Goal: Task Accomplishment & Management: Manage account settings

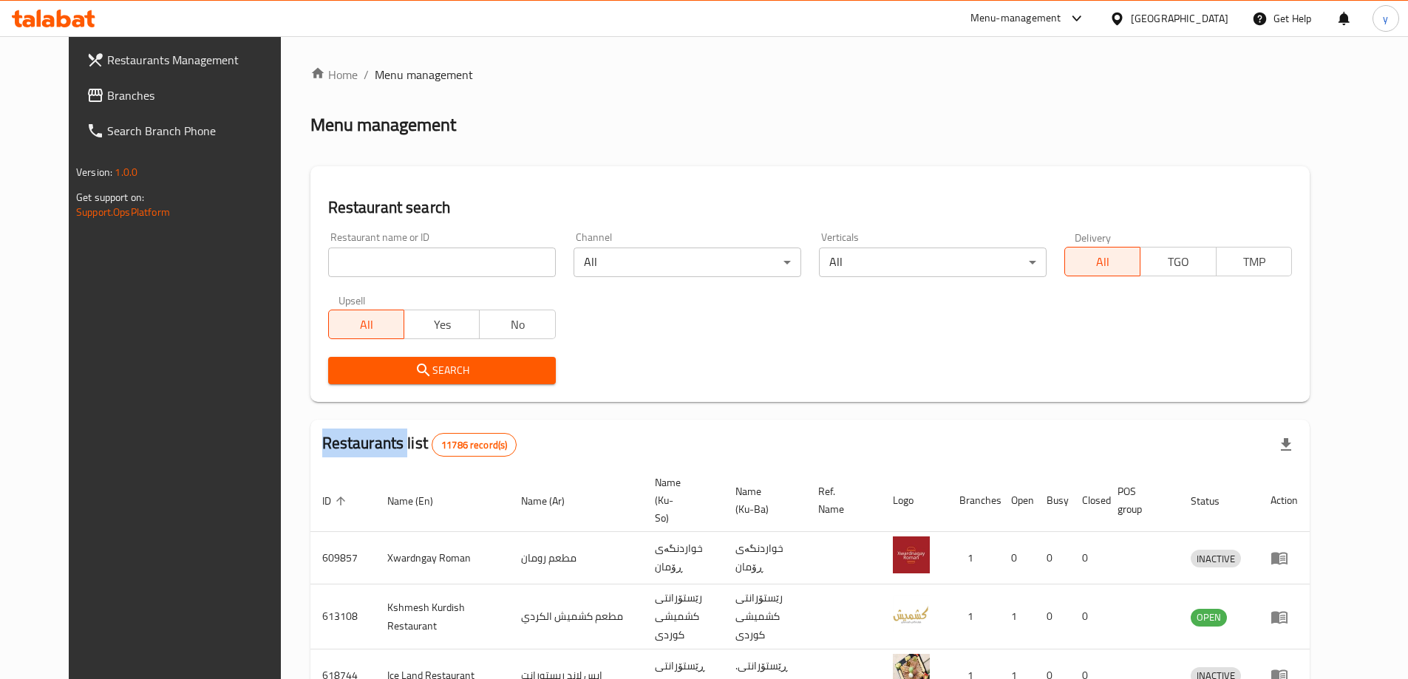
drag, startPoint x: 0, startPoint y: 0, endPoint x: 157, endPoint y: 104, distance: 188.8
click at [157, 104] on link "Branches" at bounding box center [189, 95] width 229 height 35
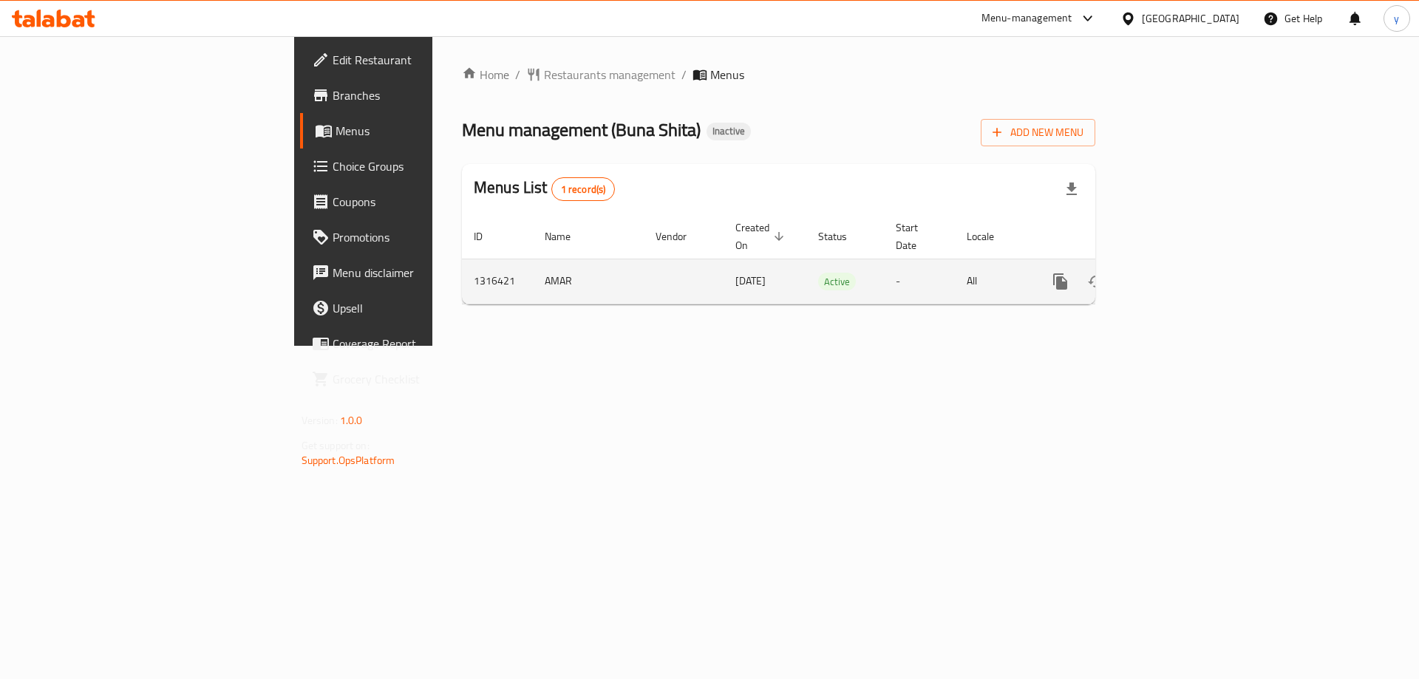
click at [1176, 273] on icon "enhanced table" at bounding box center [1167, 282] width 18 height 18
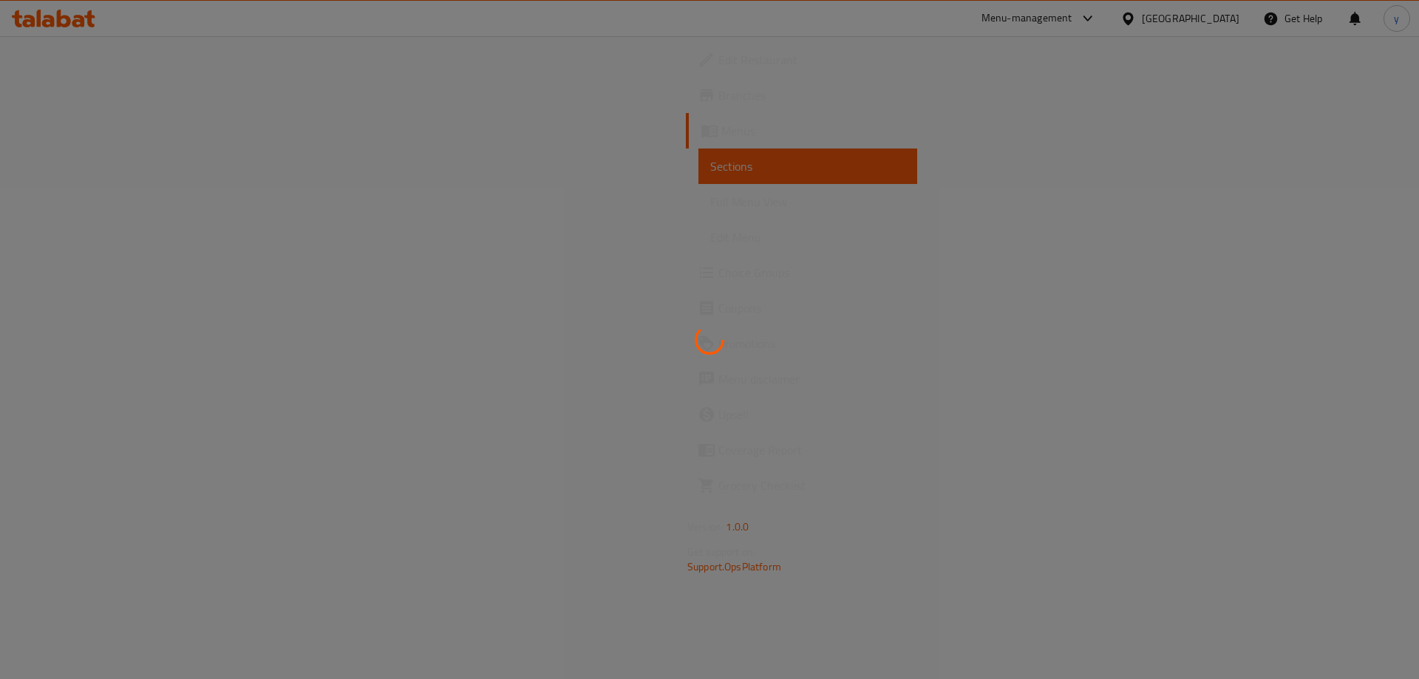
click at [1365, 270] on div at bounding box center [709, 339] width 1419 height 679
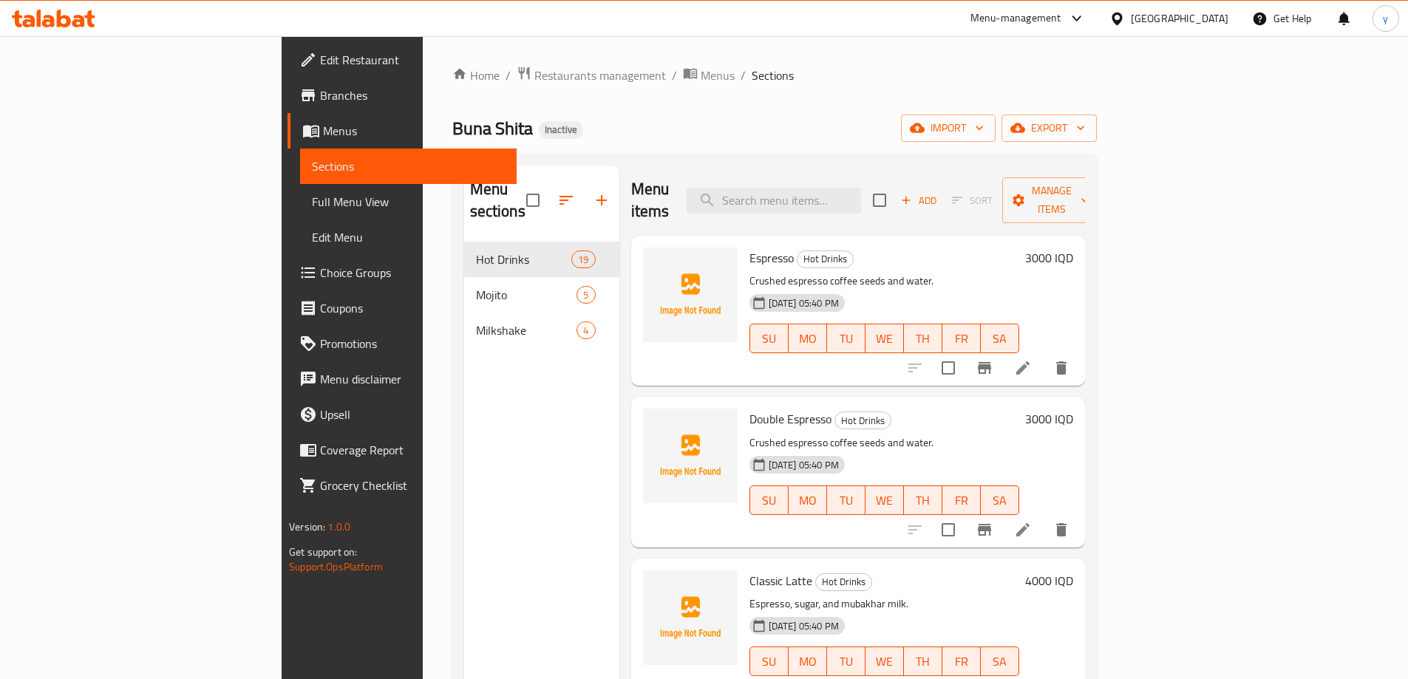
click at [593, 191] on icon "button" at bounding box center [602, 200] width 18 height 18
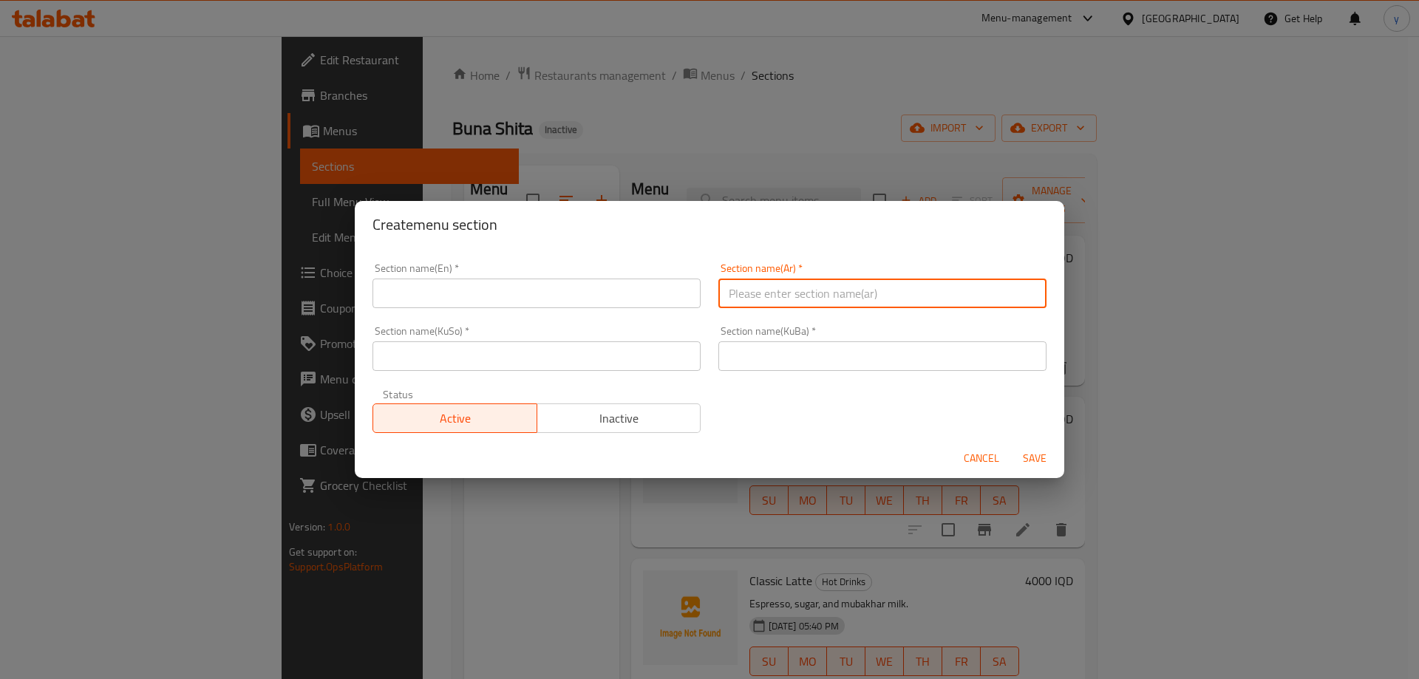
click at [790, 303] on input "text" at bounding box center [882, 294] width 328 height 30
paste input "الفرابيه"
type input "الفرابيه"
click at [654, 293] on input "text" at bounding box center [536, 294] width 328 height 30
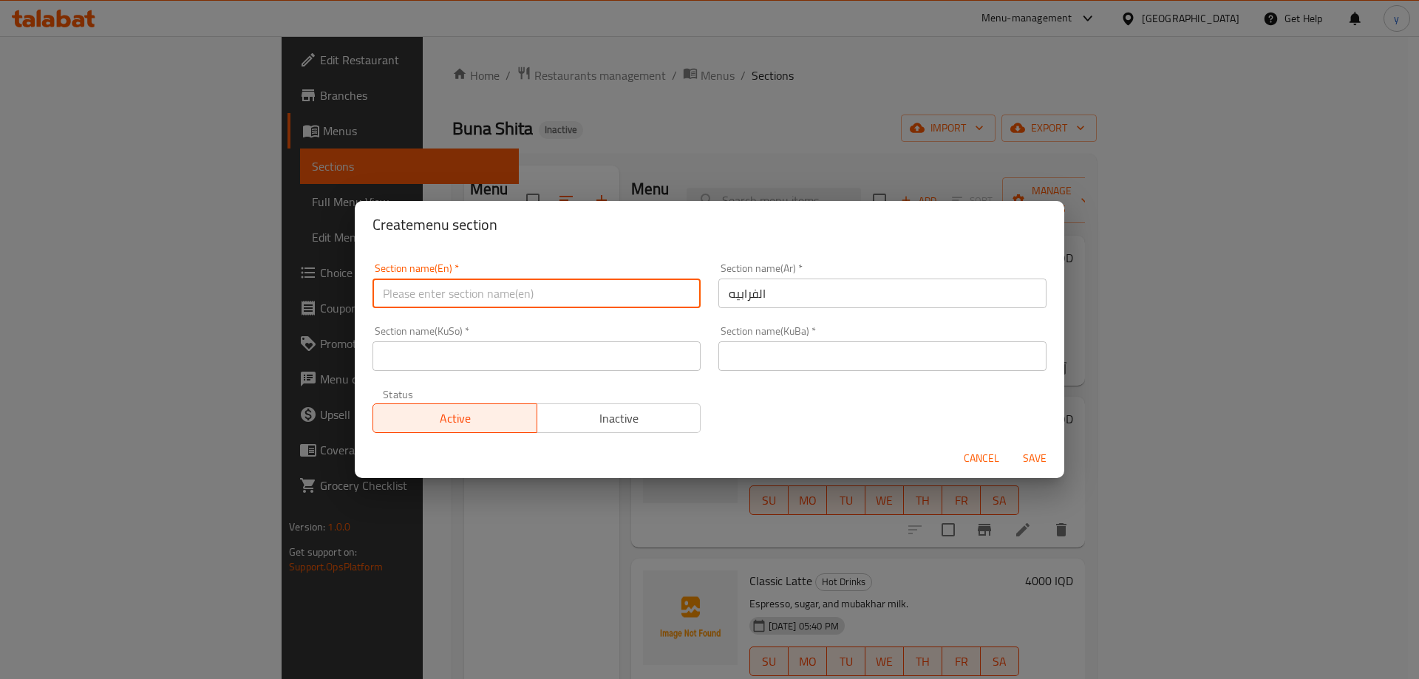
type input "F"
type input "D"
type input "Frappe"
drag, startPoint x: 567, startPoint y: 331, endPoint x: 537, endPoint y: 353, distance: 37.1
click at [537, 353] on input "text" at bounding box center [536, 356] width 328 height 30
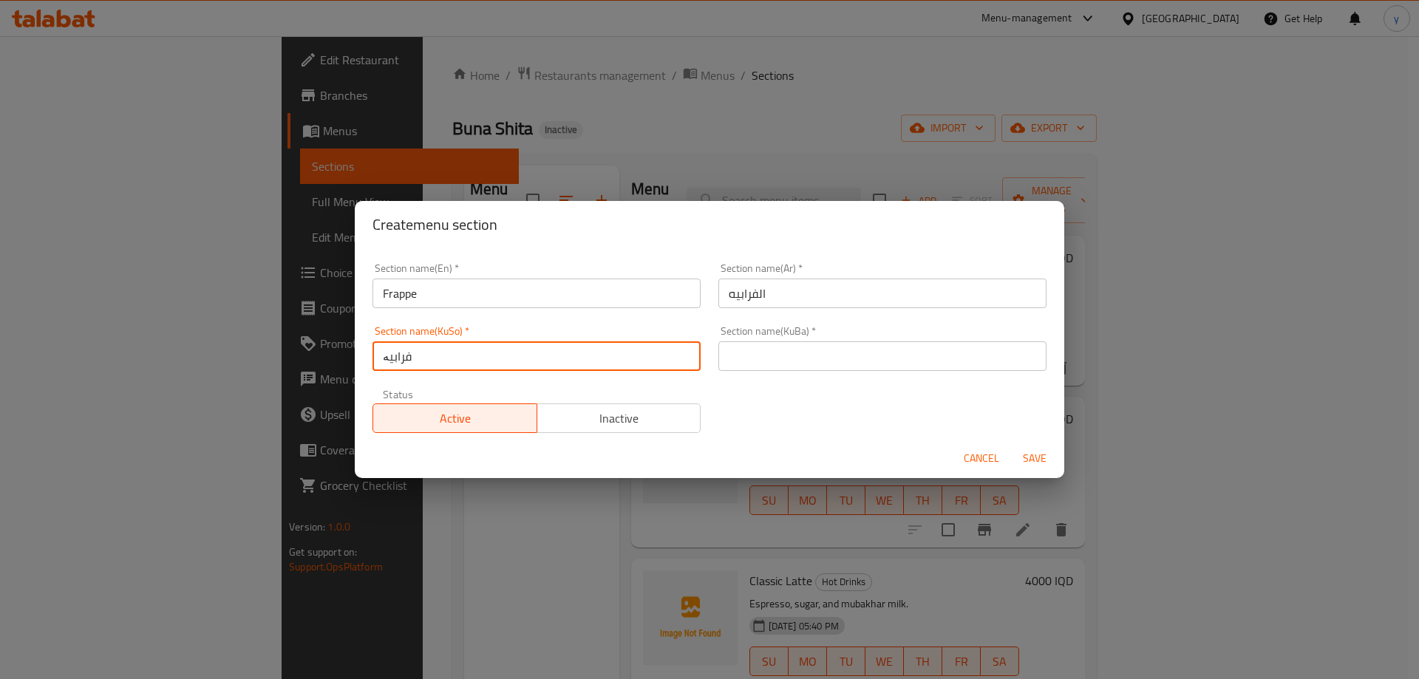
type input "فرابیە"
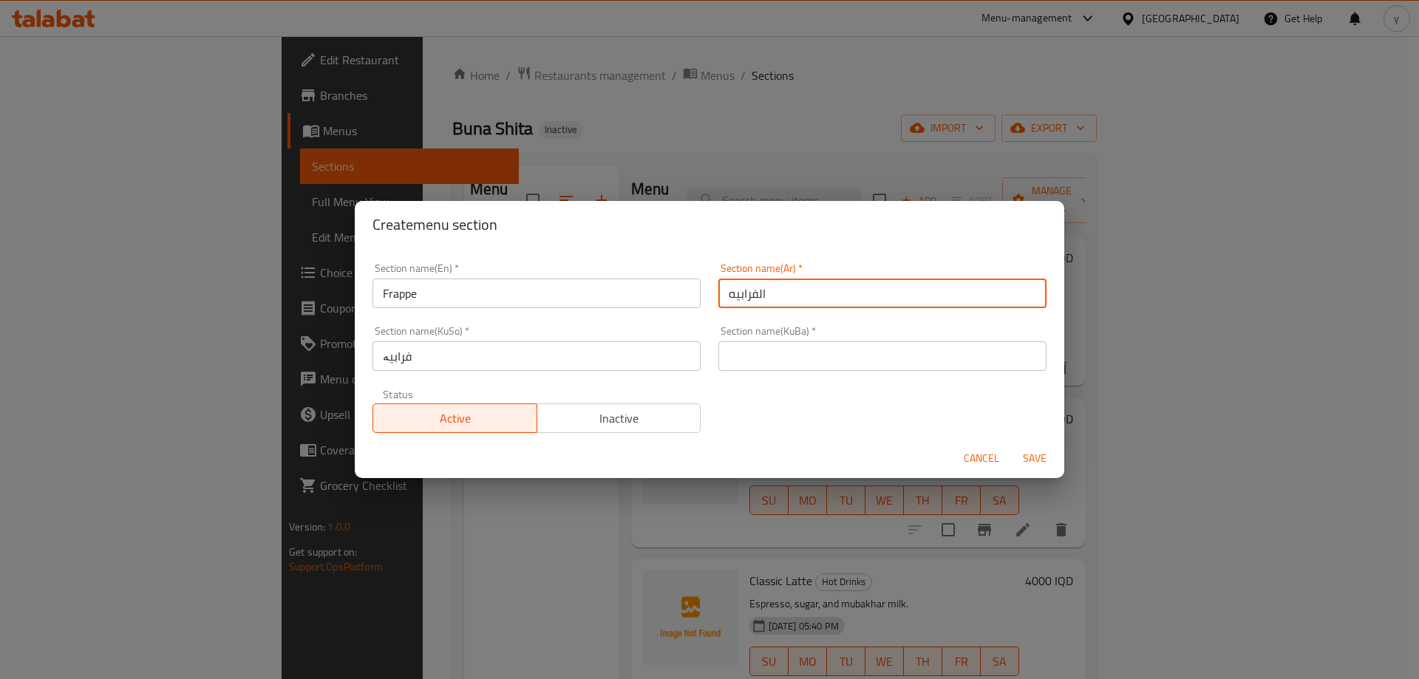
drag, startPoint x: 752, startPoint y: 293, endPoint x: 722, endPoint y: 302, distance: 30.9
click at [722, 302] on input "الفرابيه" at bounding box center [882, 294] width 328 height 30
click at [471, 367] on input "فرابیە" at bounding box center [536, 356] width 328 height 30
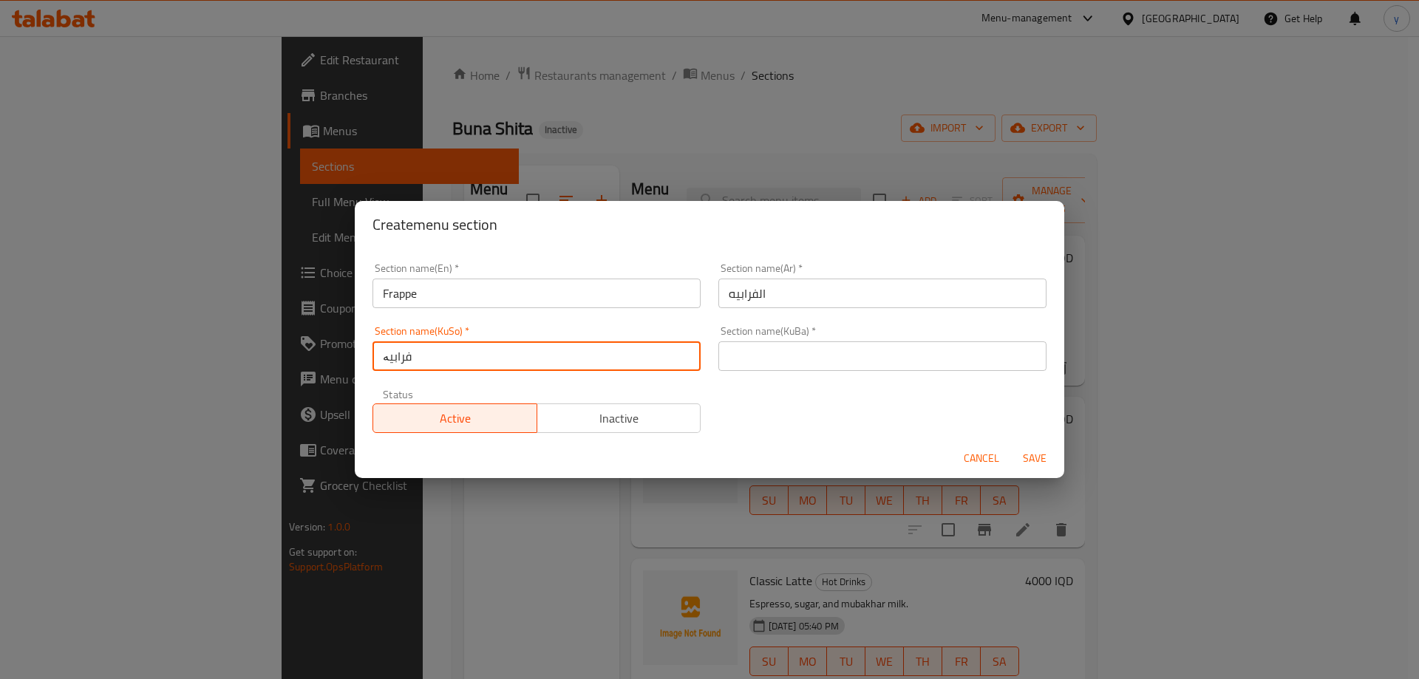
click at [471, 367] on input "فرابیە" at bounding box center [536, 356] width 328 height 30
click at [899, 366] on input "text" at bounding box center [882, 356] width 328 height 30
paste input "فرابیە"
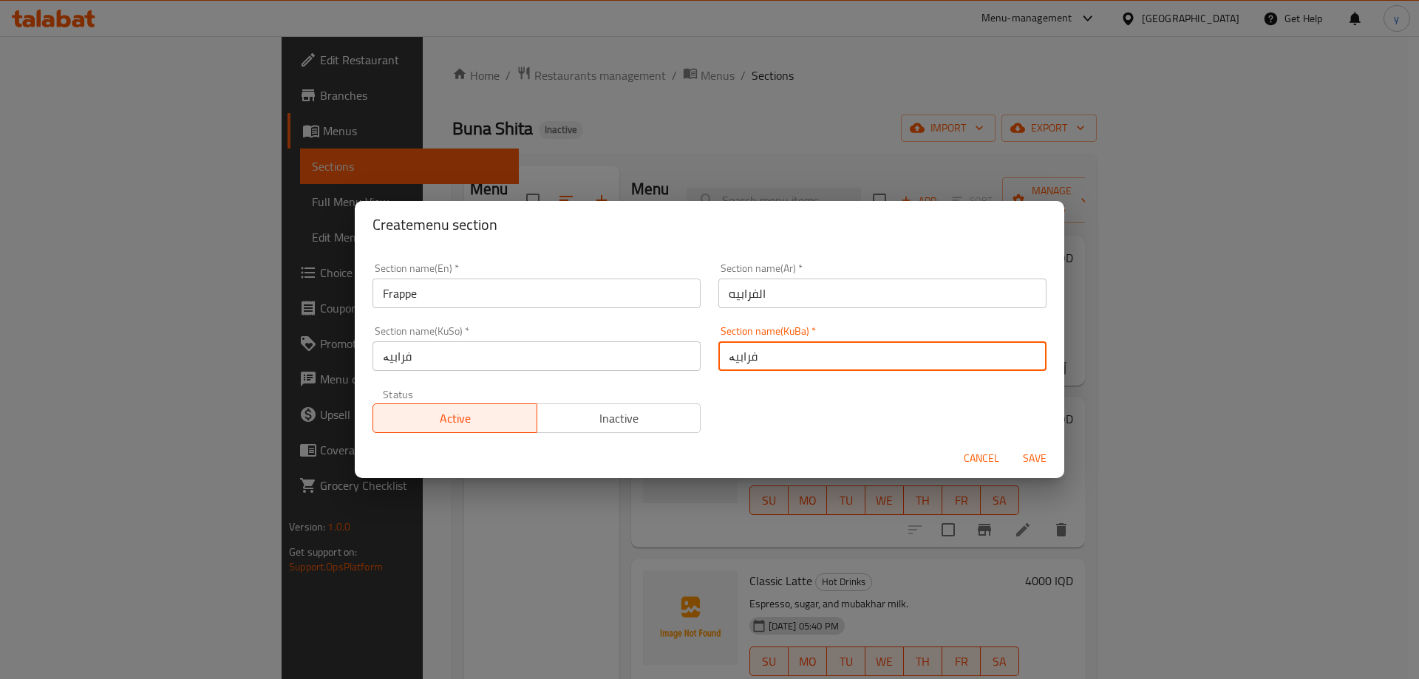
type input "فرابیە"
click at [1043, 457] on span "Save" at bounding box center [1034, 458] width 35 height 18
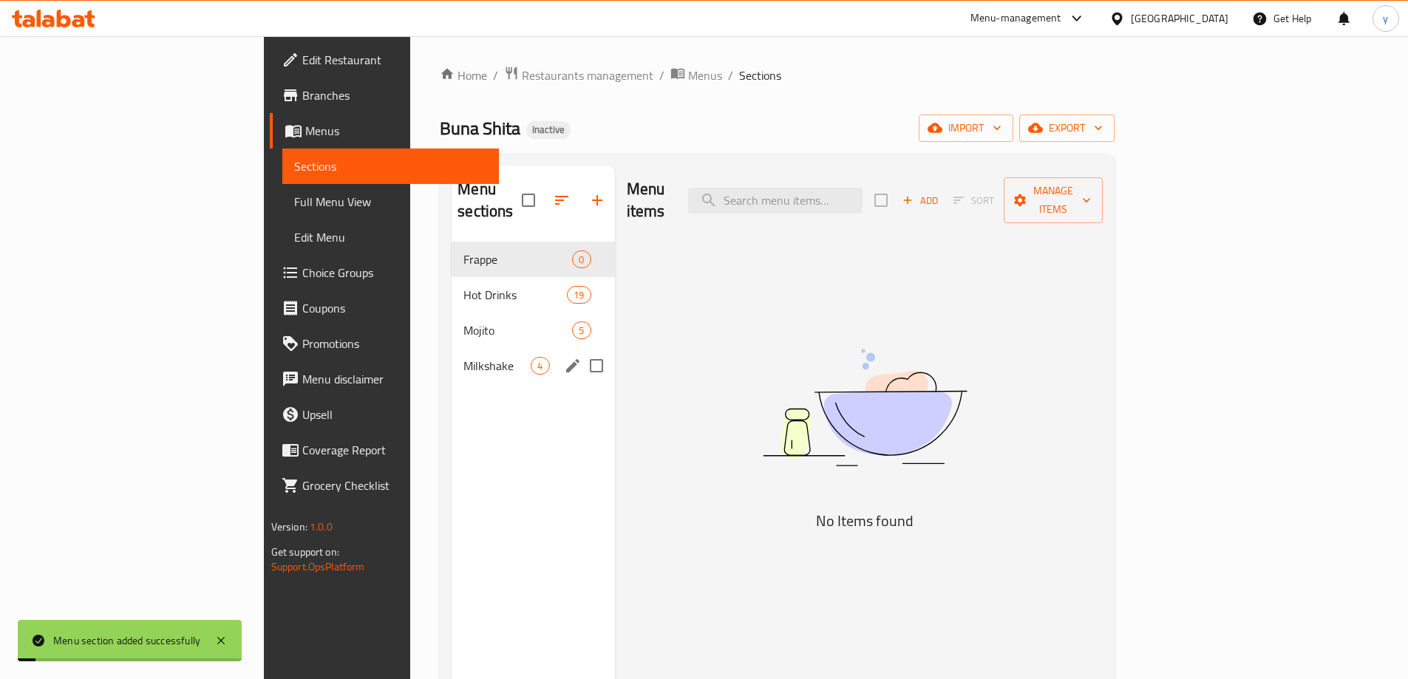
click at [504, 356] on div "Milkshake 4" at bounding box center [533, 365] width 163 height 35
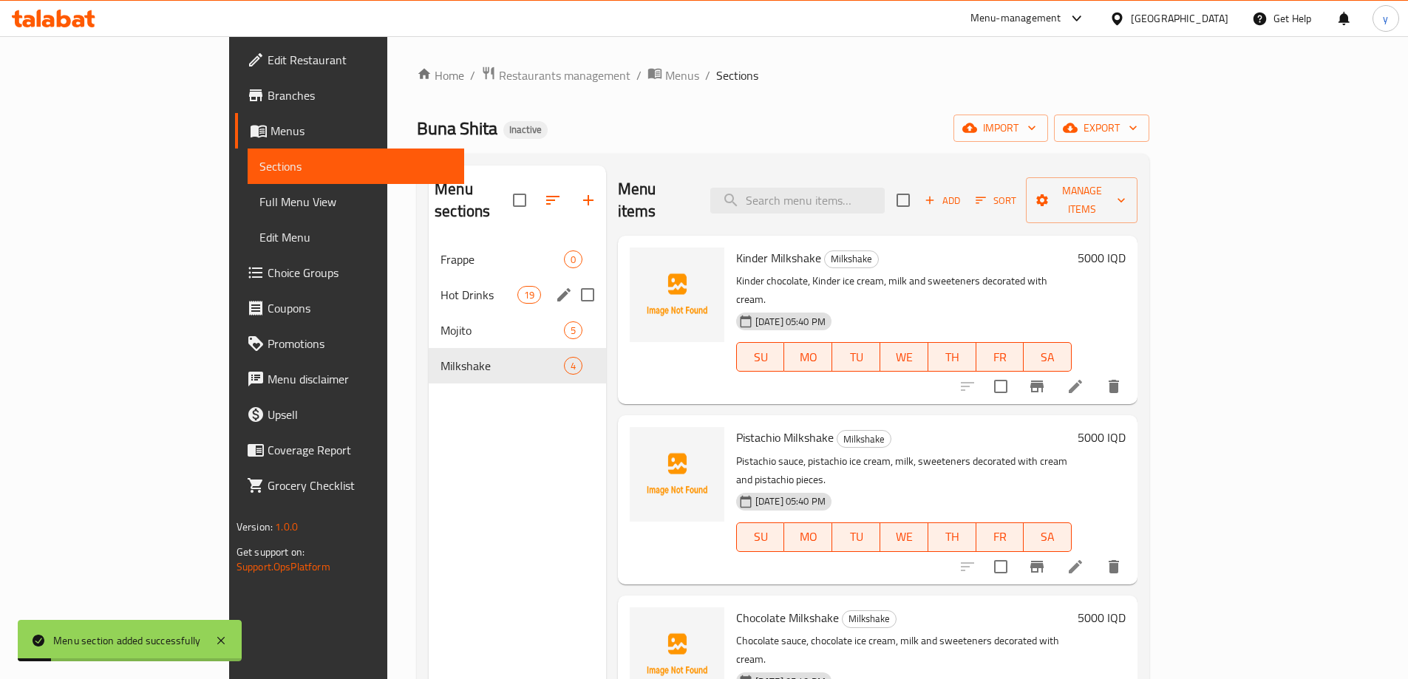
click at [440, 286] on span "Hot Drinks" at bounding box center [478, 295] width 76 height 18
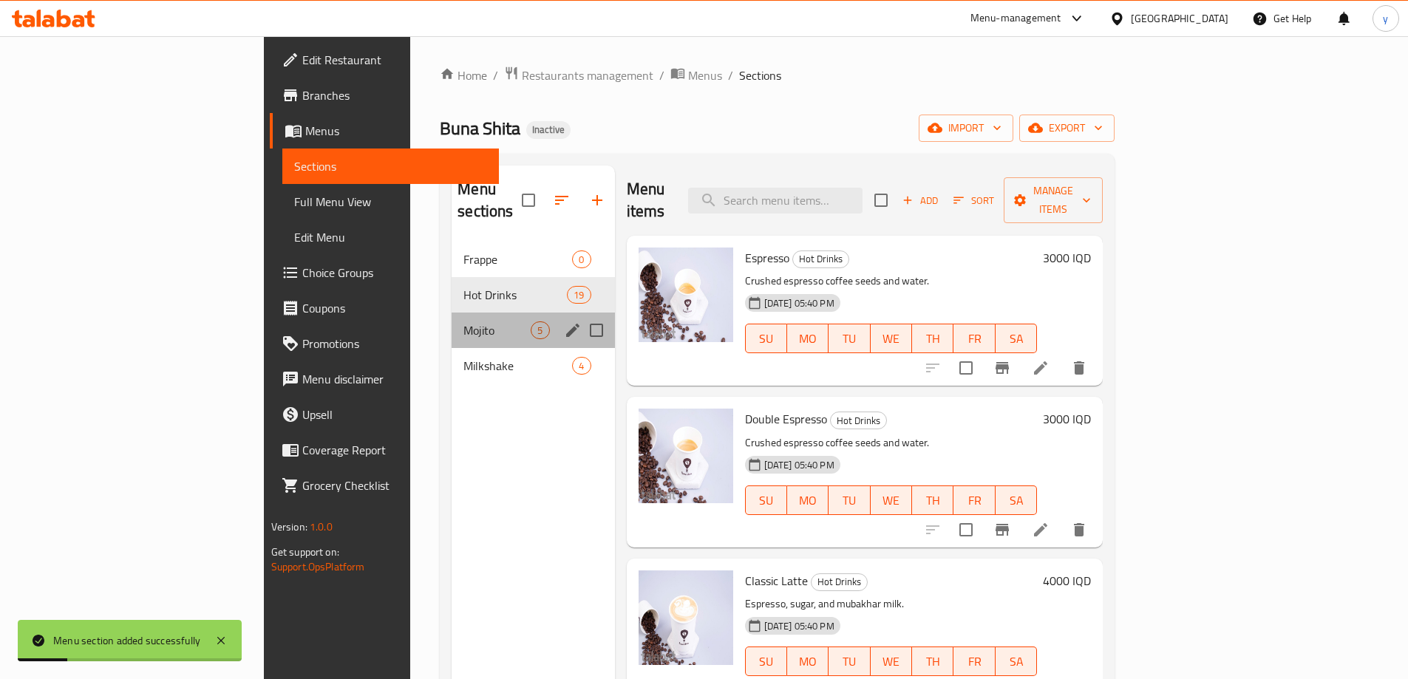
click at [452, 313] on div "Mojito 5" at bounding box center [533, 330] width 163 height 35
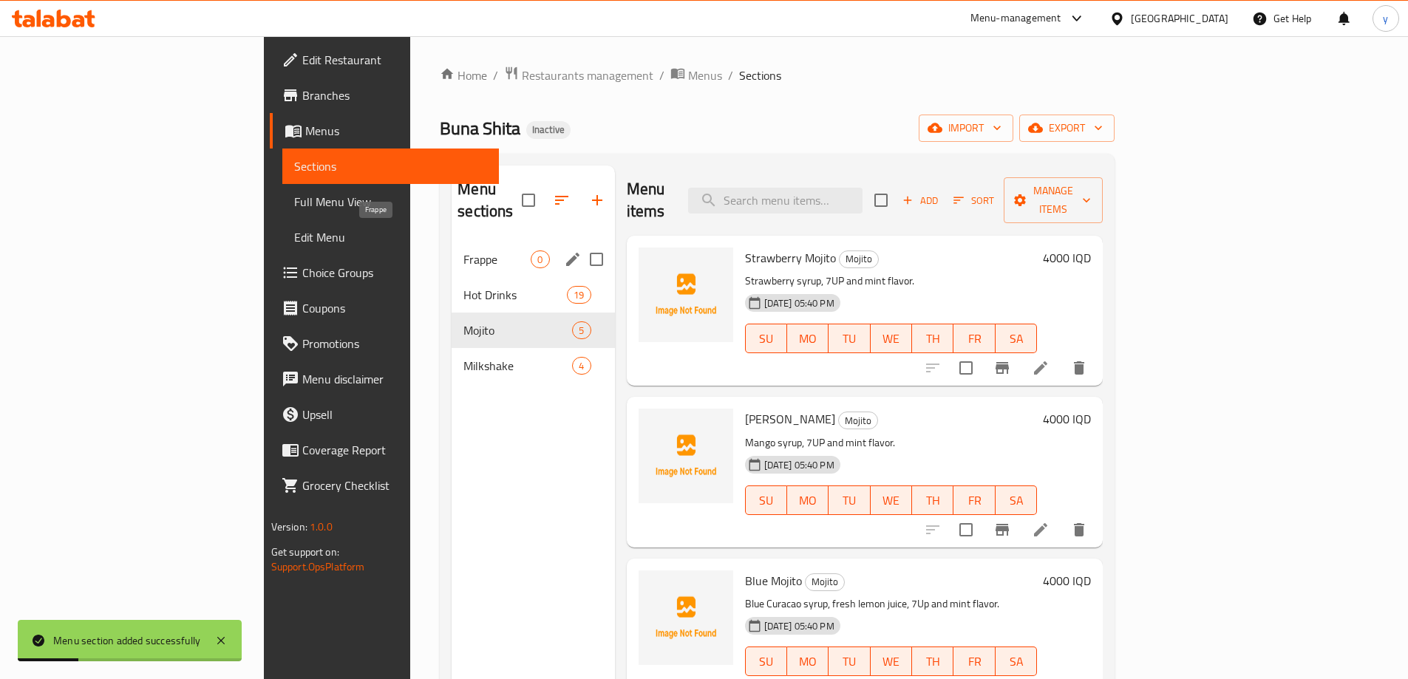
click at [452, 242] on div "Frappe 0" at bounding box center [533, 259] width 163 height 35
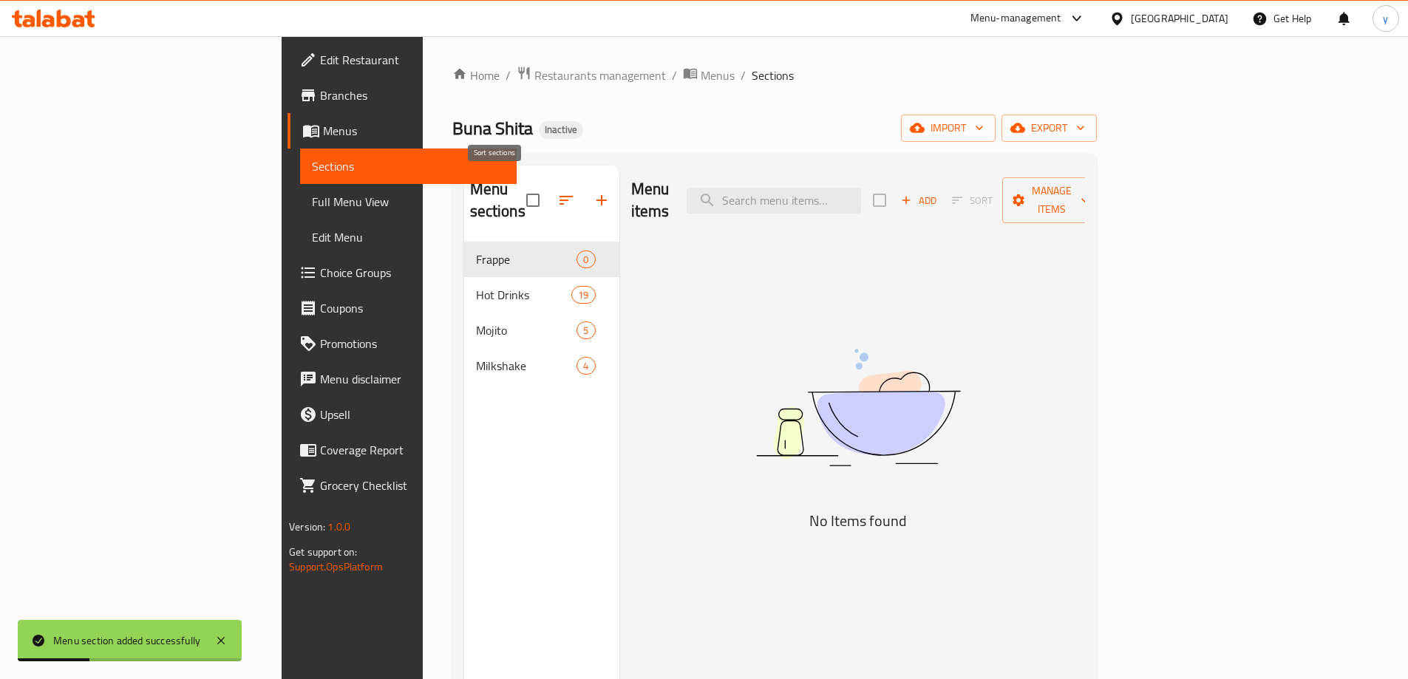
click at [557, 191] on icon "button" at bounding box center [566, 200] width 18 height 18
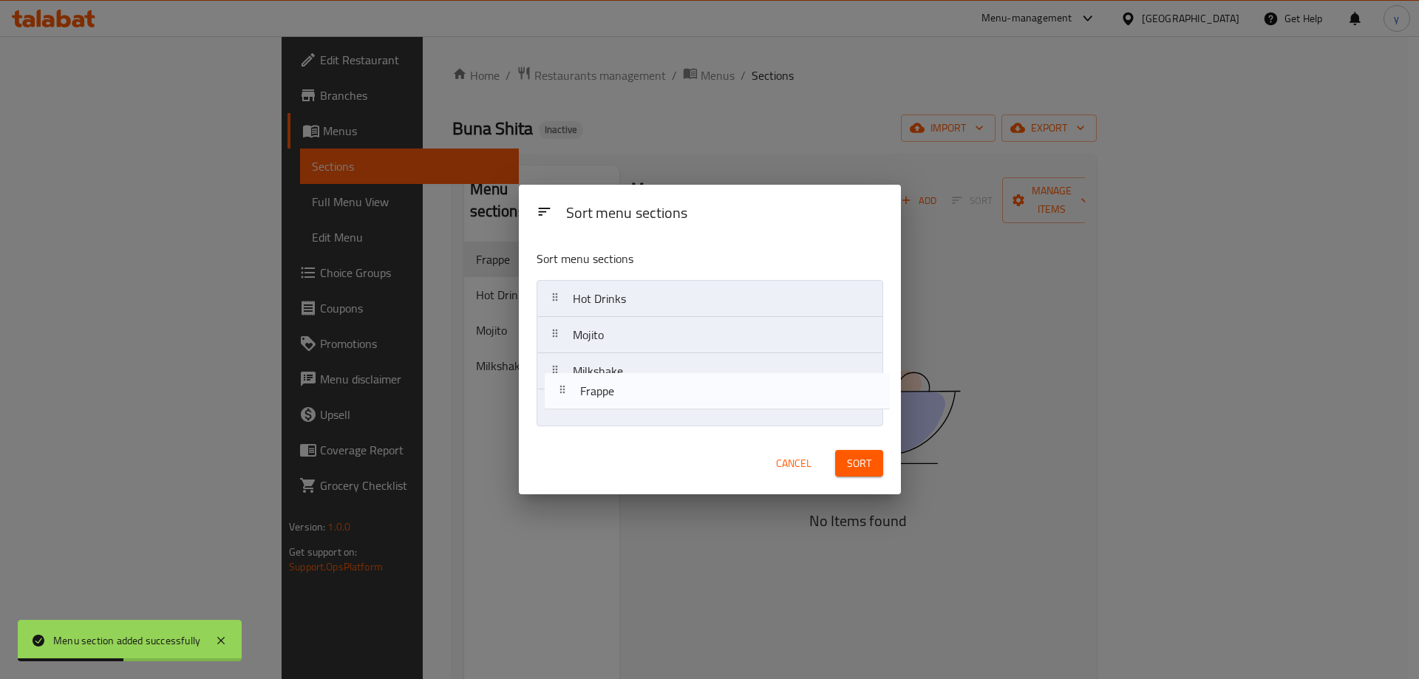
drag, startPoint x: 585, startPoint y: 288, endPoint x: 638, endPoint y: 408, distance: 131.0
click at [593, 403] on nav "Frappe Hot Drinks Mojito Milkshake" at bounding box center [710, 353] width 347 height 146
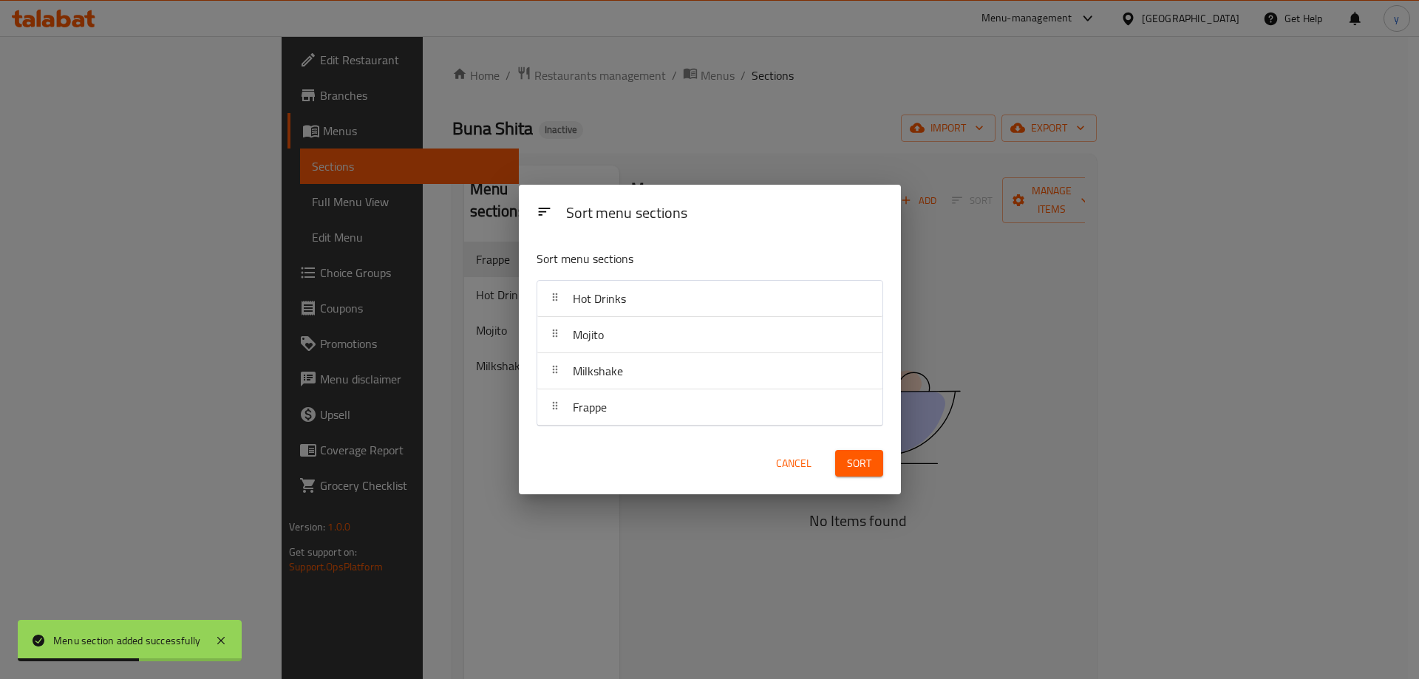
click at [863, 463] on span "Sort" at bounding box center [859, 464] width 24 height 18
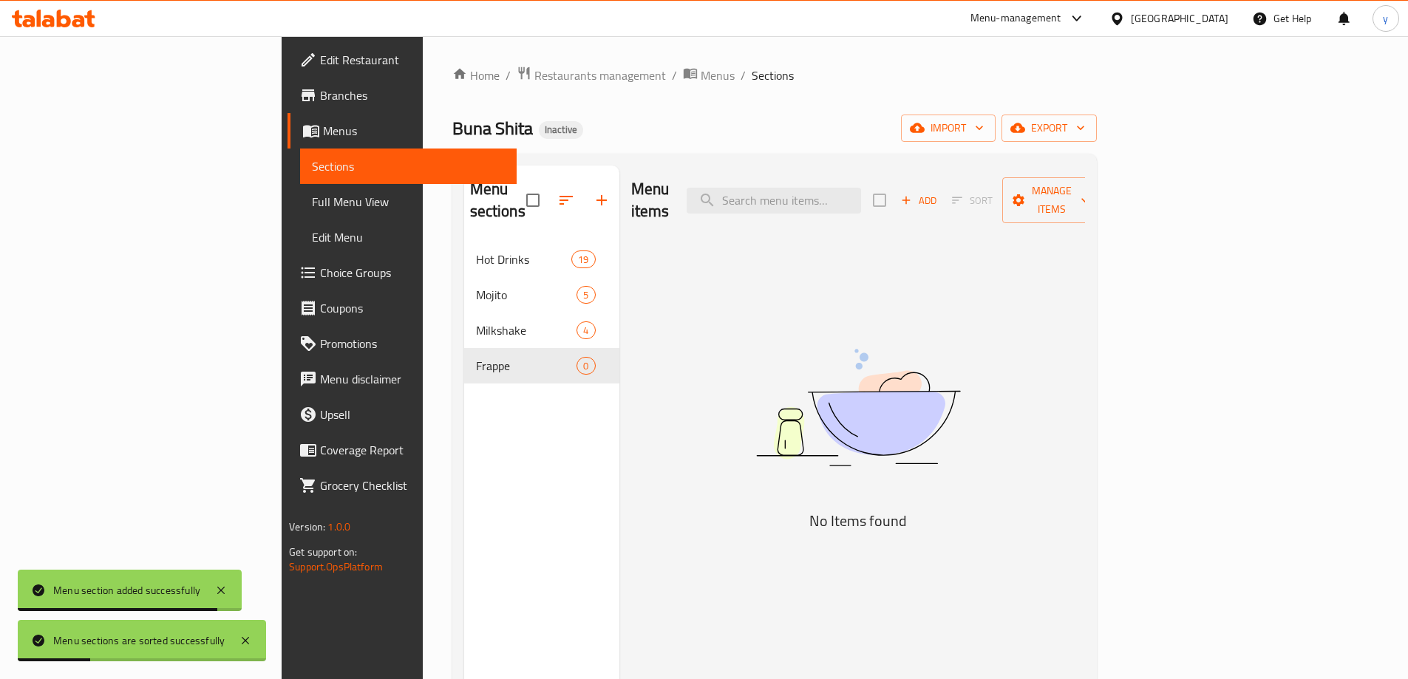
click at [942, 198] on button "Add" at bounding box center [918, 200] width 47 height 23
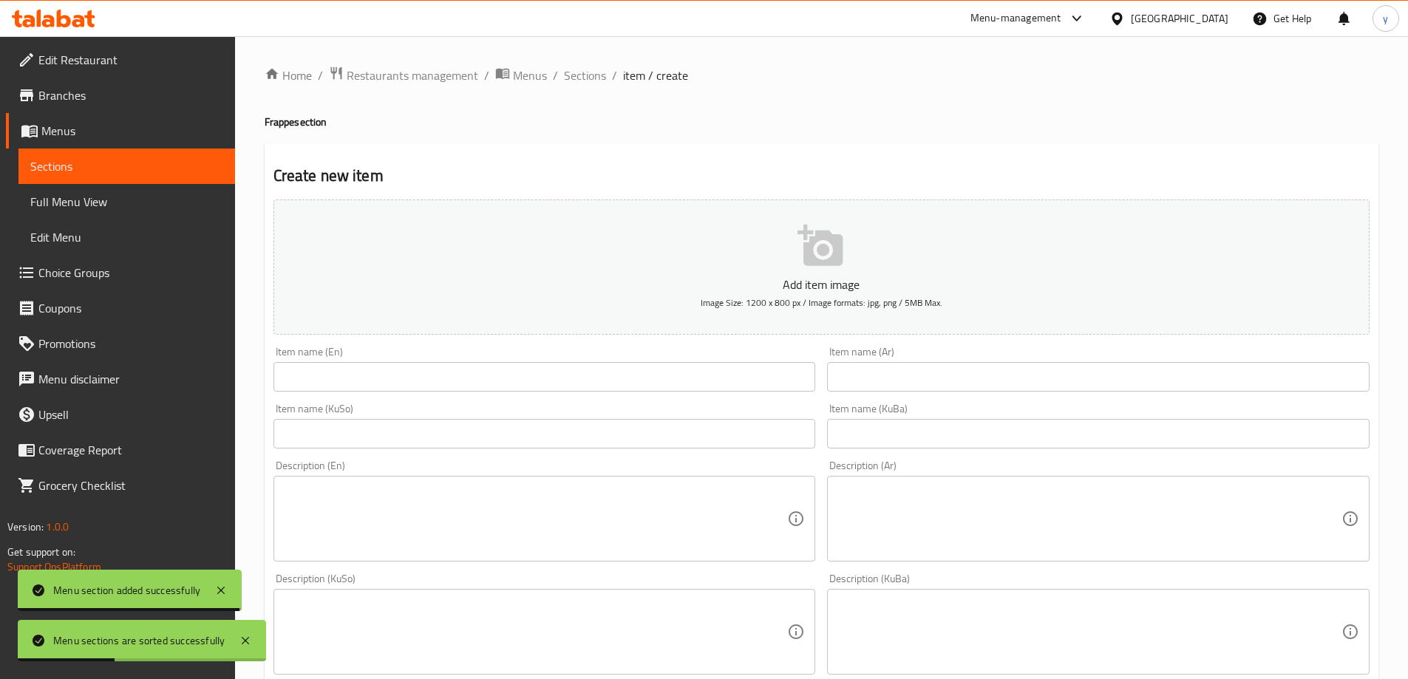
click at [817, 372] on div "Item name (En) Item name (En)" at bounding box center [545, 369] width 554 height 57
click at [848, 360] on div "Item name (Ar) Item name (Ar)" at bounding box center [1098, 369] width 542 height 45
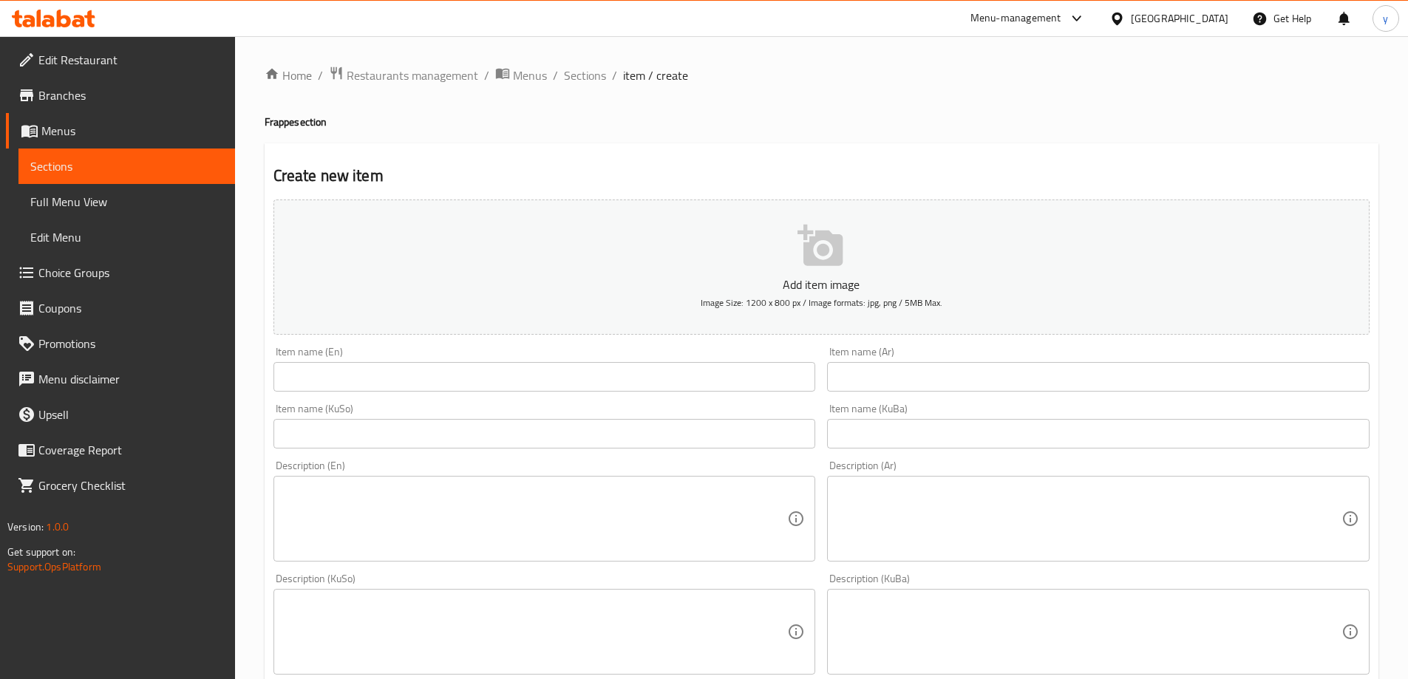
click at [961, 494] on textarea at bounding box center [1089, 519] width 504 height 70
paste textarea "قهوة إسبريسو، [PERSON_NAME]، حليب وصلصة كراميل"
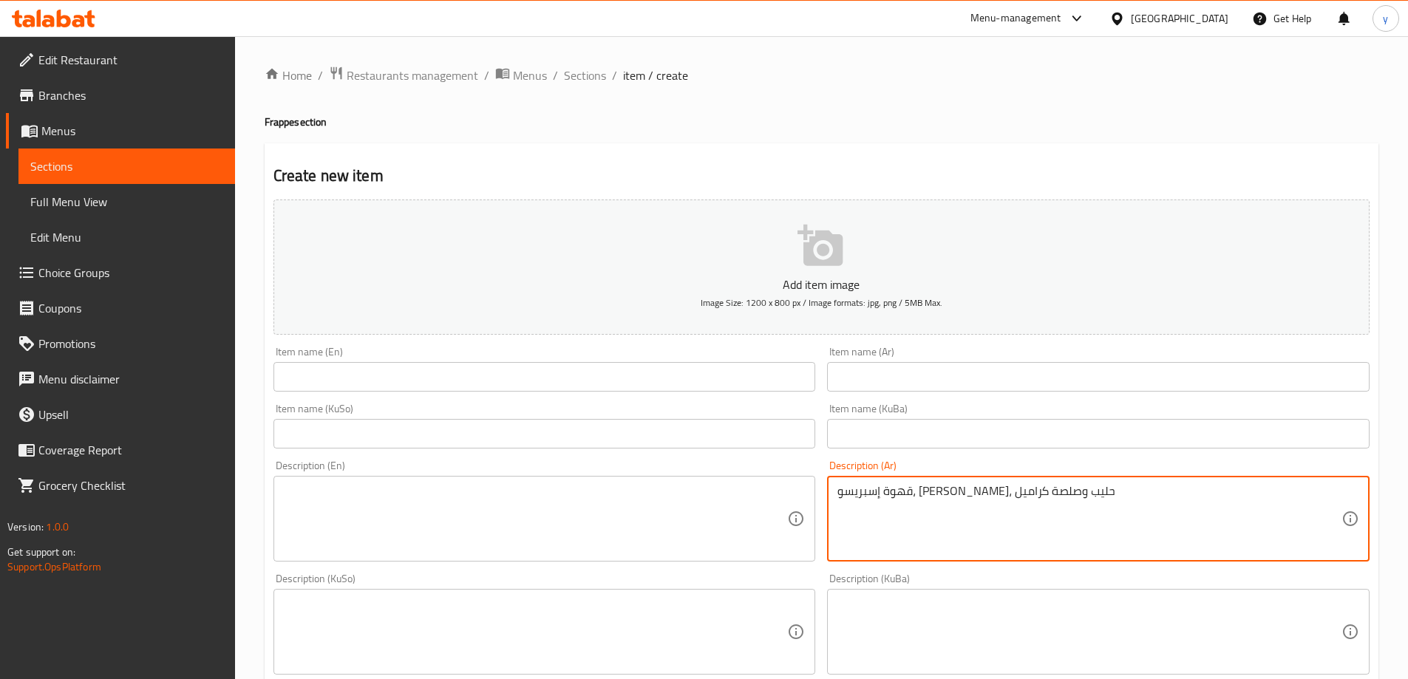
type textarea "قهوة إسبريسو، [PERSON_NAME]، حليب وصلصة كراميل"
click at [704, 494] on textarea at bounding box center [536, 519] width 504 height 70
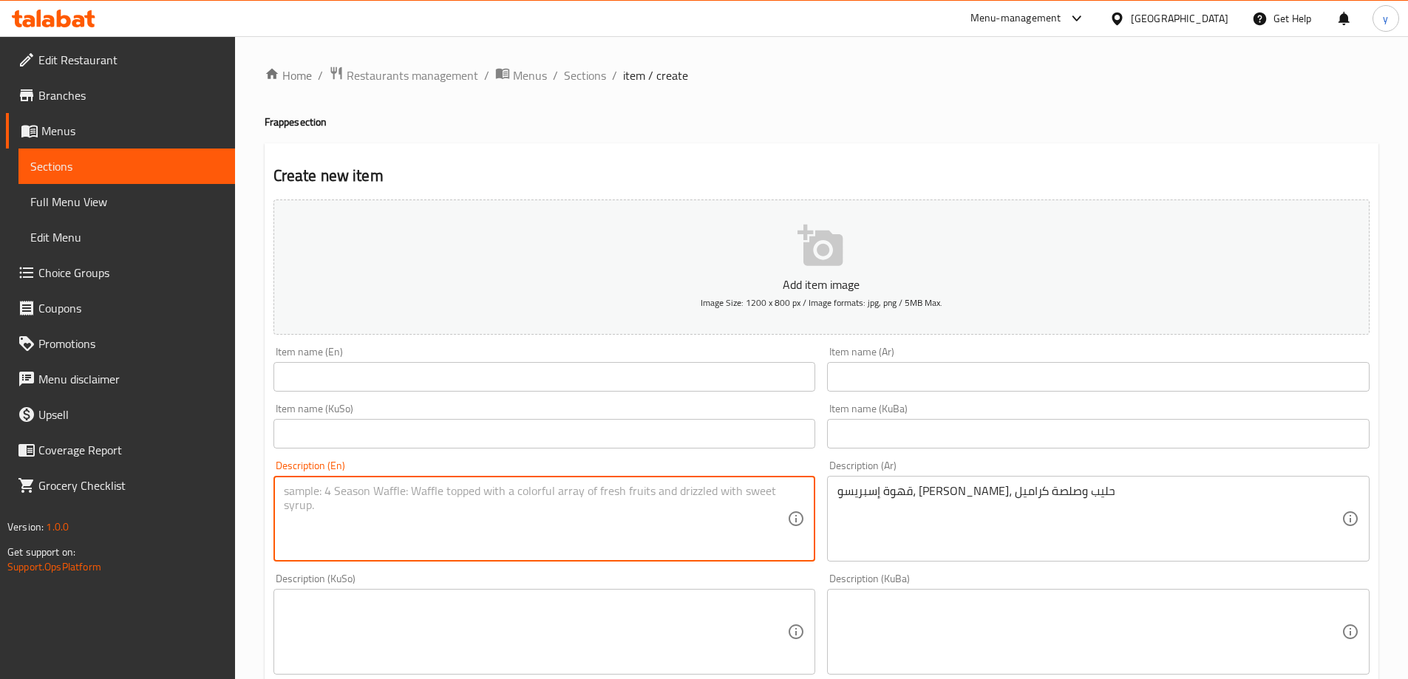
paste textarea "Espresso coffee, caramel ice cream, milk and caramel sauce"
paste textarea "فرابية كراميل"
click at [605, 384] on input "text" at bounding box center [544, 377] width 542 height 30
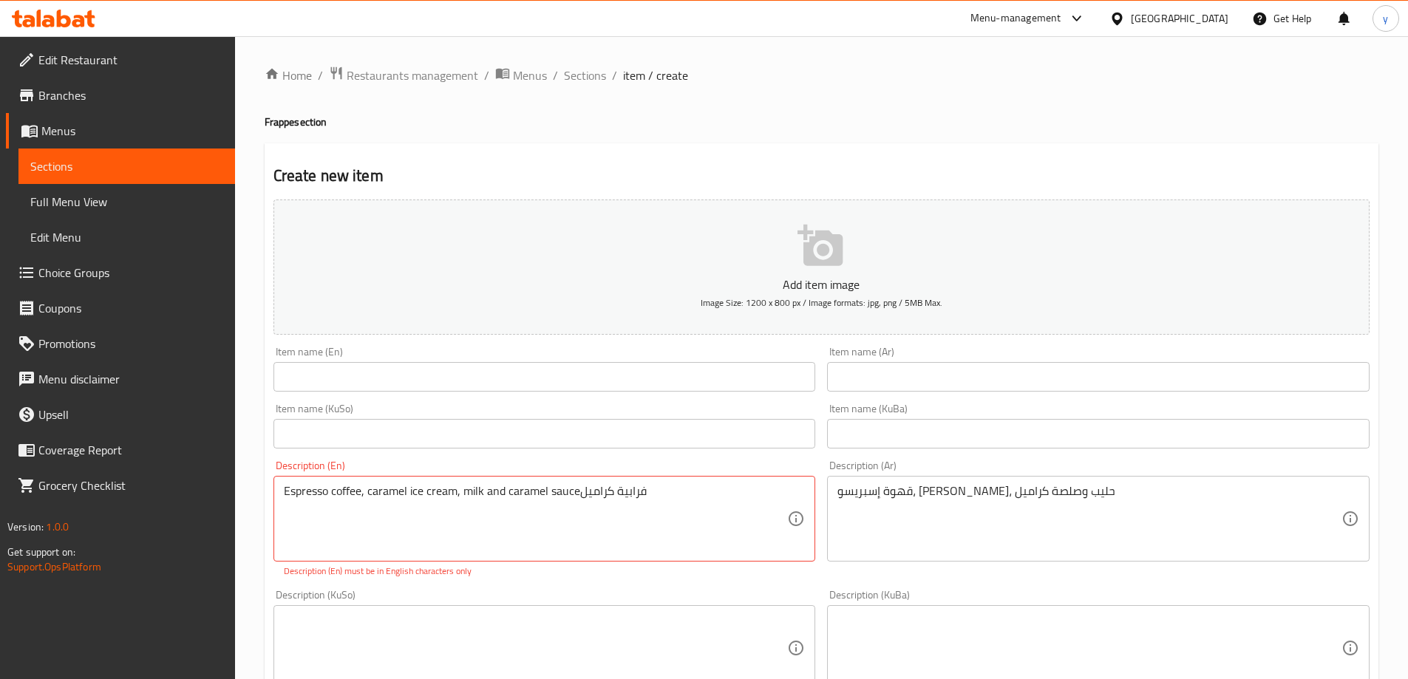
click at [676, 458] on div "Description (En) Espresso coffee, caramel ice cream, milk and caramel sauceفراب…" at bounding box center [545, 519] width 554 height 129
type textarea "Espresso coffee, caramel ice cream, milk and caramel sauce"
click at [894, 361] on div "Item name (Ar) Item name (Ar)" at bounding box center [1098, 369] width 542 height 45
drag, startPoint x: 891, startPoint y: 378, endPoint x: 881, endPoint y: 384, distance: 11.9
click at [891, 378] on input "text" at bounding box center [1098, 377] width 542 height 30
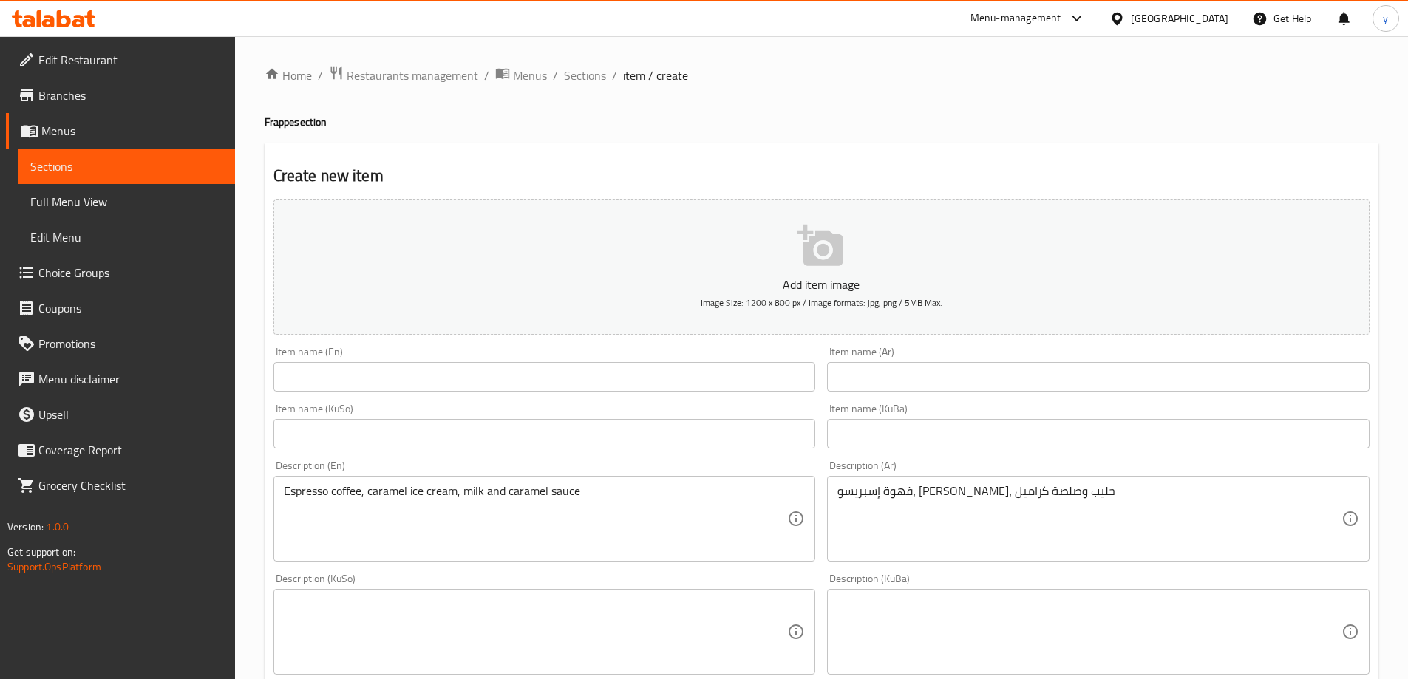
paste input "فرابية كراميل"
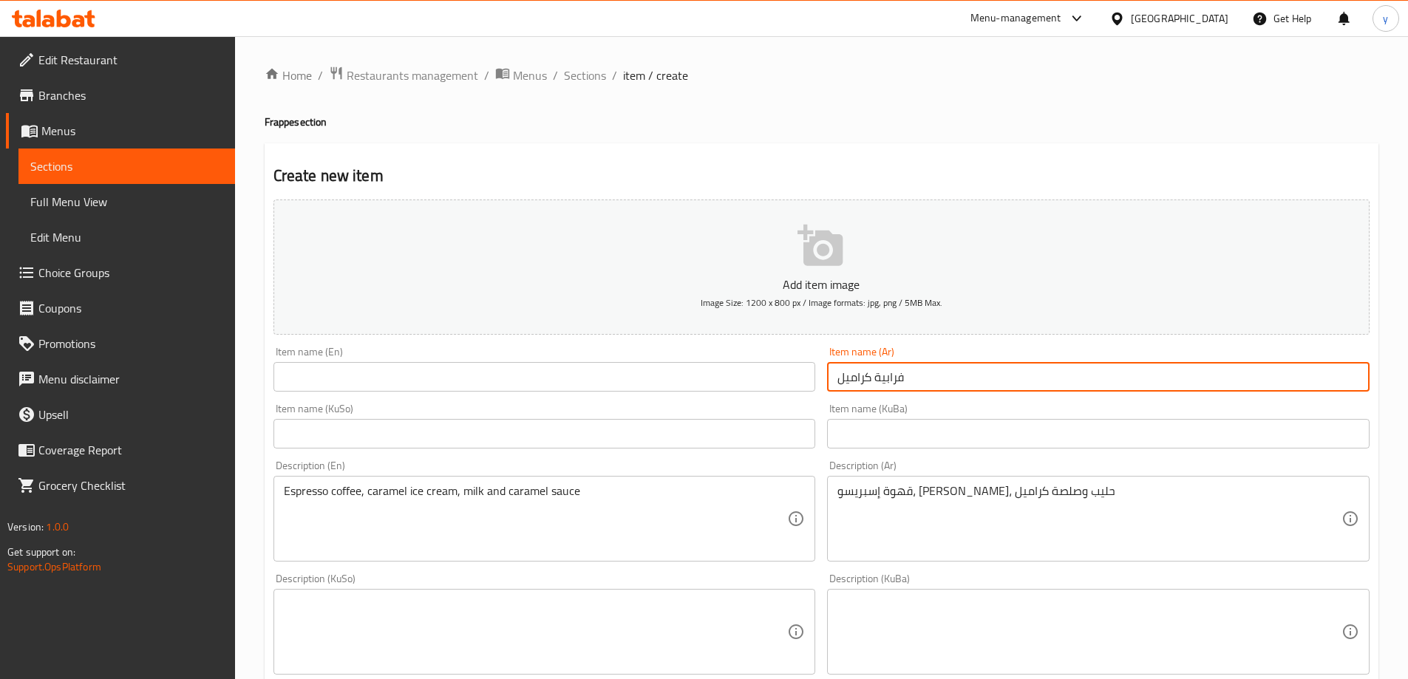
type input "فرابية كراميل"
click at [684, 381] on input "text" at bounding box center [544, 377] width 542 height 30
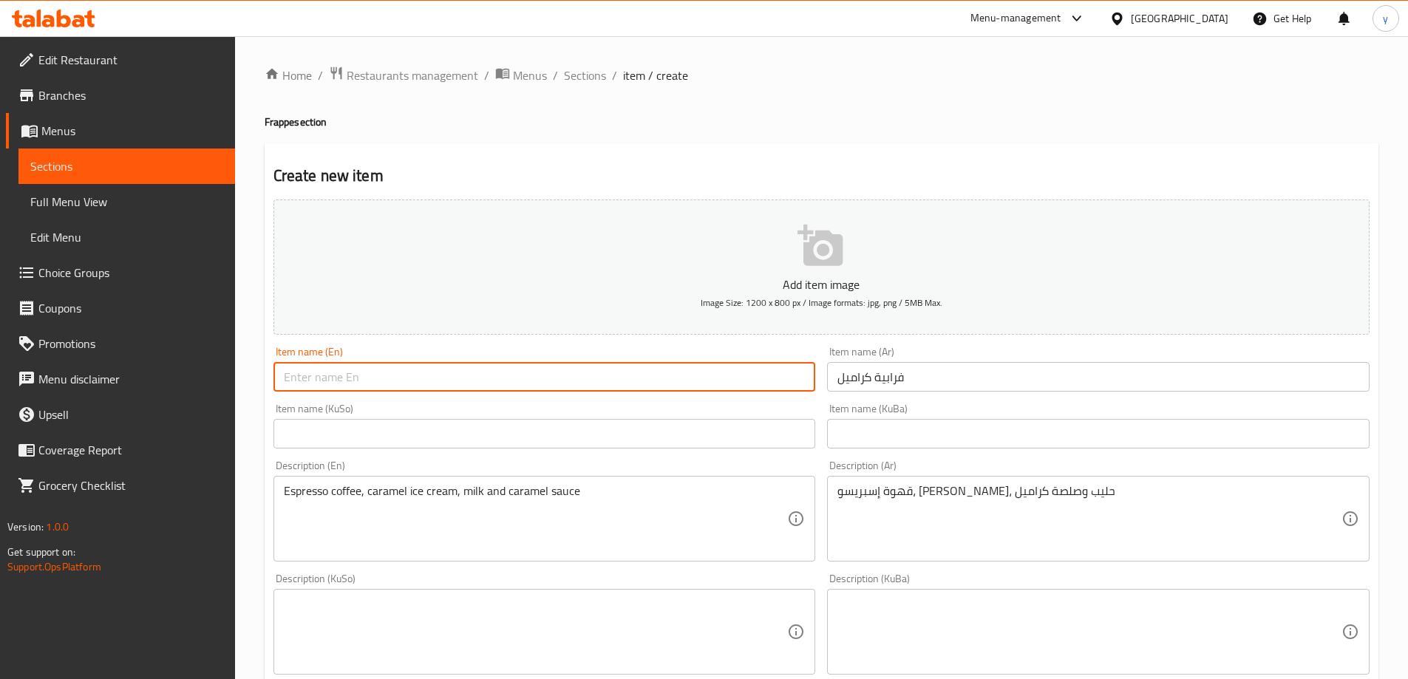
paste input "Caramel Frappe"
type input "Caramel Frappe"
click at [633, 433] on input "text" at bounding box center [544, 434] width 542 height 30
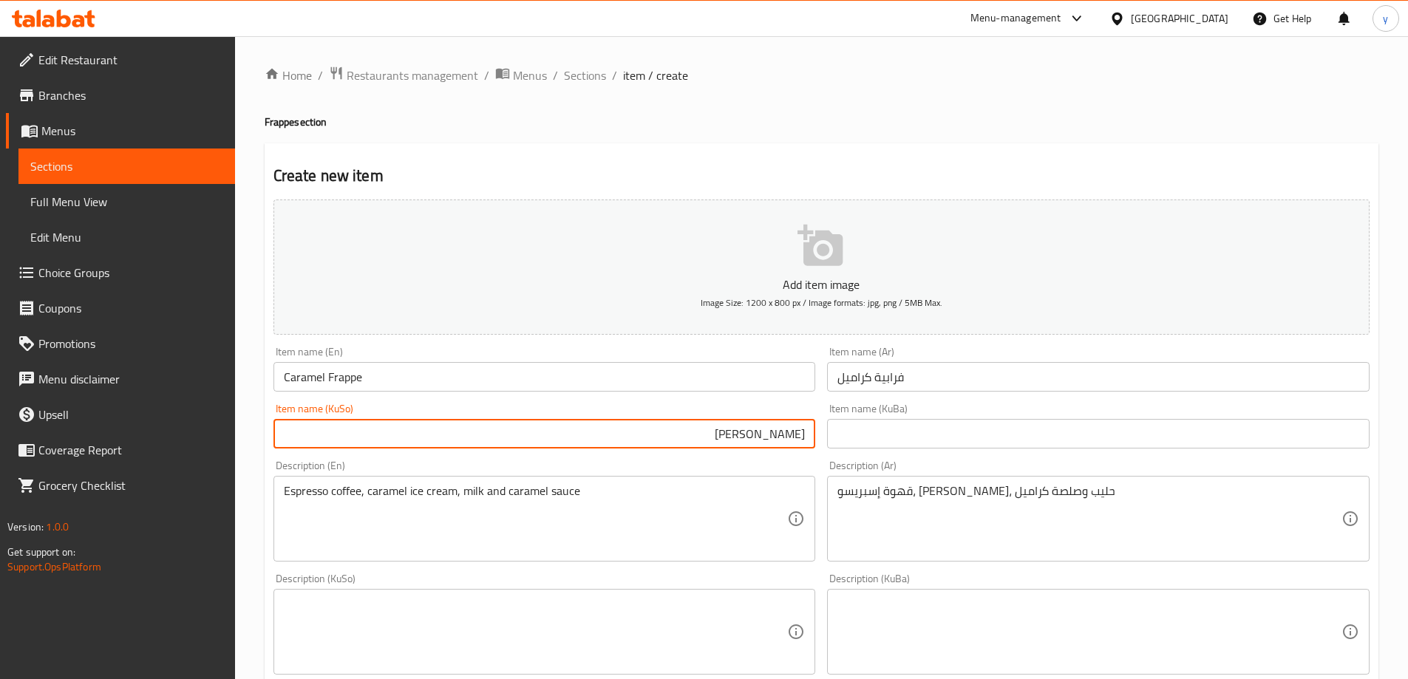
click at [757, 436] on input "فرابیە کەرەامێل" at bounding box center [544, 434] width 542 height 30
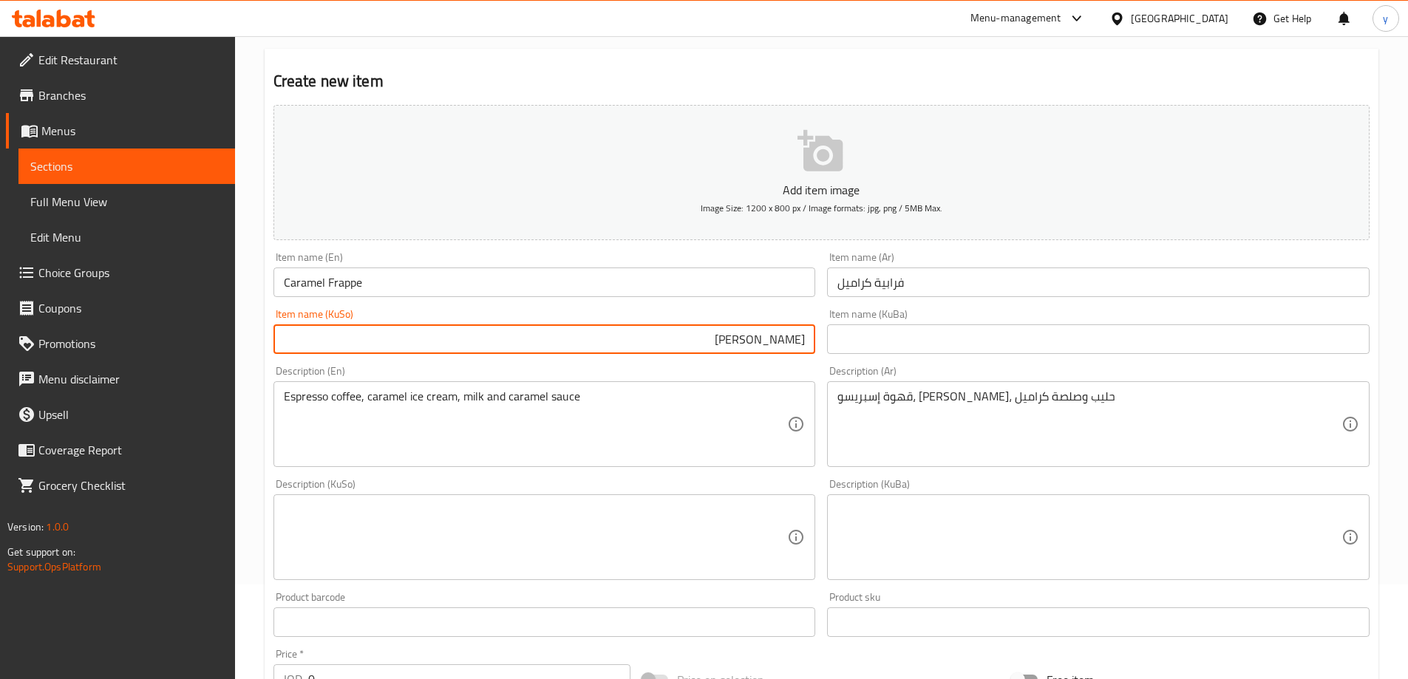
scroll to position [148, 0]
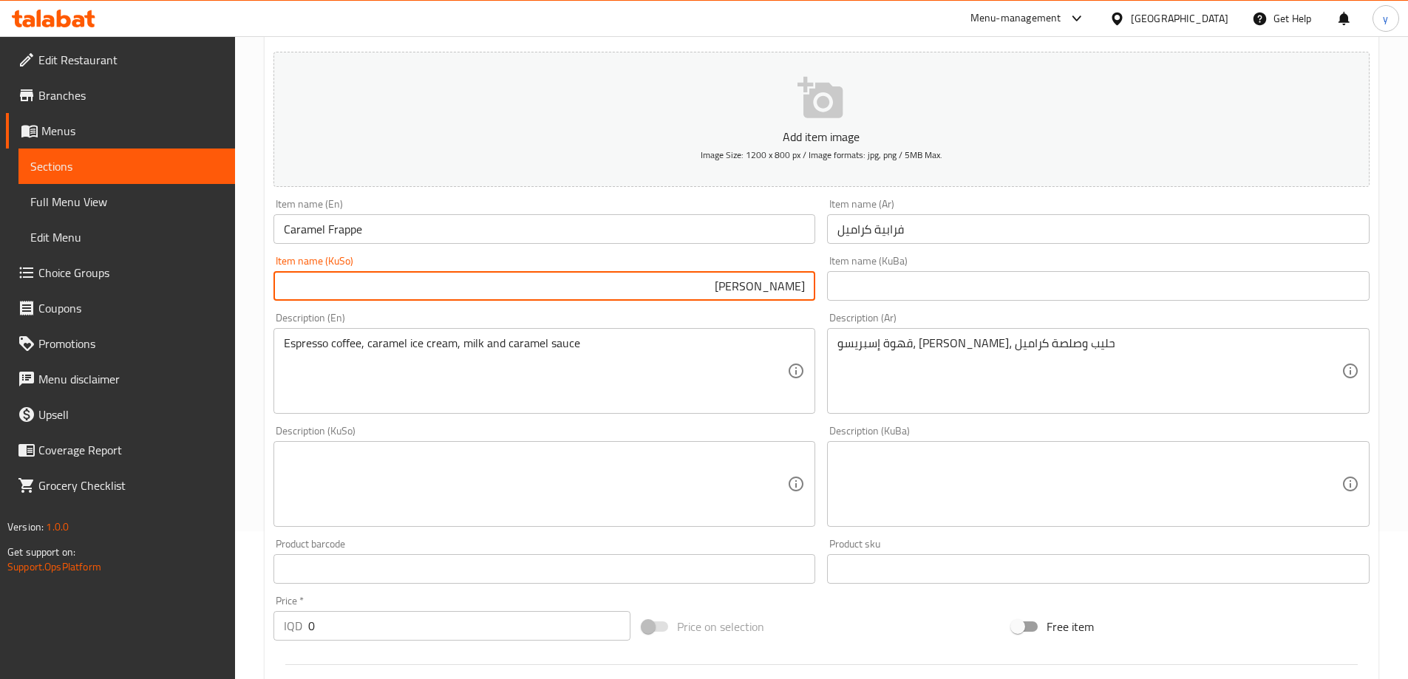
type input "[PERSON_NAME]"
click at [745, 453] on textarea at bounding box center [536, 484] width 504 height 70
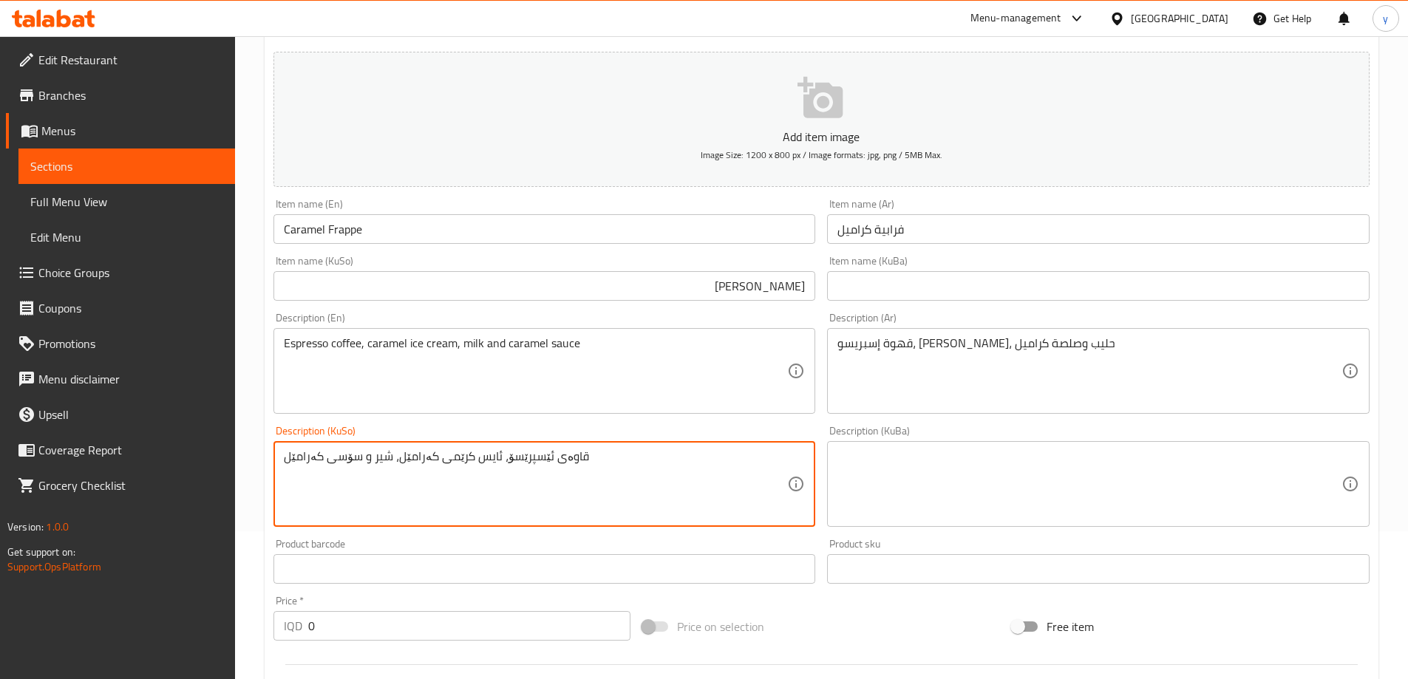
click at [704, 465] on textarea "قاوەی ئێسپرێسۆ، ئایس کرێمی کەرامێل، شیر و سۆسی کەرامێل" at bounding box center [536, 484] width 504 height 70
type textarea "قاوەی ئێسپرێسۆ، ئایس کرێمی کەرامێل، شیر و سۆسی کەرامێل"
click at [734, 423] on div "Description (KuSo) قاوەی ئێسپرێسۆ، ئایس کرێمی کەرامێل، شیر و سۆسی کەرامێل Descr…" at bounding box center [545, 476] width 554 height 113
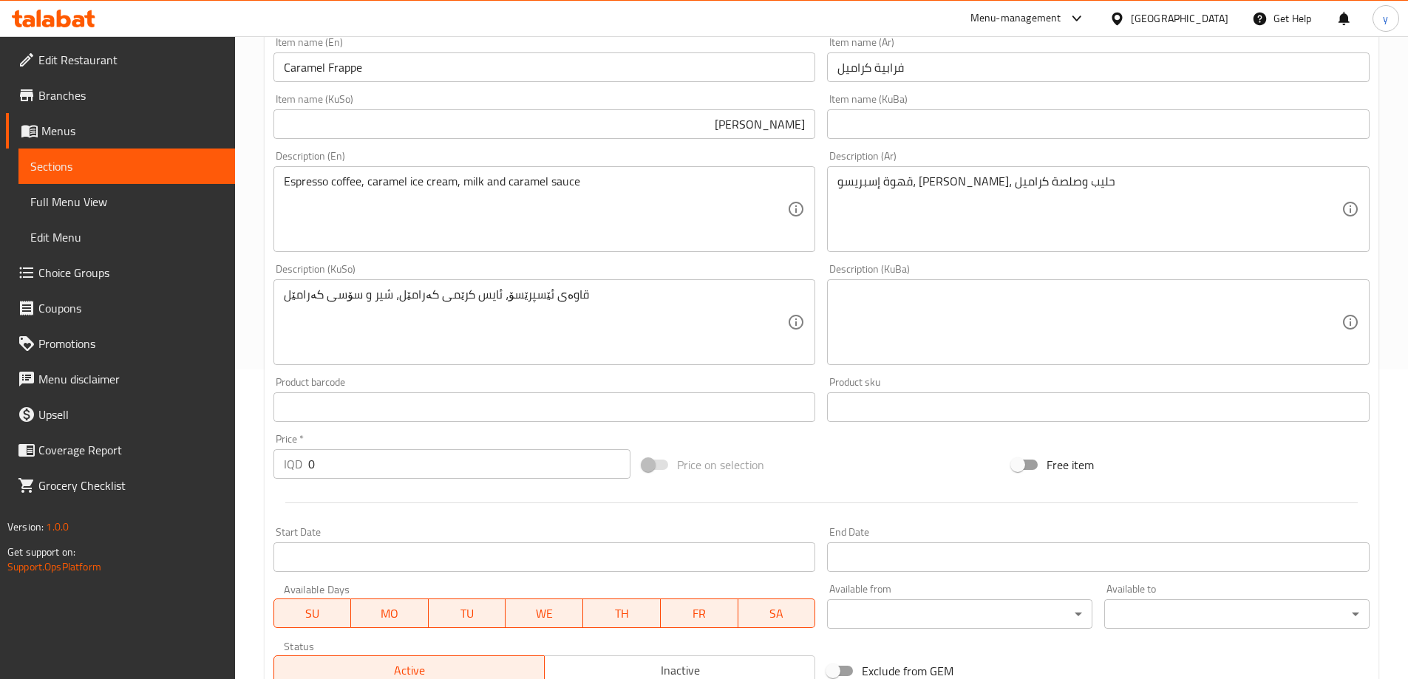
scroll to position [443, 0]
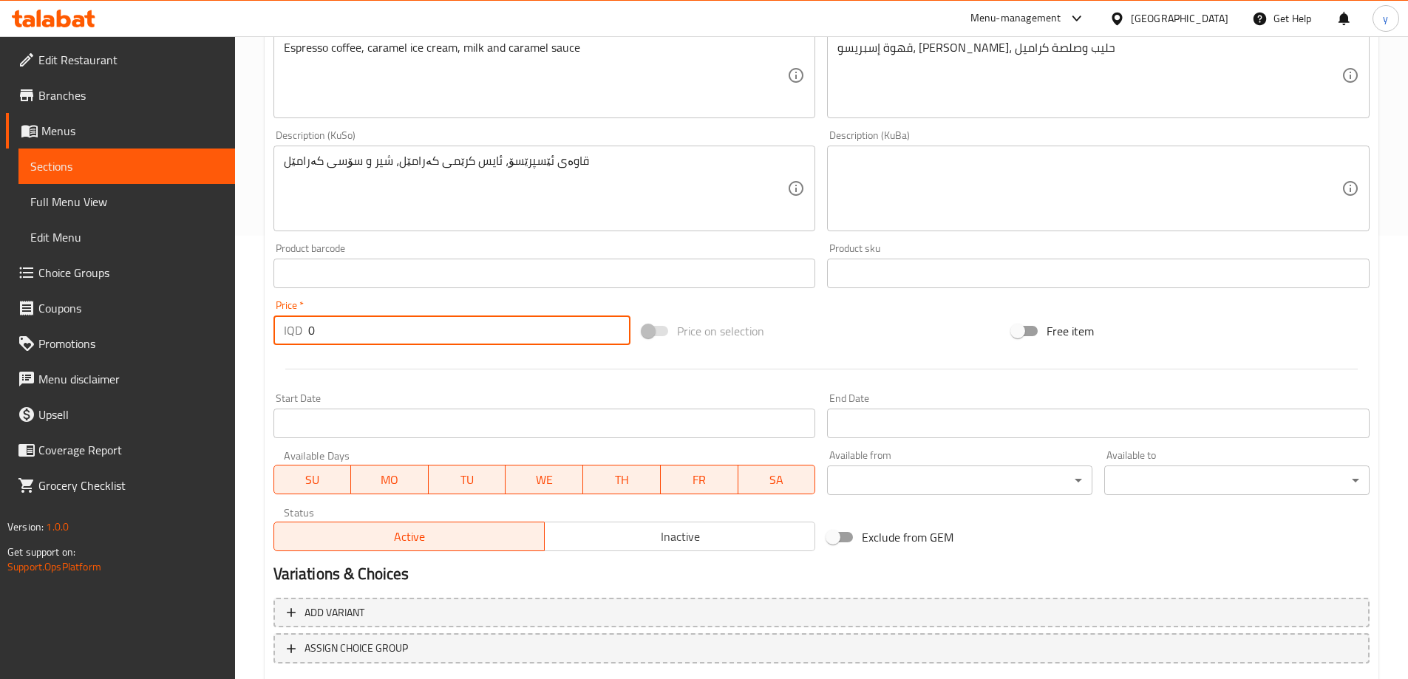
click at [440, 316] on input "0" at bounding box center [469, 331] width 323 height 30
paste input "500"
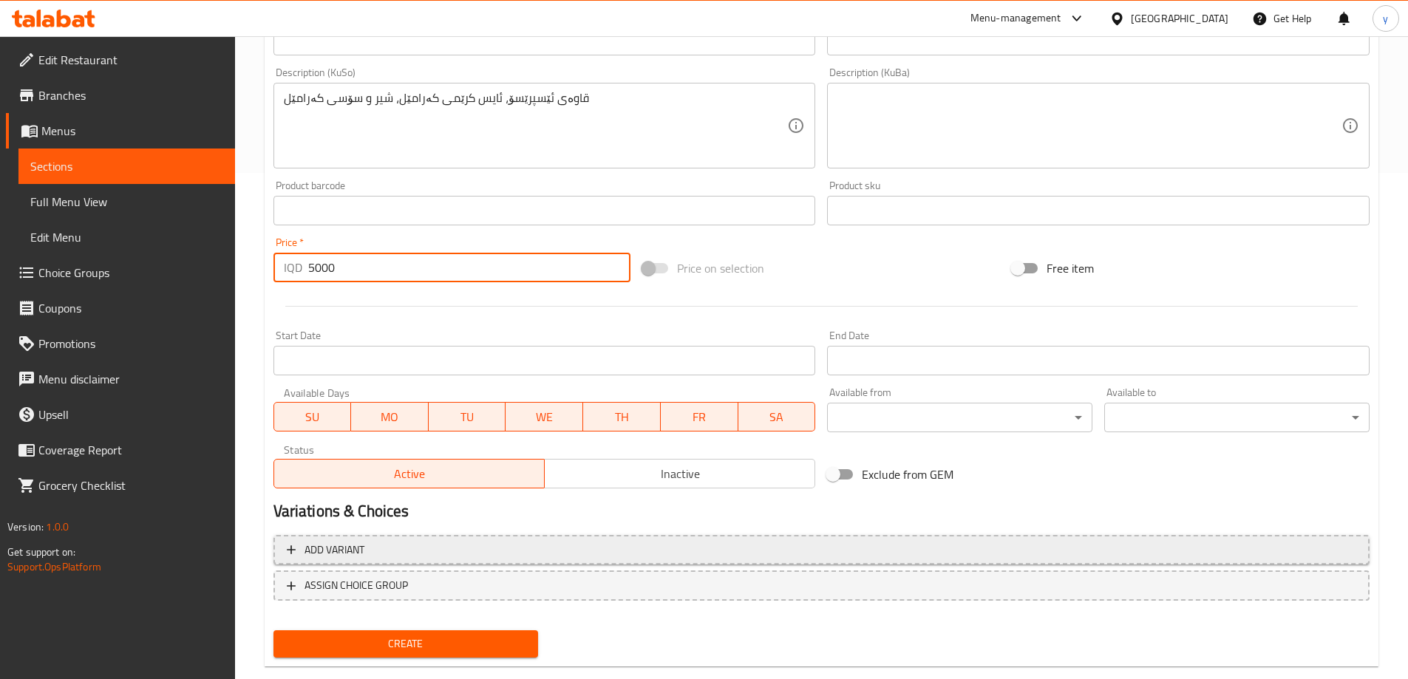
scroll to position [535, 0]
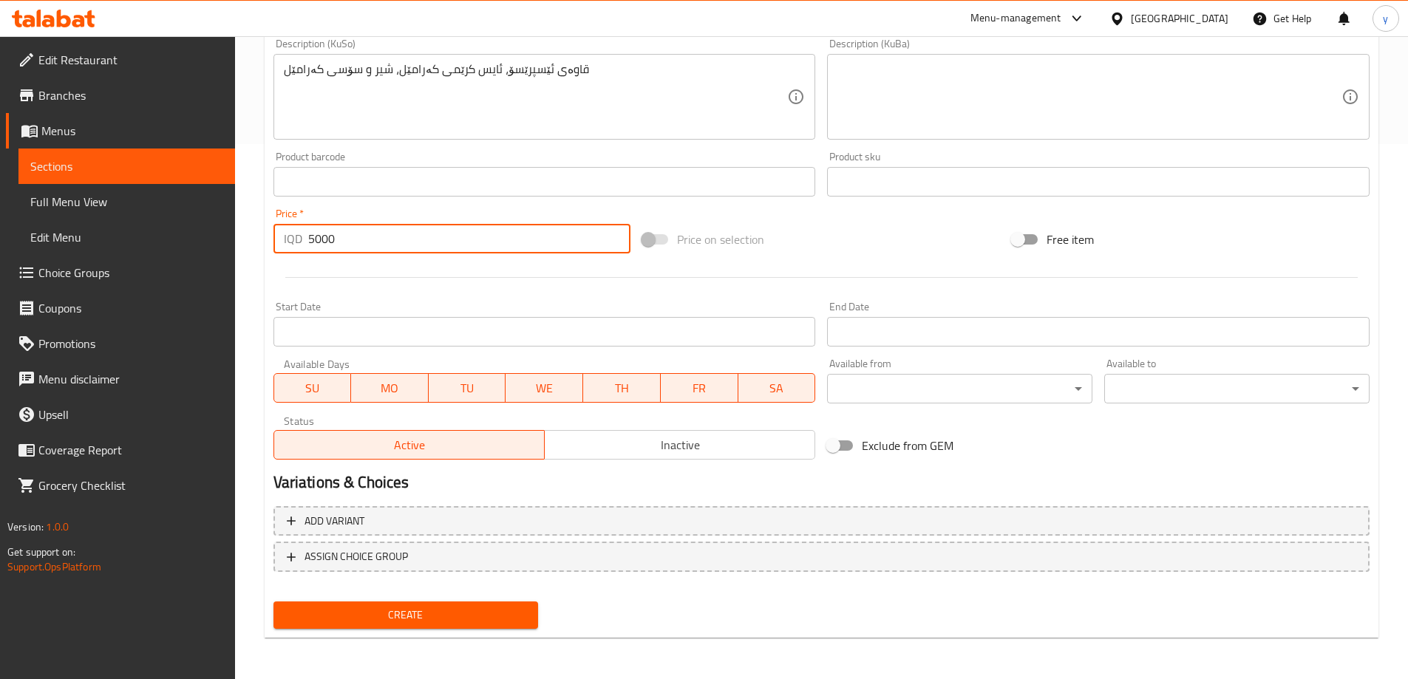
type input "5000"
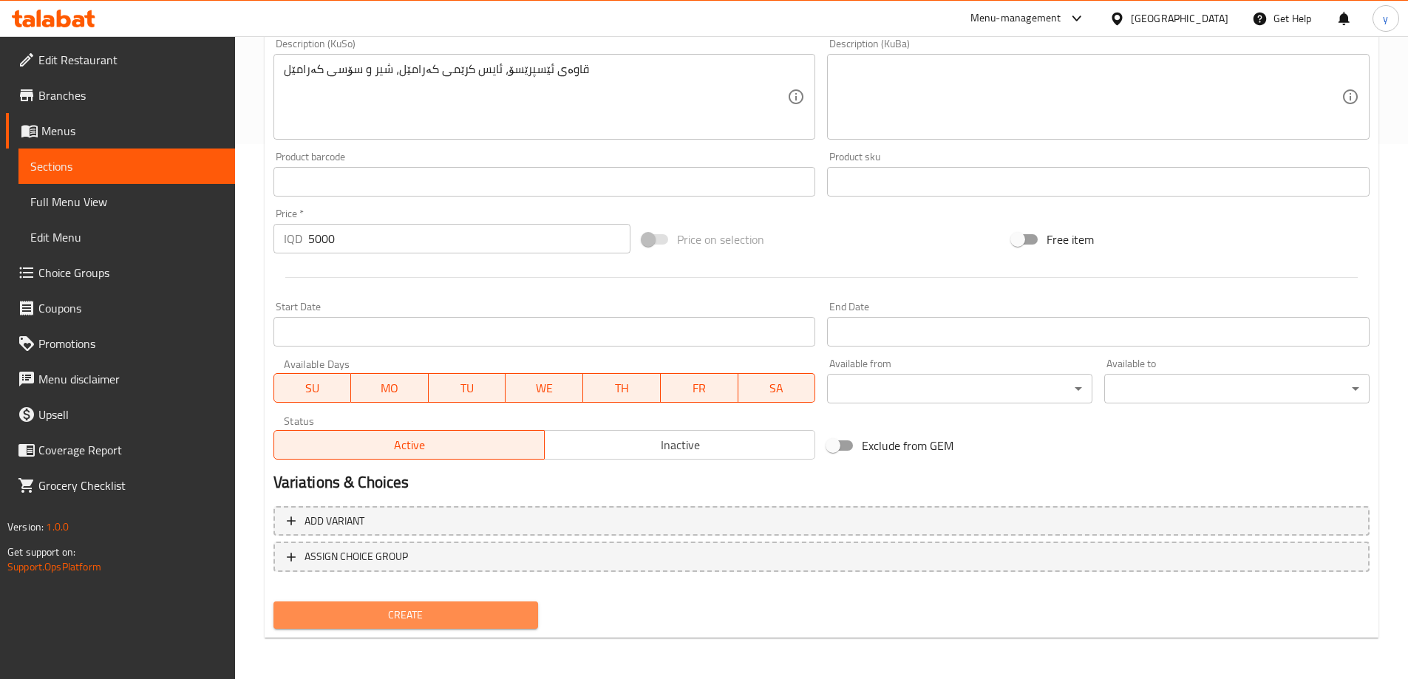
click at [470, 605] on button "Create" at bounding box center [405, 615] width 265 height 27
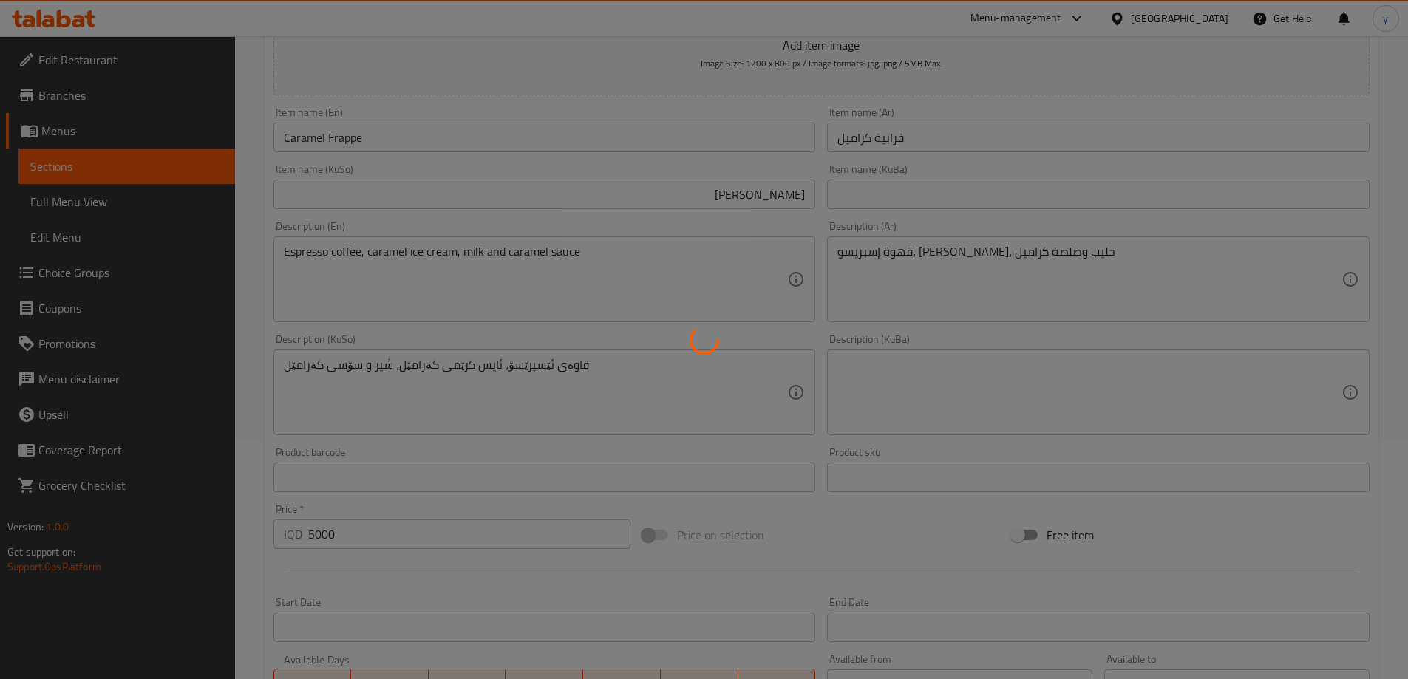
type input "0"
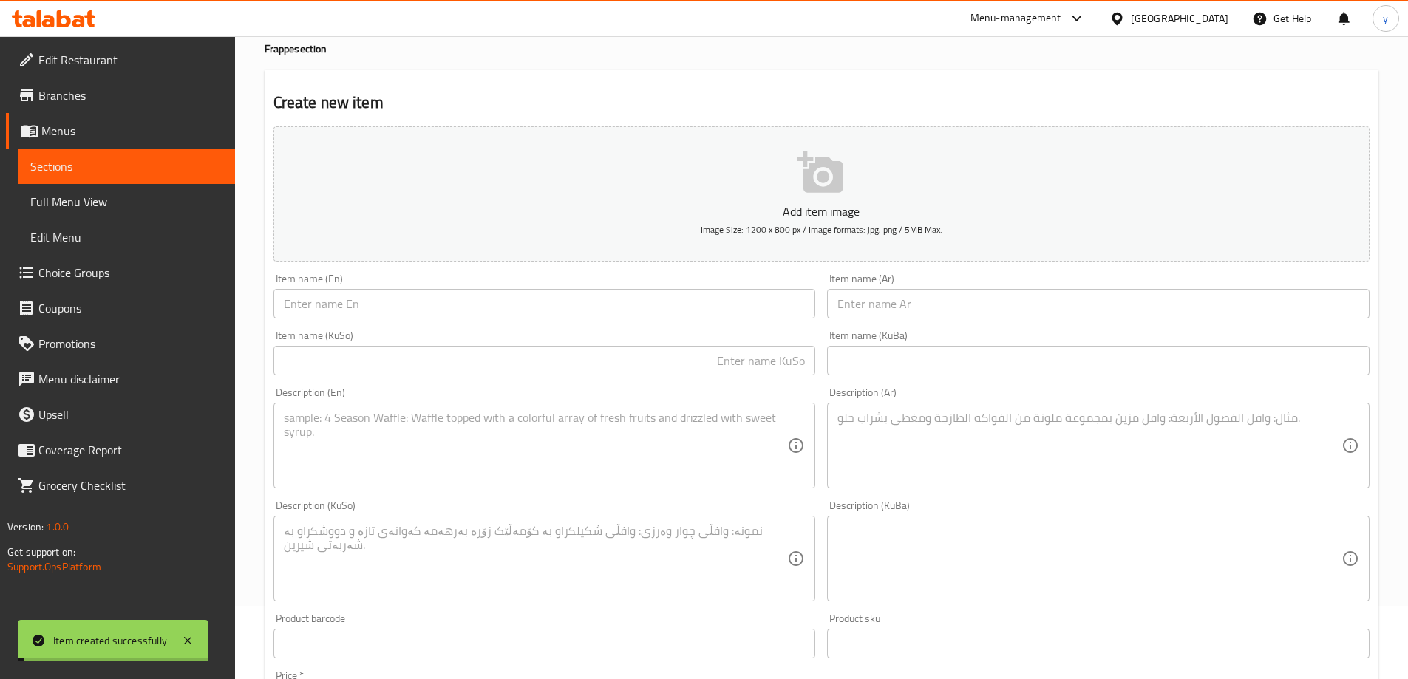
scroll to position [0, 0]
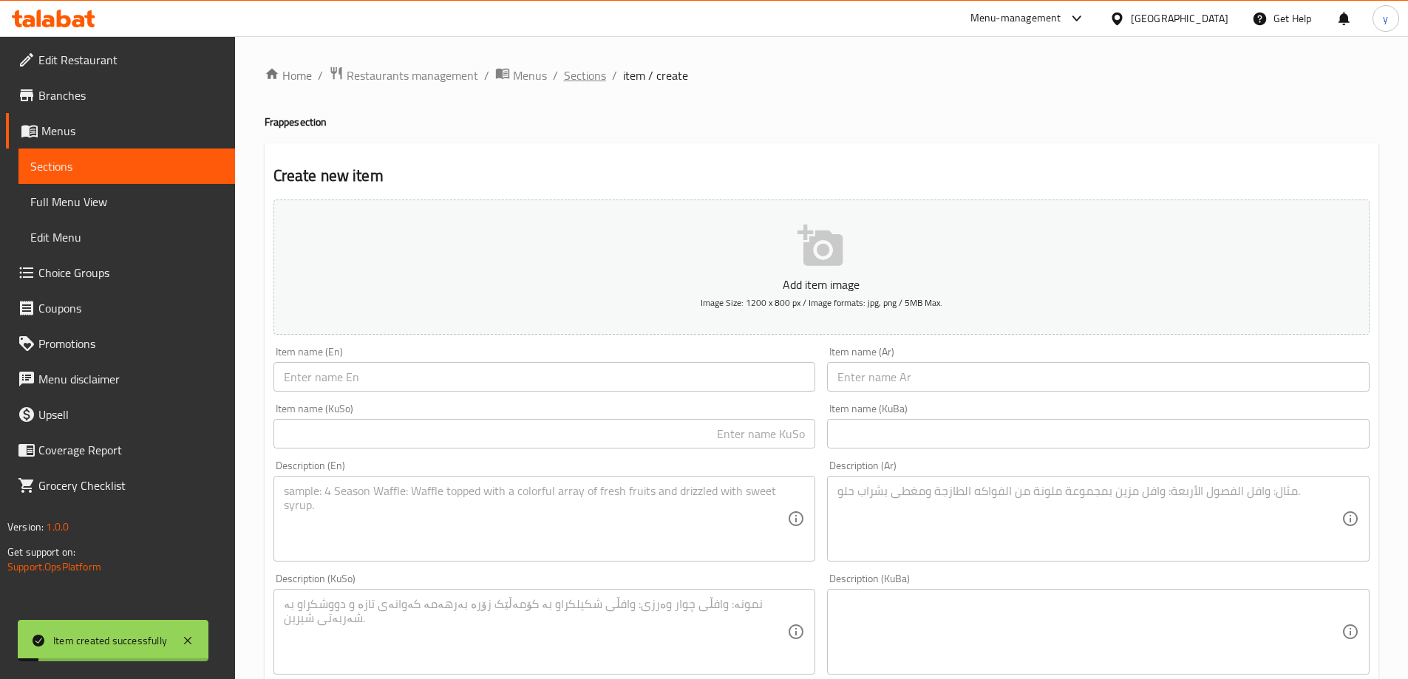
click at [573, 73] on span "Sections" at bounding box center [585, 76] width 42 height 18
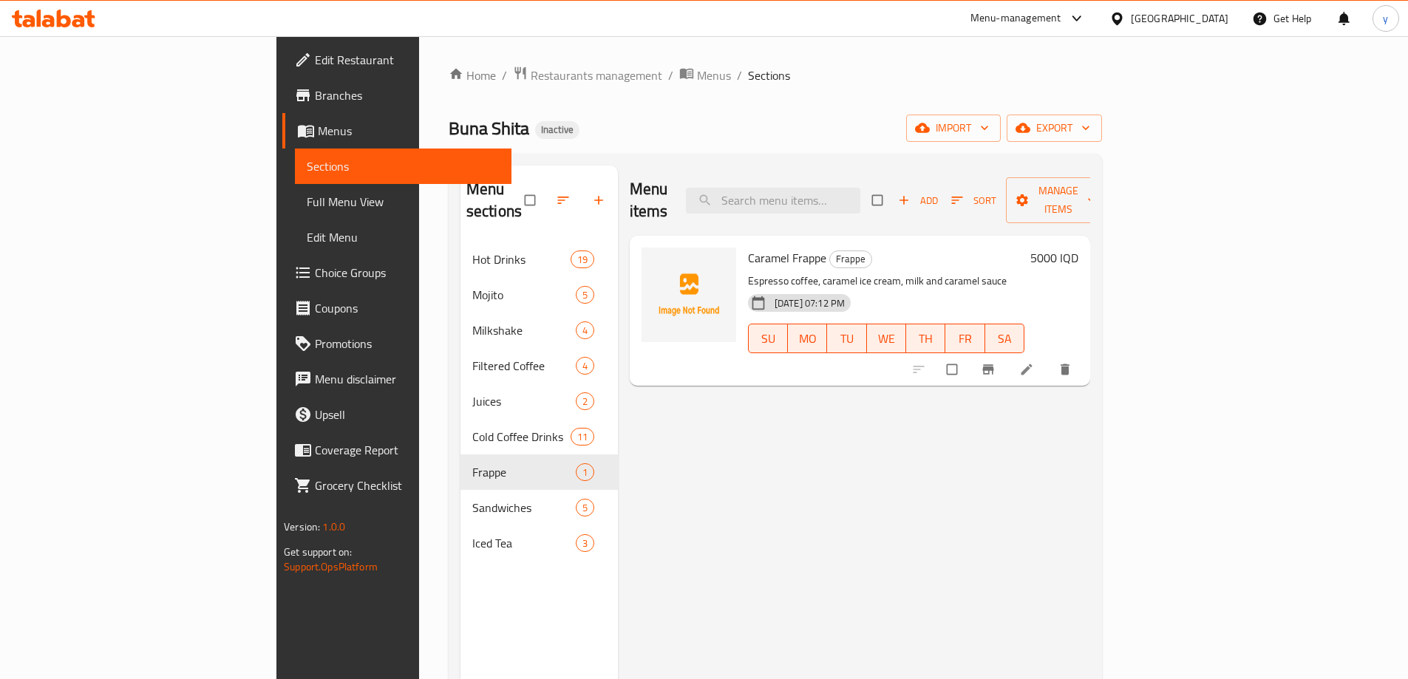
click at [78, 17] on icon at bounding box center [78, 21] width 13 height 13
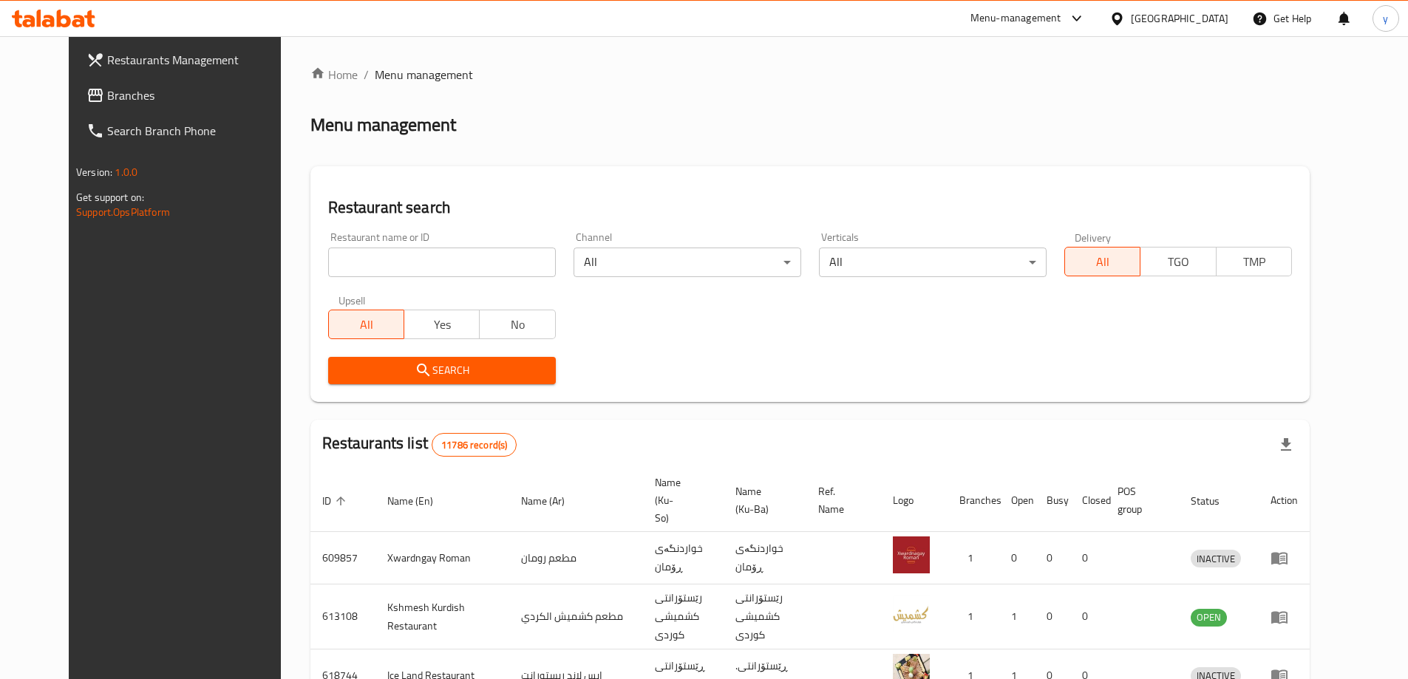
click at [185, 112] on link "Branches" at bounding box center [189, 95] width 229 height 35
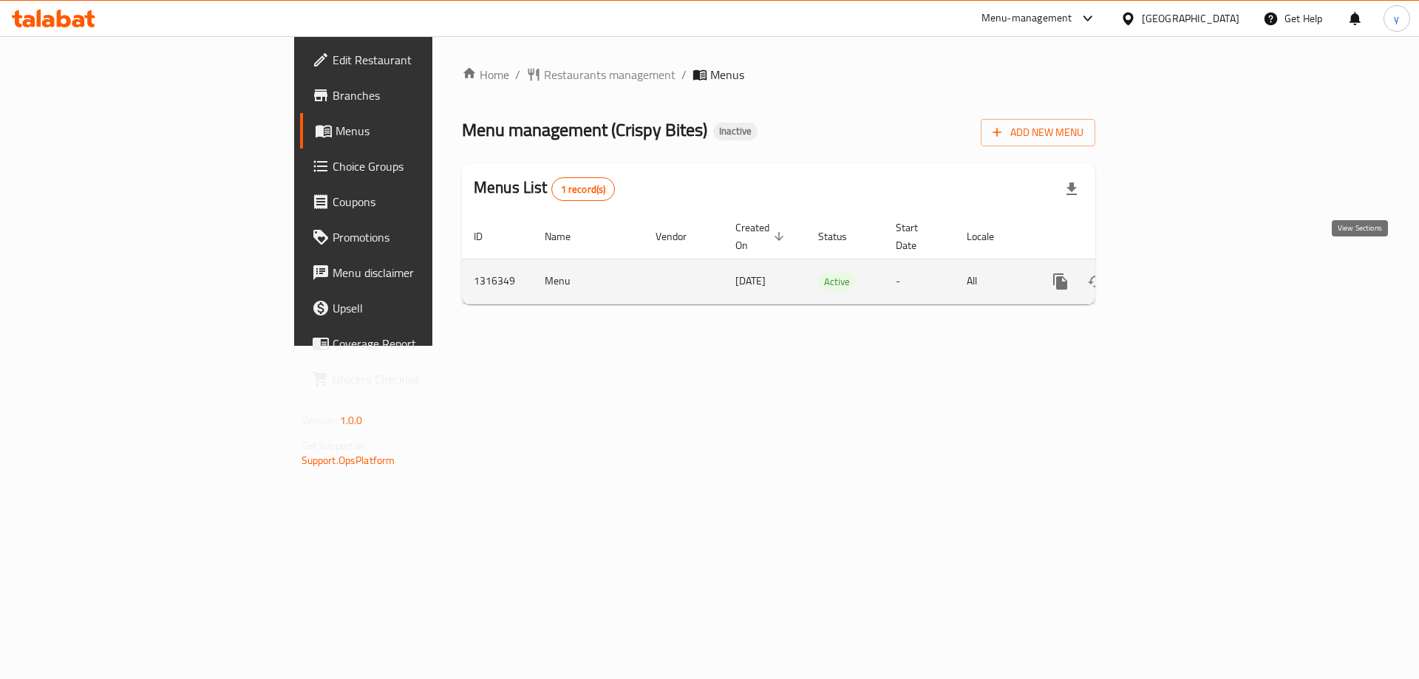
click at [1185, 266] on link "enhanced table" at bounding box center [1166, 281] width 35 height 35
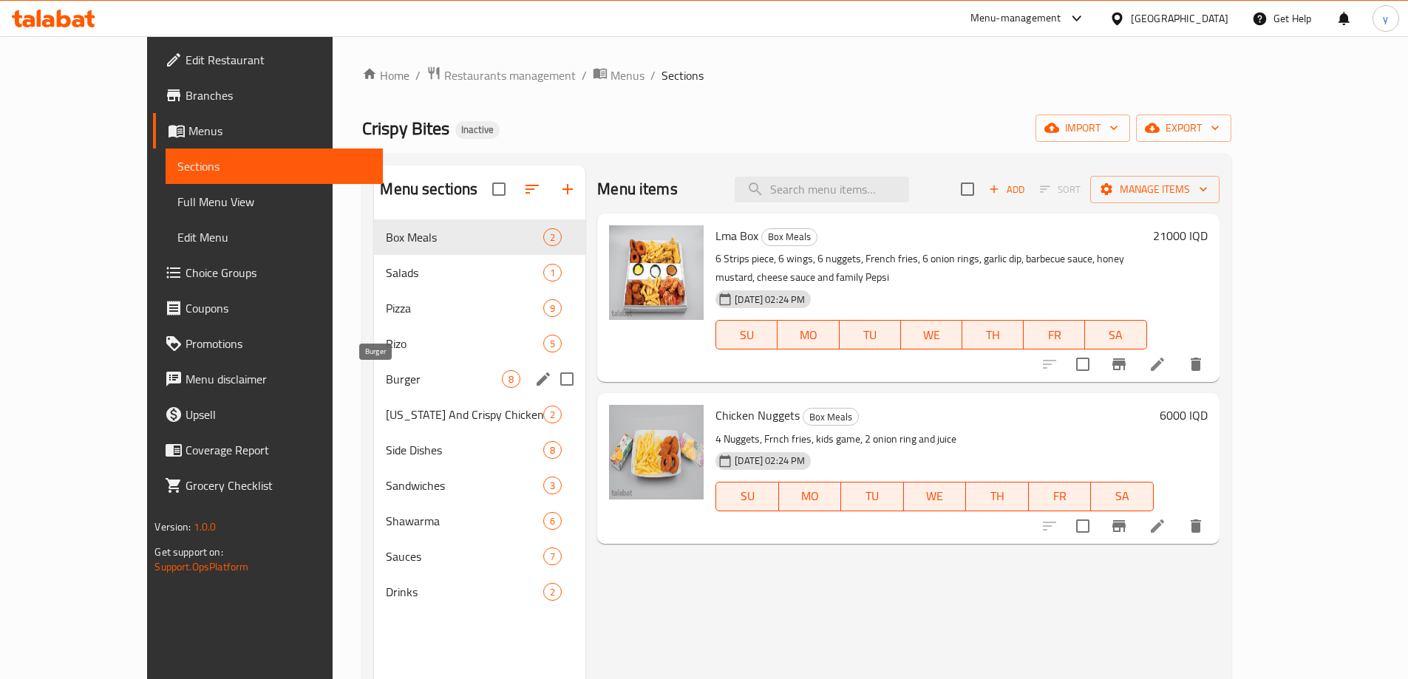
click at [454, 380] on span "Burger" at bounding box center [444, 379] width 116 height 18
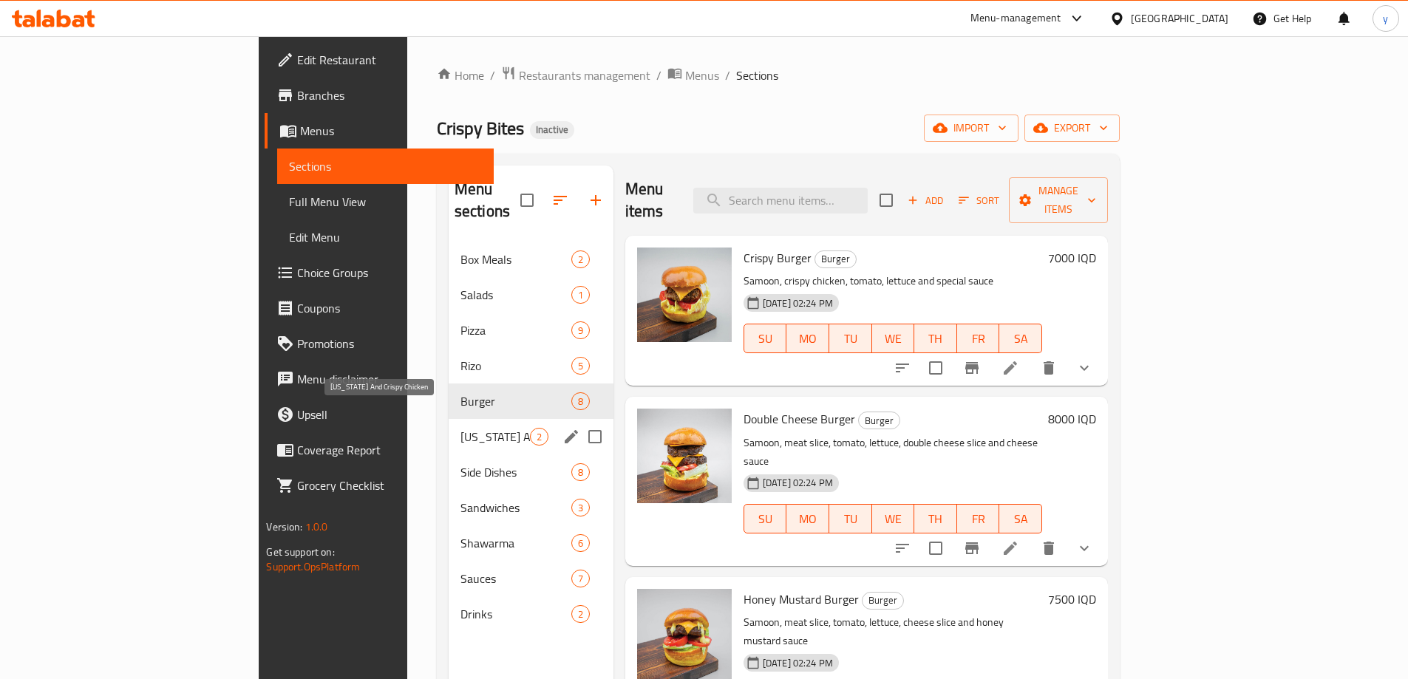
click at [460, 428] on span "[US_STATE] And Crispy Chicken" at bounding box center [494, 437] width 69 height 18
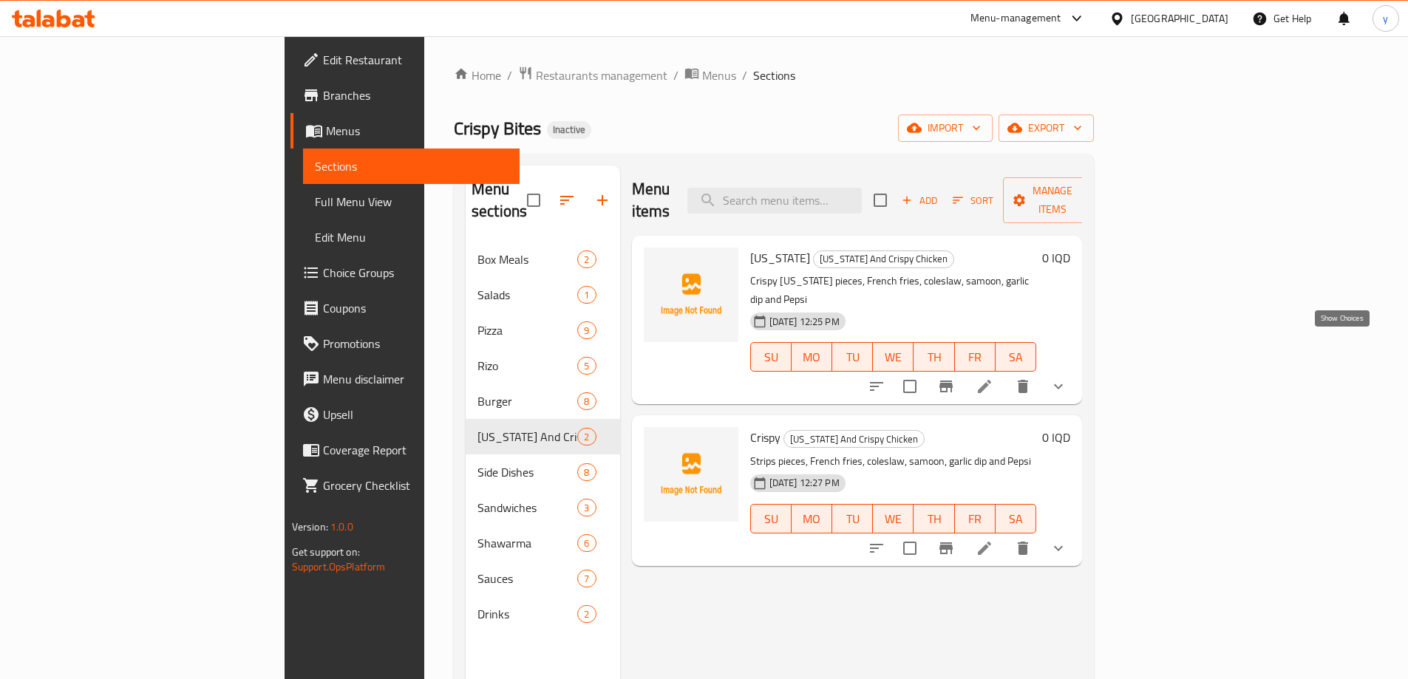
click at [1067, 378] on icon "show more" at bounding box center [1058, 387] width 18 height 18
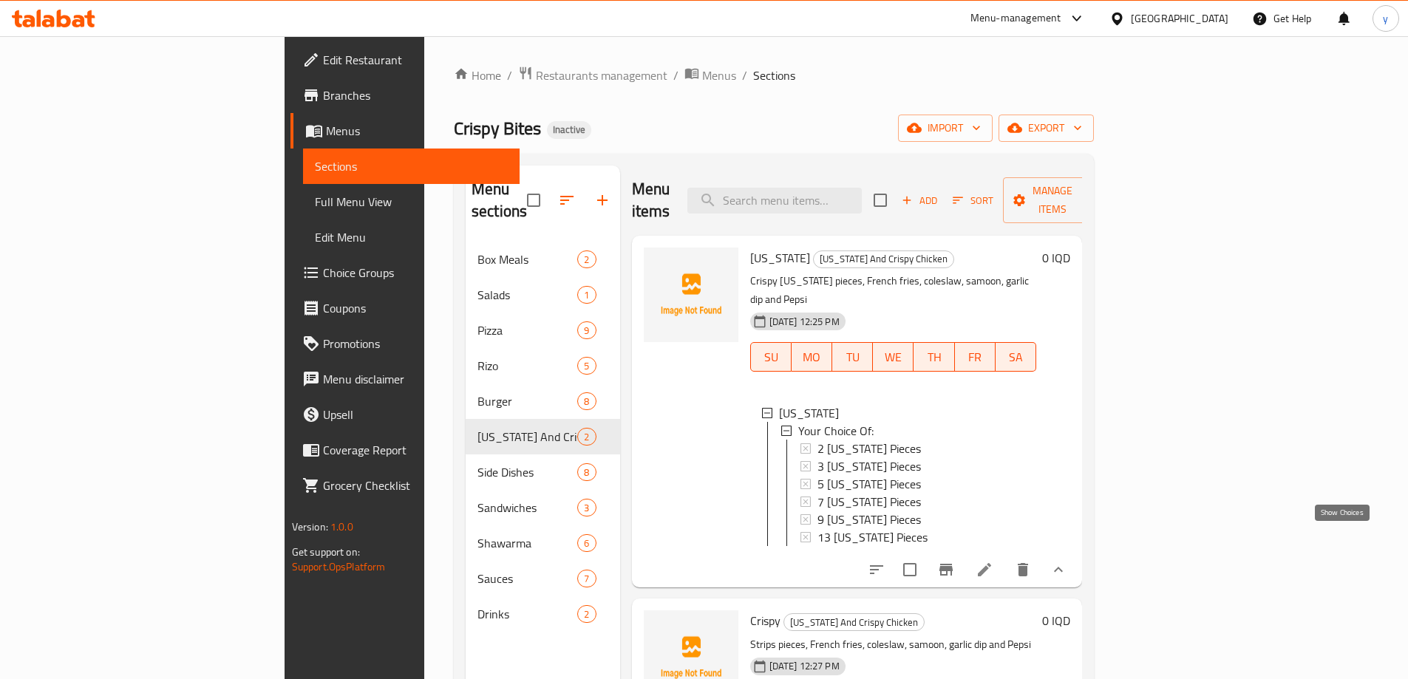
click at [1067, 561] on icon "show more" at bounding box center [1058, 570] width 18 height 18
click at [1076, 552] on button "show more" at bounding box center [1058, 569] width 35 height 35
click at [1067, 561] on icon "show more" at bounding box center [1058, 570] width 18 height 18
click at [1083, 251] on div "[US_STATE] [US_STATE] And Crispy Chicken Crispy [US_STATE] pieces, French fries…" at bounding box center [857, 243] width 451 height 15
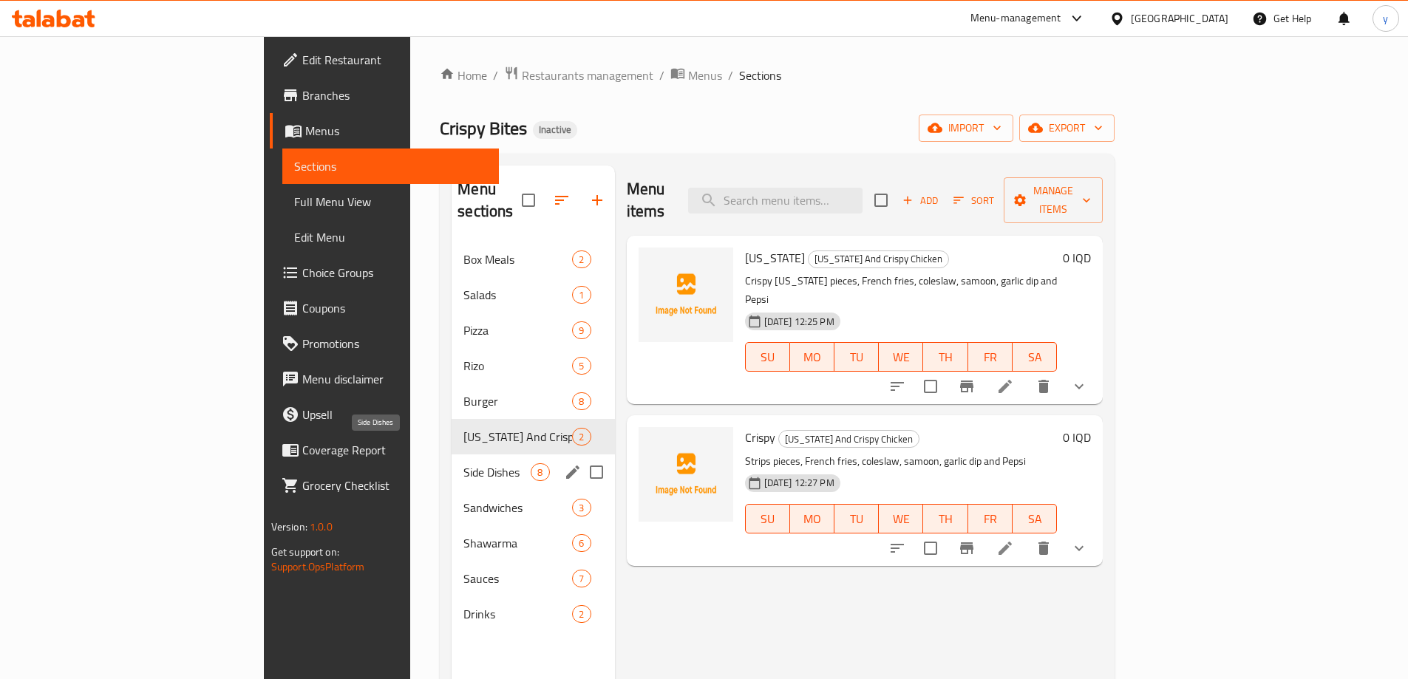
click at [463, 463] on span "Side Dishes" at bounding box center [496, 472] width 67 height 18
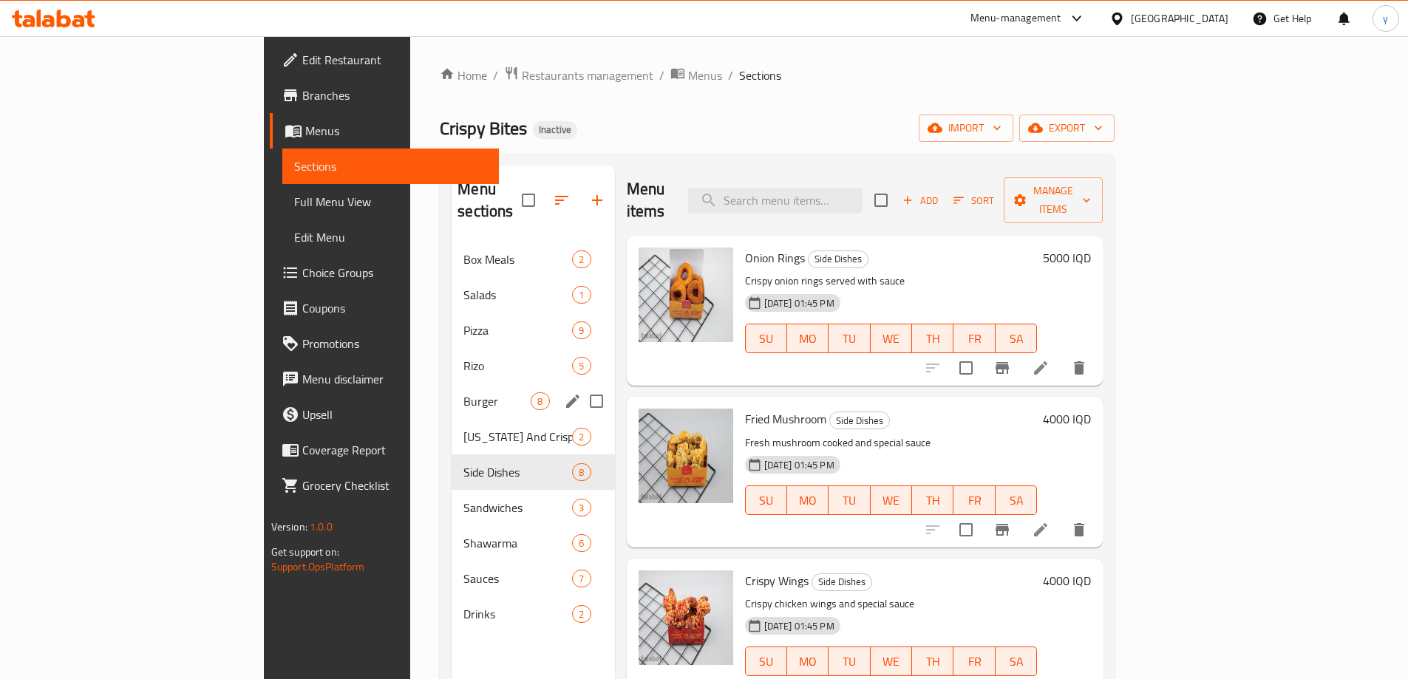
click at [452, 384] on div "Burger 8" at bounding box center [533, 401] width 163 height 35
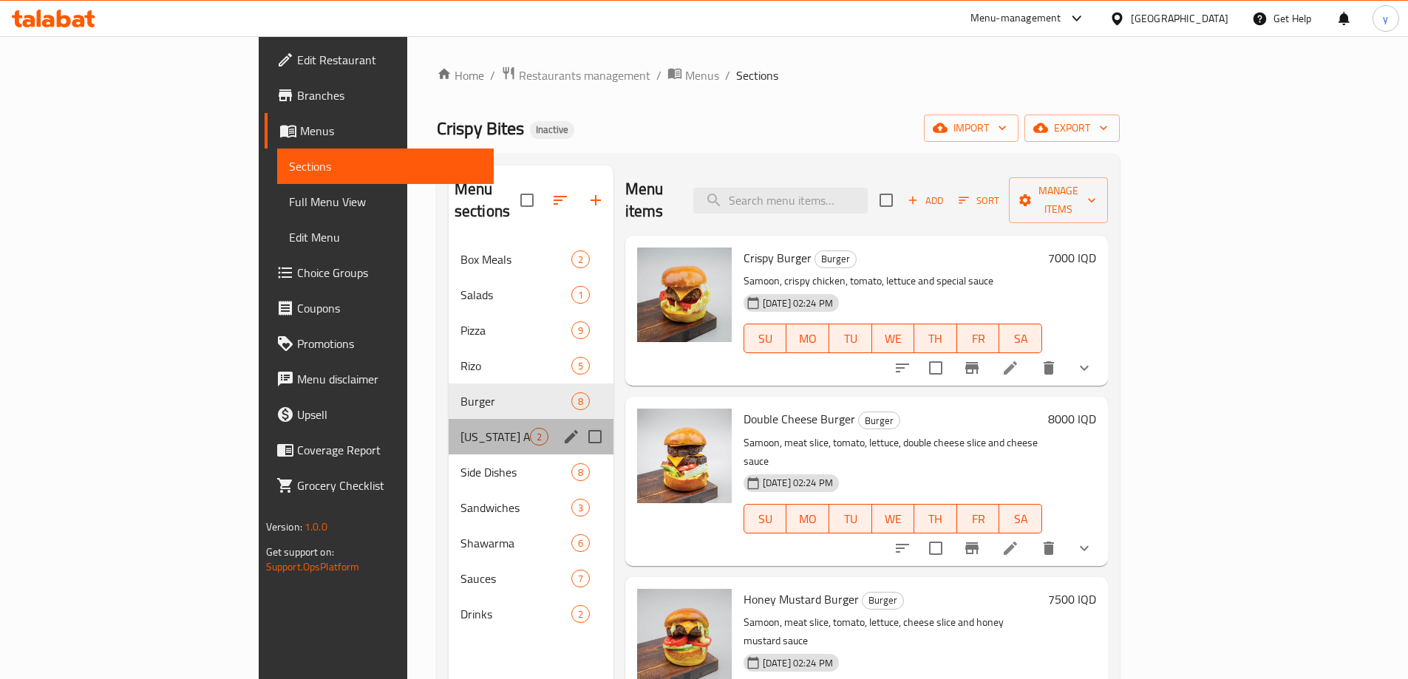
click at [449, 428] on div "Kentucky And Crispy Chicken 2" at bounding box center [531, 436] width 165 height 35
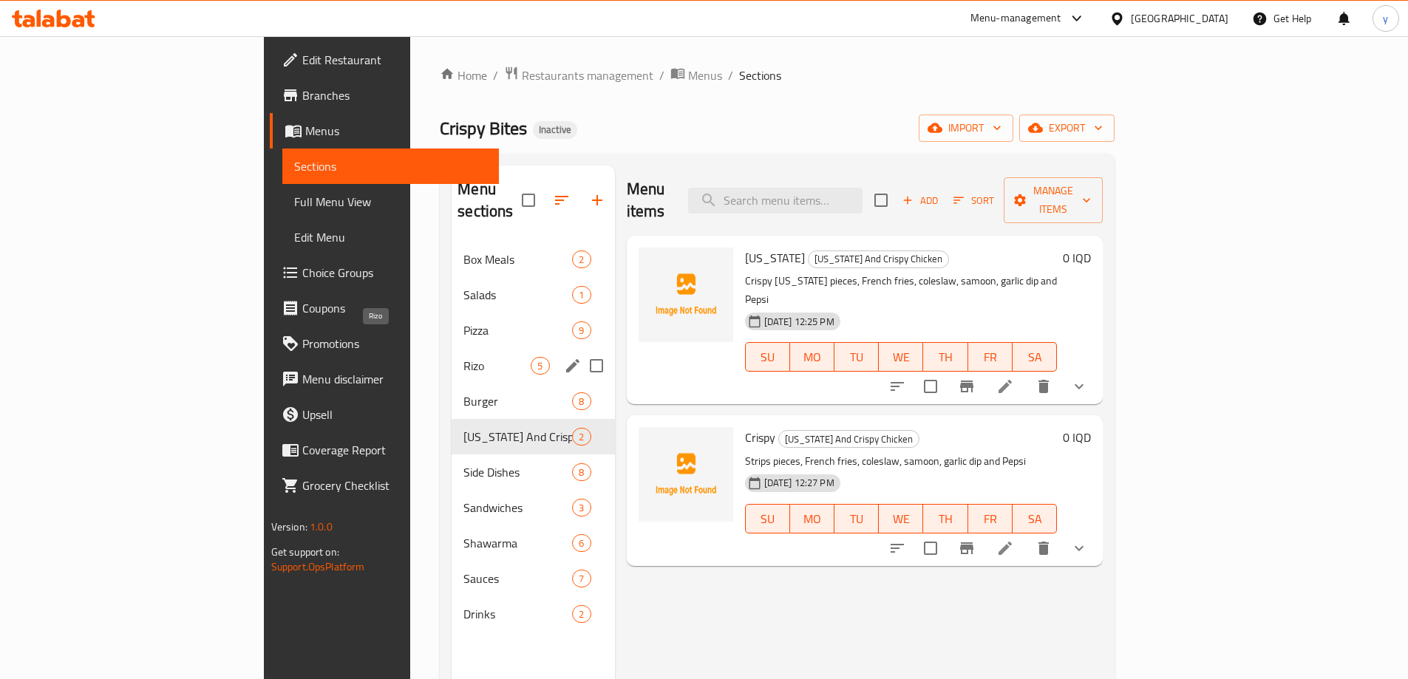
click at [463, 357] on span "Rizo" at bounding box center [496, 366] width 67 height 18
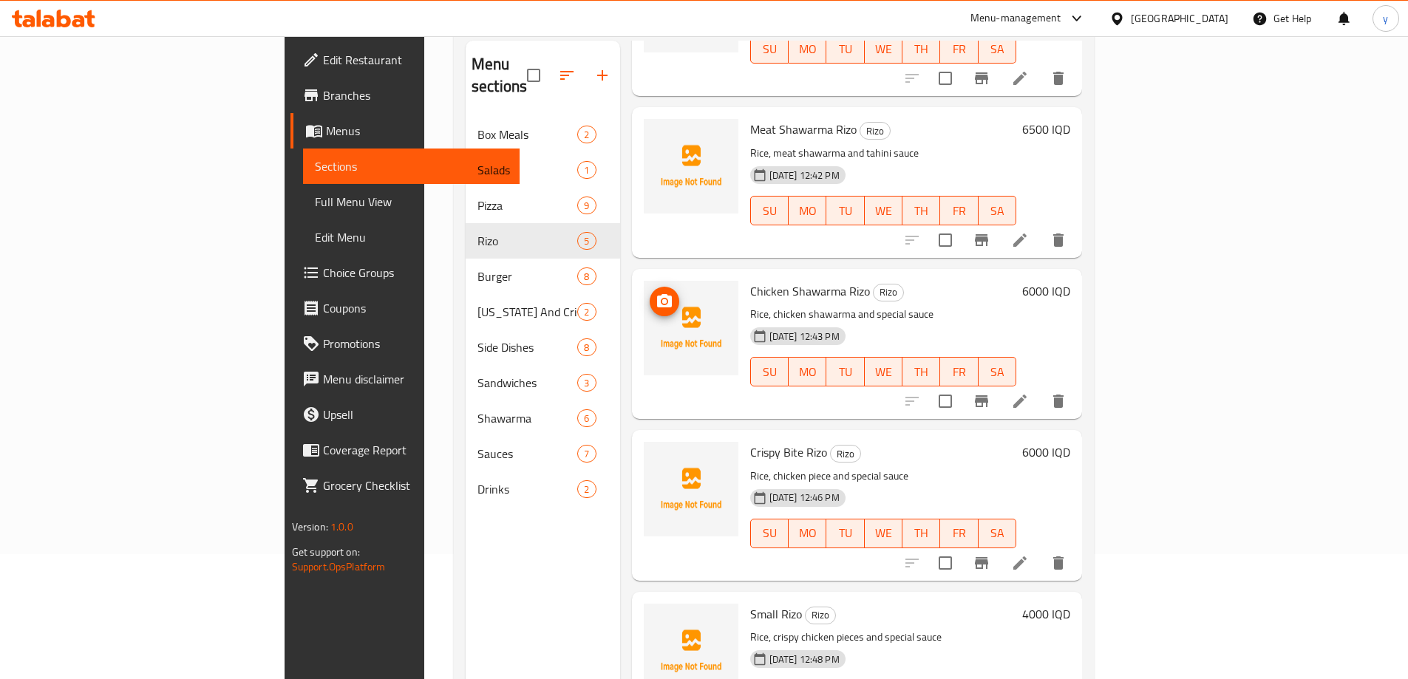
scroll to position [207, 0]
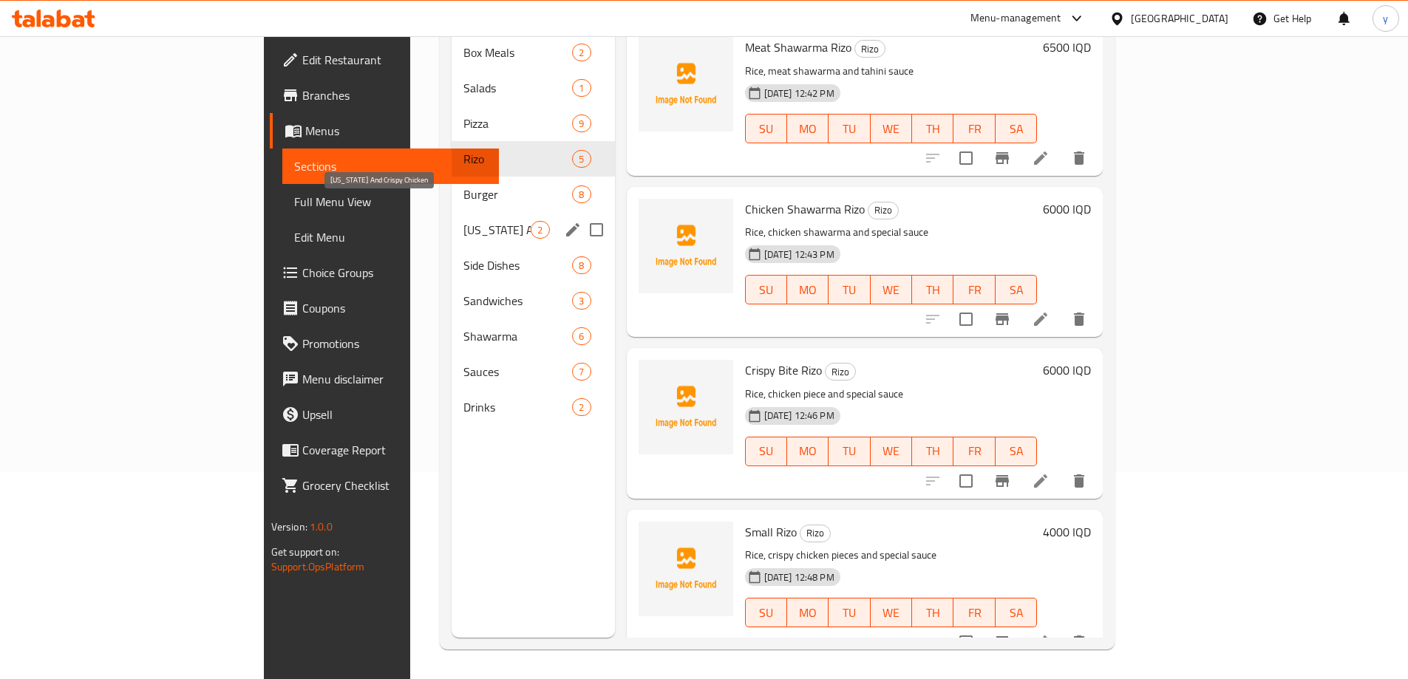
click at [463, 221] on span "Kentucky And Crispy Chicken" at bounding box center [496, 230] width 67 height 18
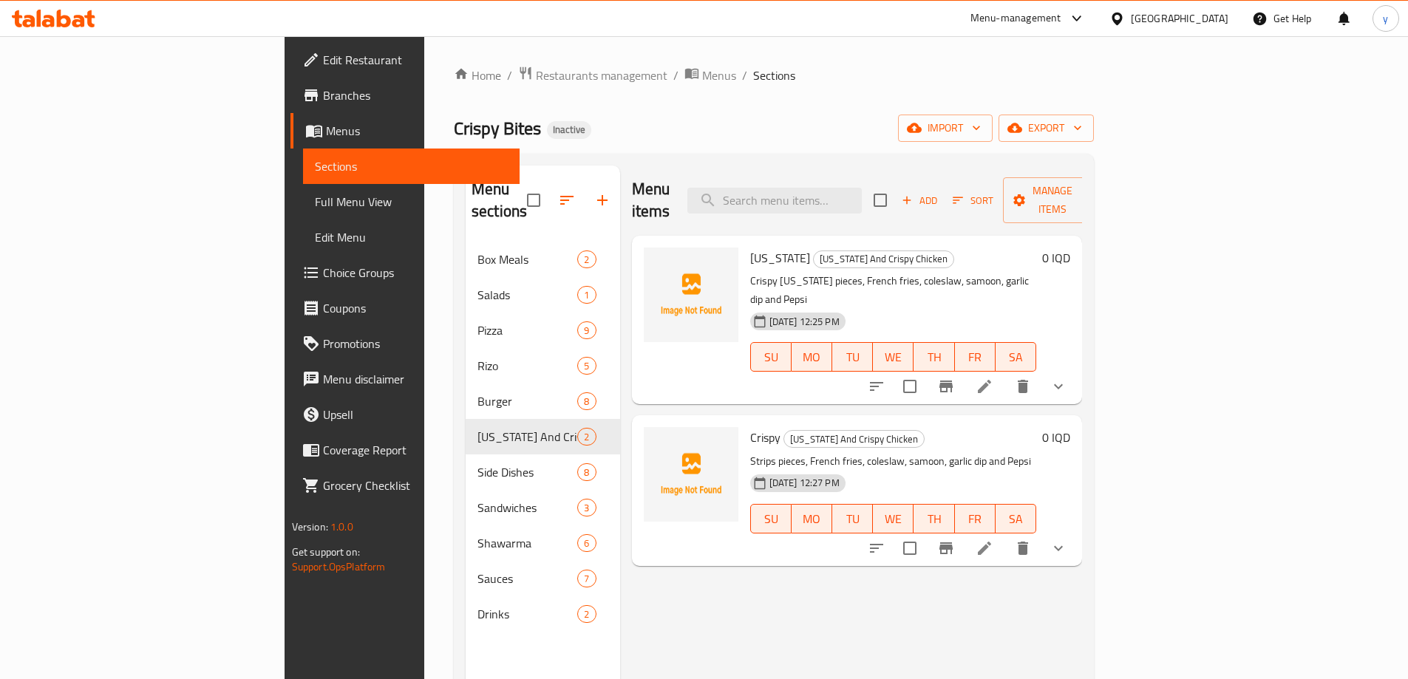
click at [323, 268] on span "Choice Groups" at bounding box center [415, 273] width 185 height 18
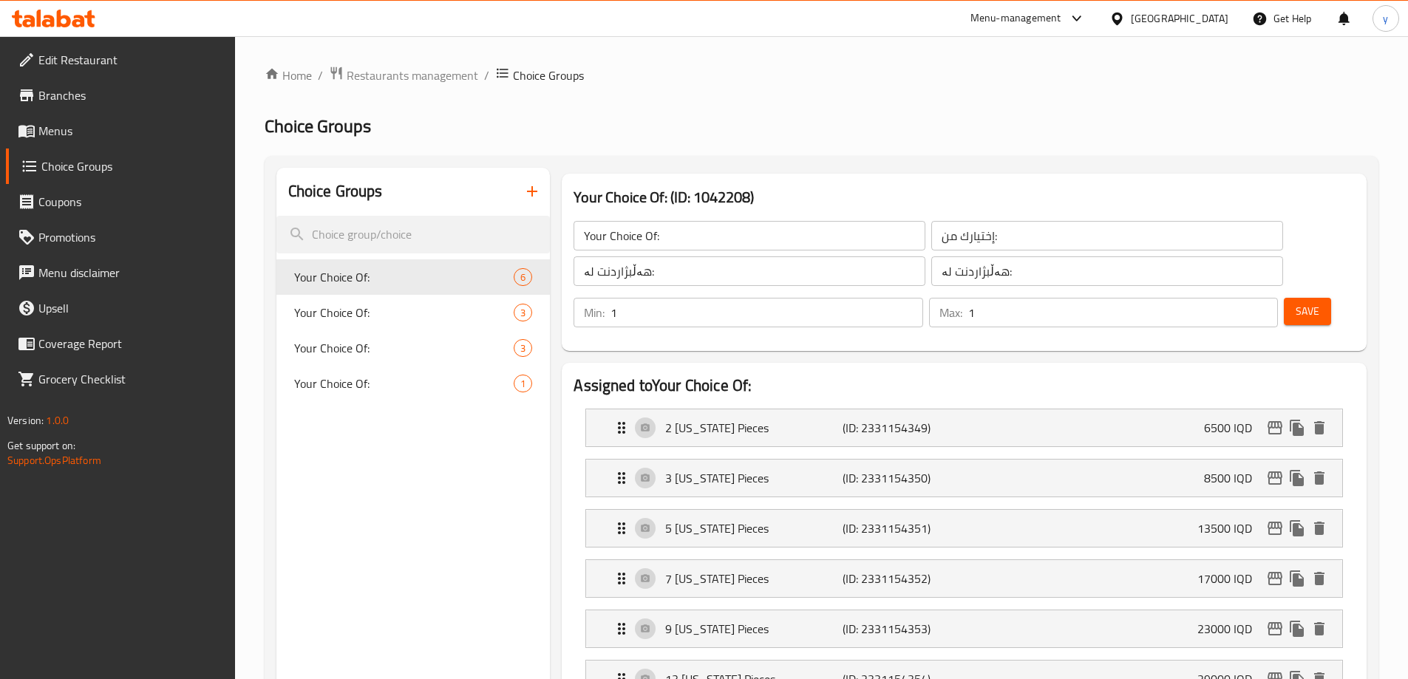
click at [537, 192] on icon "button" at bounding box center [532, 191] width 10 height 10
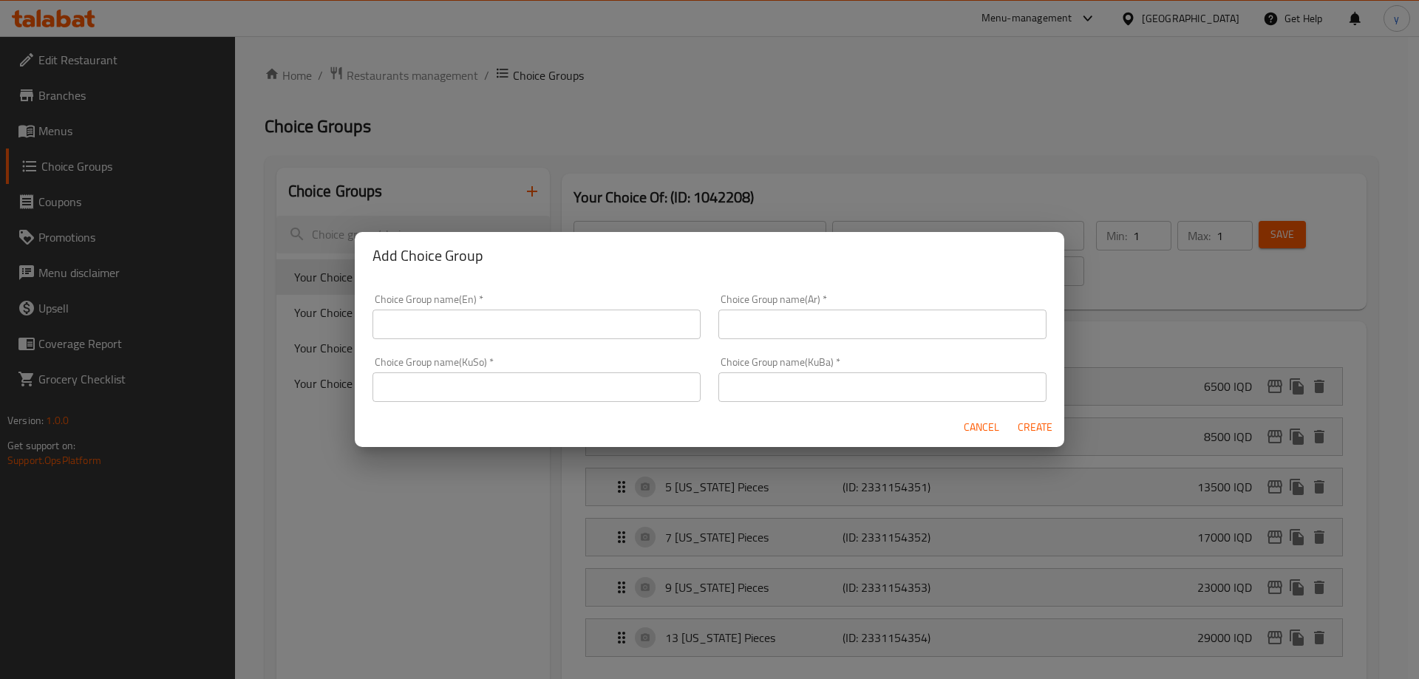
drag, startPoint x: 615, startPoint y: 323, endPoint x: 686, endPoint y: 345, distance: 74.3
click at [615, 323] on input "text" at bounding box center [536, 325] width 328 height 30
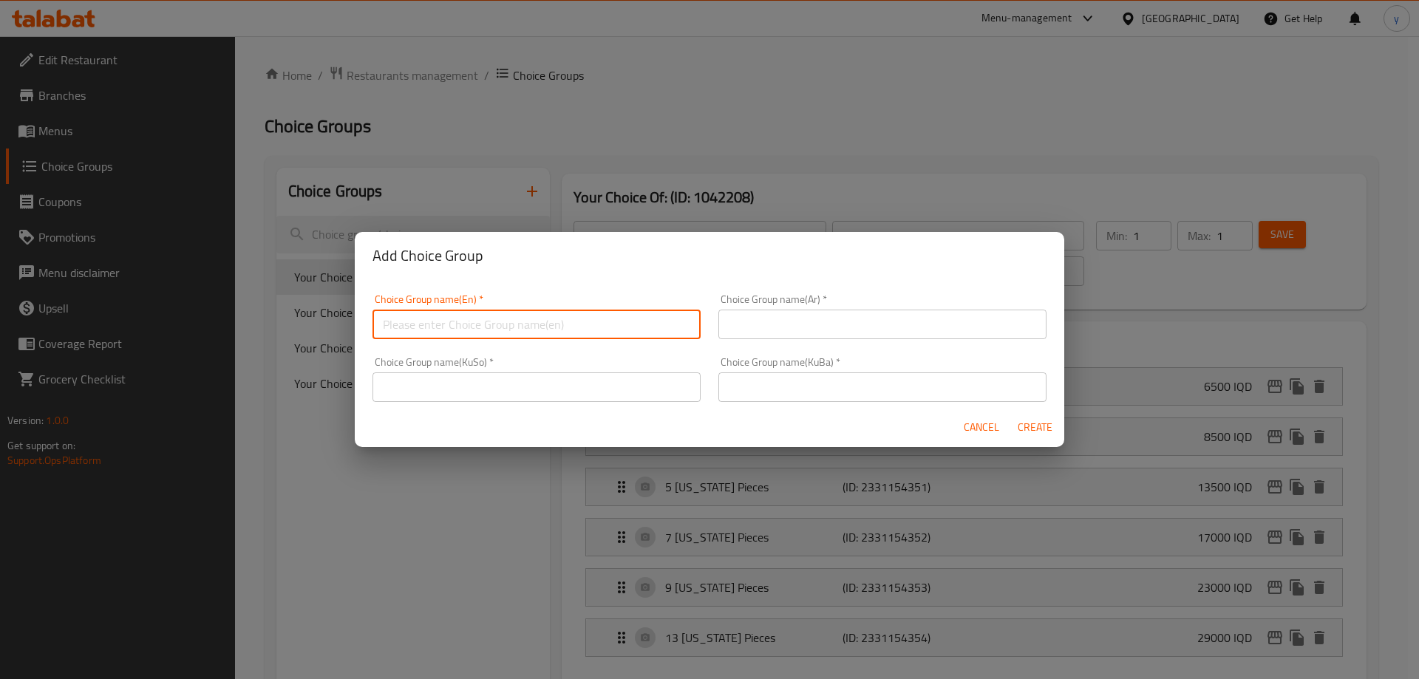
paste input "زیادە:"
type input "زیادە:"
click at [655, 395] on input "text" at bounding box center [536, 387] width 328 height 30
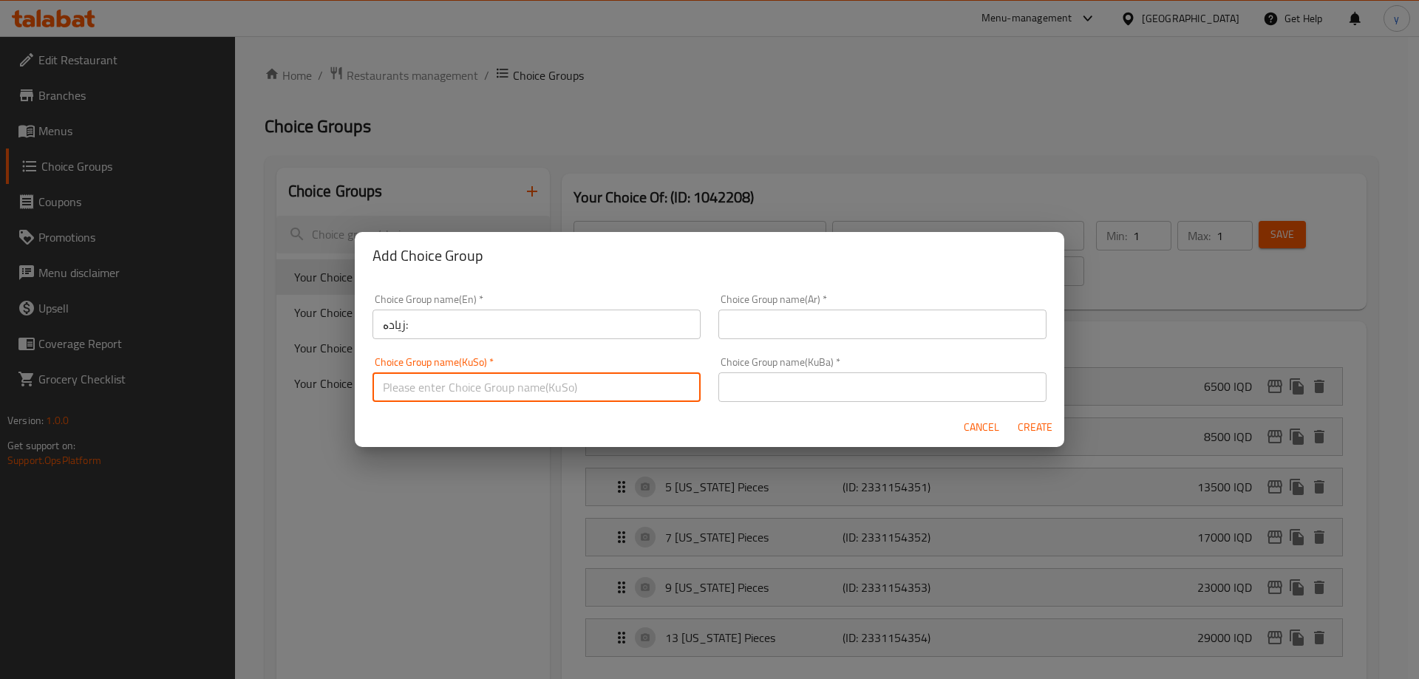
paste input "زیادە:"
type input "زیادە:"
click at [752, 392] on input "text" at bounding box center [882, 387] width 328 height 30
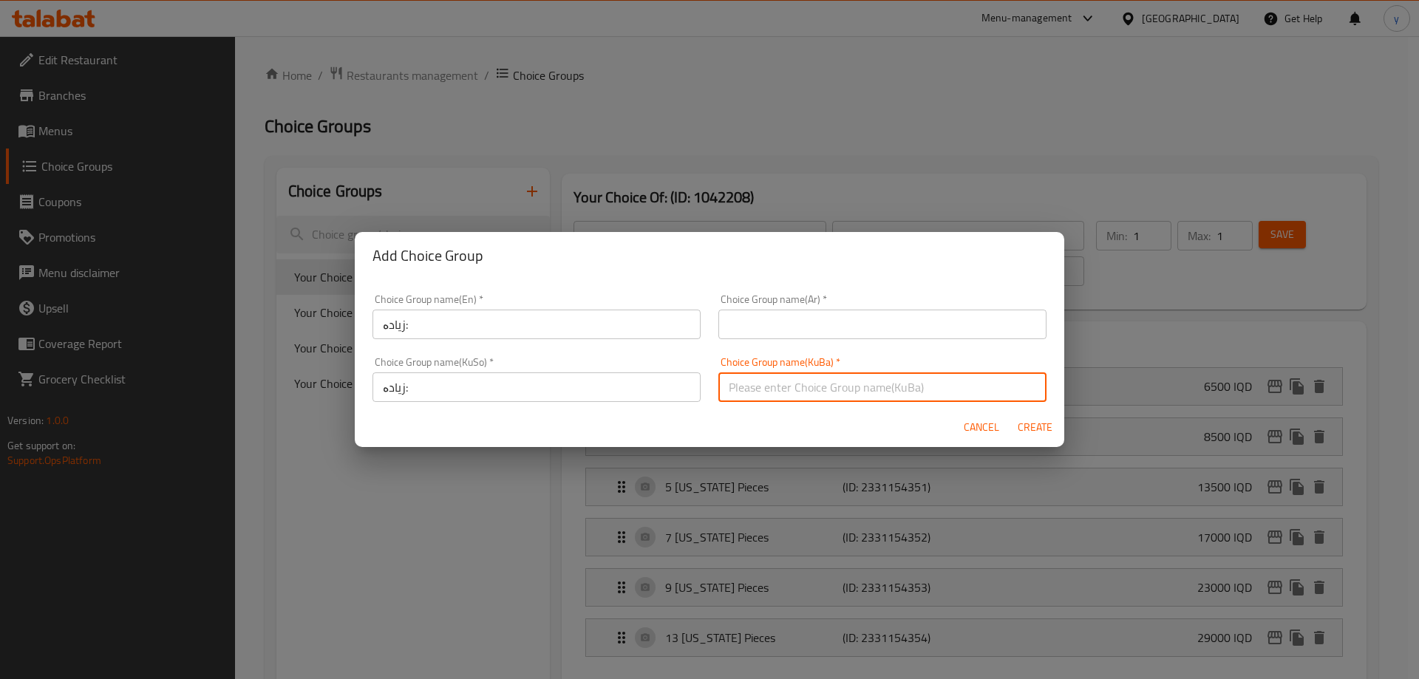
paste input "زیادە:"
type input "زیادە:"
click at [765, 327] on input "text" at bounding box center [882, 325] width 328 height 30
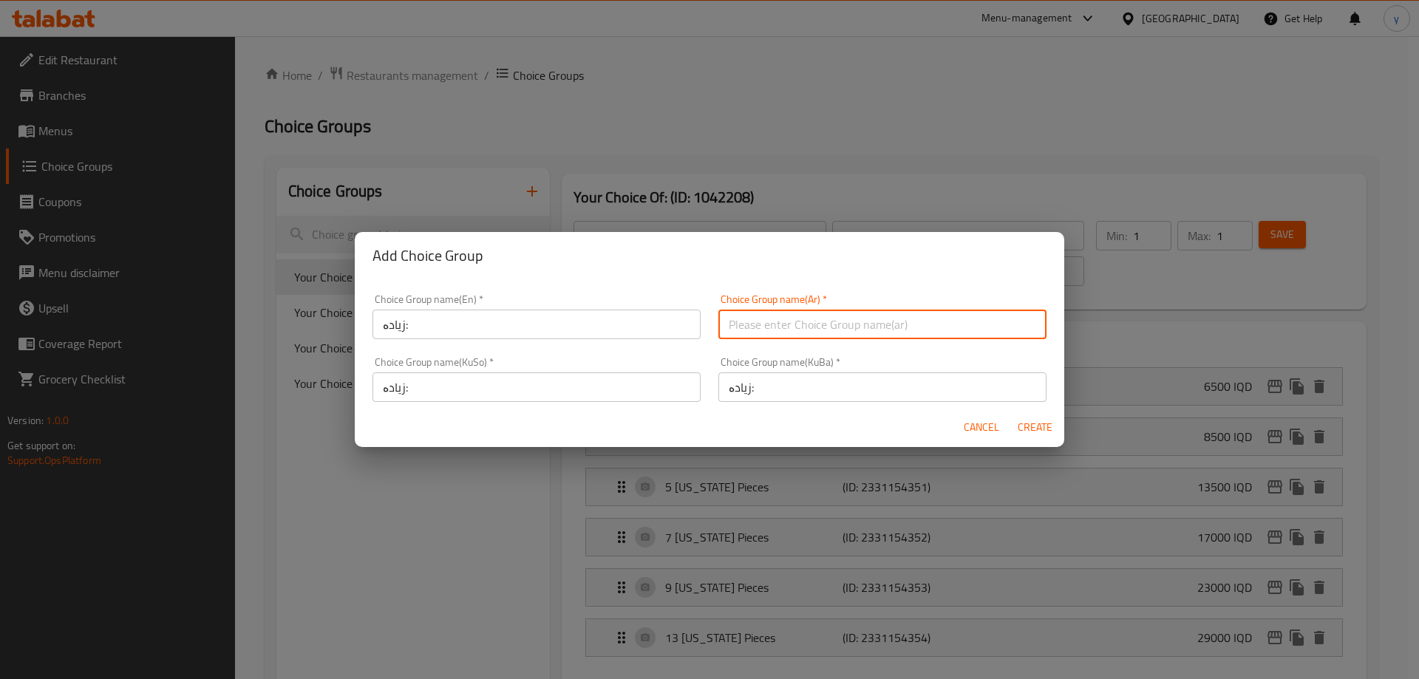
paste input "الإضافات:"
type input "الإضافات:"
click at [563, 321] on input "زیادە:" at bounding box center [536, 325] width 328 height 30
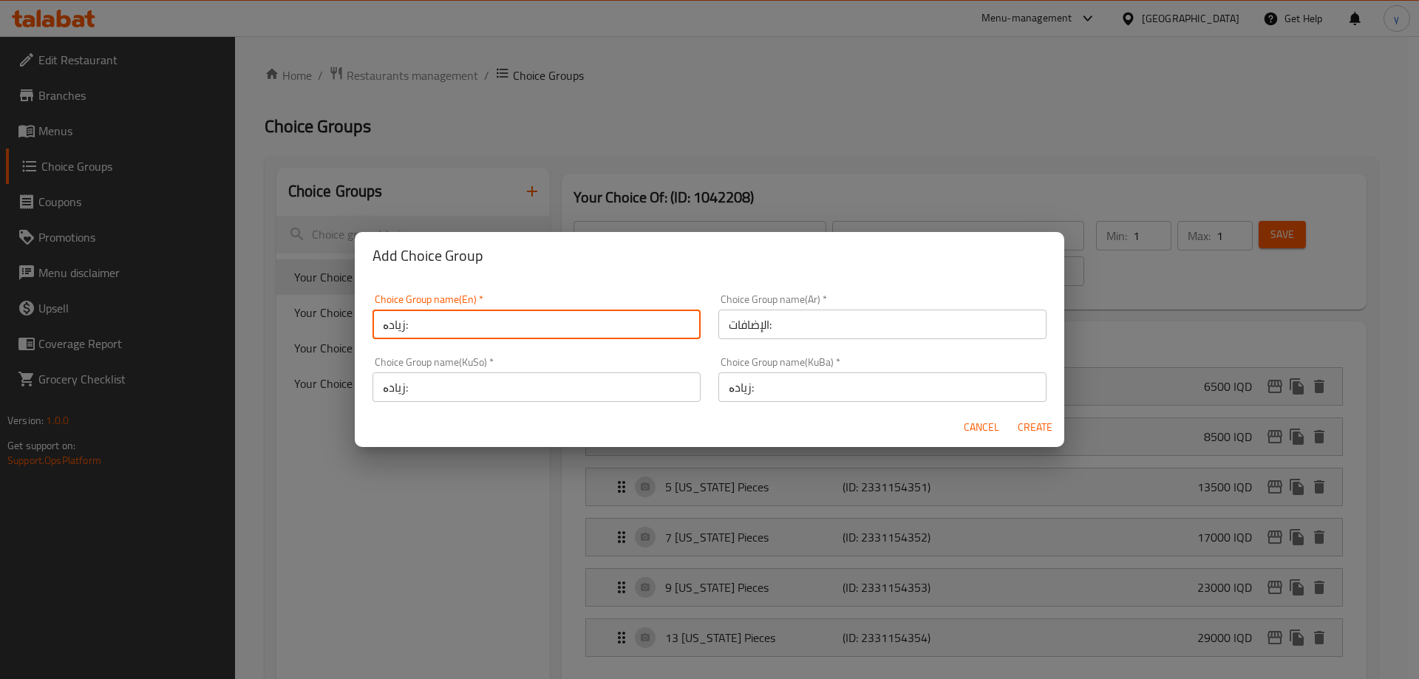
click at [563, 321] on input "زیادە:" at bounding box center [536, 325] width 328 height 30
click at [508, 308] on div "Choice Group name(En)   * زیادە: Choice Group name(En) *" at bounding box center [536, 316] width 328 height 45
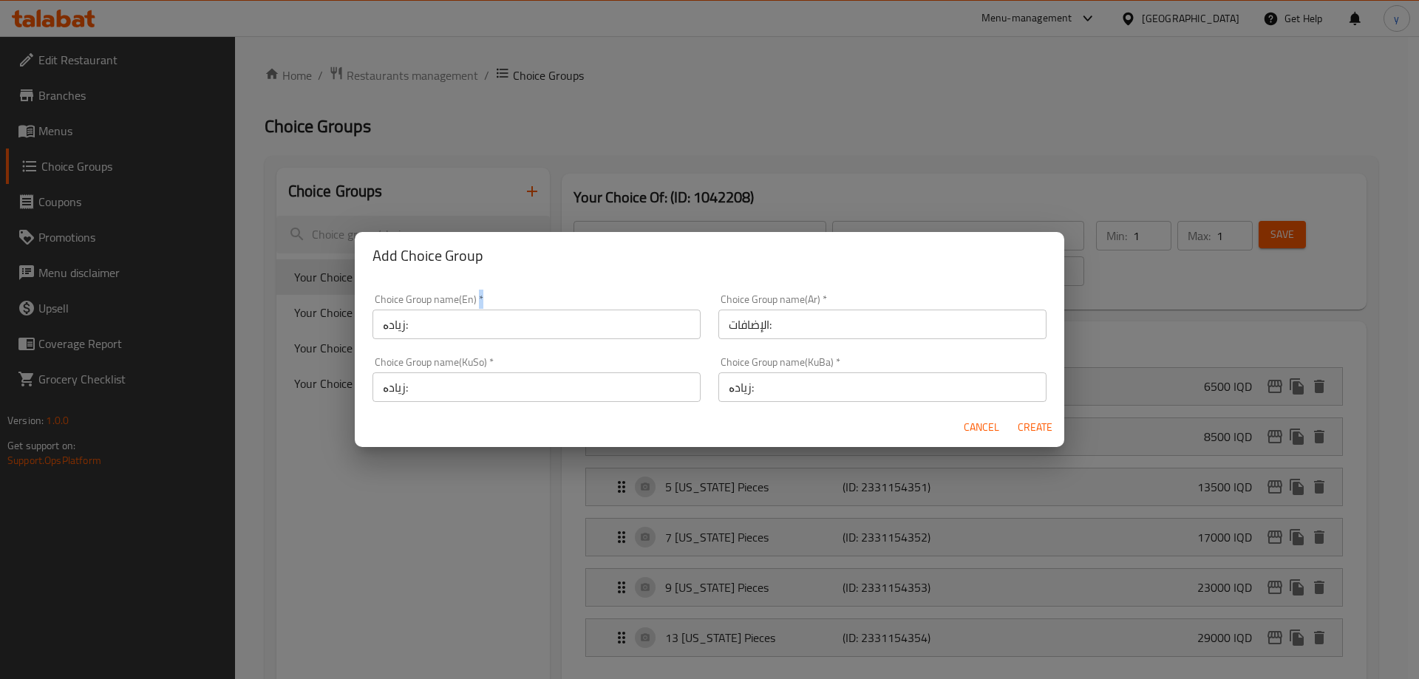
click at [508, 308] on div "Choice Group name(En)   * زیادە: Choice Group name(En) *" at bounding box center [536, 316] width 328 height 45
click at [517, 324] on input "زیادە:" at bounding box center [536, 325] width 328 height 30
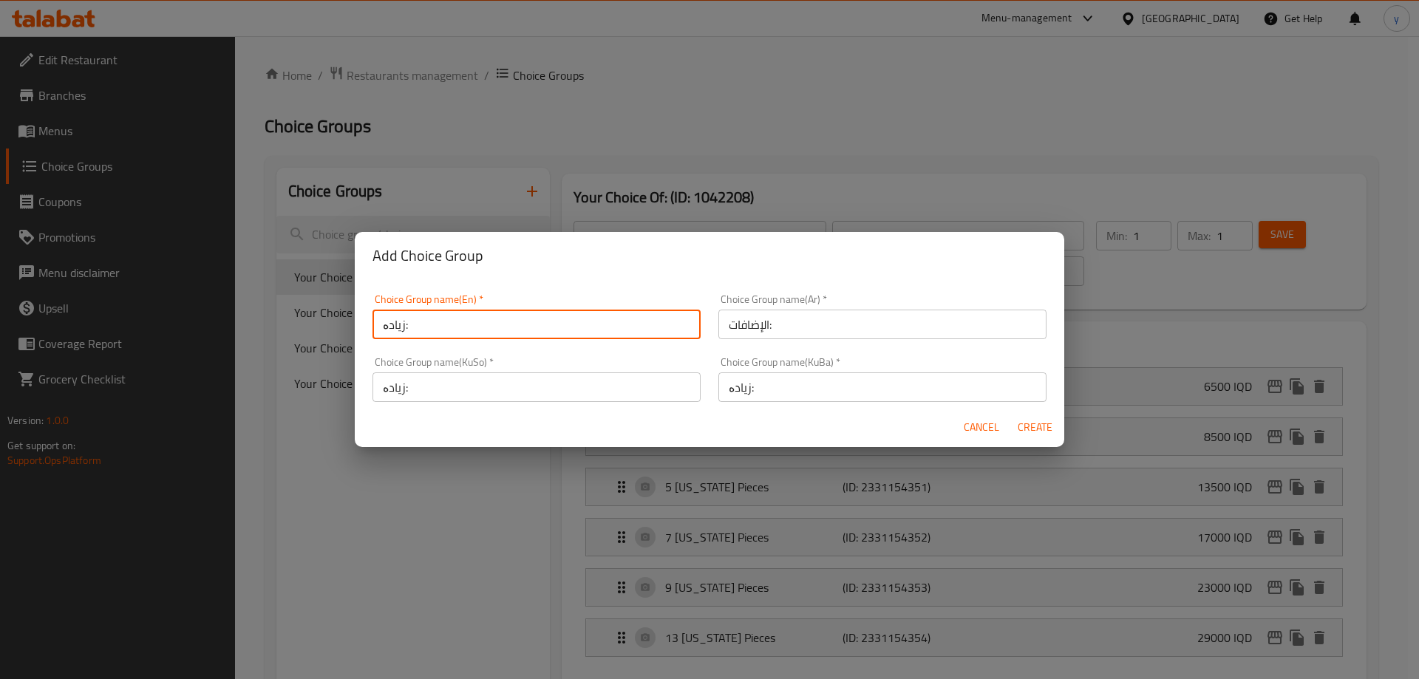
click at [517, 324] on input "زیادە:" at bounding box center [536, 325] width 328 height 30
paste input "Add On's"
type input "Add On's:"
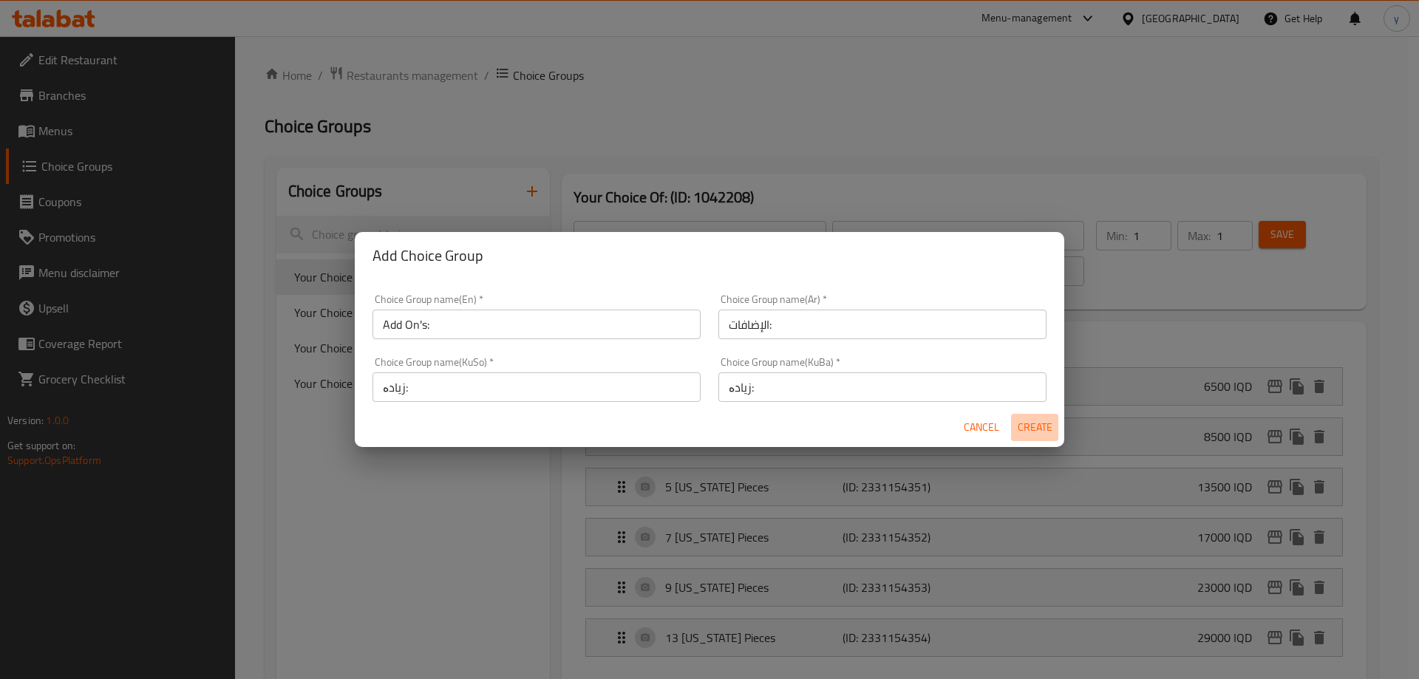
drag, startPoint x: 1029, startPoint y: 421, endPoint x: 1018, endPoint y: 427, distance: 12.6
click at [1029, 421] on span "Create" at bounding box center [1034, 427] width 35 height 18
type input "Add On's:"
type input "الإضافات:"
type input "زیادە:"
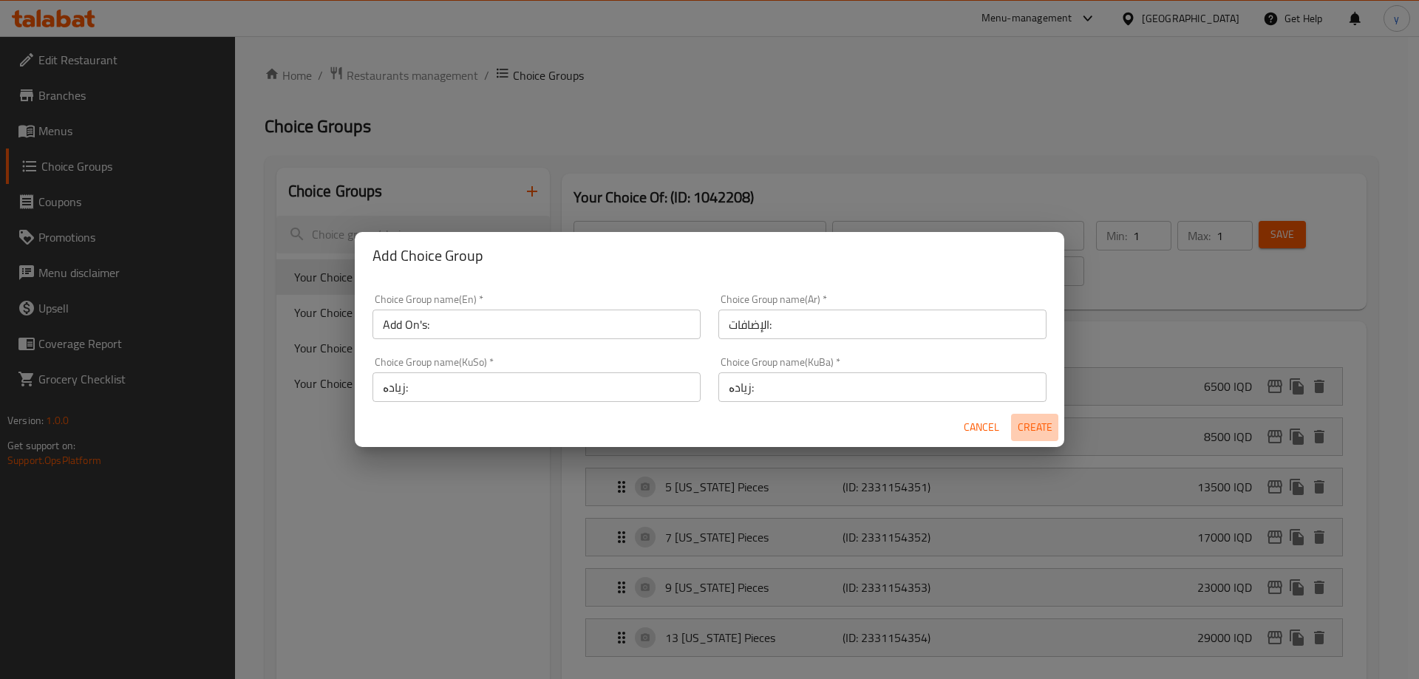
type input "زیادە:"
type input "0"
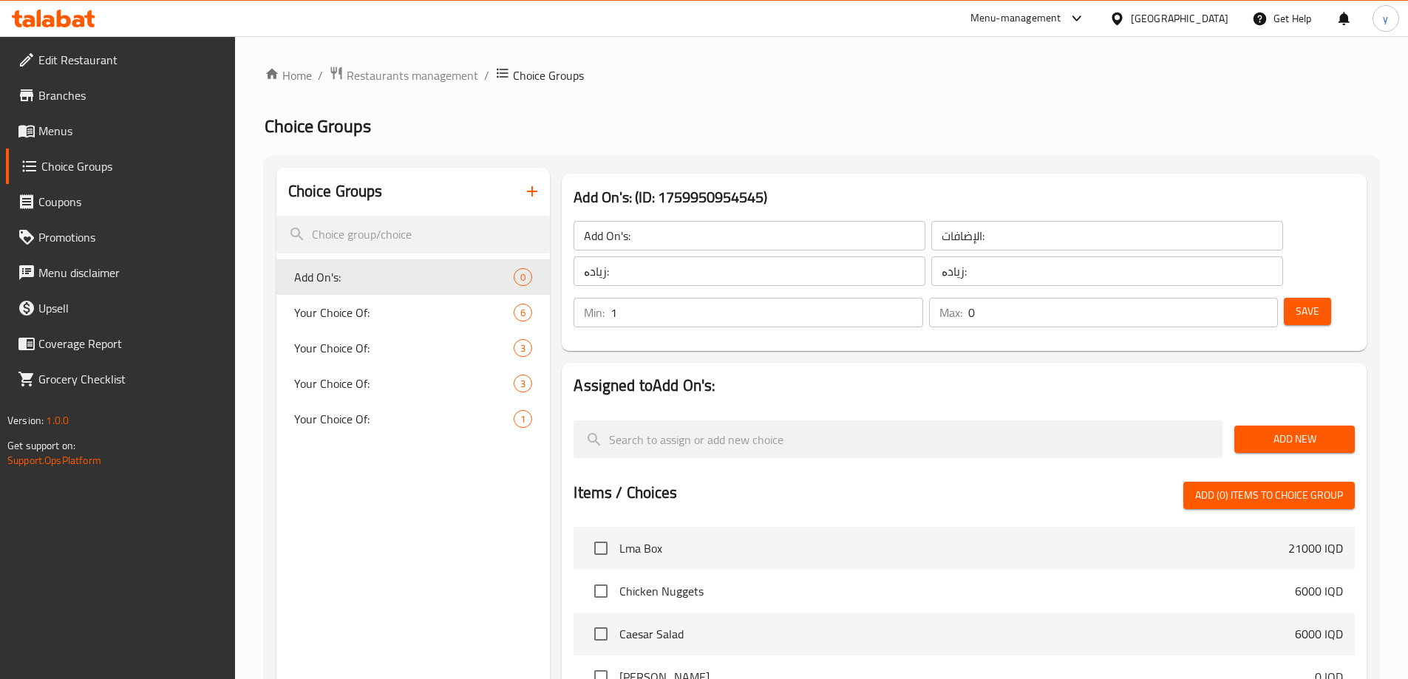
type input "1"
click at [922, 298] on input "1" at bounding box center [766, 313] width 312 height 30
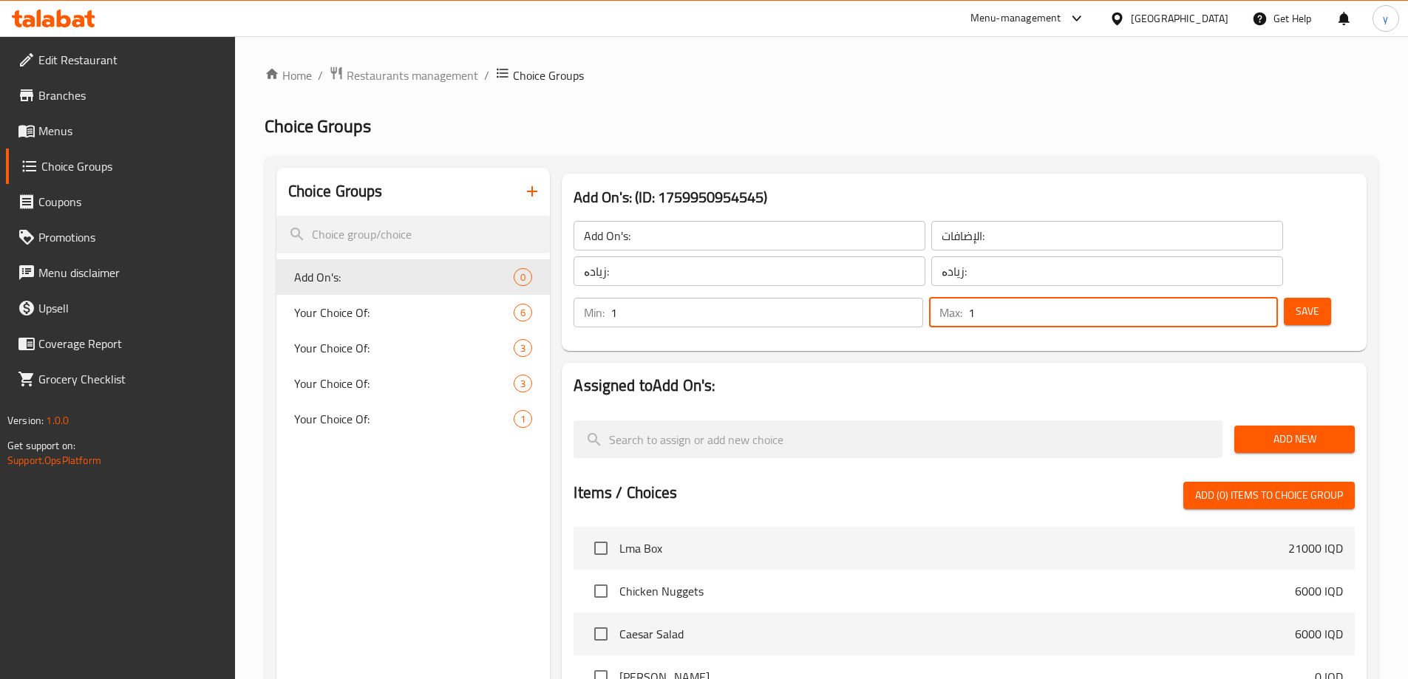
type input "1"
click at [1231, 298] on input "1" at bounding box center [1123, 313] width 310 height 30
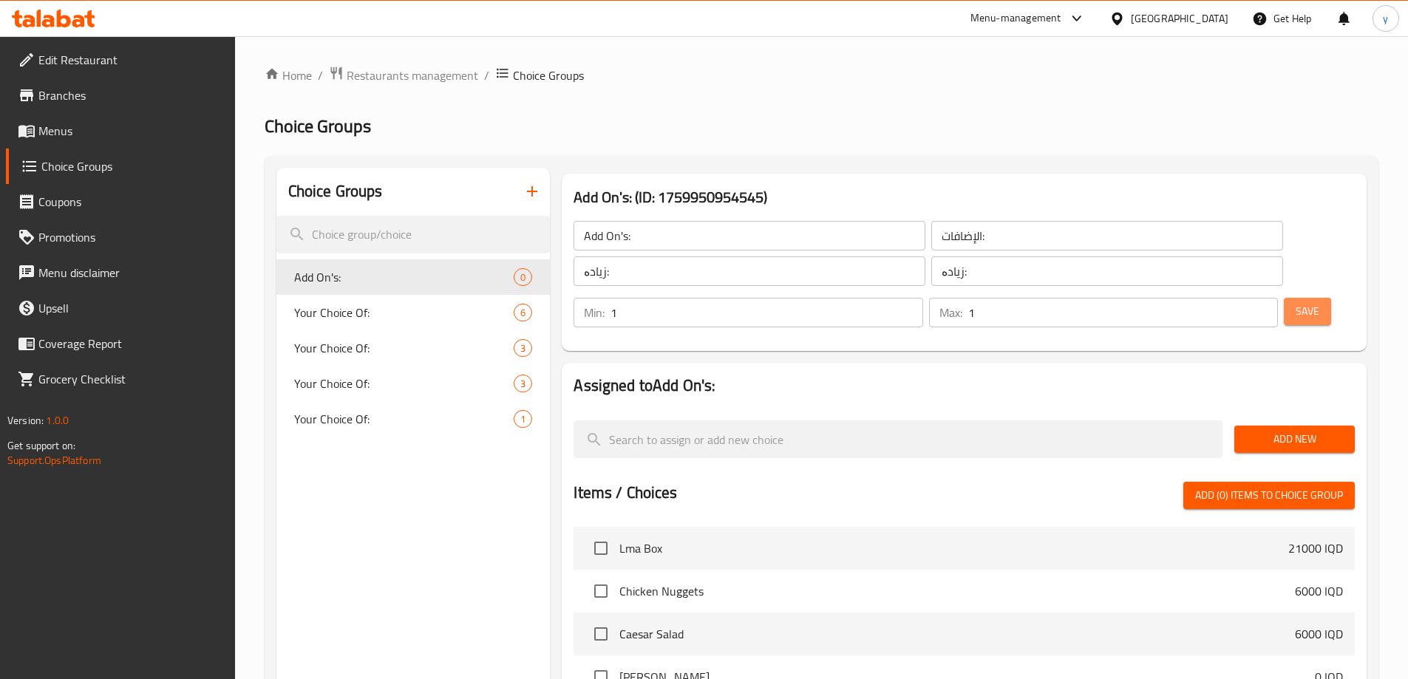
click at [1284, 298] on button "Save" at bounding box center [1307, 311] width 47 height 27
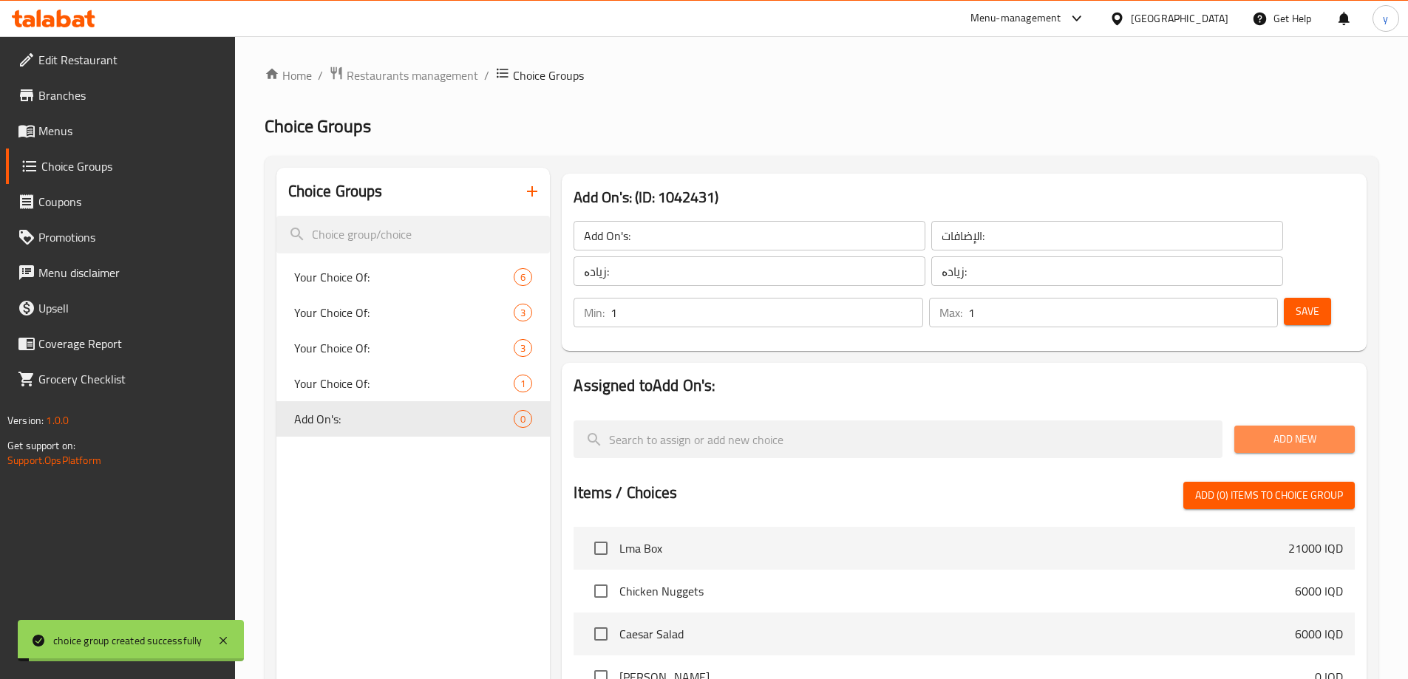
click at [1279, 426] on button "Add New" at bounding box center [1294, 439] width 120 height 27
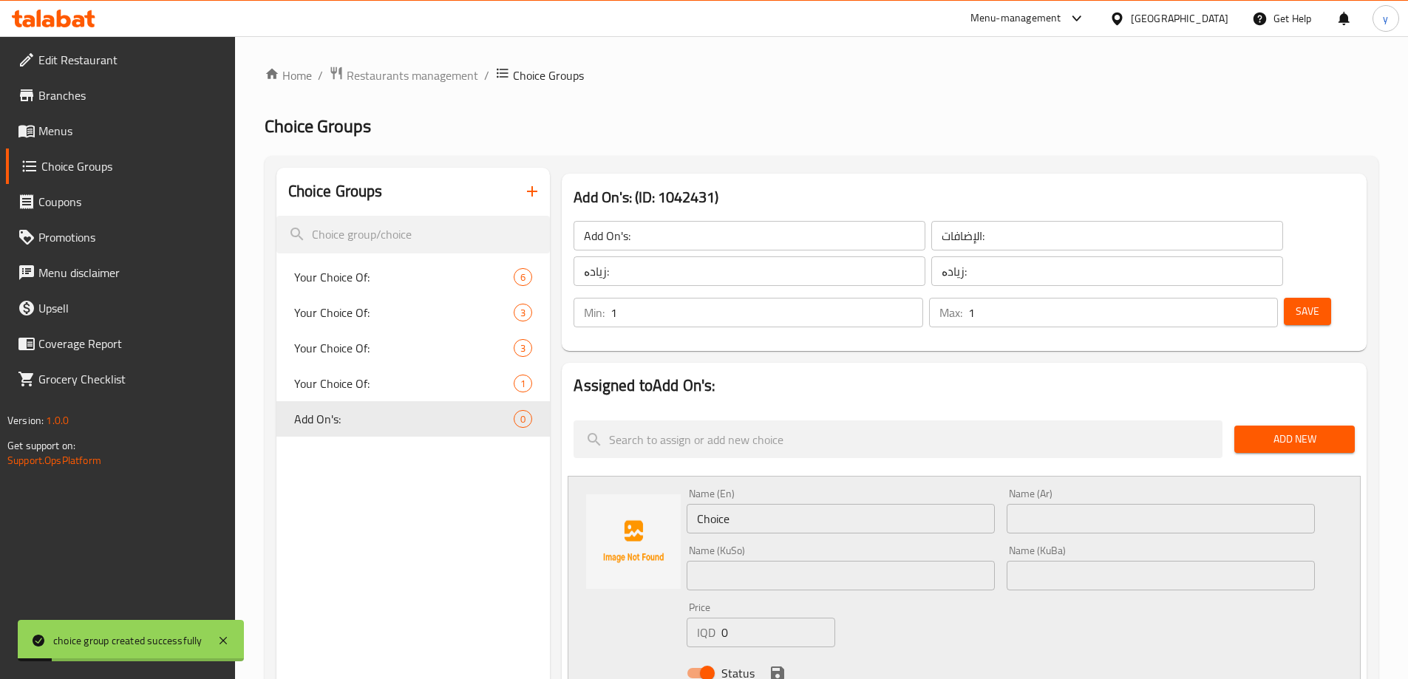
click at [786, 504] on input "Choice" at bounding box center [841, 519] width 308 height 30
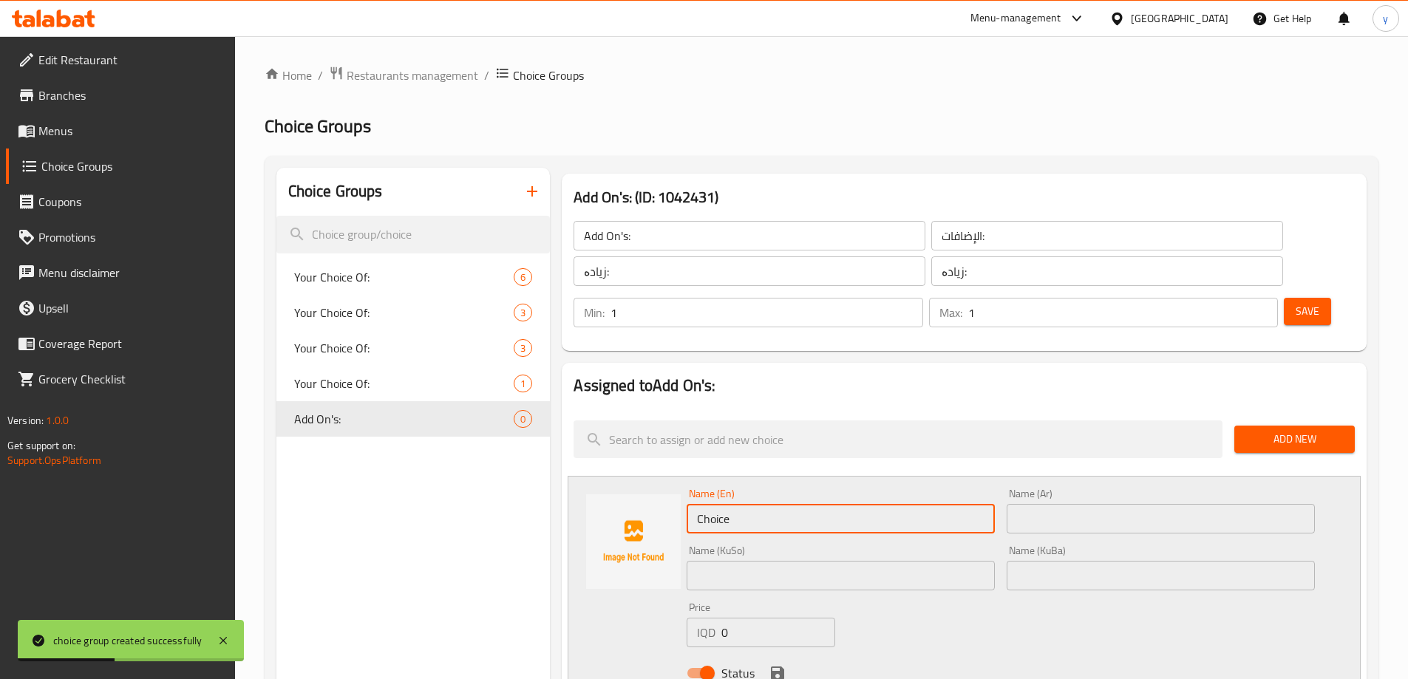
click at [1038, 504] on input "text" at bounding box center [1161, 519] width 308 height 30
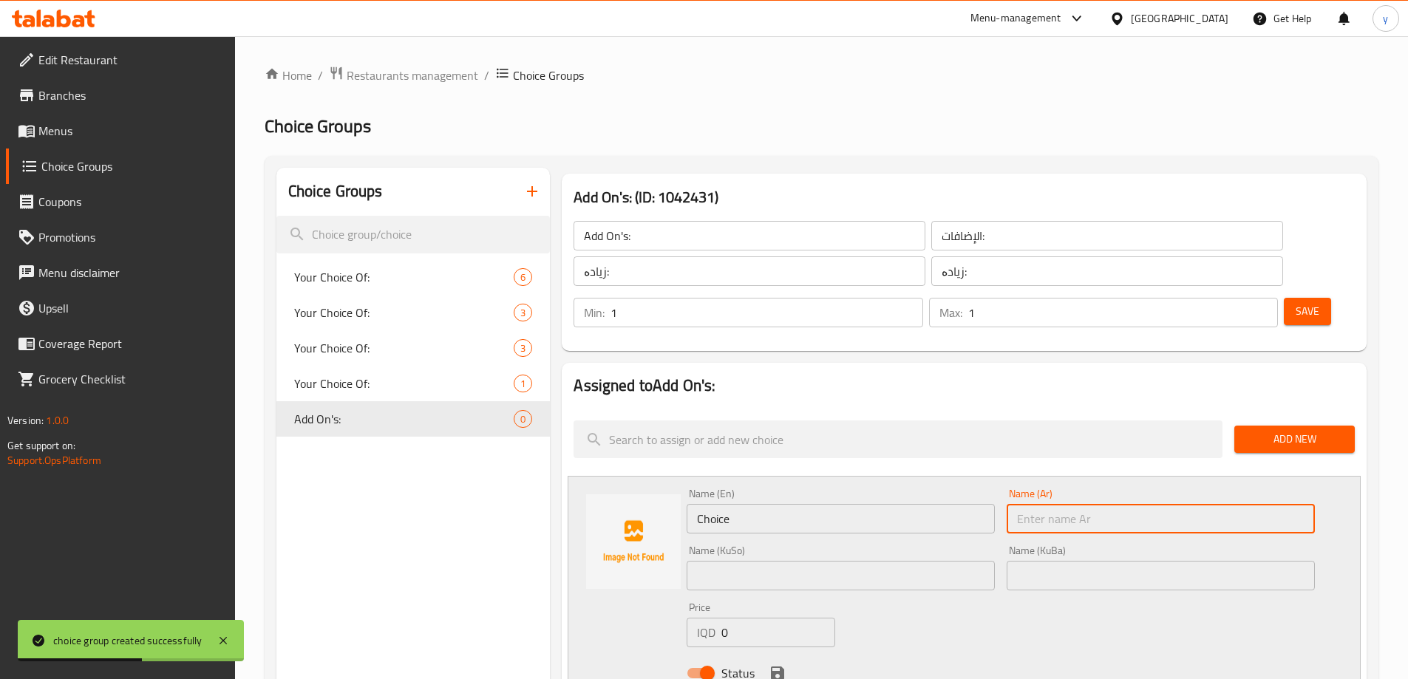
paste input "اضافة قطعة كنتاكي"
type input "اضافة قطعة كنتاكي"
click at [849, 504] on input "Choice" at bounding box center [841, 519] width 308 height 30
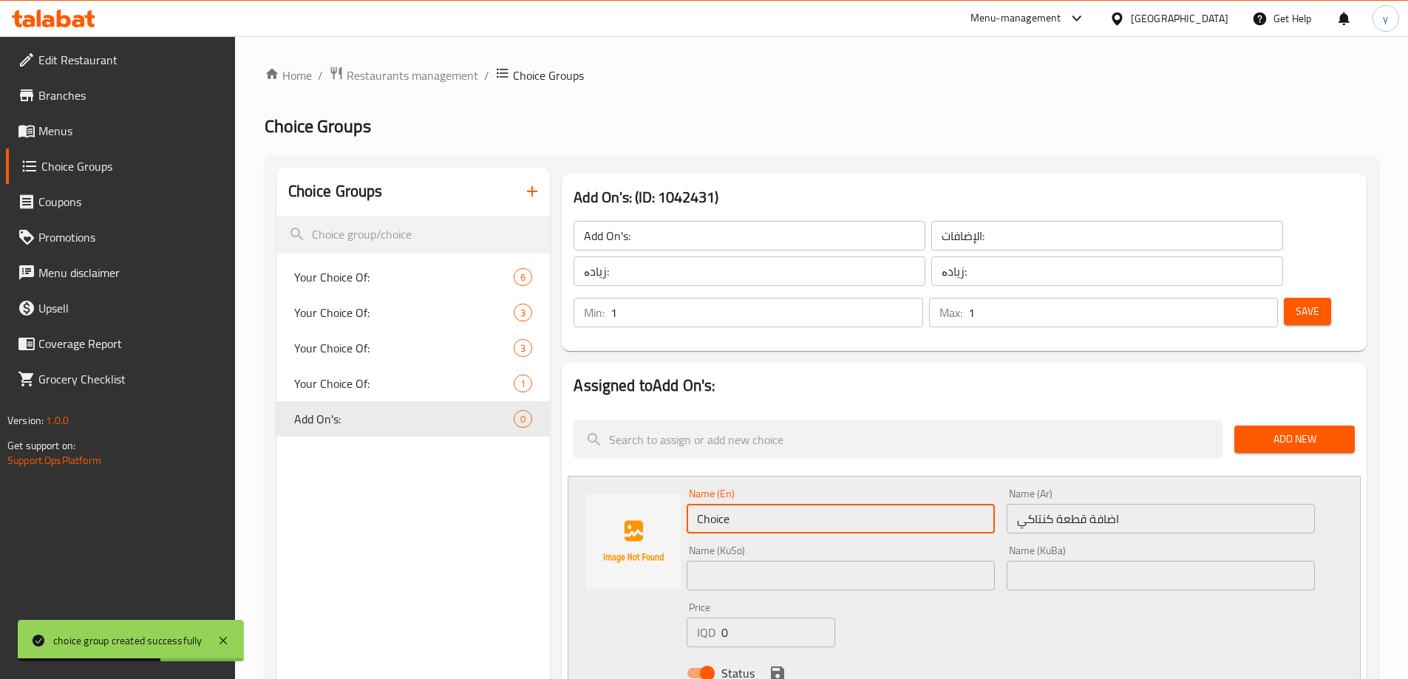
click at [849, 504] on input "Choice" at bounding box center [841, 519] width 308 height 30
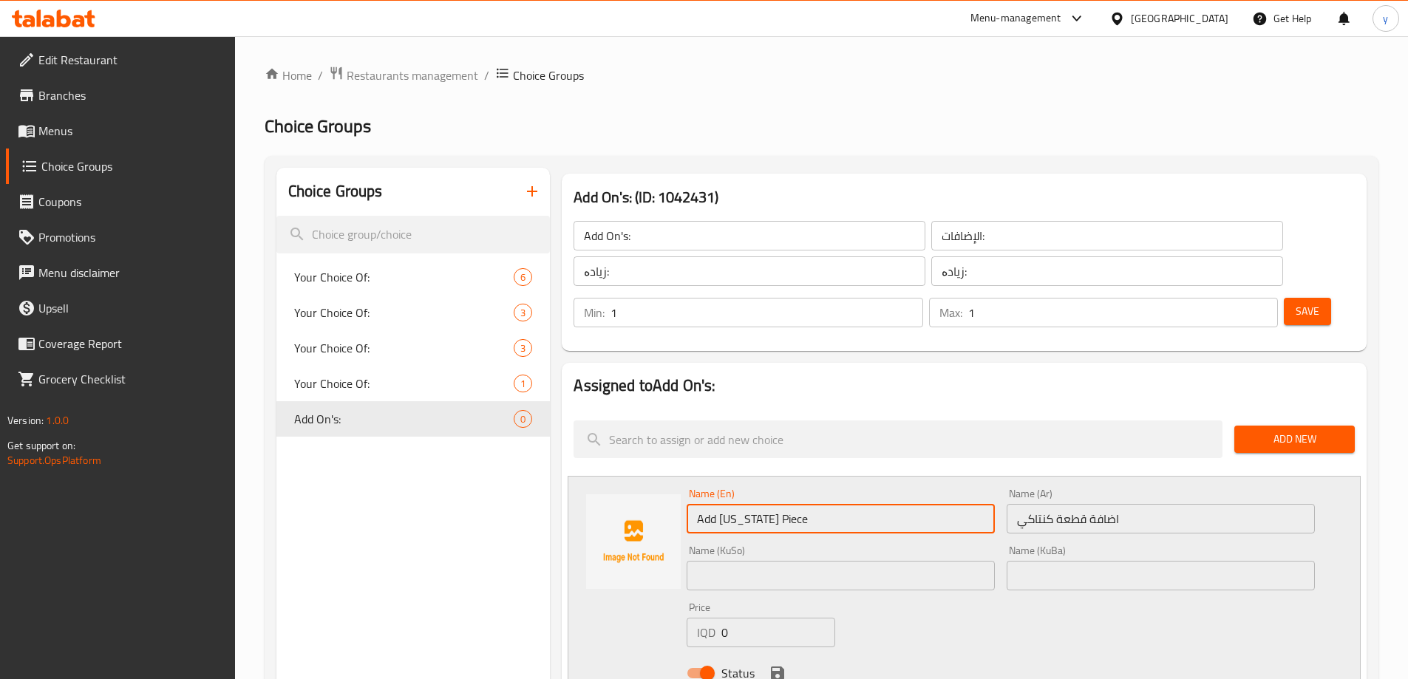
type input "Add Kentucky Piece"
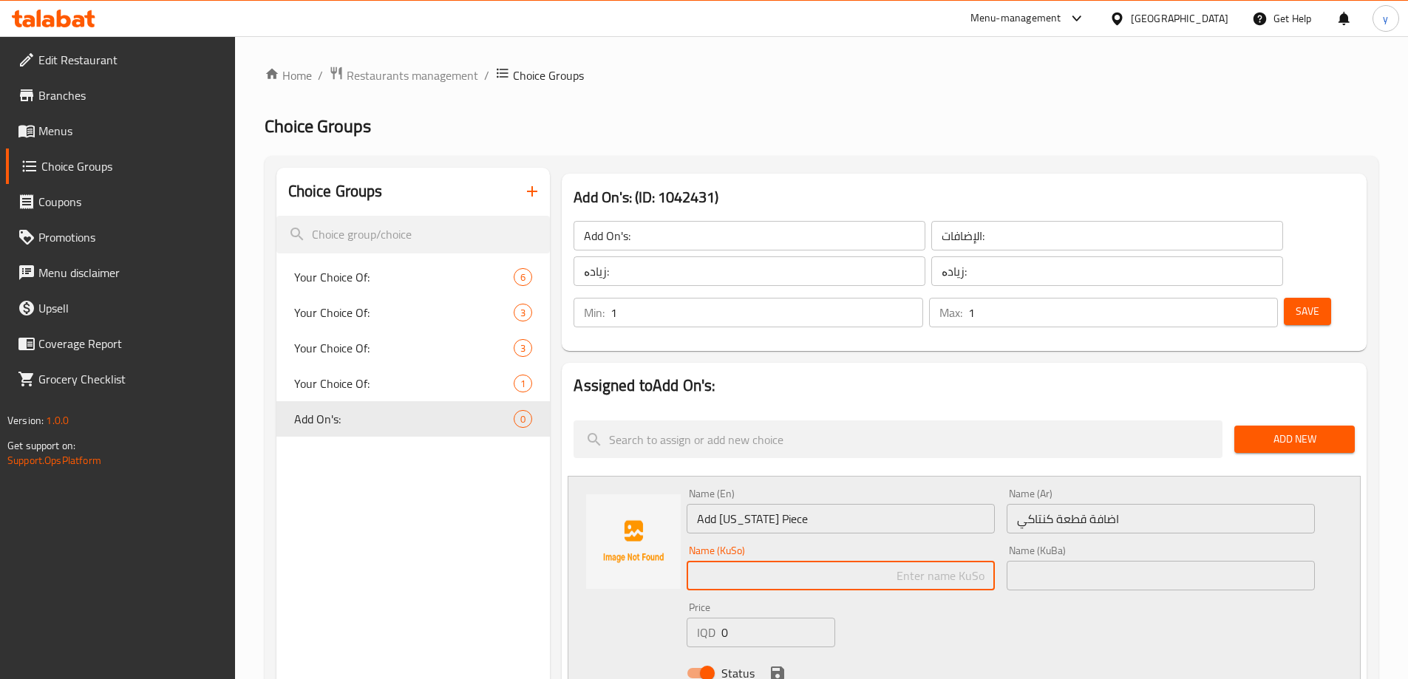
type input "ی"
type input "پ"
click at [1157, 504] on input "اضافة قطعة كنتاكي" at bounding box center [1161, 519] width 308 height 30
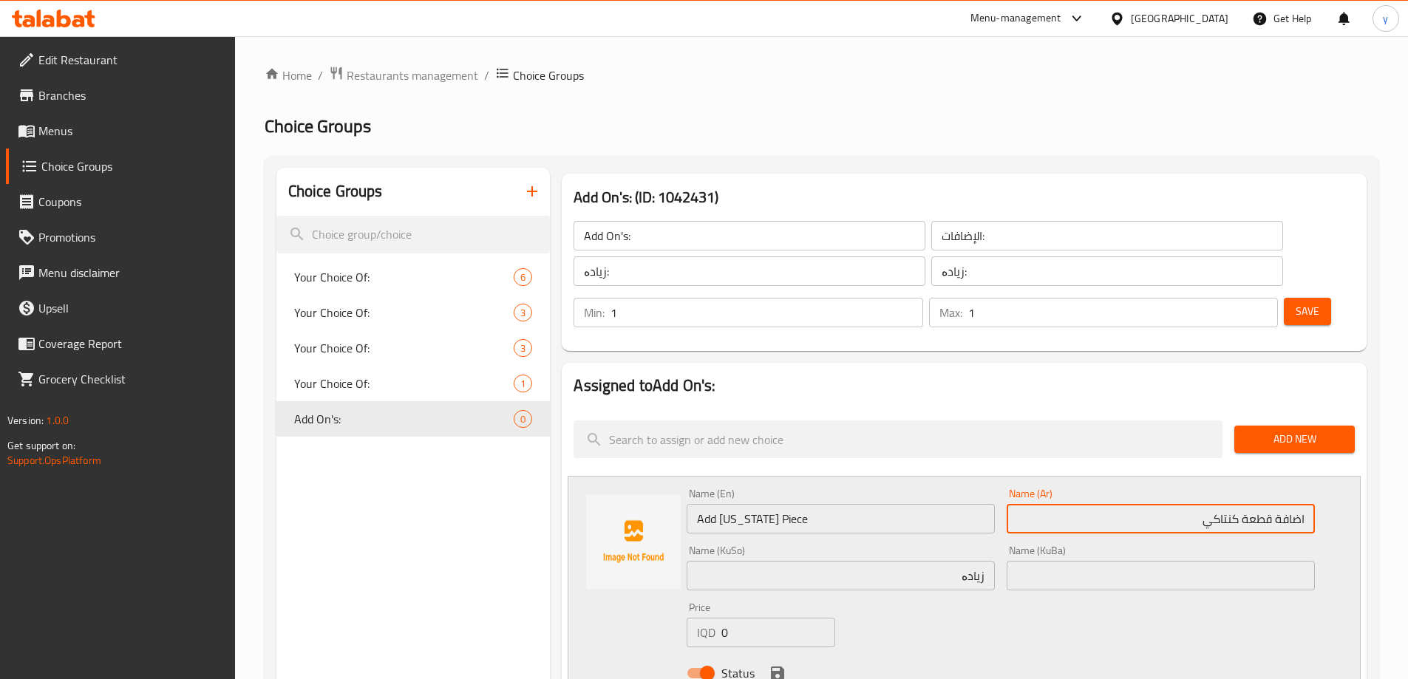
click at [1229, 504] on input "اضافة قطعة كنتاكي" at bounding box center [1161, 519] width 308 height 30
click at [826, 561] on input "زیادە" at bounding box center [841, 576] width 308 height 30
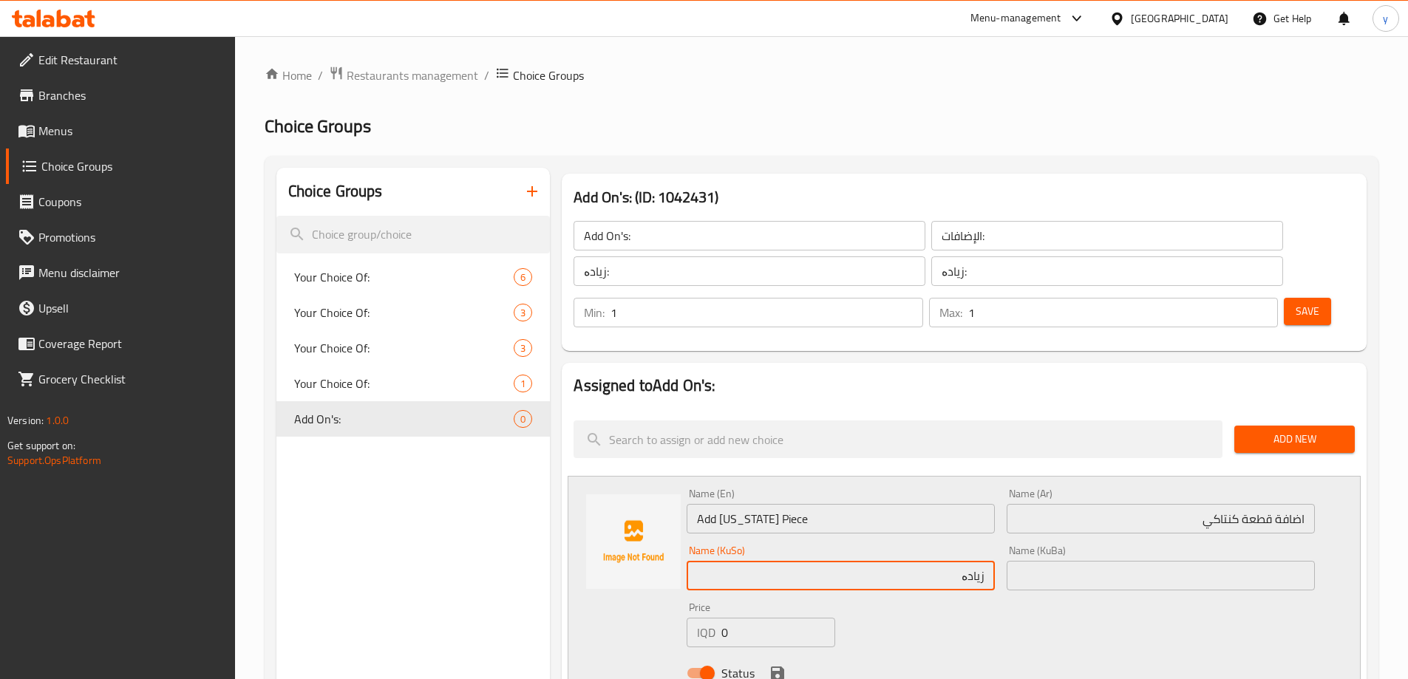
click at [826, 561] on input "زیادە" at bounding box center [841, 576] width 308 height 30
click at [912, 561] on input "پارچەێک کنتاکی زیاد کە" at bounding box center [841, 576] width 308 height 30
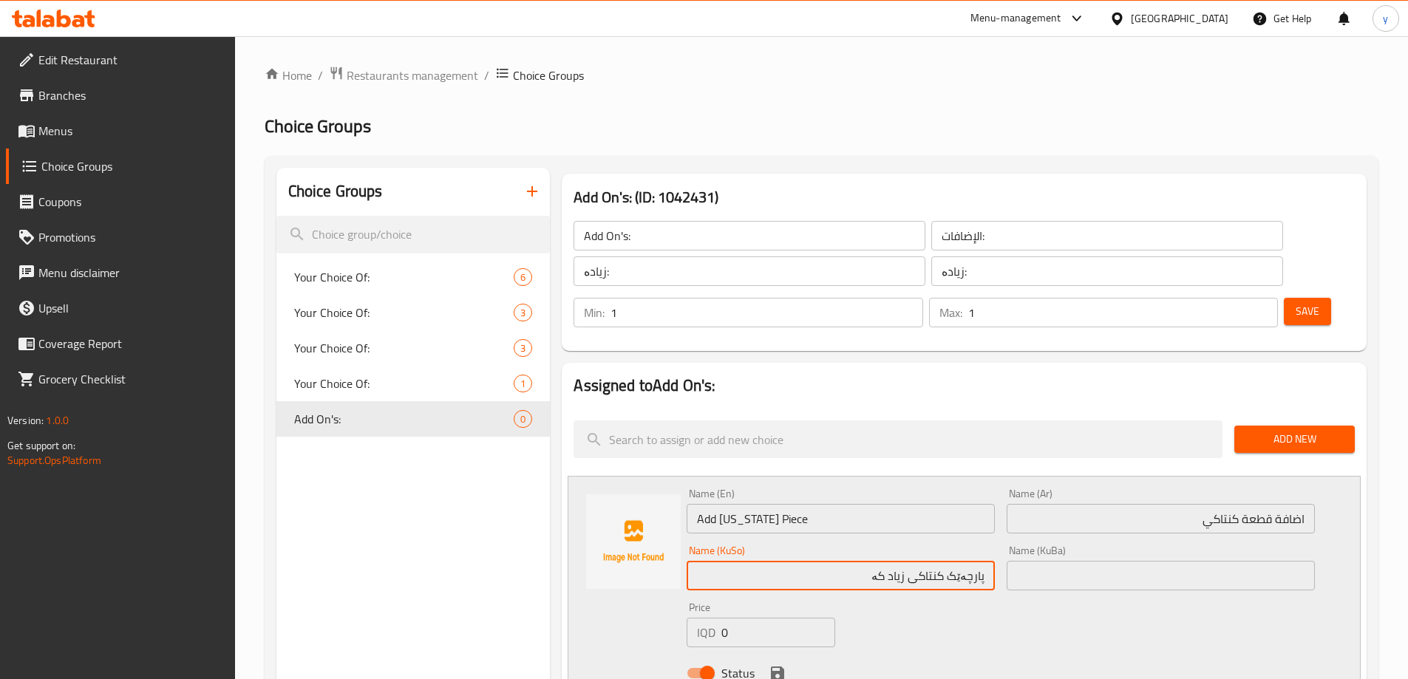
click at [882, 561] on input "پارچەێک کنتاکی زیاد کە" at bounding box center [841, 576] width 308 height 30
click at [894, 561] on input "پارچەێک کنتاکی زیاد کە" at bounding box center [841, 576] width 308 height 30
click at [869, 561] on input "پارچەێک کنتاکی زیاد کە" at bounding box center [841, 576] width 308 height 30
drag, startPoint x: 872, startPoint y: 537, endPoint x: 893, endPoint y: 534, distance: 21.5
click at [893, 561] on input "پارچەێک کنتاکی زیاد کە" at bounding box center [841, 576] width 308 height 30
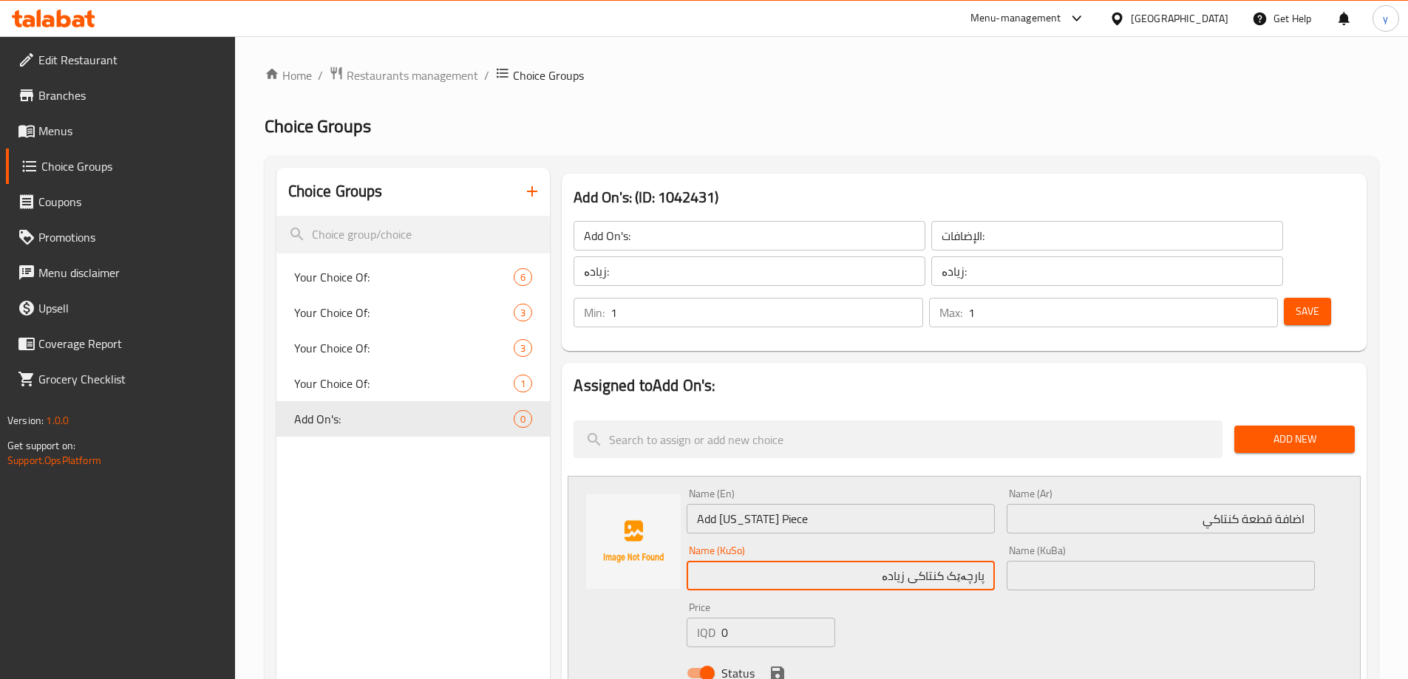
click at [910, 561] on input "پارچەێک کنتاکی زیادە" at bounding box center [841, 576] width 308 height 30
type input "پارچەێک کنتاکی زیادە"
click at [1046, 561] on input "text" at bounding box center [1161, 576] width 308 height 30
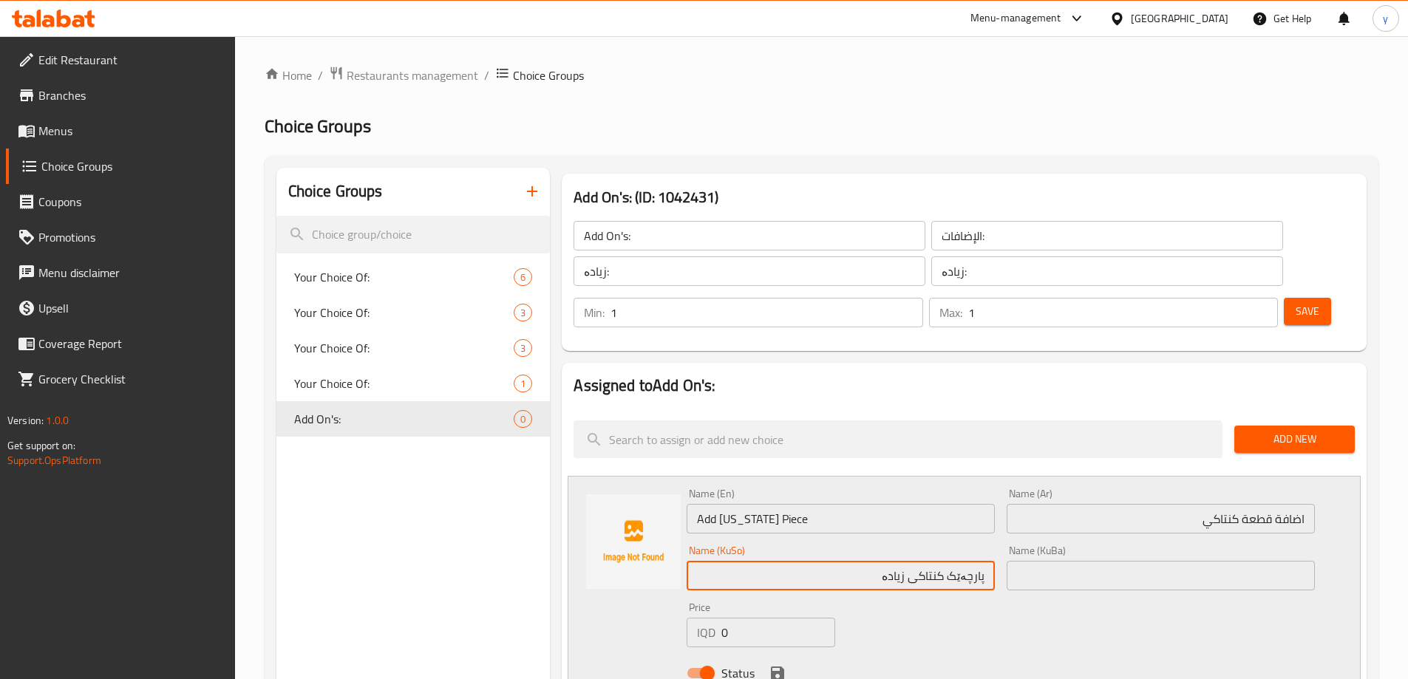
paste input "پارچەێک کنتاکی زیادە"
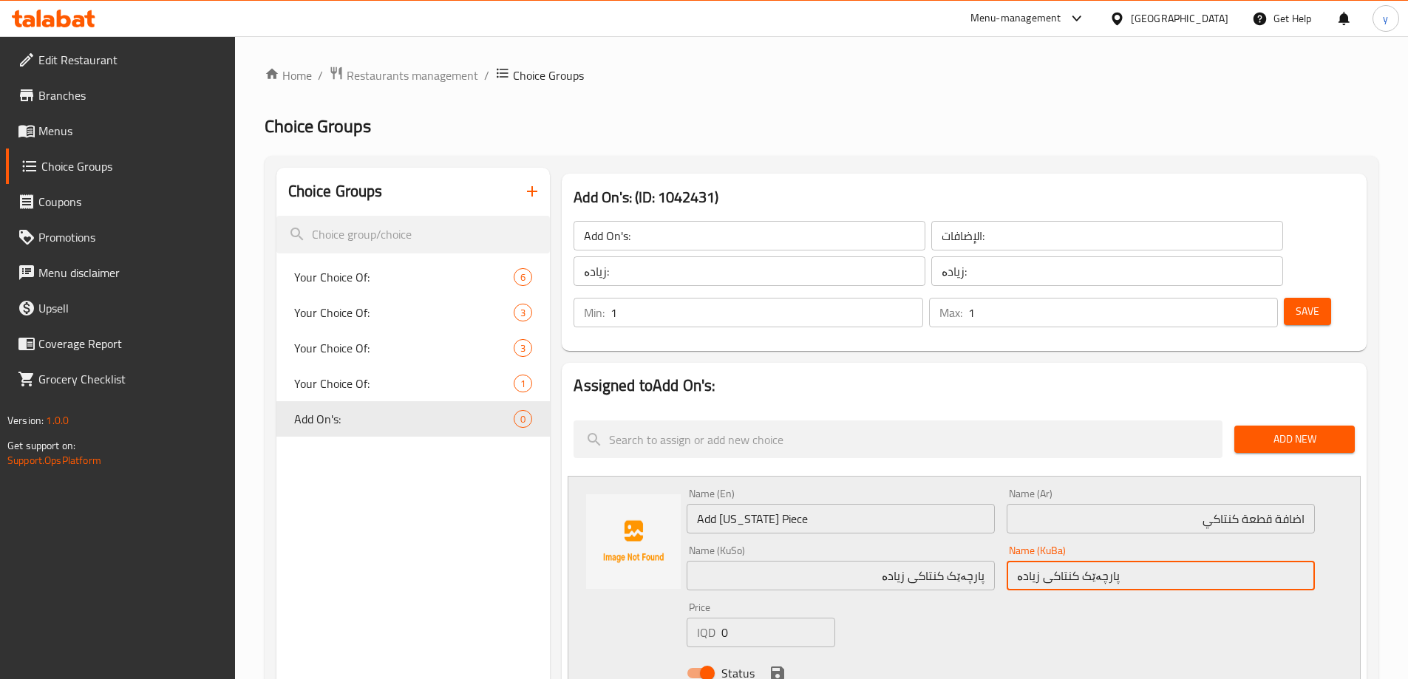
type input "پارچەێک کنتاکی زیادە"
click at [769, 618] on input "0" at bounding box center [777, 633] width 113 height 30
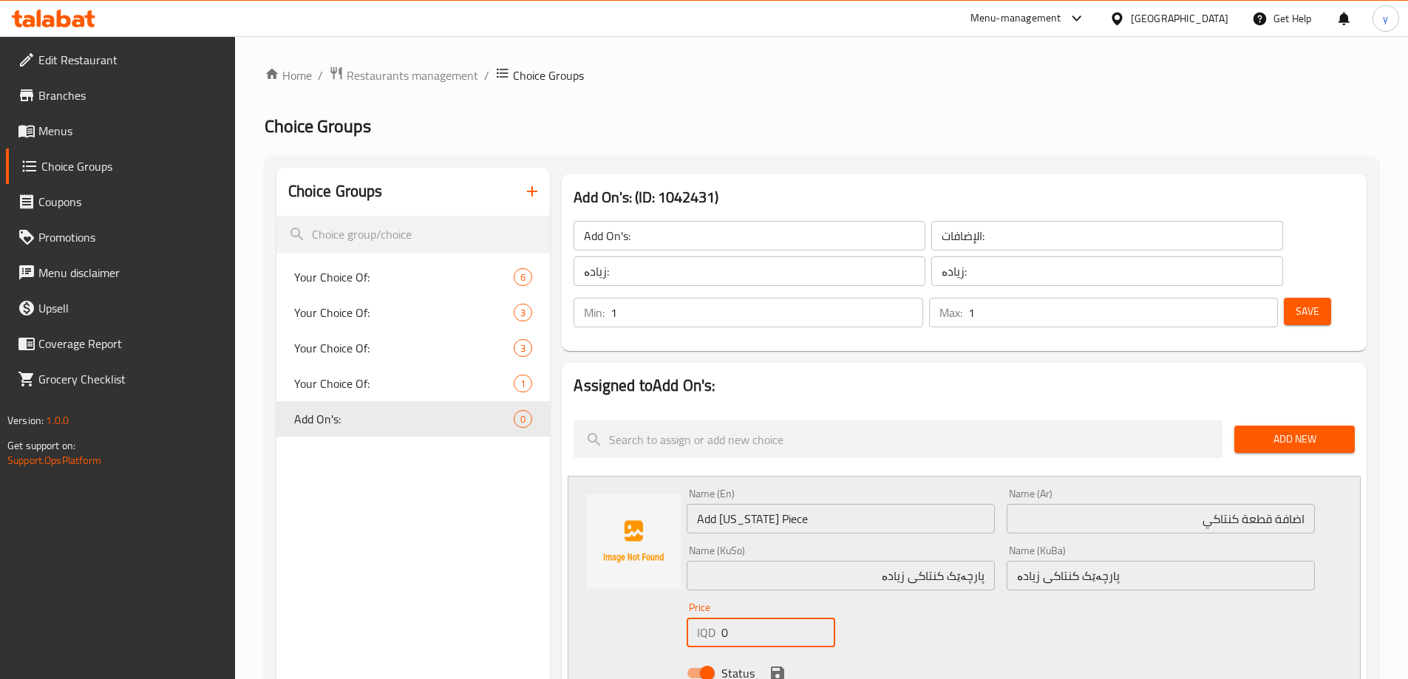
click at [769, 618] on input "0" at bounding box center [777, 633] width 113 height 30
paste input "200"
type input "2000"
click at [779, 664] on icon "save" at bounding box center [778, 673] width 18 height 18
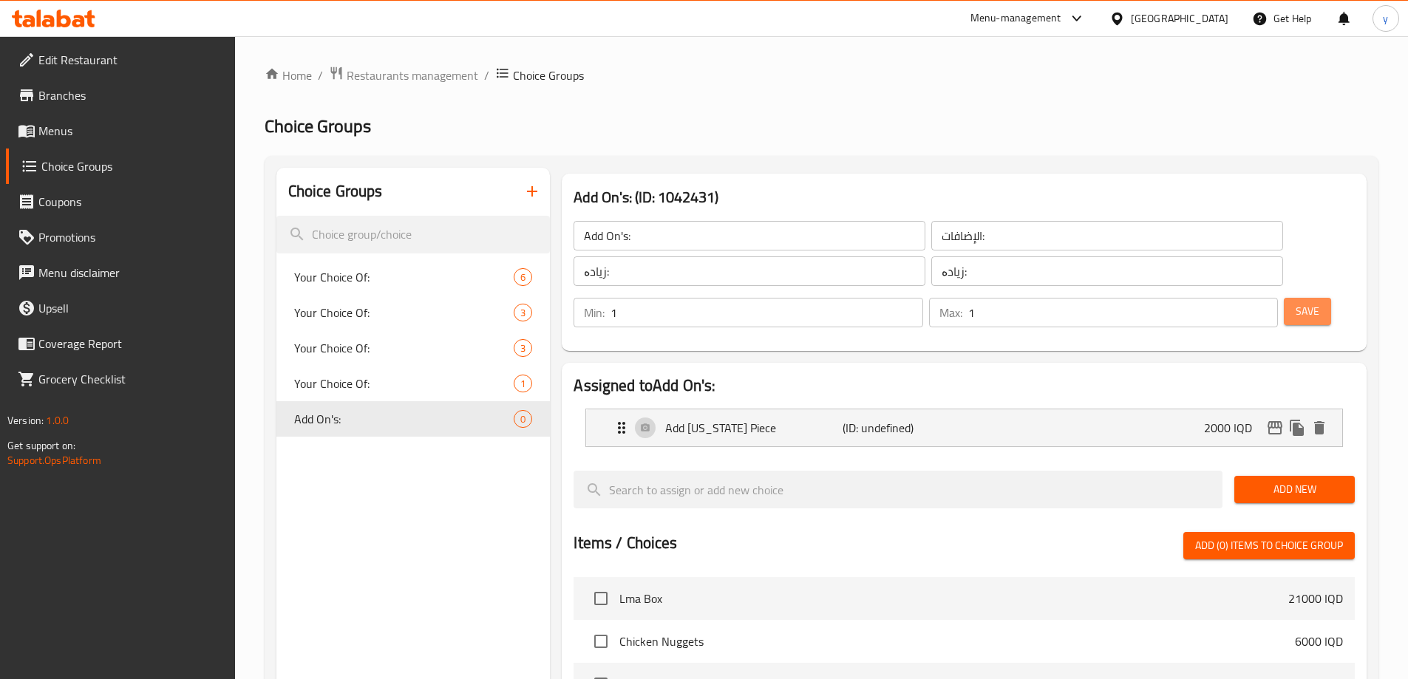
click at [1296, 302] on span "Save" at bounding box center [1308, 311] width 24 height 18
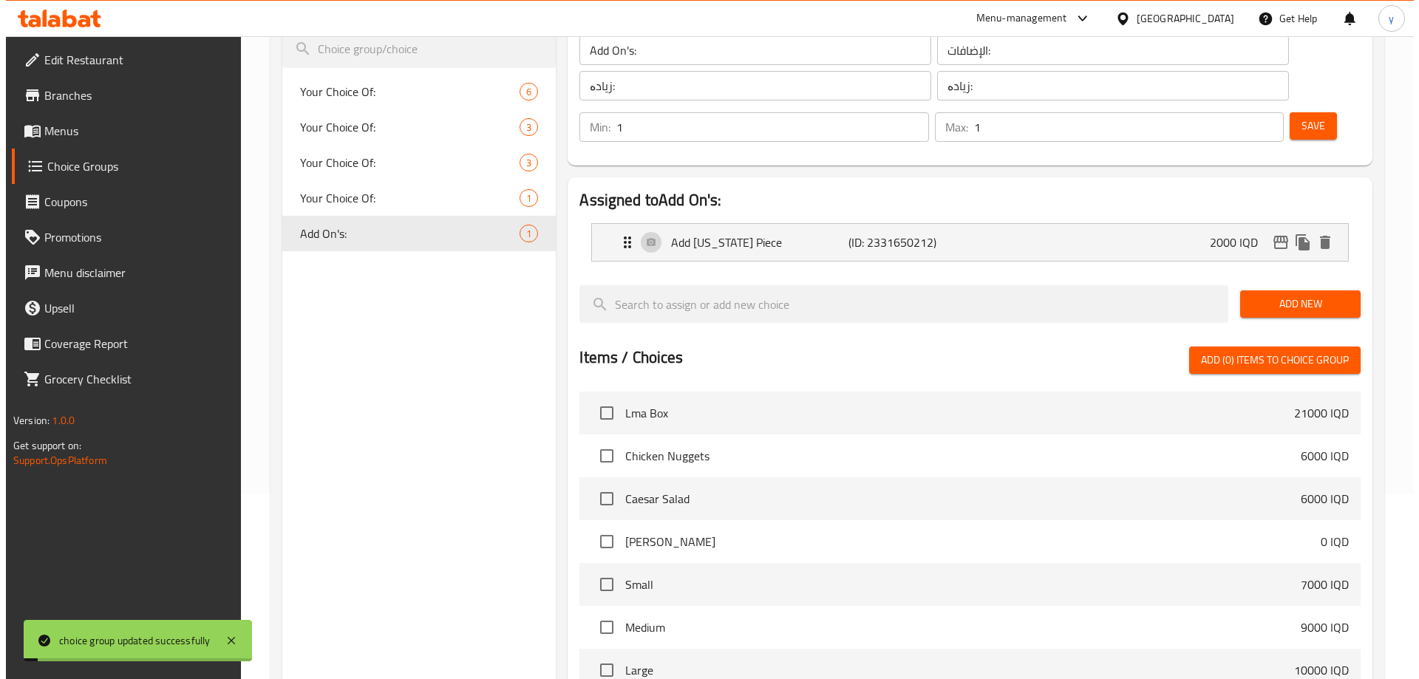
scroll to position [421, 0]
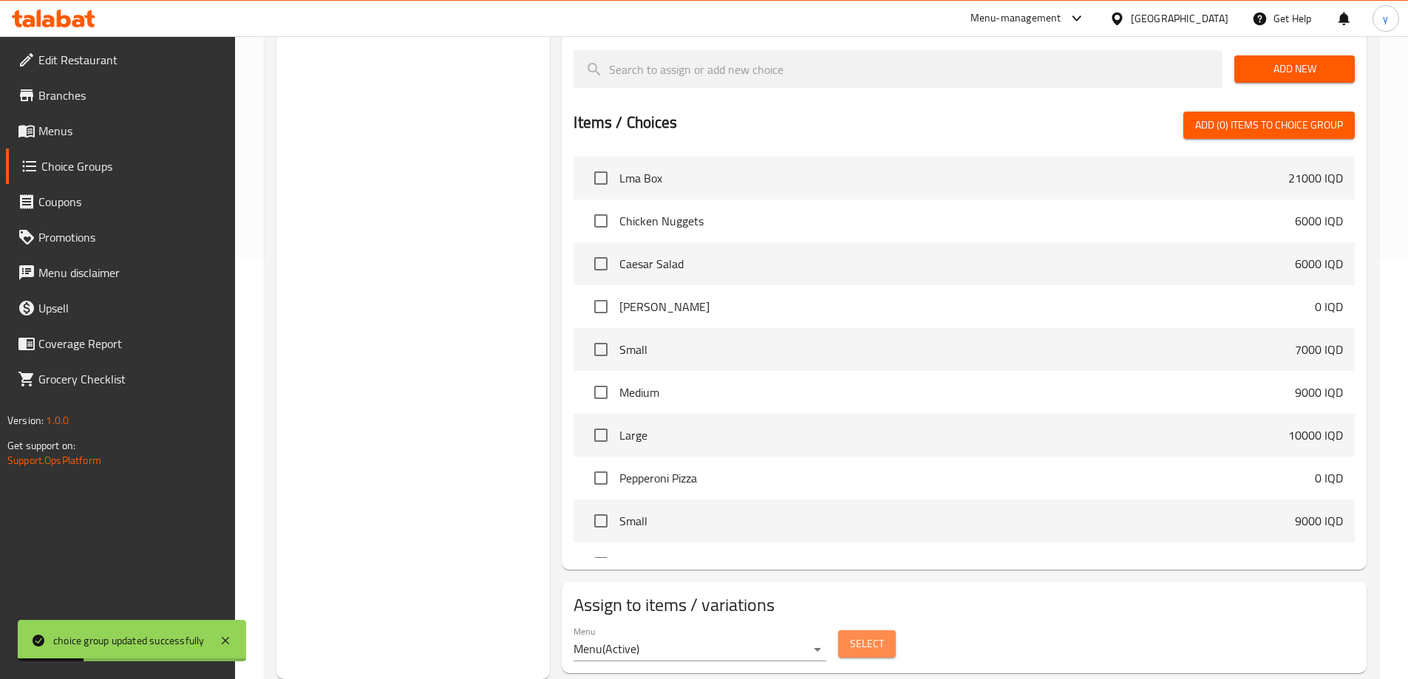
click at [851, 635] on span "Select" at bounding box center [867, 644] width 34 height 18
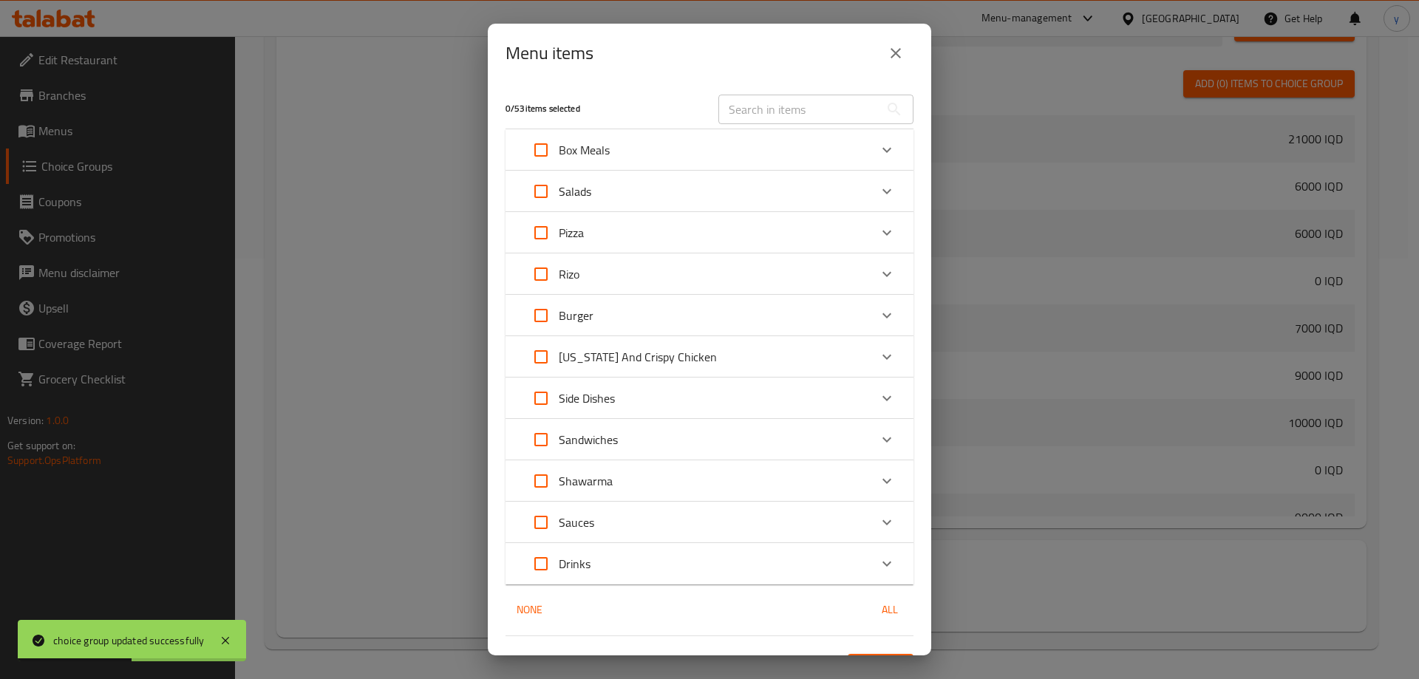
click at [672, 344] on div "Kentucky And Crispy Chicken" at bounding box center [620, 356] width 194 height 35
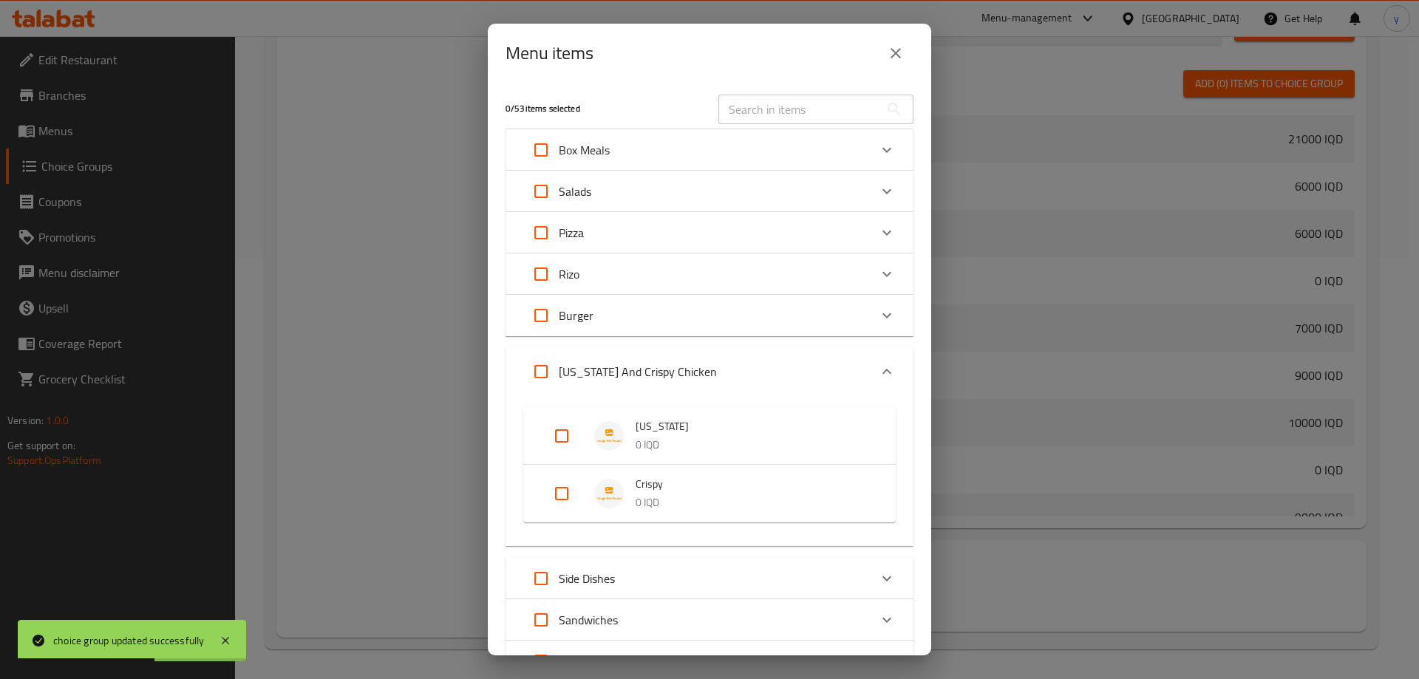
click at [567, 441] on input "Expand" at bounding box center [561, 435] width 35 height 35
checkbox input "true"
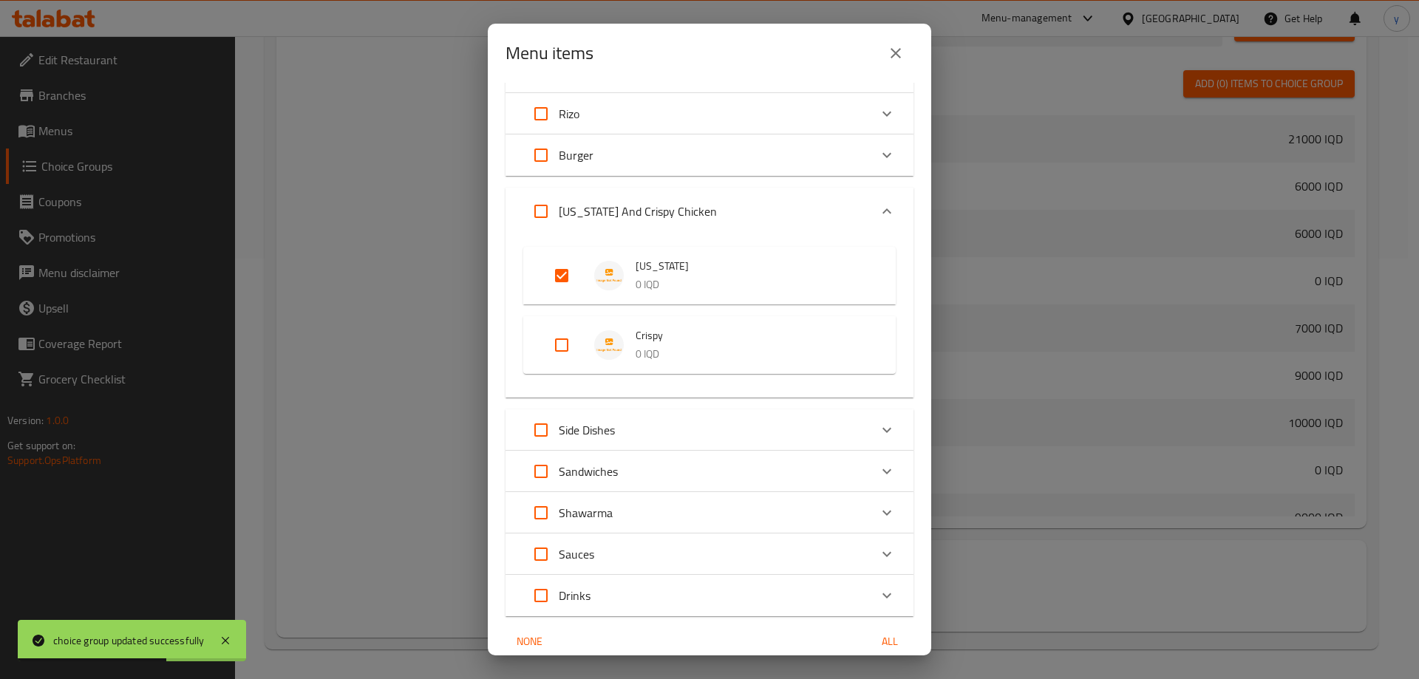
scroll to position [224, 0]
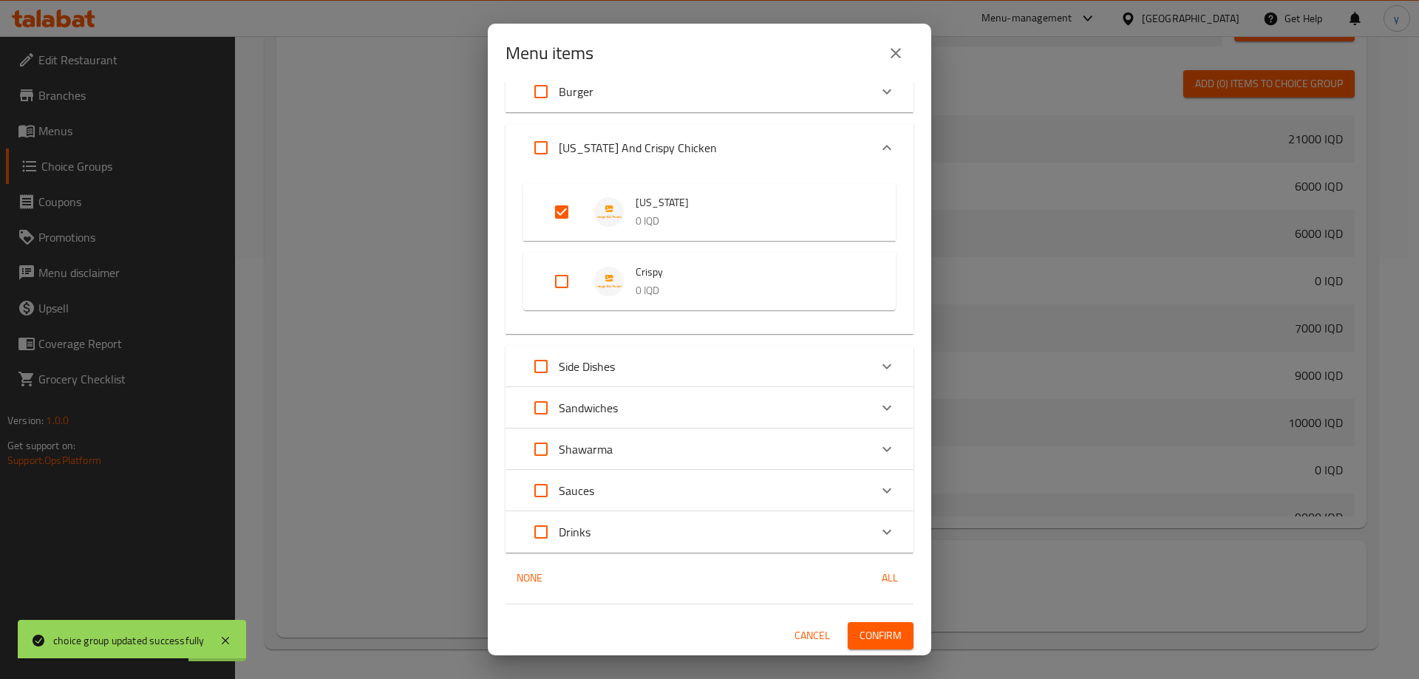
click at [862, 637] on span "Confirm" at bounding box center [880, 636] width 42 height 18
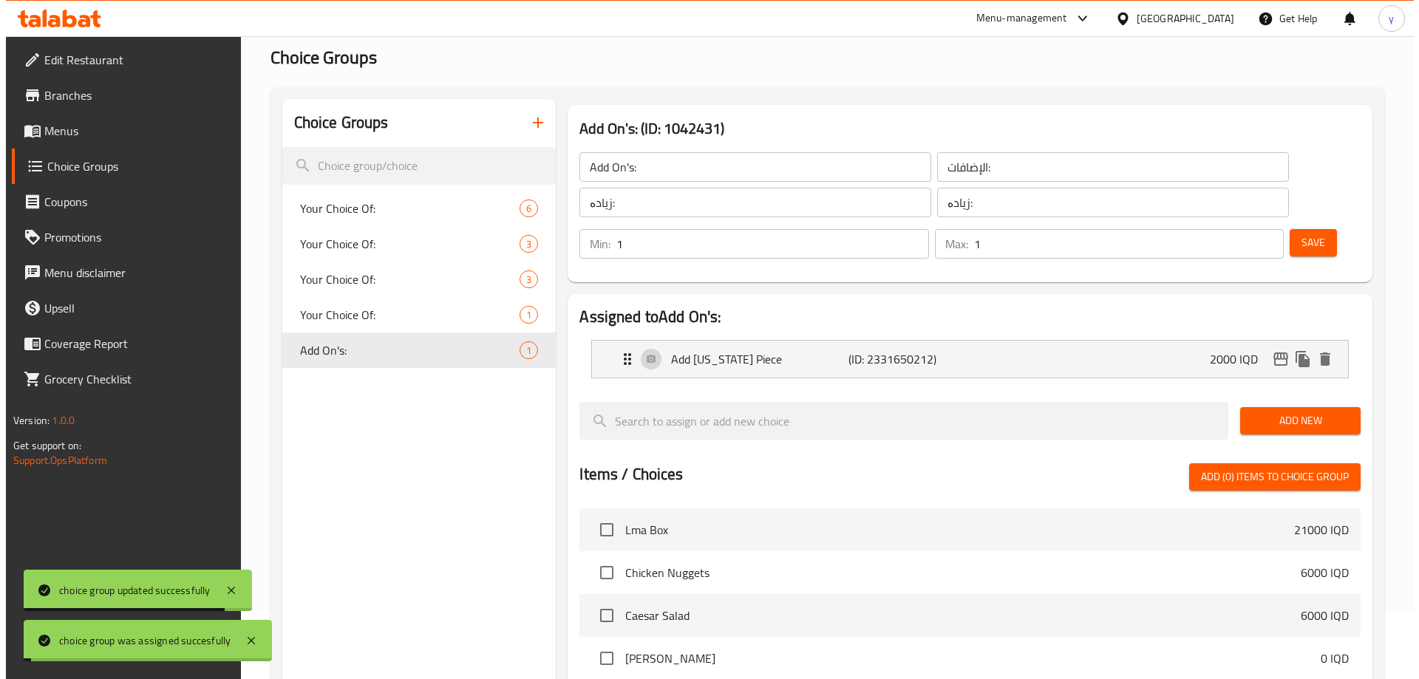
scroll to position [0, 0]
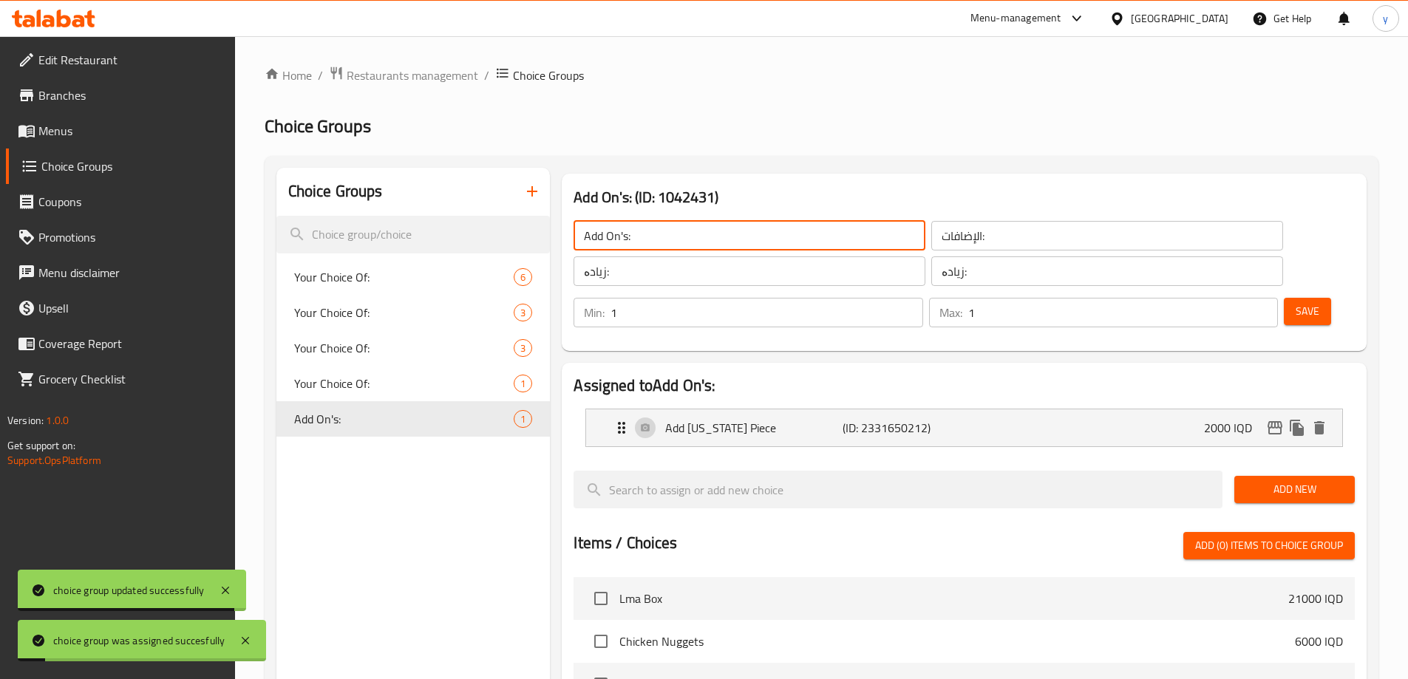
click at [670, 245] on input "Add On's:" at bounding box center [749, 236] width 352 height 30
click at [931, 227] on input "الإضافات:" at bounding box center [1107, 236] width 352 height 30
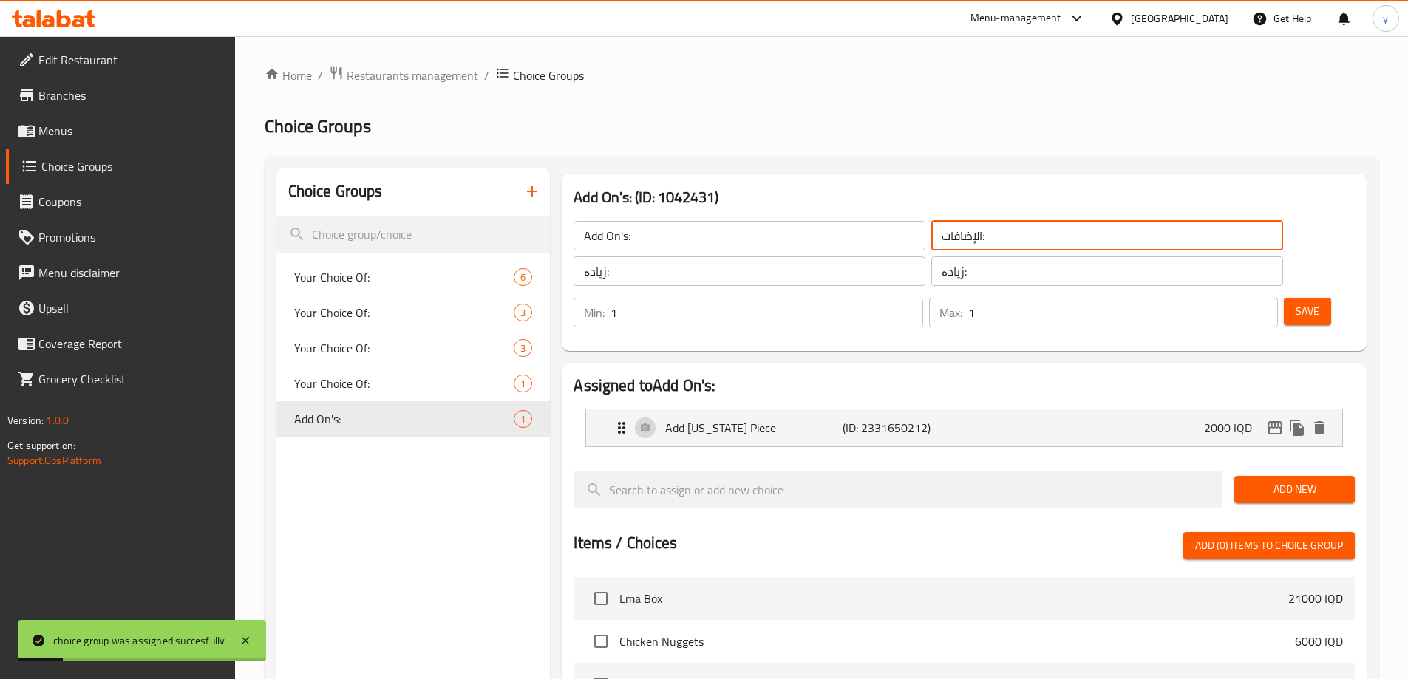
click at [931, 227] on input "الإضافات:" at bounding box center [1107, 236] width 352 height 30
click at [732, 274] on input "زیادە:" at bounding box center [749, 271] width 352 height 30
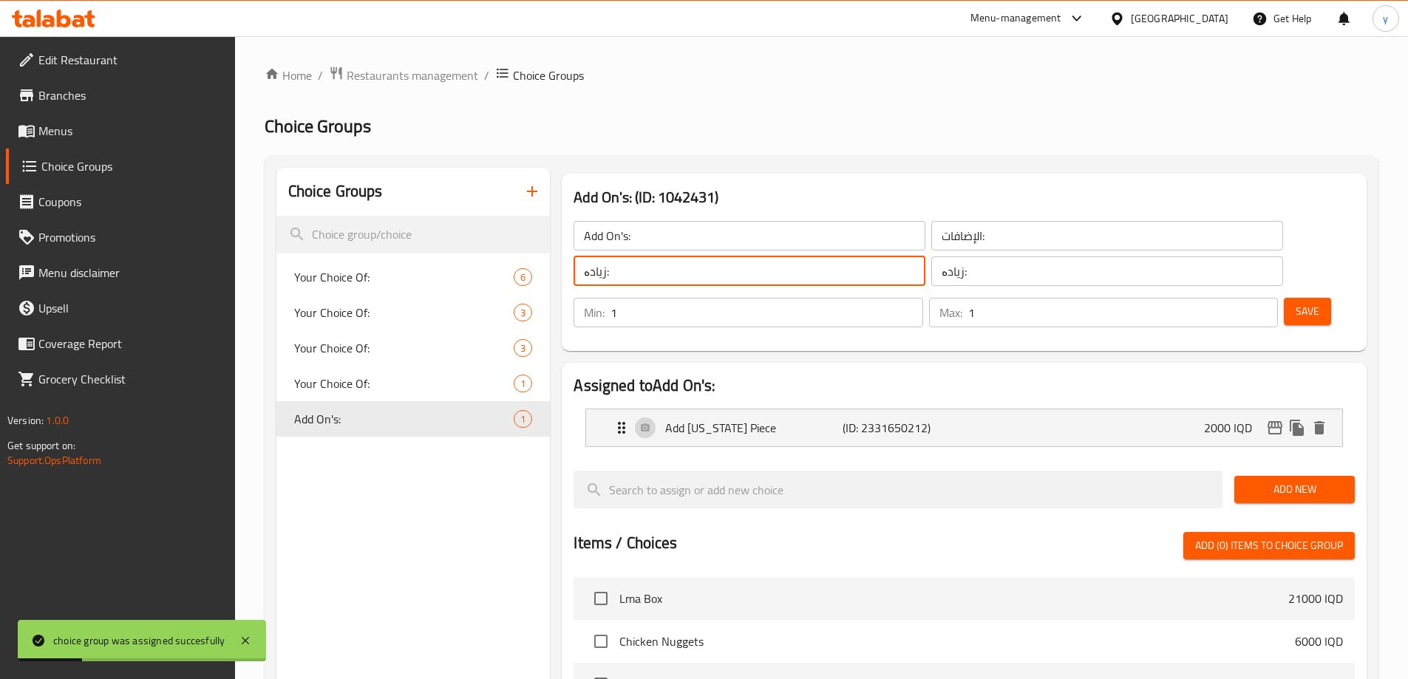
click at [732, 274] on input "زیادە:" at bounding box center [749, 271] width 352 height 30
click at [530, 184] on icon "button" at bounding box center [532, 192] width 18 height 18
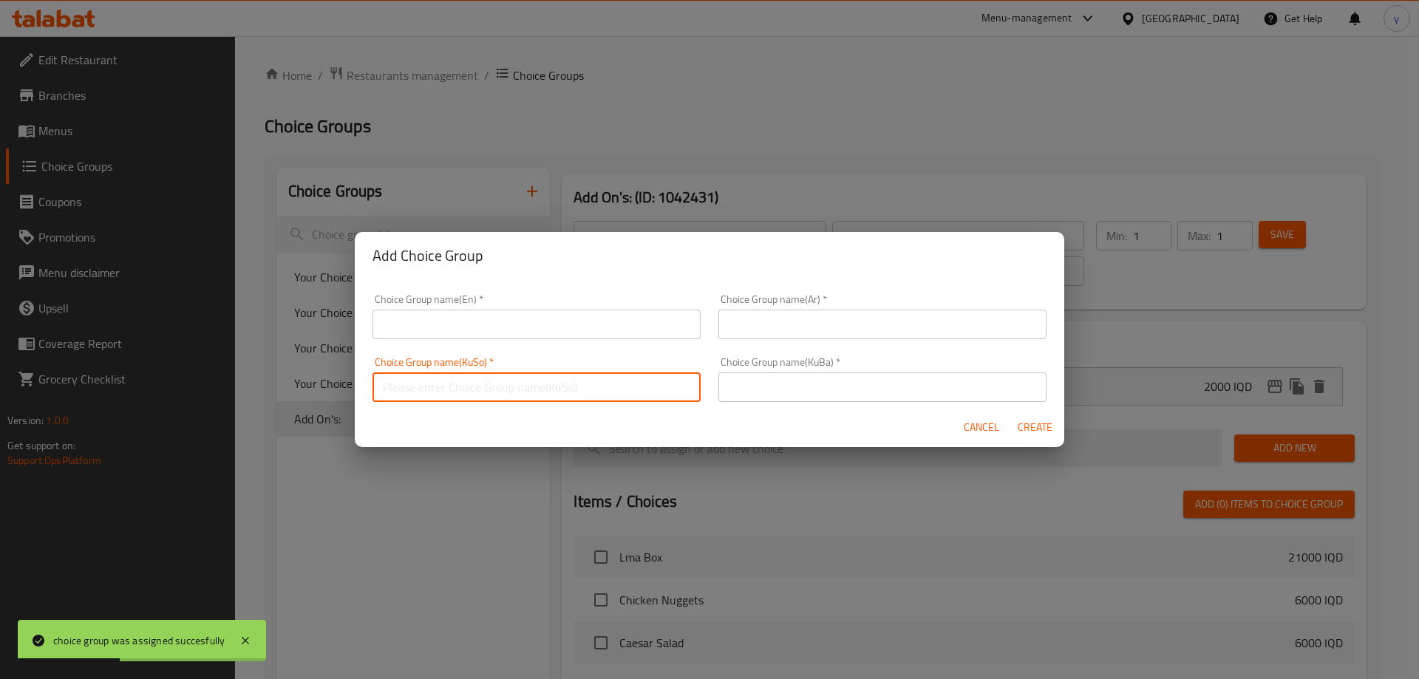
click at [684, 378] on input "text" at bounding box center [536, 387] width 328 height 30
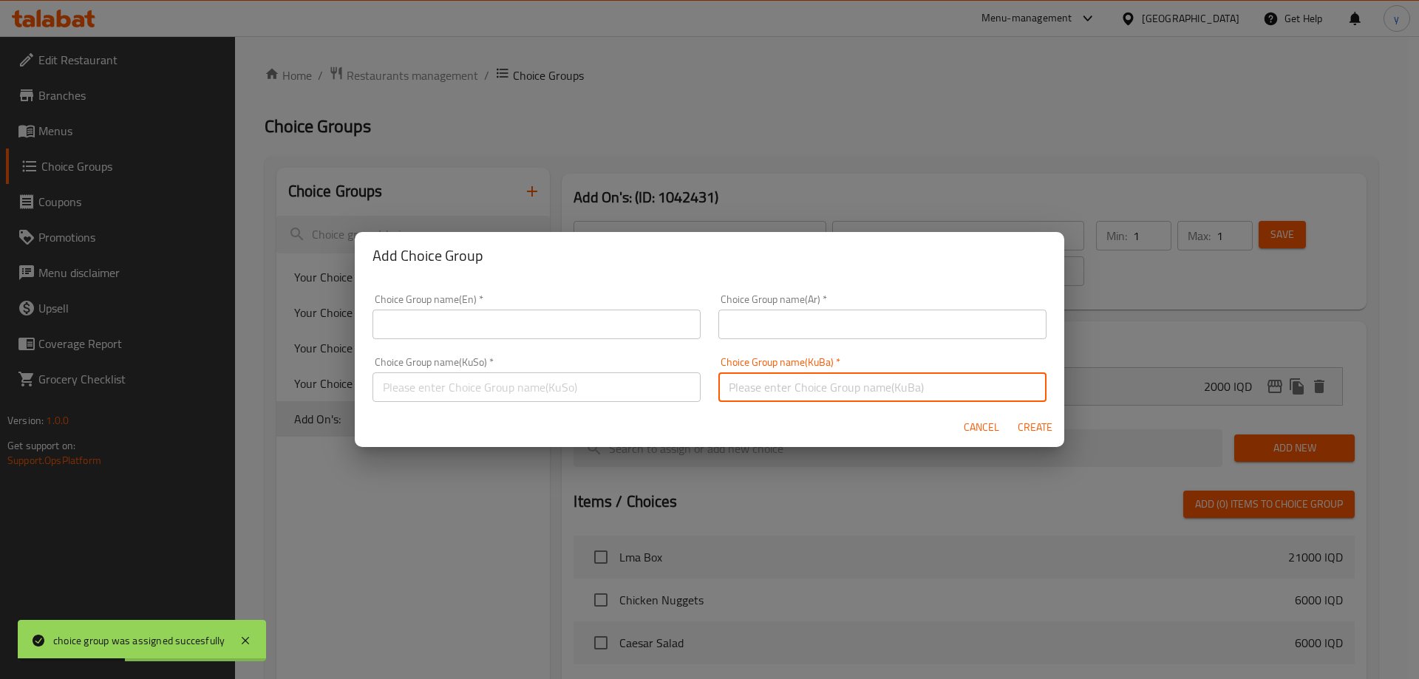
click at [758, 389] on input "text" at bounding box center [882, 387] width 328 height 30
paste input "زیادە:"
type input "زیادە:"
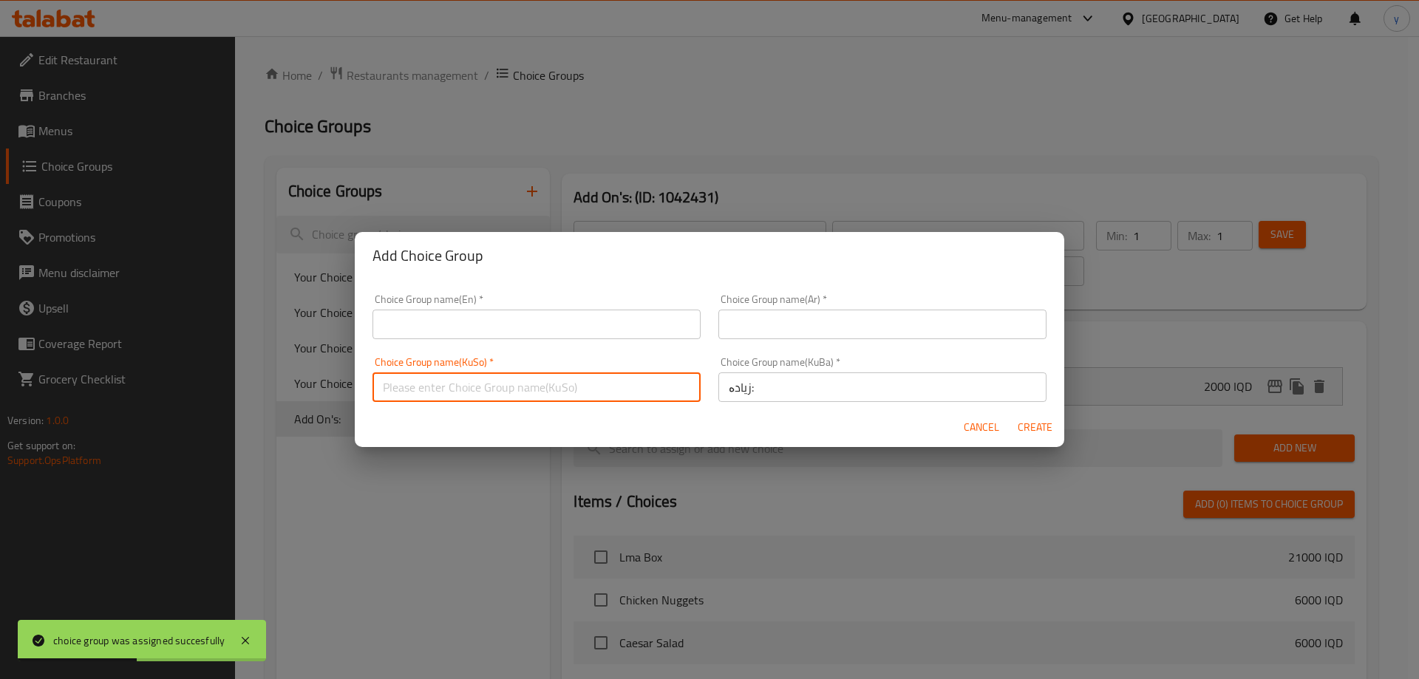
click at [675, 390] on input "text" at bounding box center [536, 387] width 328 height 30
paste input "زیادە:"
type input "زیادە:"
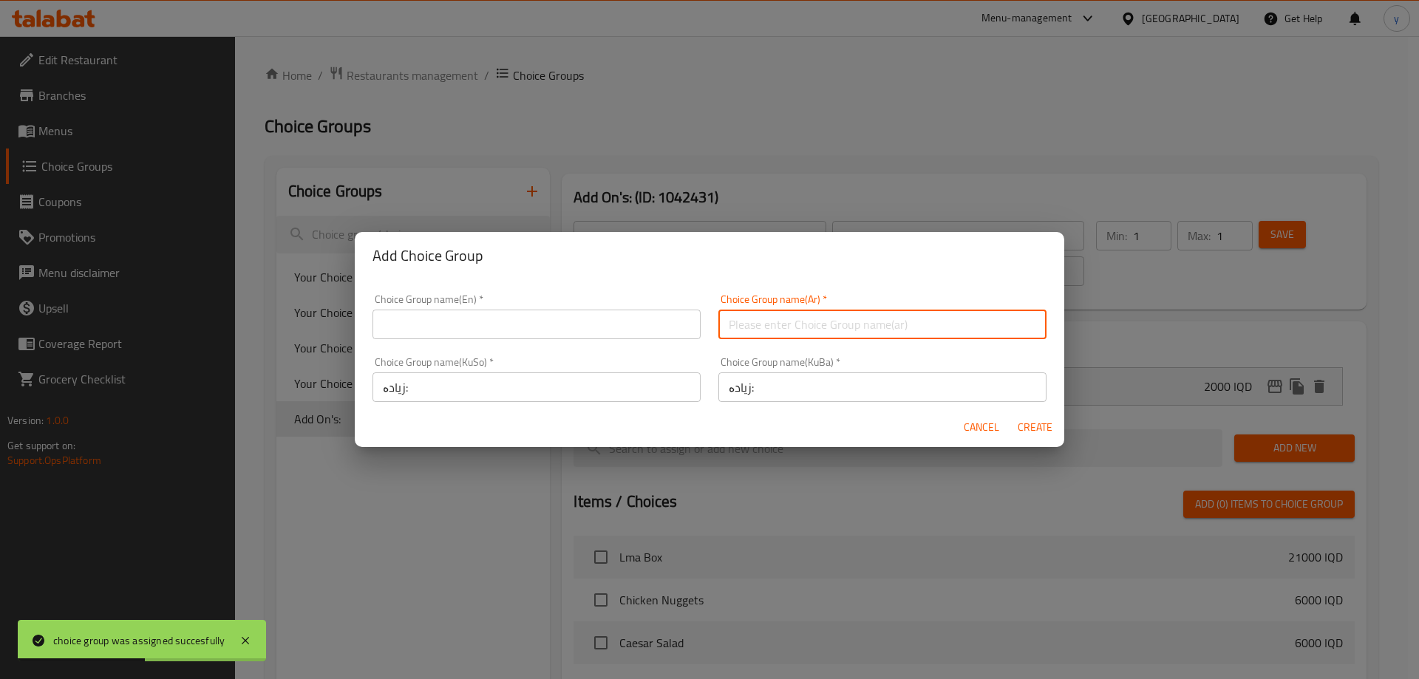
click at [732, 331] on input "text" at bounding box center [882, 325] width 328 height 30
paste input "الإضافات:"
type input "الإضافات:"
click at [638, 319] on input "text" at bounding box center [536, 325] width 328 height 30
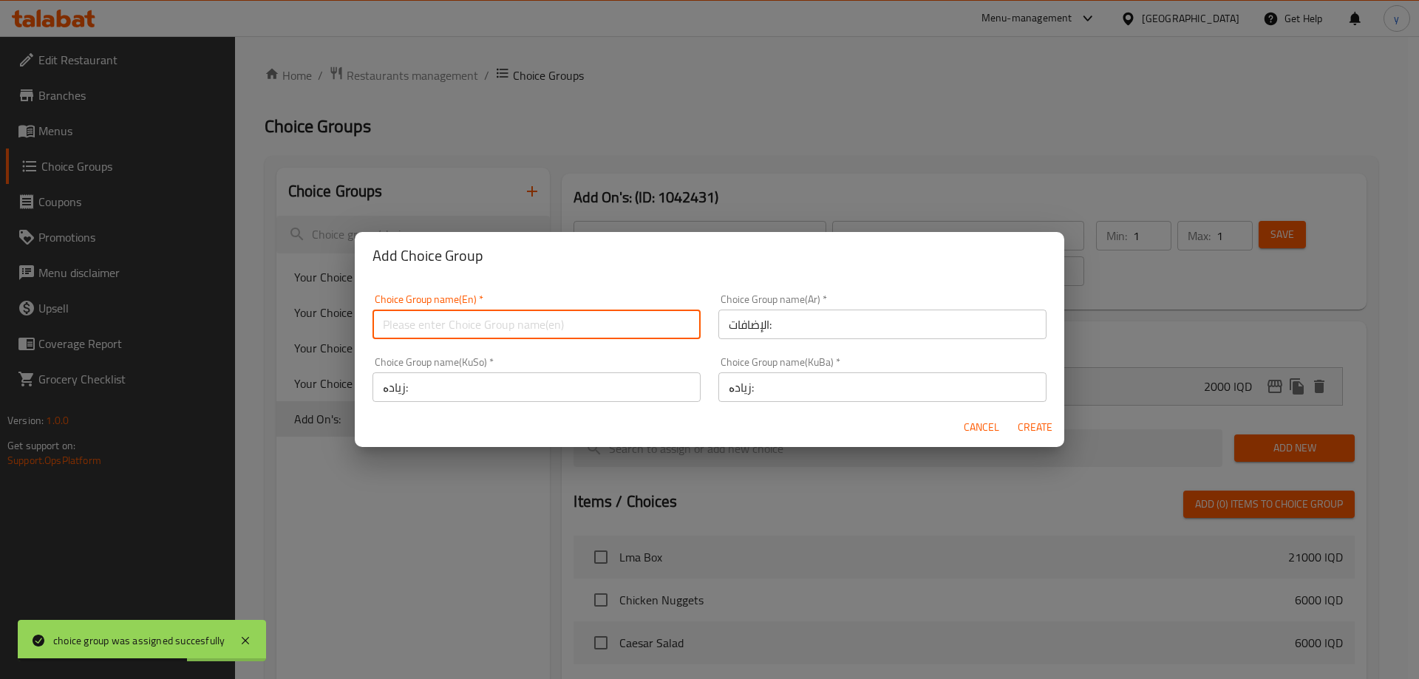
paste input "پارچەێک کنتاکی زیادە"
click at [457, 335] on input "پارچەێک کنتاکی زیادە" at bounding box center [536, 325] width 328 height 30
paste input "Add On's:"
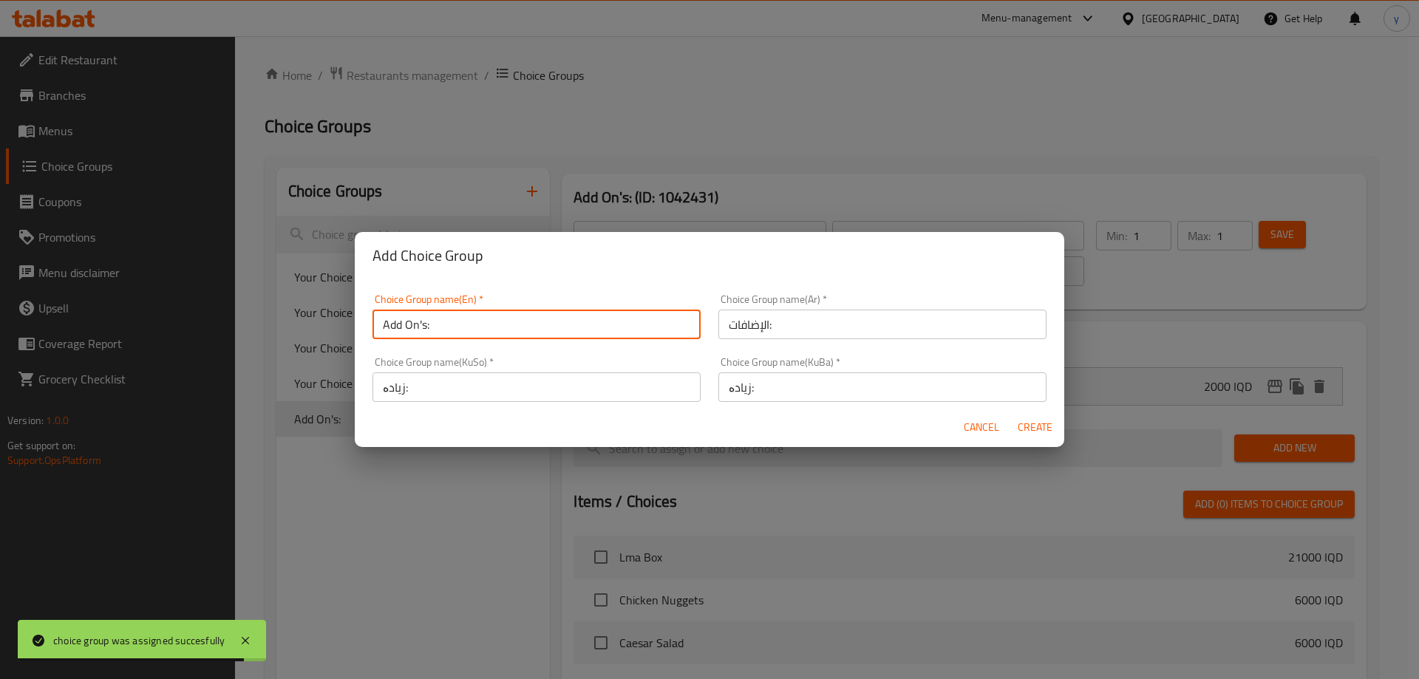
type input "Add On's:"
click at [1046, 426] on span "Create" at bounding box center [1034, 427] width 35 height 18
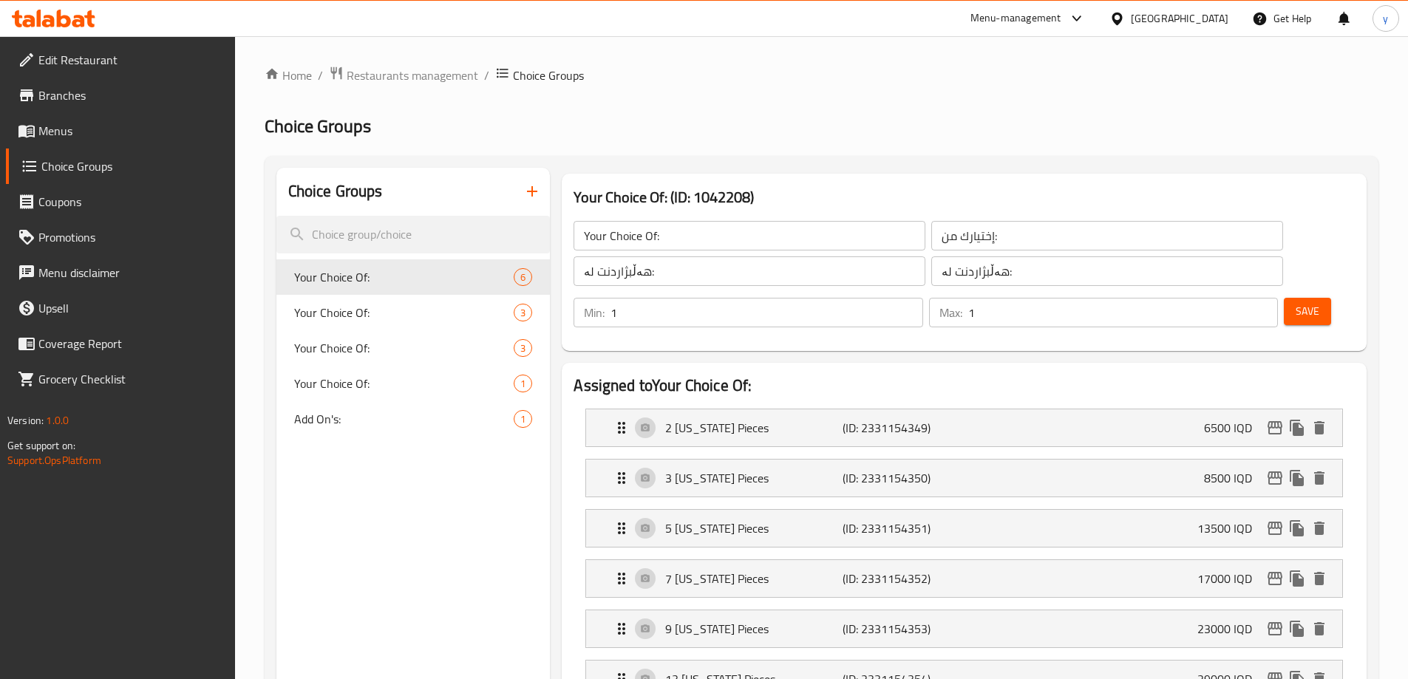
click at [541, 196] on icon "button" at bounding box center [532, 192] width 18 height 18
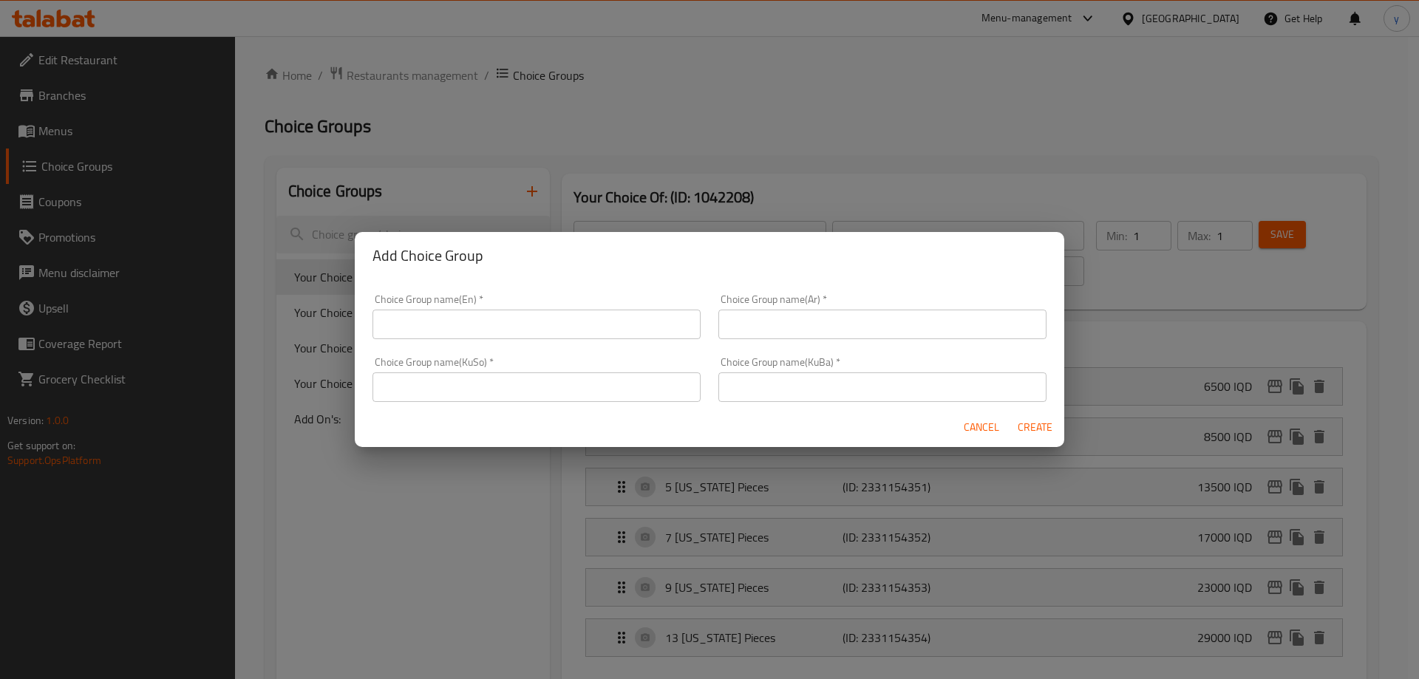
click at [577, 365] on div "Choice Group name(KuSo)   * Choice Group name(KuSo) *" at bounding box center [536, 379] width 328 height 45
click at [581, 375] on input "text" at bounding box center [536, 387] width 328 height 30
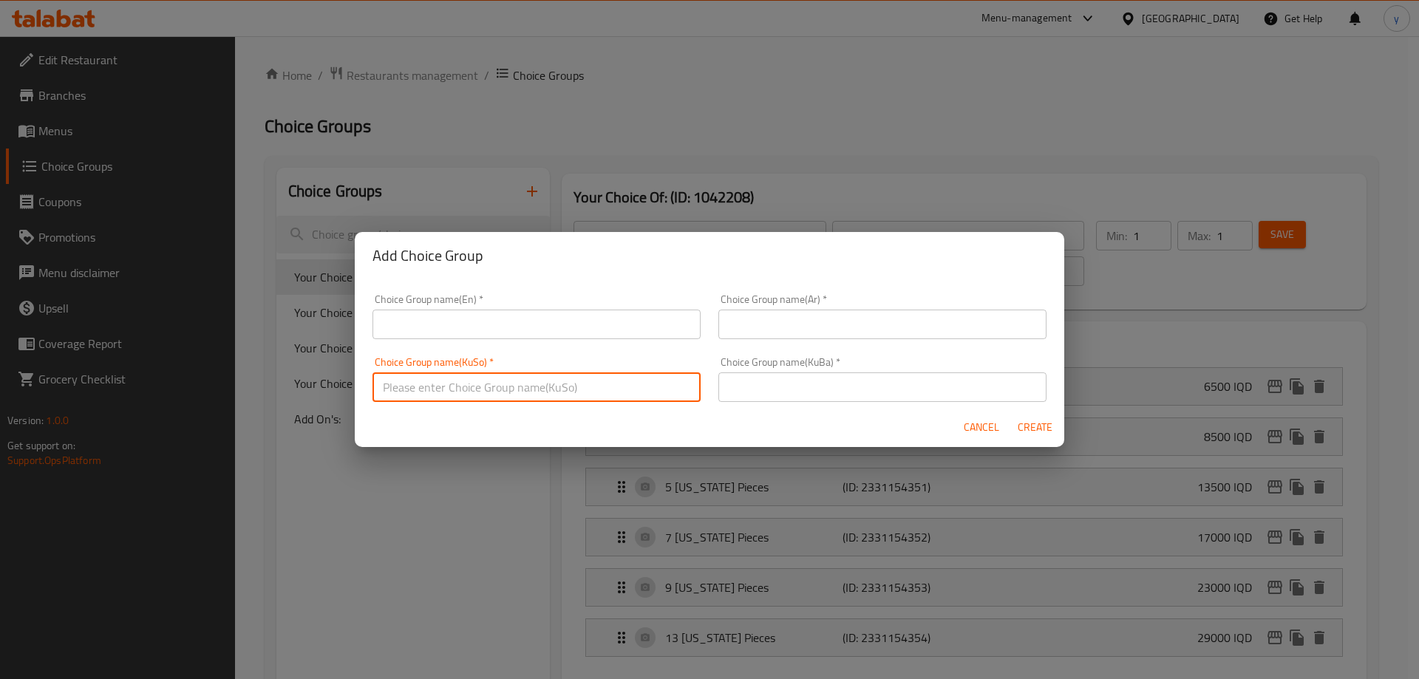
click at [631, 395] on input "text" at bounding box center [536, 387] width 328 height 30
click at [994, 432] on span "Cancel" at bounding box center [981, 427] width 35 height 18
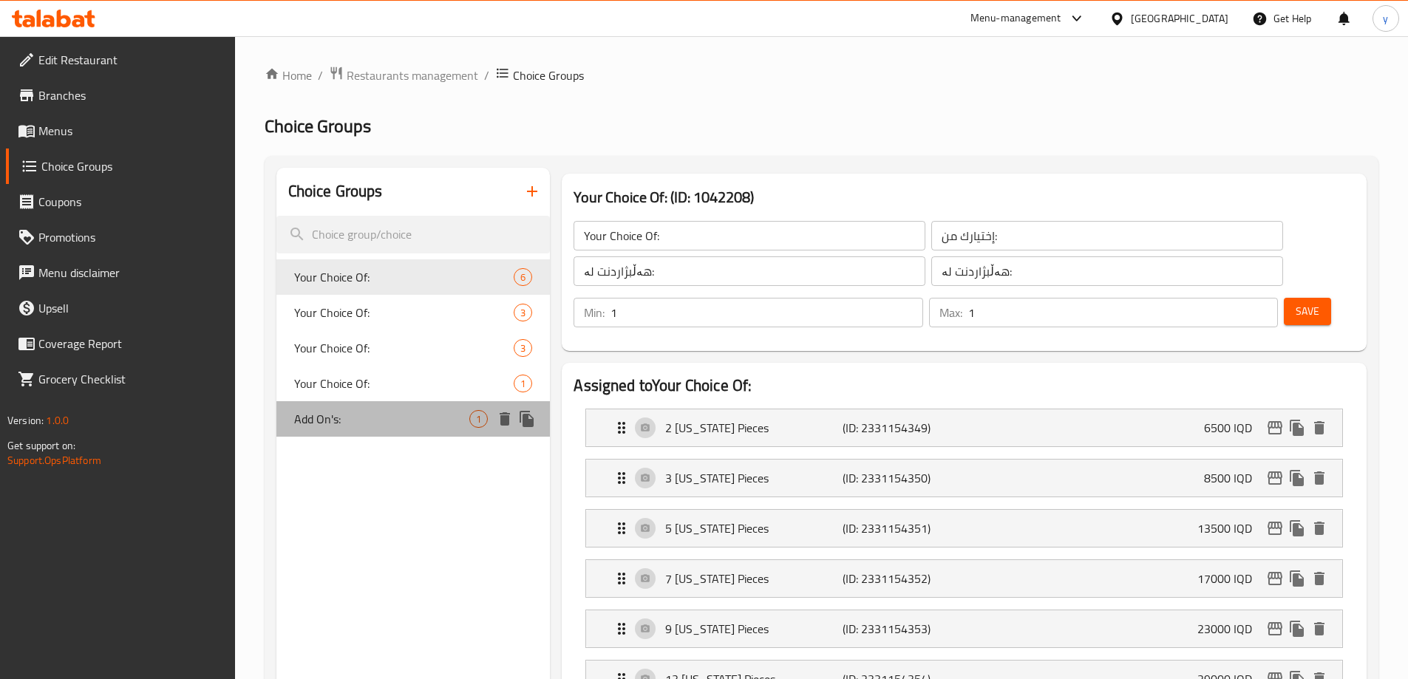
click at [481, 431] on div "Add On's: 1" at bounding box center [413, 418] width 274 height 35
type input "Add On's:"
type input "الإضافات:"
type input "زیادە:"
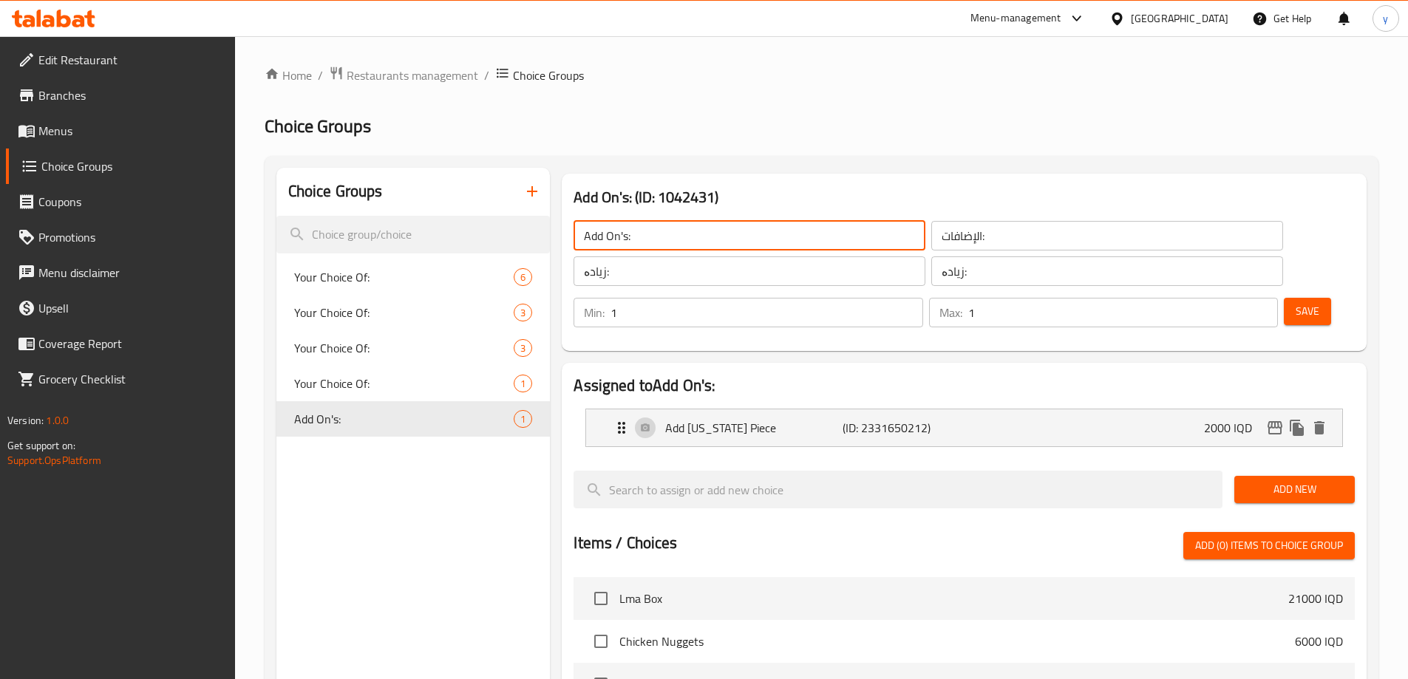
click at [651, 234] on input "Add On's:" at bounding box center [749, 236] width 352 height 30
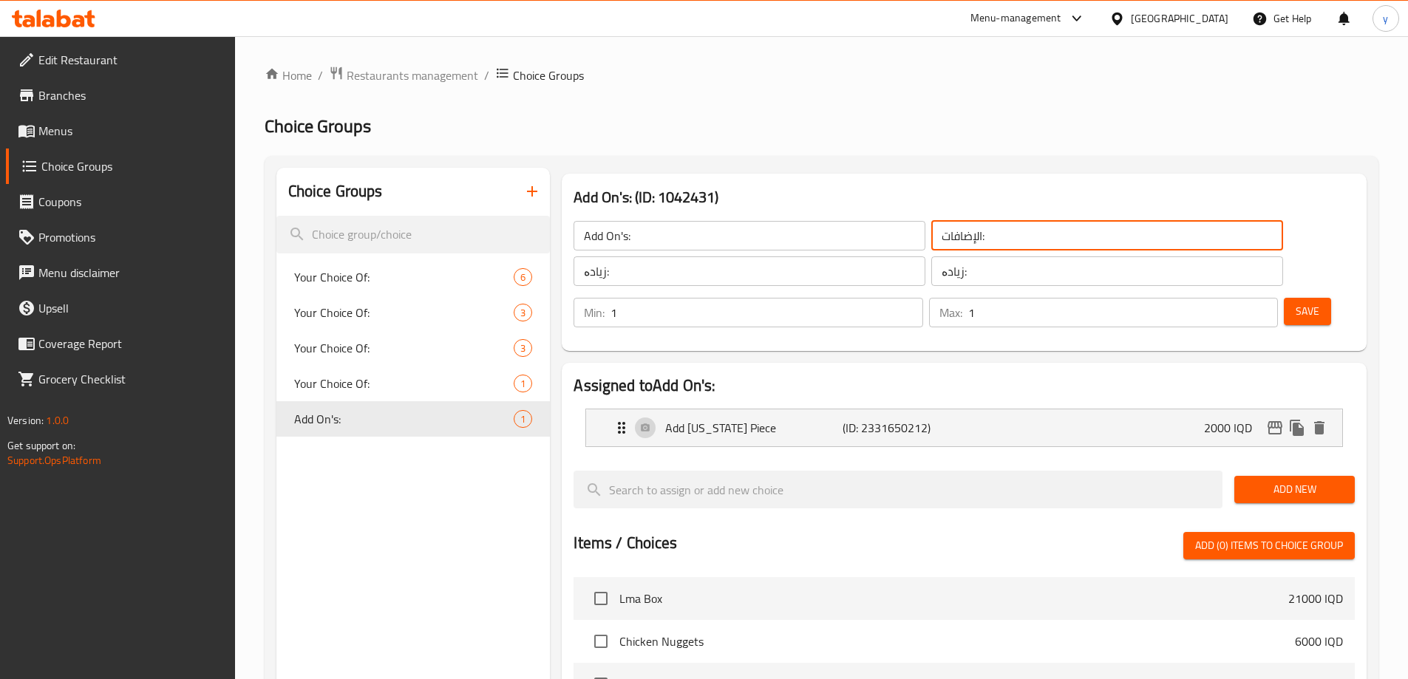
click at [931, 246] on input "الإضافات:" at bounding box center [1107, 236] width 352 height 30
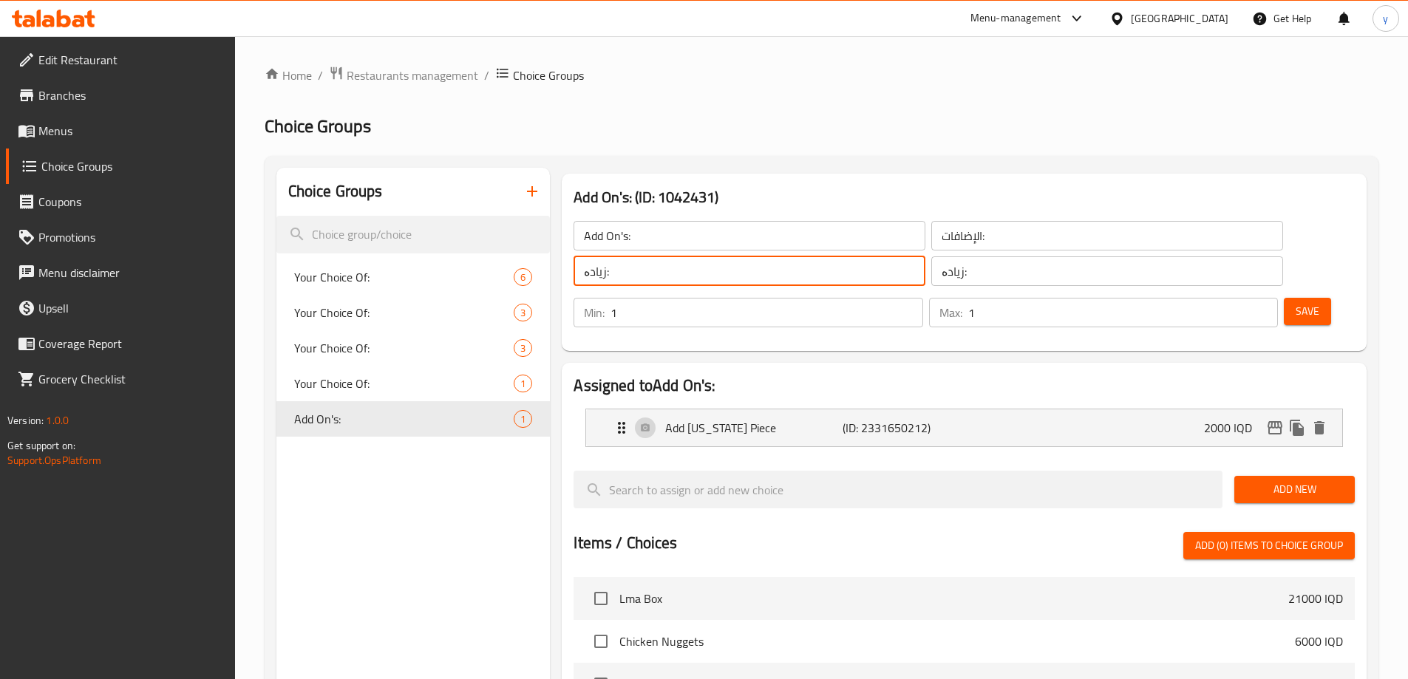
click at [777, 279] on input "زیادە:" at bounding box center [749, 271] width 352 height 30
click at [777, 277] on input "زیادە:" at bounding box center [749, 271] width 352 height 30
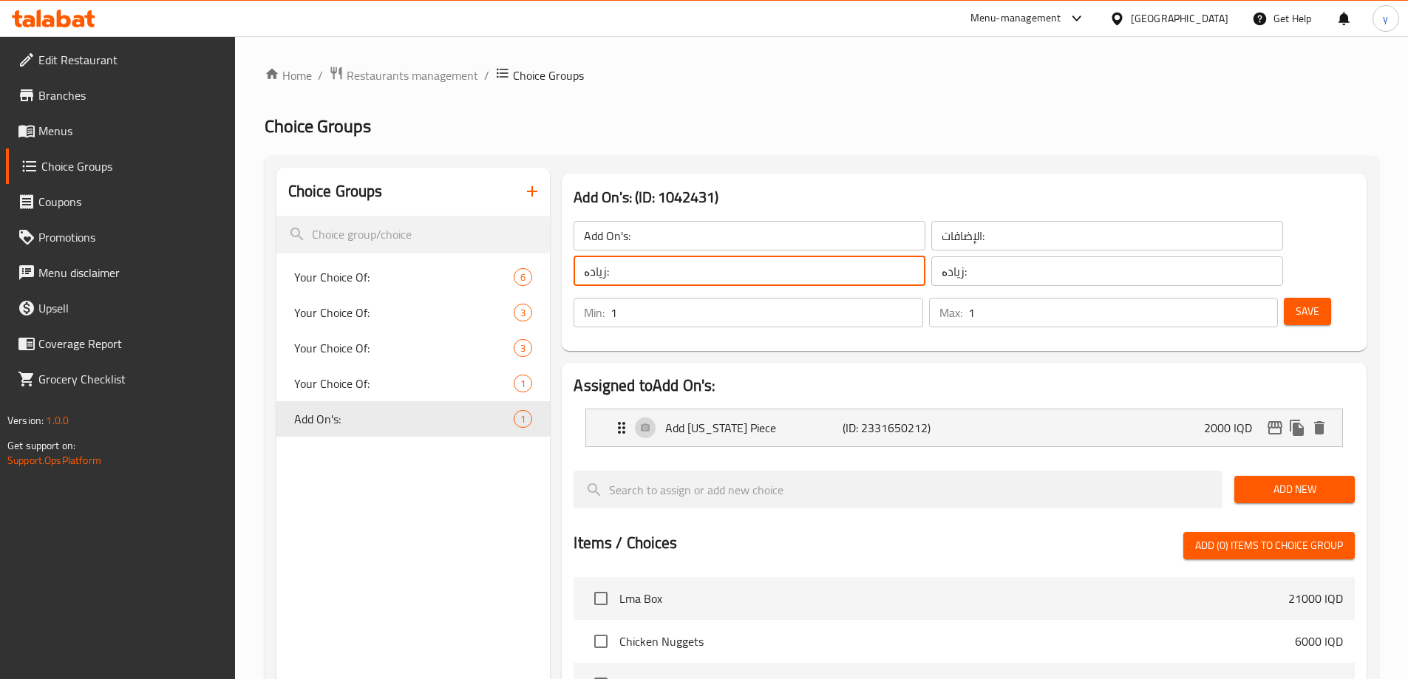
click at [520, 180] on button "button" at bounding box center [531, 191] width 35 height 35
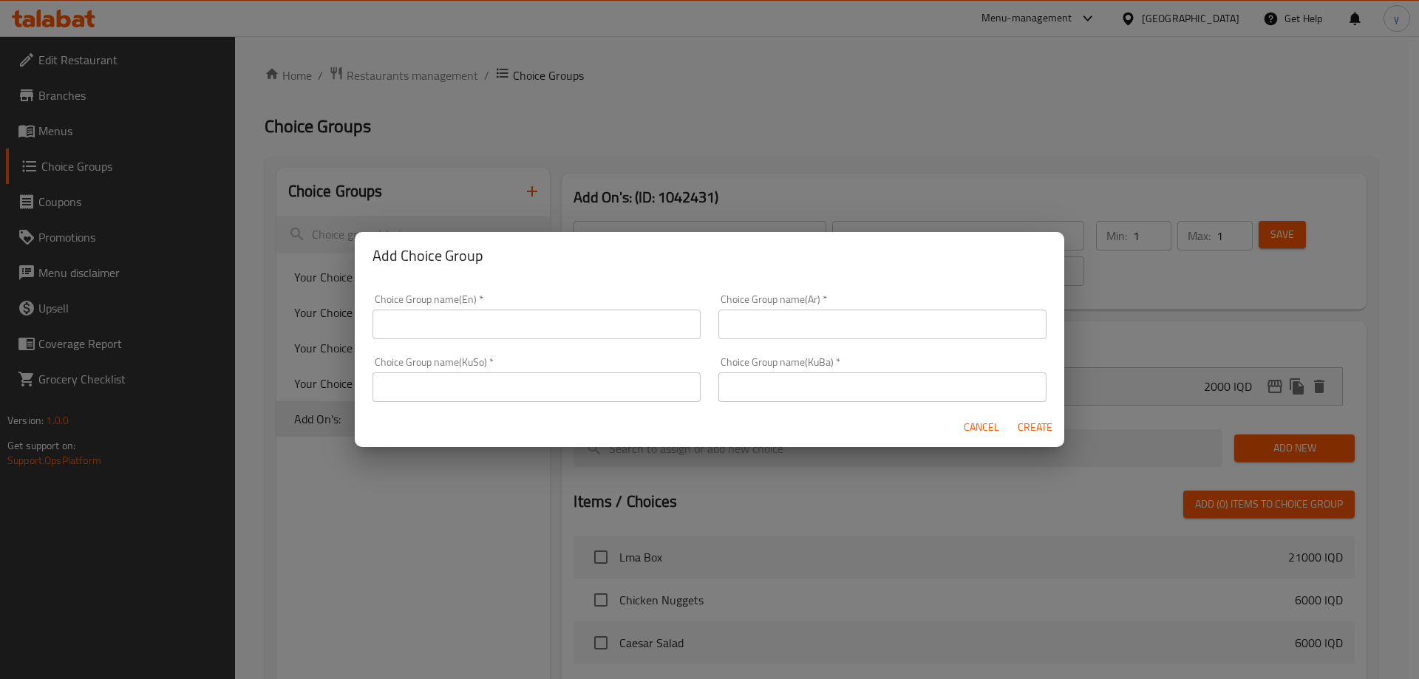
drag, startPoint x: 566, startPoint y: 378, endPoint x: 574, endPoint y: 383, distance: 9.6
click at [566, 378] on input "text" at bounding box center [536, 387] width 328 height 30
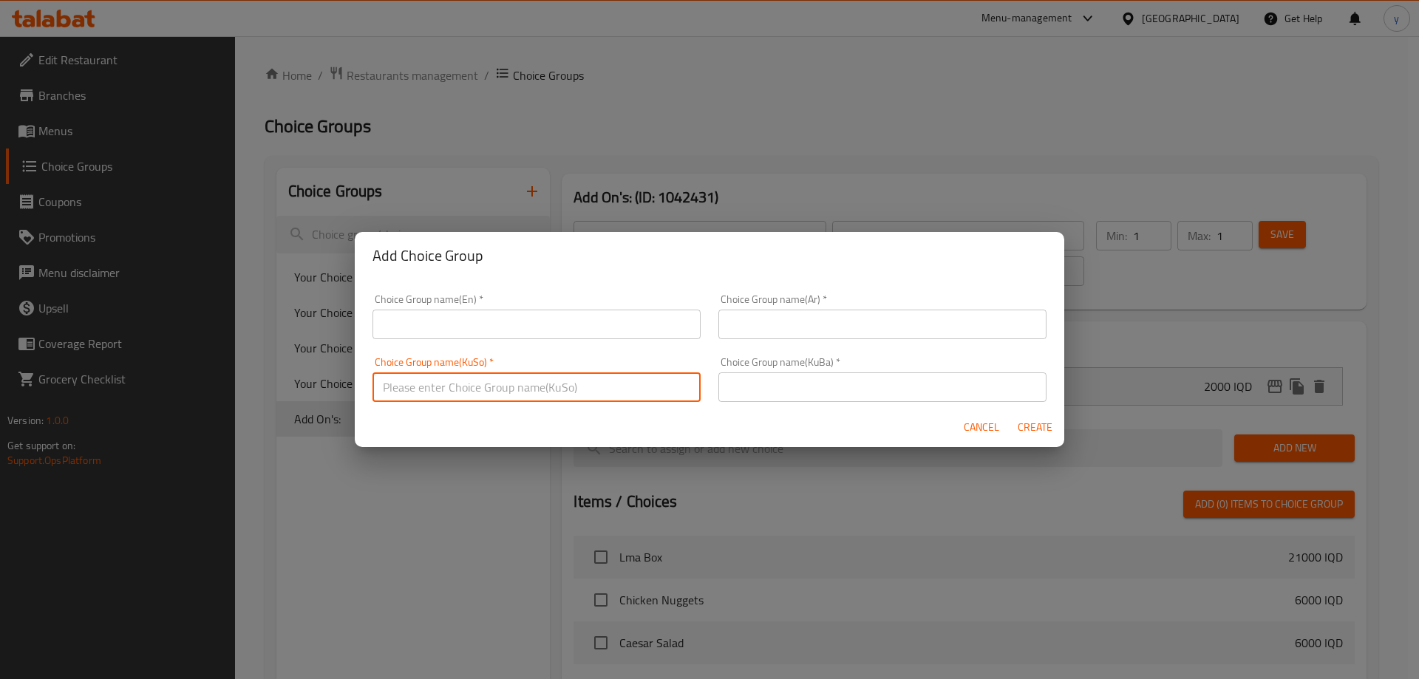
paste input "زیادە:"
type input "زیادە:"
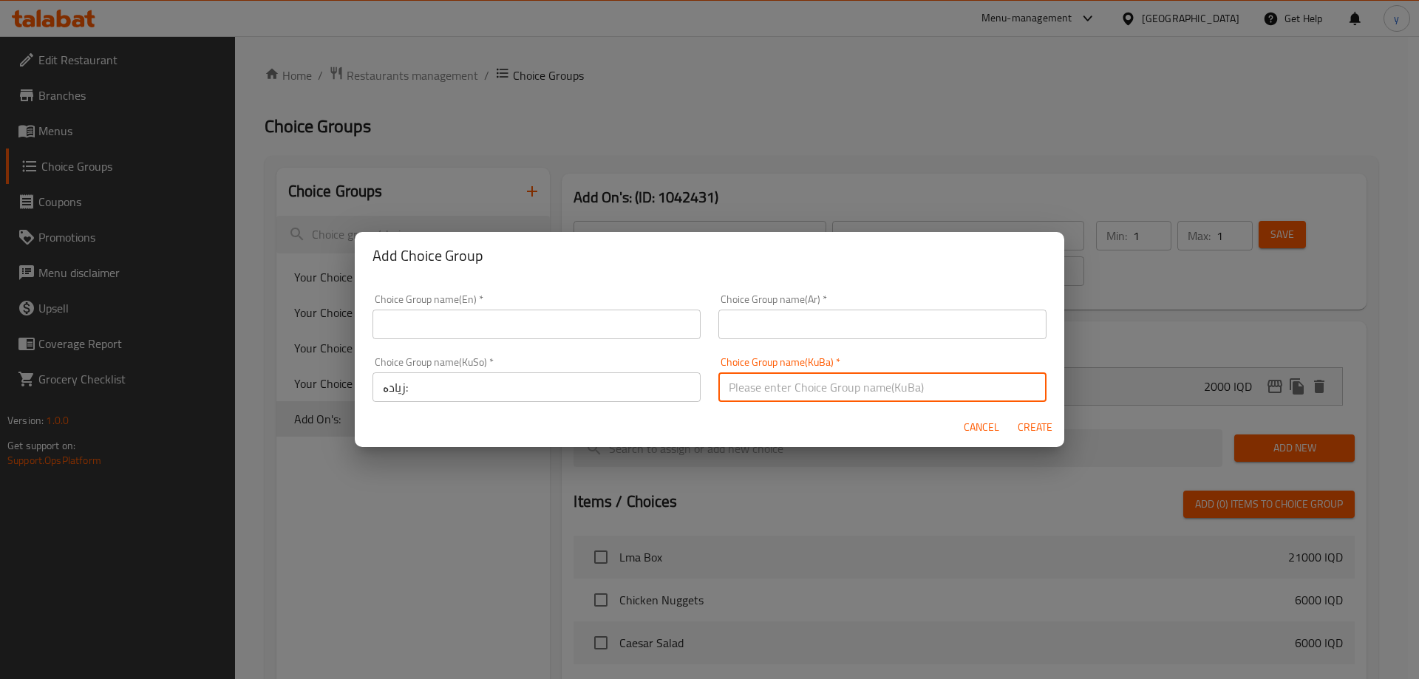
click at [777, 376] on input "text" at bounding box center [882, 387] width 328 height 30
paste input "زیادە:"
type input "زیادە:"
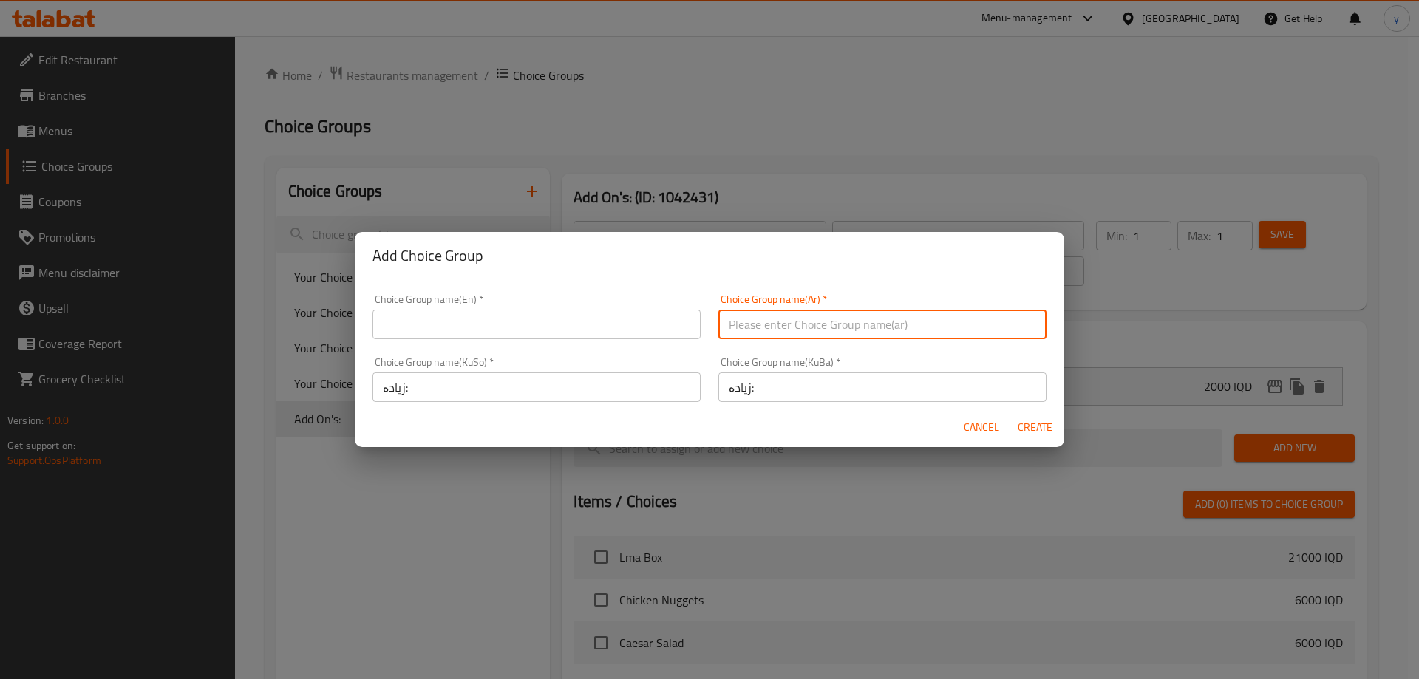
click at [776, 334] on input "text" at bounding box center [882, 325] width 328 height 30
paste input ":"
click at [743, 304] on div "Choice Group name(Ar)   * : Choice Group name(Ar) *" at bounding box center [882, 316] width 328 height 45
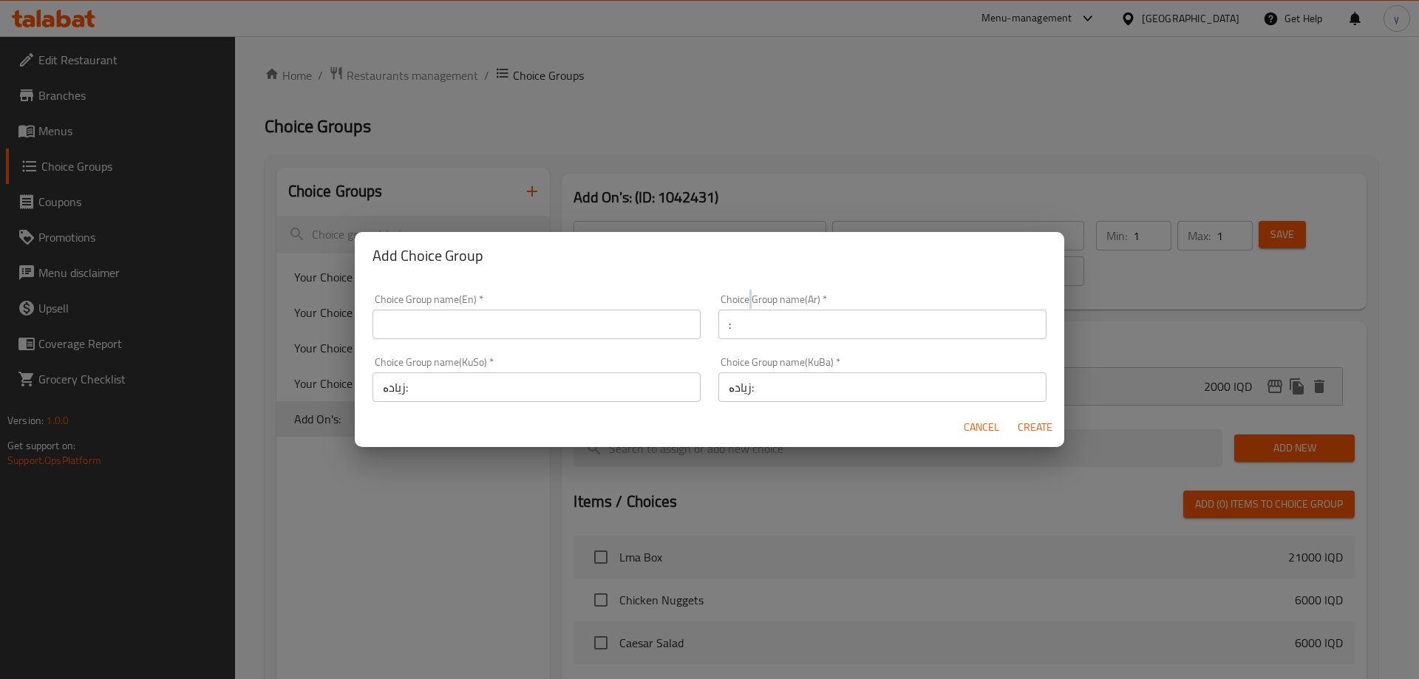
click at [743, 304] on div "Choice Group name(Ar)   * : Choice Group name(Ar) *" at bounding box center [882, 316] width 328 height 45
click at [743, 313] on div "Choice Group name(Ar)   * : Choice Group name(Ar) *" at bounding box center [882, 316] width 328 height 45
click at [743, 313] on input ":" at bounding box center [882, 325] width 328 height 30
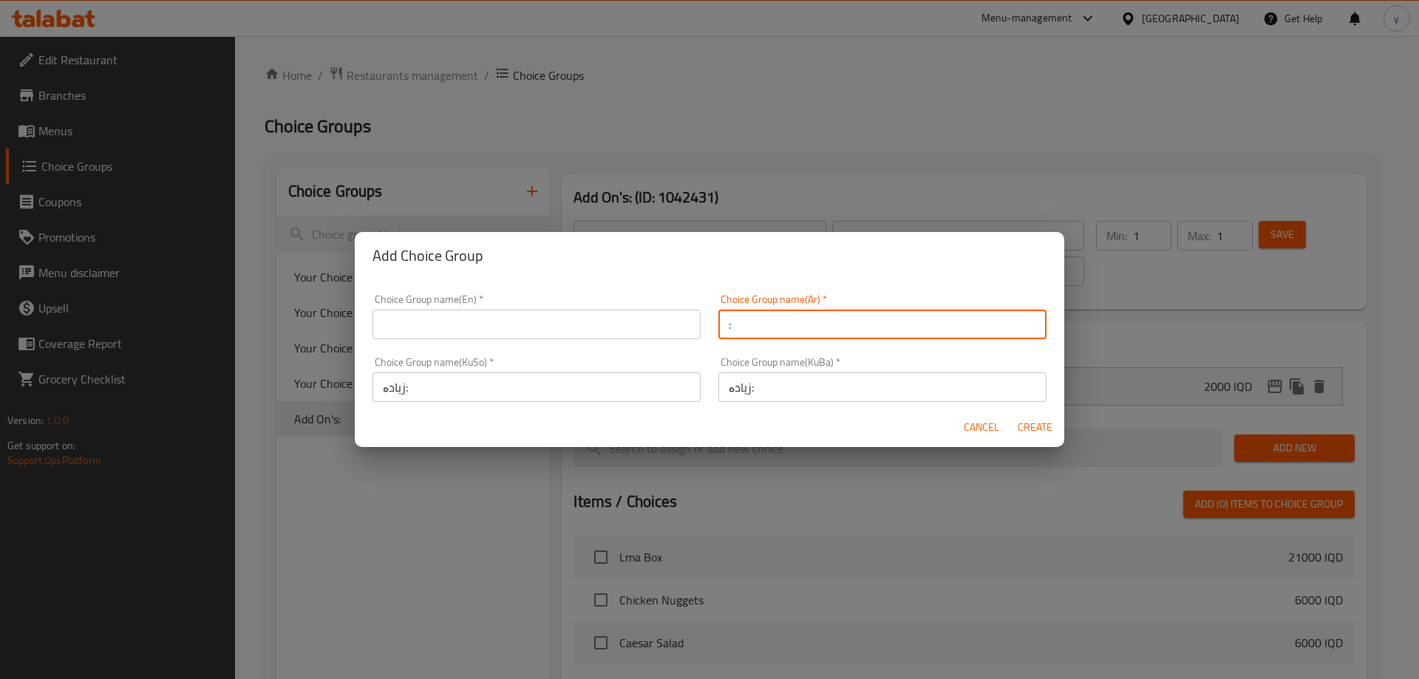
click at [743, 313] on input ":" at bounding box center [882, 325] width 328 height 30
paste input "الإضافات"
type input "الإضافات"
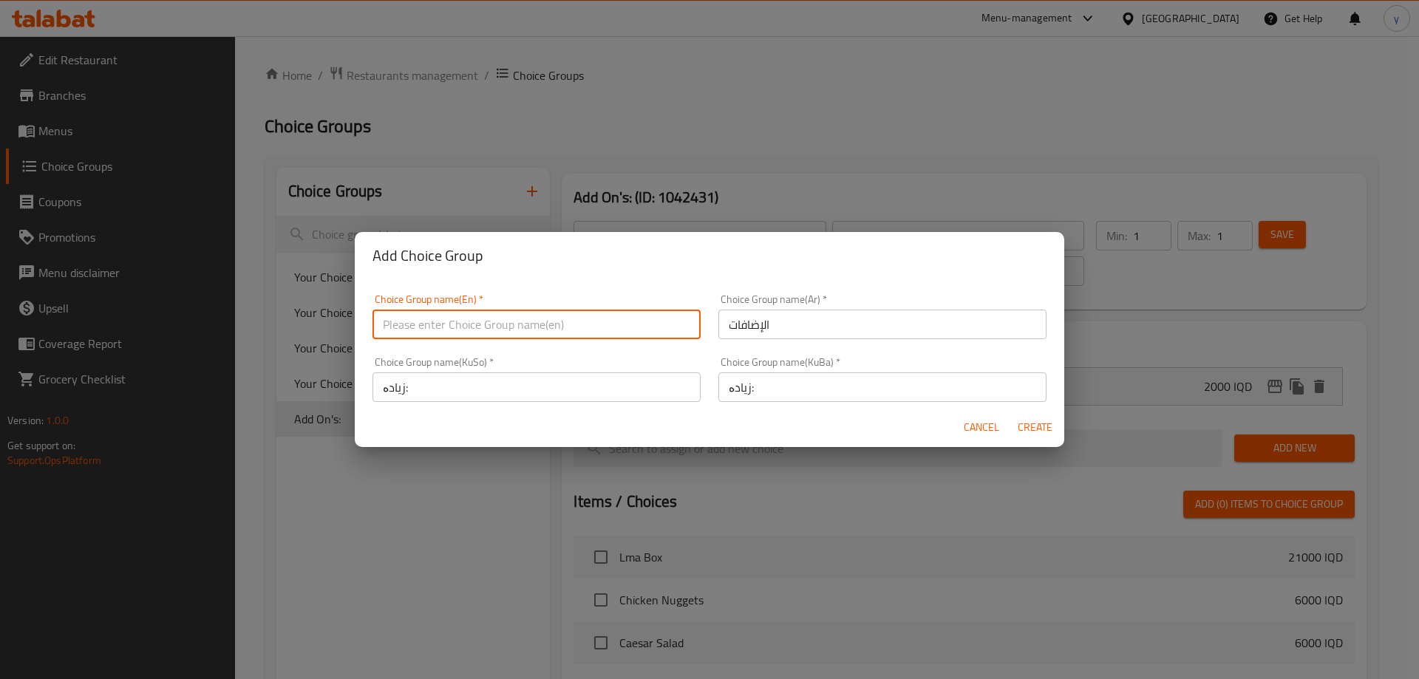
click at [587, 312] on input "text" at bounding box center [536, 325] width 328 height 30
paste input "Add On's:"
type input "Add On's:"
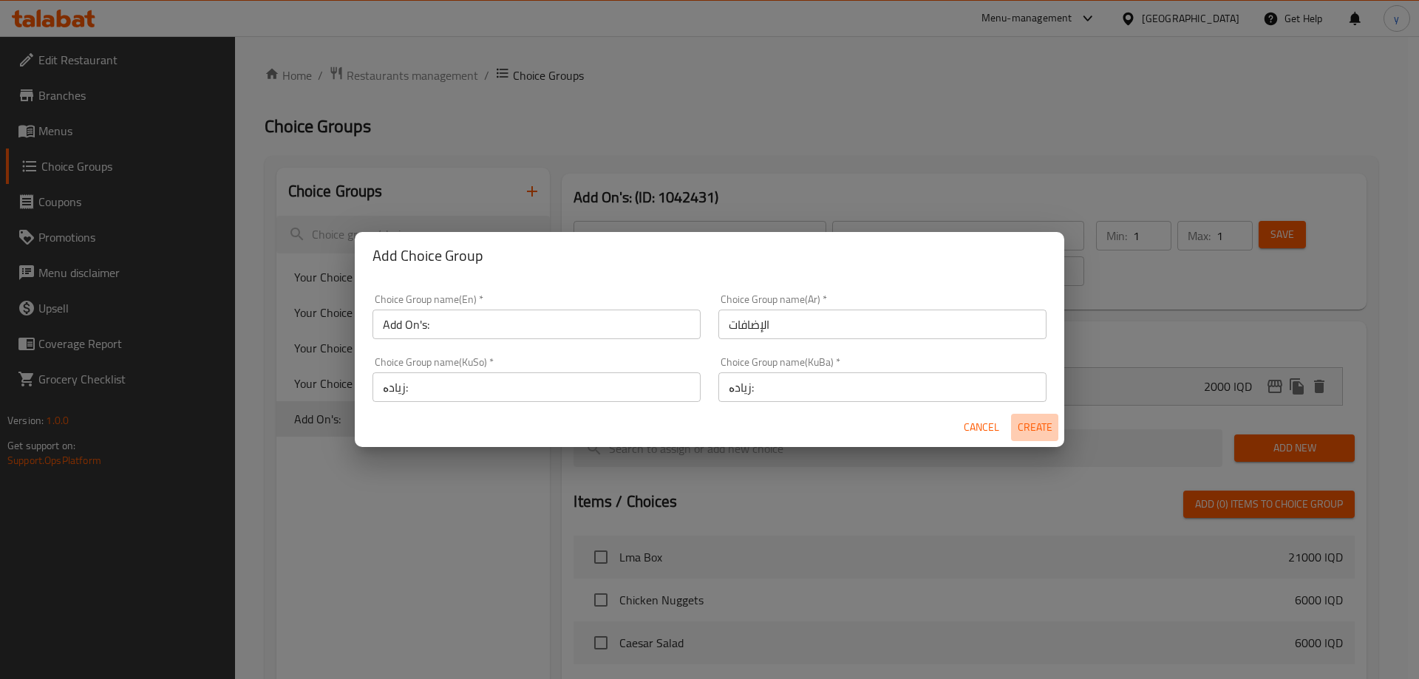
click at [1041, 430] on span "Create" at bounding box center [1034, 427] width 35 height 18
type input "Add On's:"
type input "الإضافات"
type input "0"
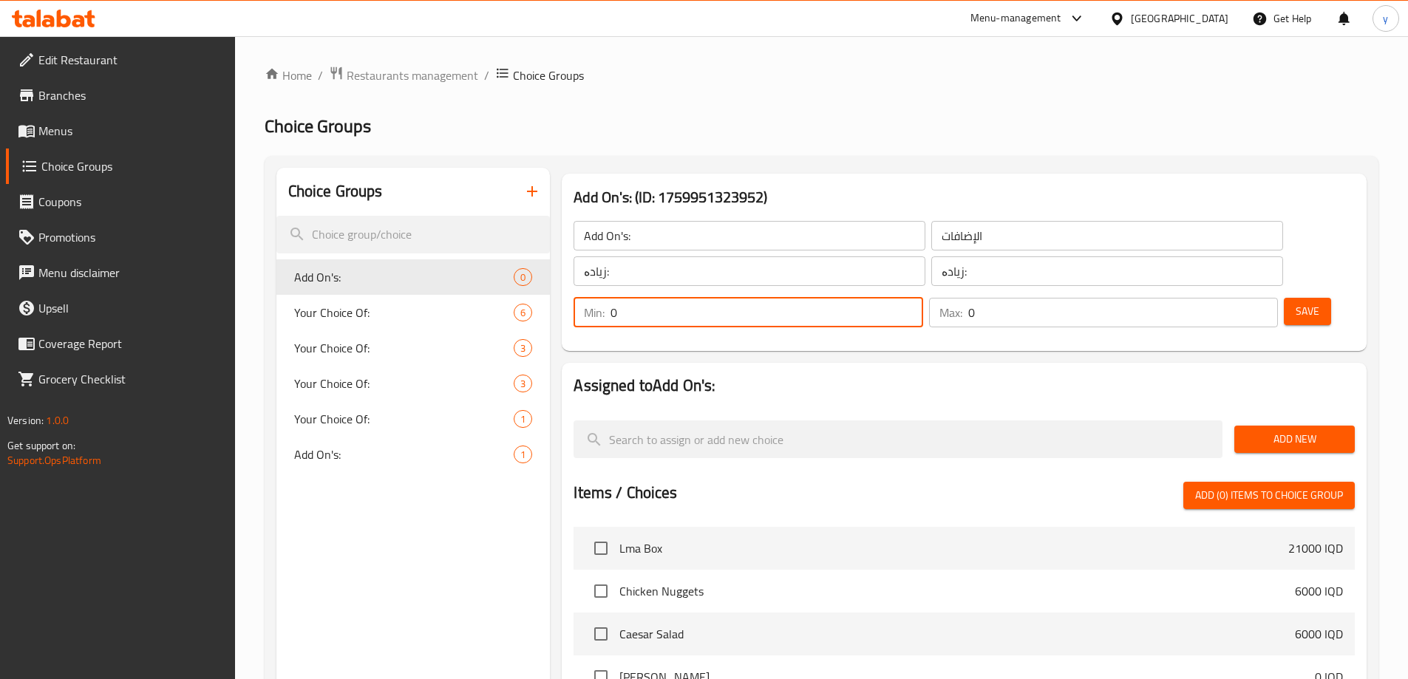
click at [922, 298] on input "0" at bounding box center [766, 313] width 312 height 30
type input "1"
click at [922, 298] on input "1" at bounding box center [766, 313] width 312 height 30
type input "1"
click at [1239, 298] on input "1" at bounding box center [1123, 313] width 310 height 30
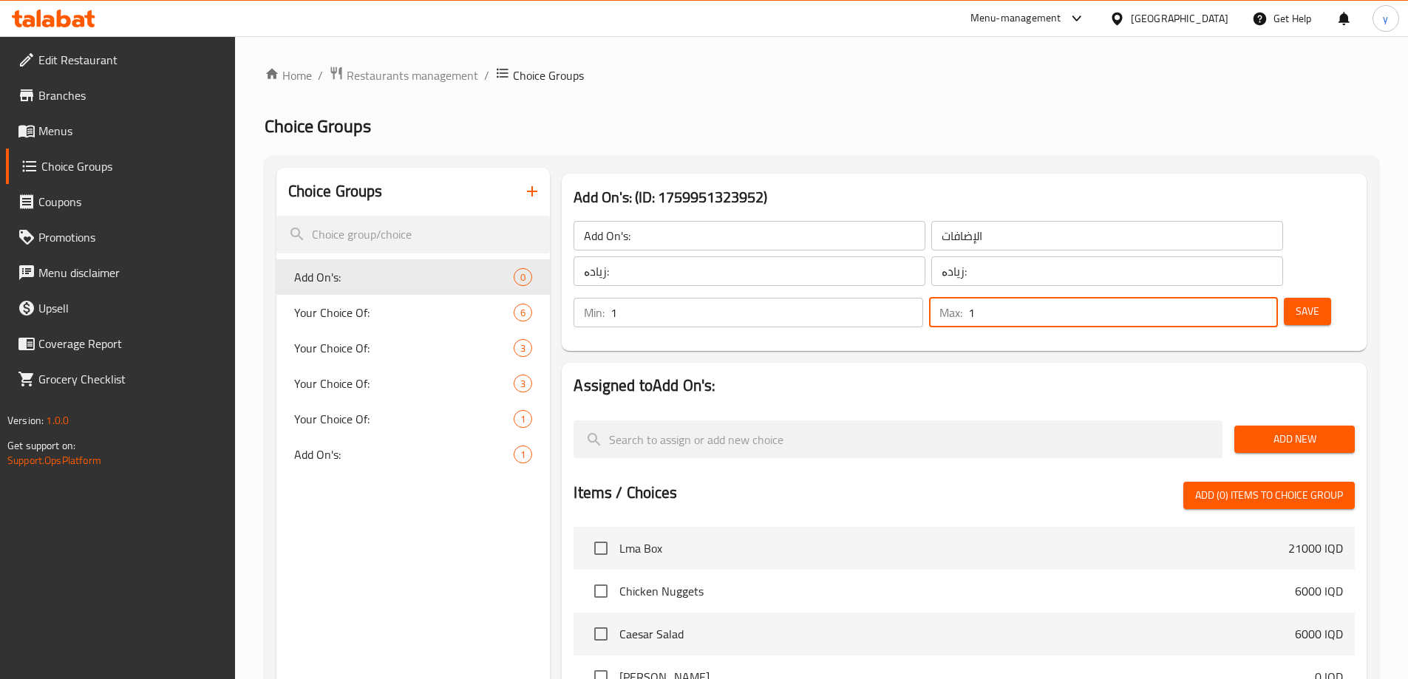
click at [1296, 302] on span "Save" at bounding box center [1308, 311] width 24 height 18
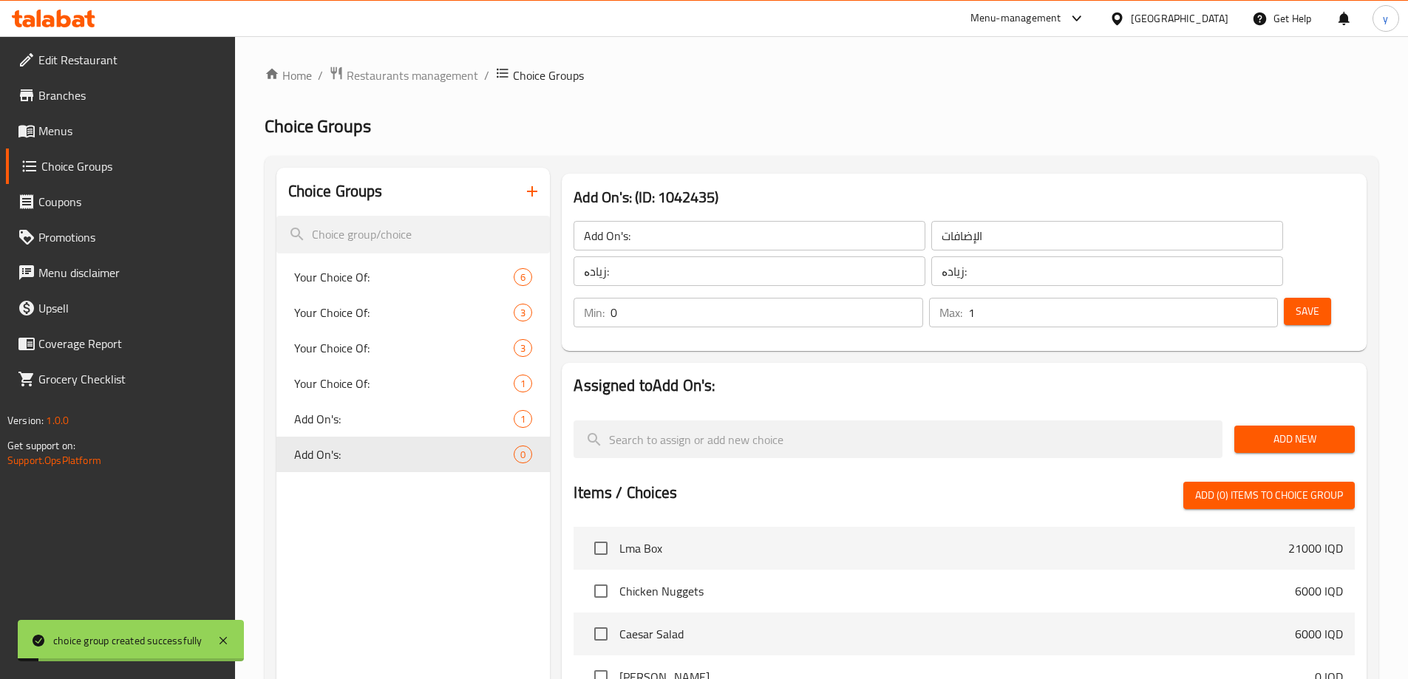
type input "0"
click at [922, 298] on input "0" at bounding box center [766, 313] width 312 height 30
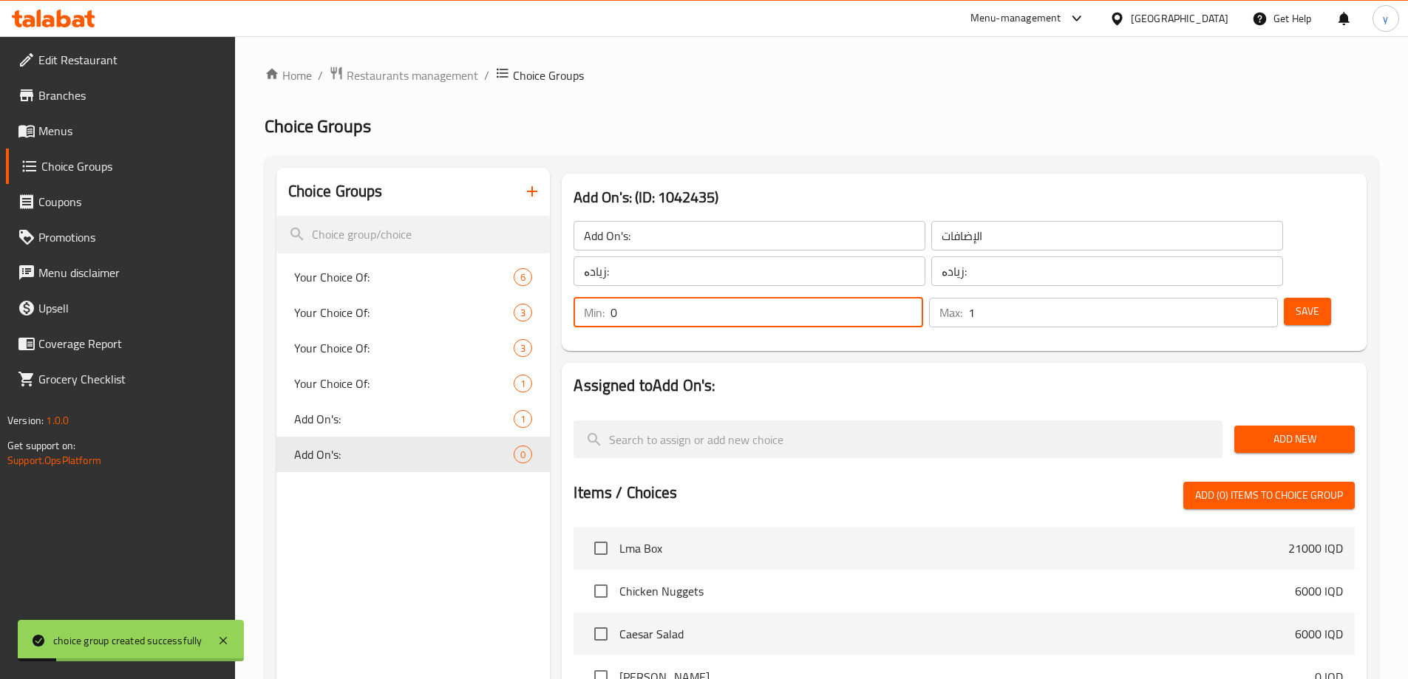
click at [1250, 298] on input "1" at bounding box center [1123, 313] width 310 height 30
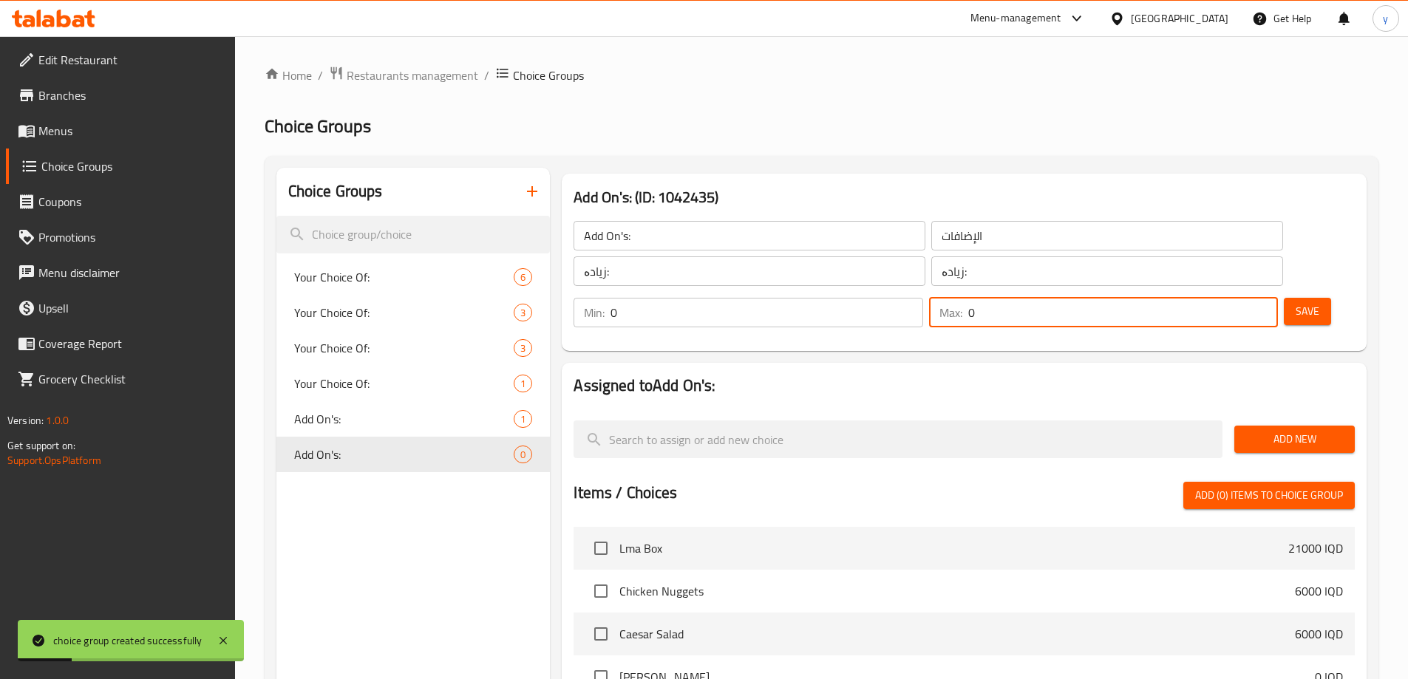
type input "0"
click at [1242, 298] on input "0" at bounding box center [1123, 313] width 310 height 30
click at [1296, 302] on span "Save" at bounding box center [1308, 311] width 24 height 18
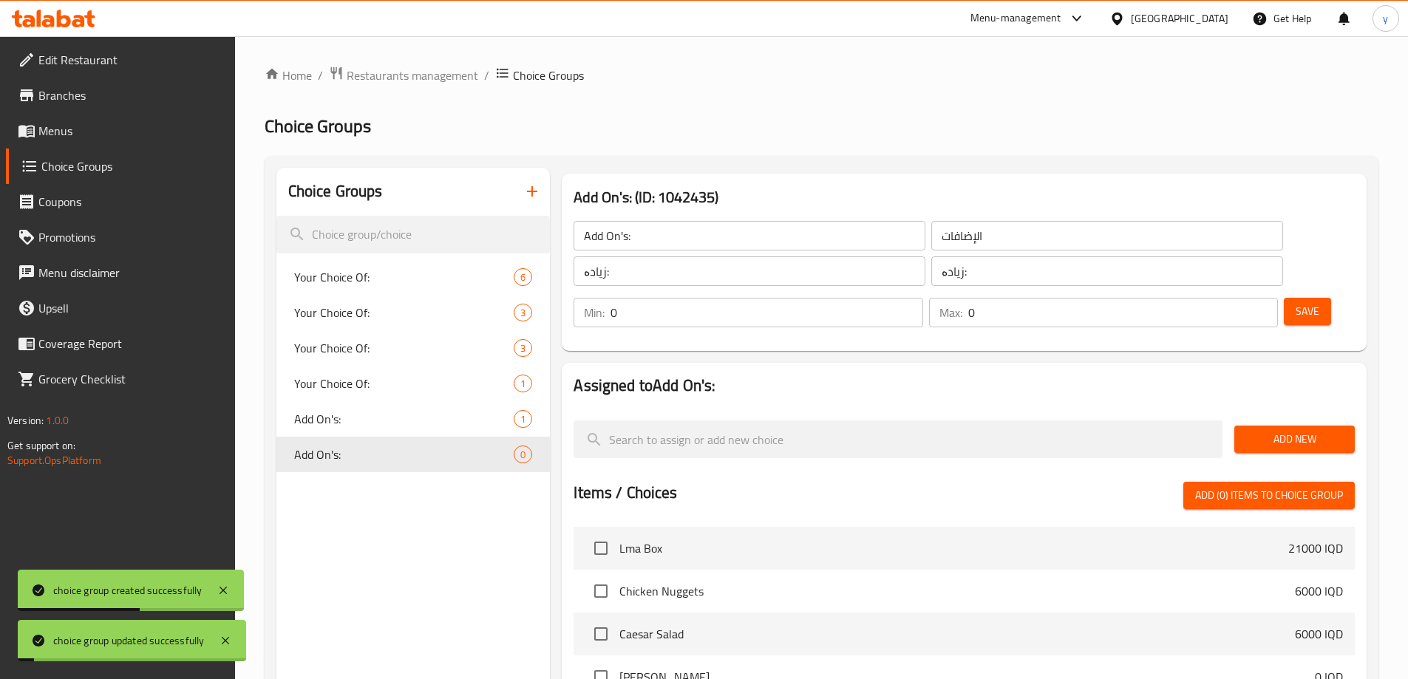
click at [1298, 430] on span "Add New" at bounding box center [1294, 439] width 97 height 18
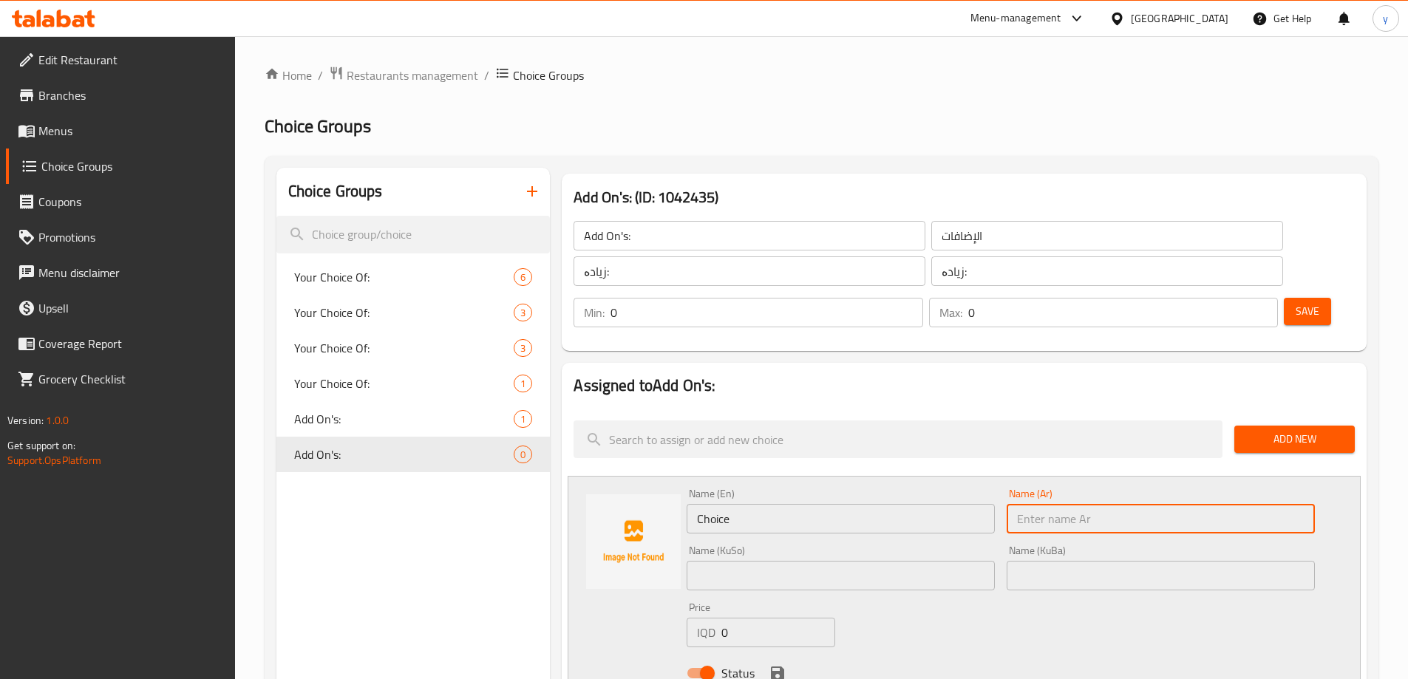
drag, startPoint x: 1045, startPoint y: 473, endPoint x: 1014, endPoint y: 475, distance: 31.1
click at [1045, 504] on input "text" at bounding box center [1161, 519] width 308 height 30
paste input "اضافة قطعة ستربس 1500"
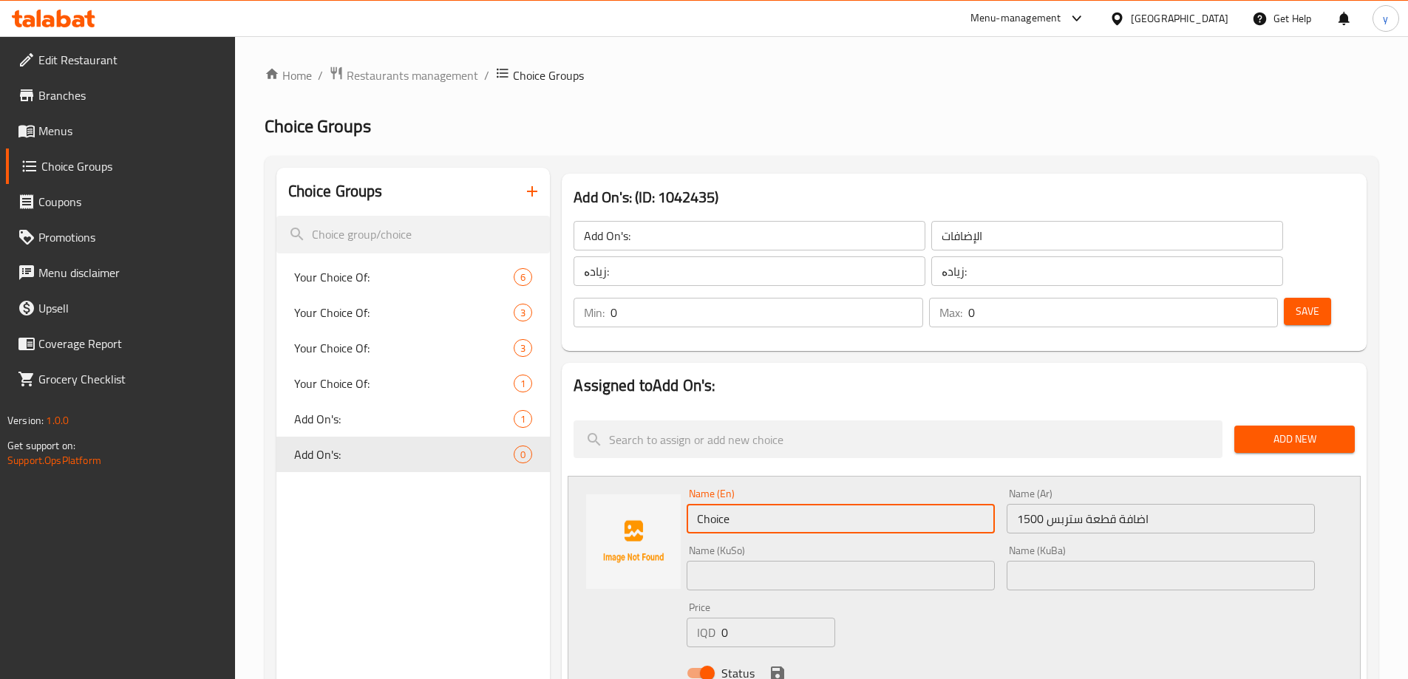
click at [978, 504] on input "Choice" at bounding box center [841, 519] width 308 height 30
click at [1046, 504] on input "اضافة قطعة ستربس 1500" at bounding box center [1161, 519] width 308 height 30
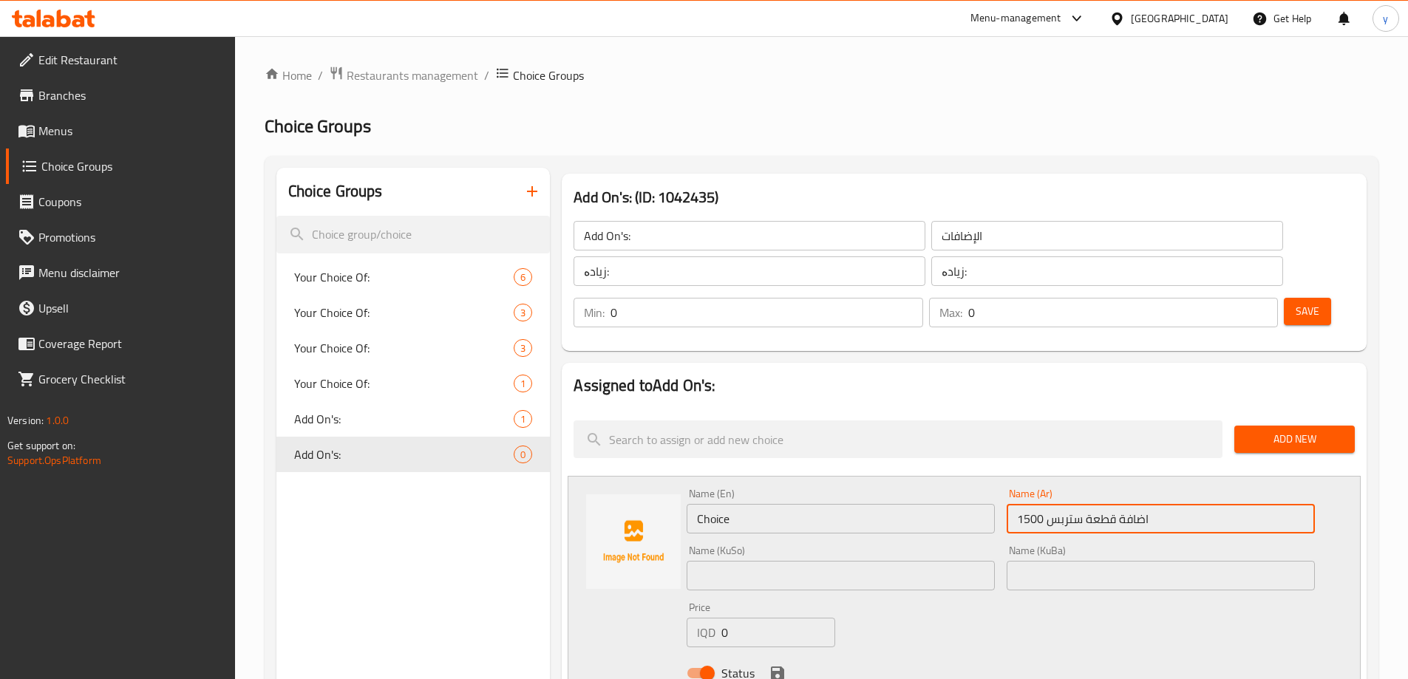
click at [1046, 504] on input "اضافة قطعة ستربس 1500" at bounding box center [1161, 519] width 308 height 30
click at [1059, 504] on input "اضافة قطعة ستربس 1500" at bounding box center [1161, 519] width 308 height 30
drag, startPoint x: 1048, startPoint y: 477, endPoint x: 1006, endPoint y: 474, distance: 42.2
click at [1006, 483] on div "Name (Ar) اضافة قطعة ستربس 1500 Name (Ar)" at bounding box center [1161, 511] width 320 height 57
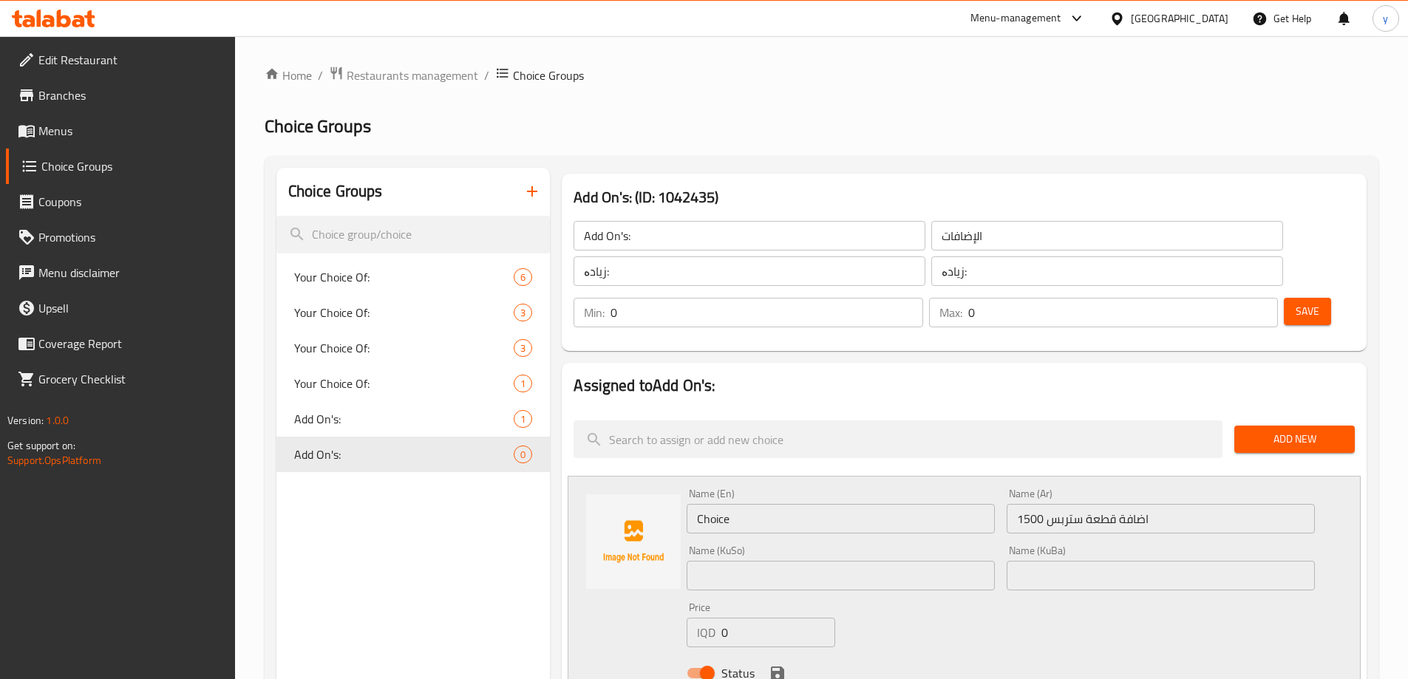
click at [1039, 504] on input "اضافة قطعة ستربس 1500" at bounding box center [1161, 519] width 308 height 30
type input "اضافة قطعة ستربس"
click at [758, 618] on input "0" at bounding box center [777, 633] width 113 height 30
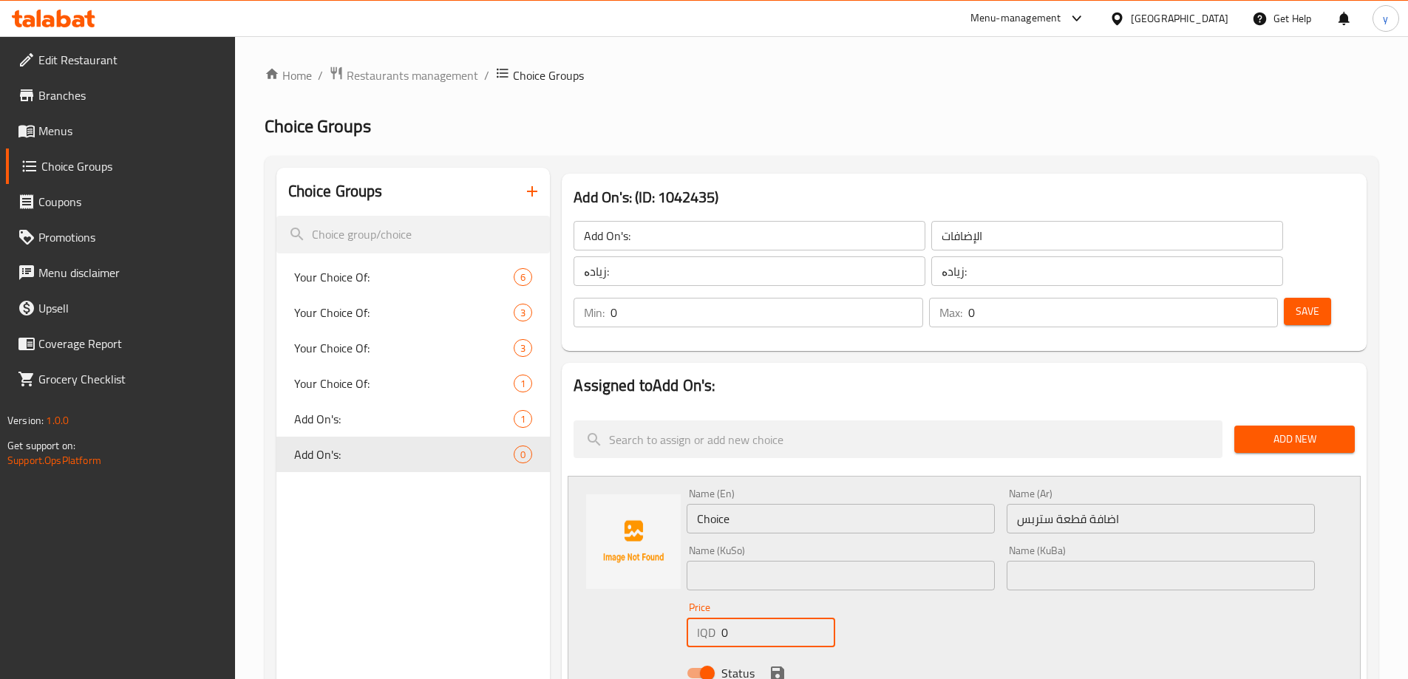
click at [758, 618] on input "0" at bounding box center [777, 633] width 113 height 30
paste input "150"
type input "1500"
click at [764, 504] on input "Choice" at bounding box center [841, 519] width 308 height 30
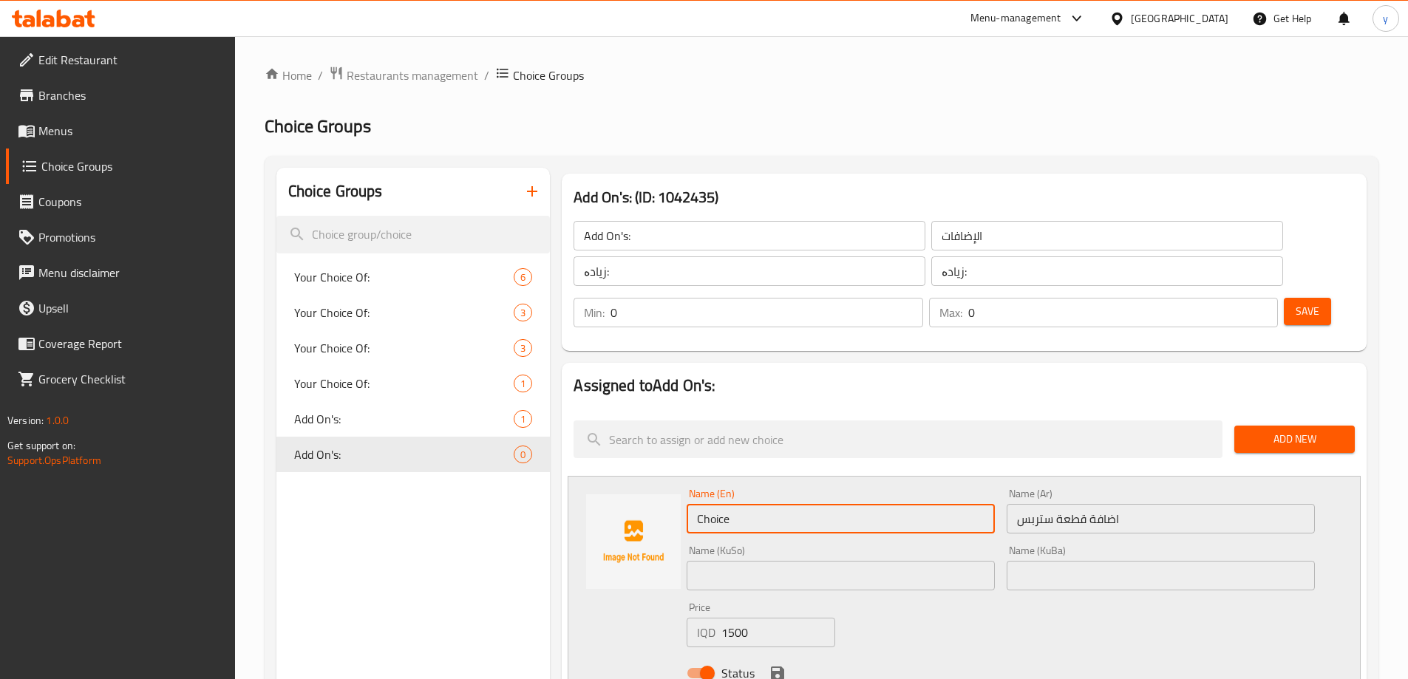
click at [764, 504] on input "Choice" at bounding box center [841, 519] width 308 height 30
type input "Add Crispy Piece"
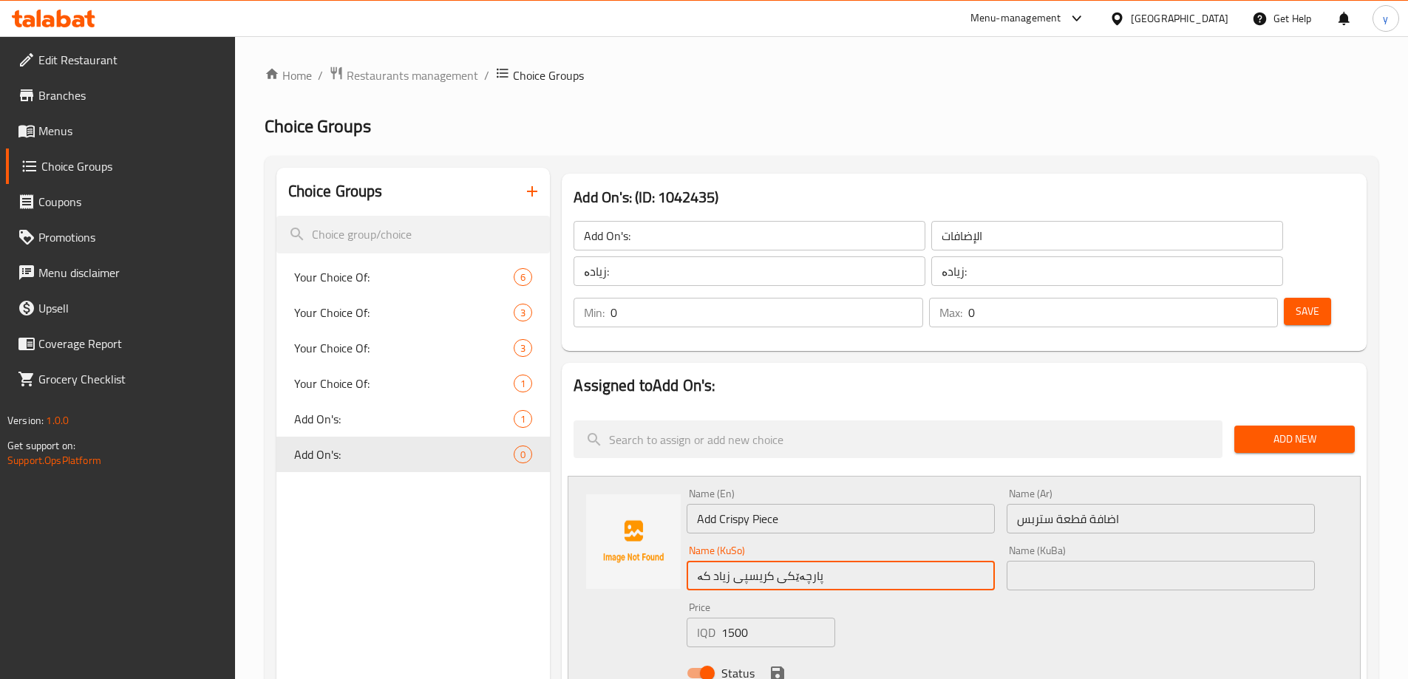
type input "پارچەێکی کریسپی زیاد کە"
click at [1091, 561] on input "text" at bounding box center [1161, 576] width 308 height 30
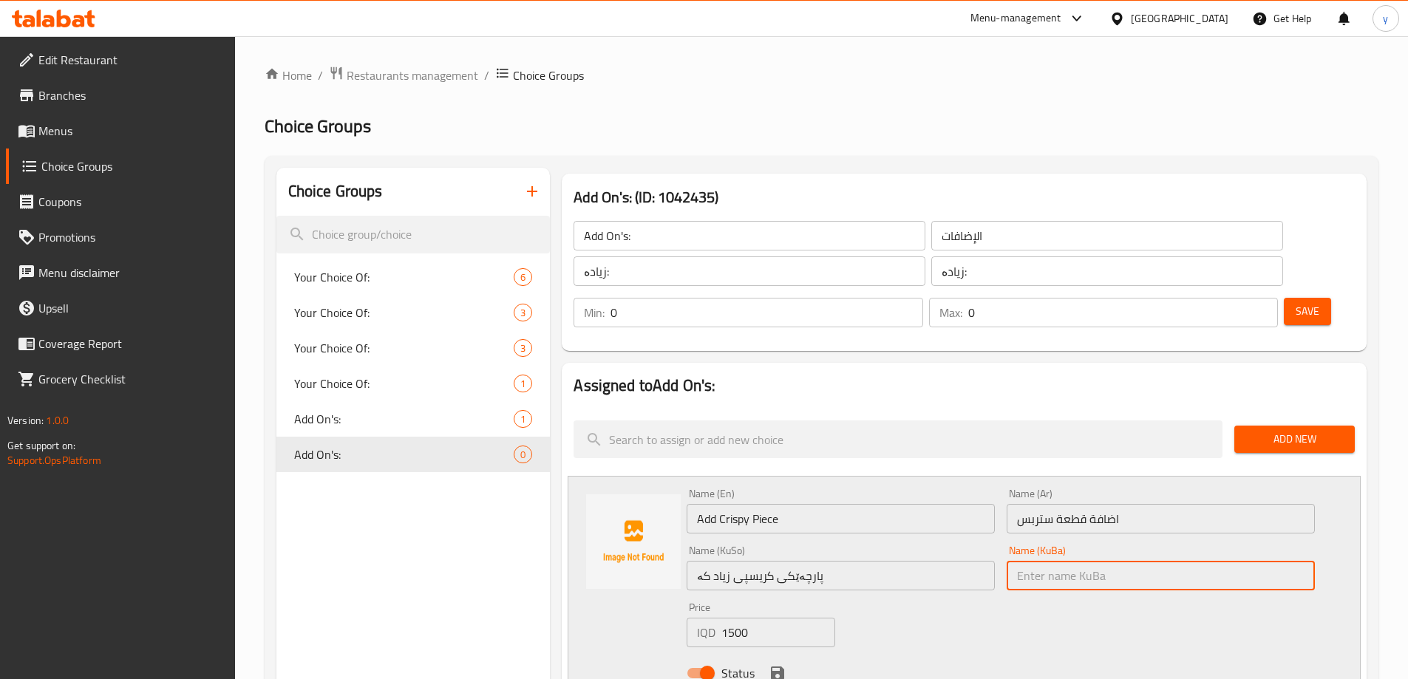
paste input "پارچەێکی کریسپی زیاد کە"
type input "پارچەێکی کریسپی زیاد کە"
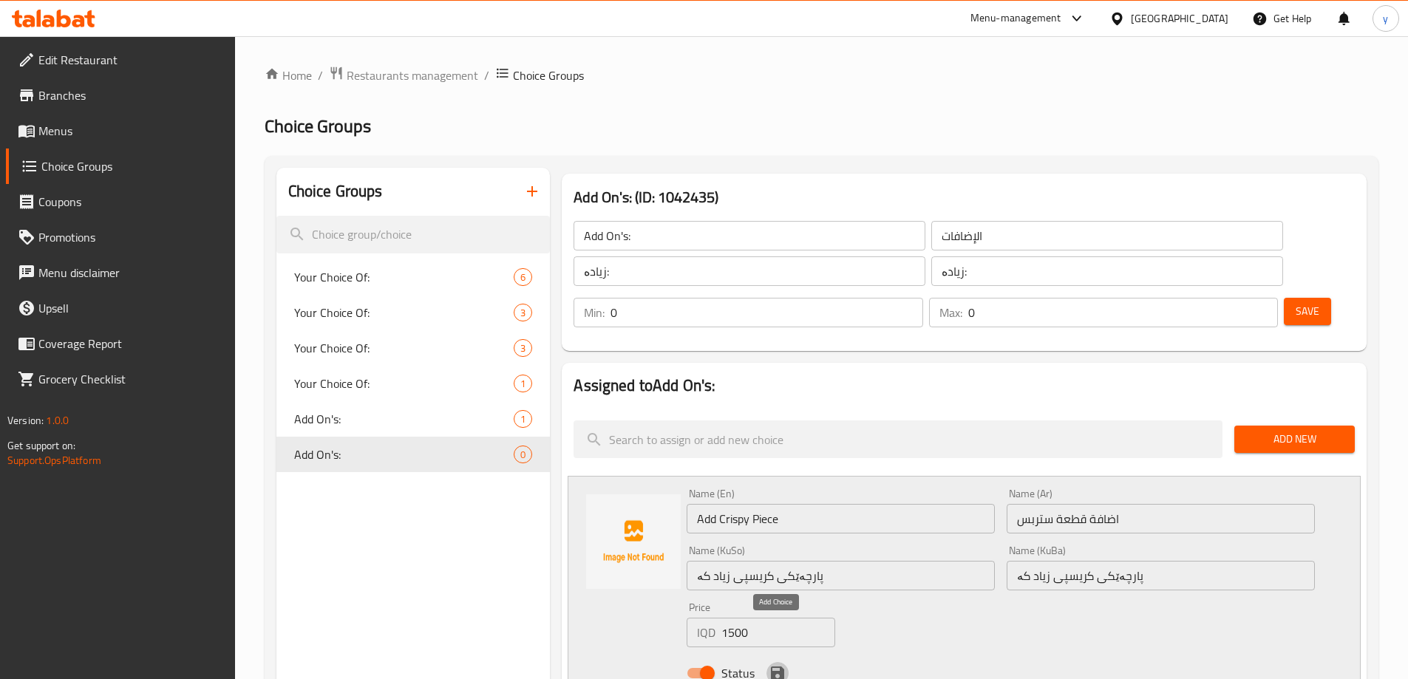
click at [778, 667] on icon "save" at bounding box center [777, 673] width 13 height 13
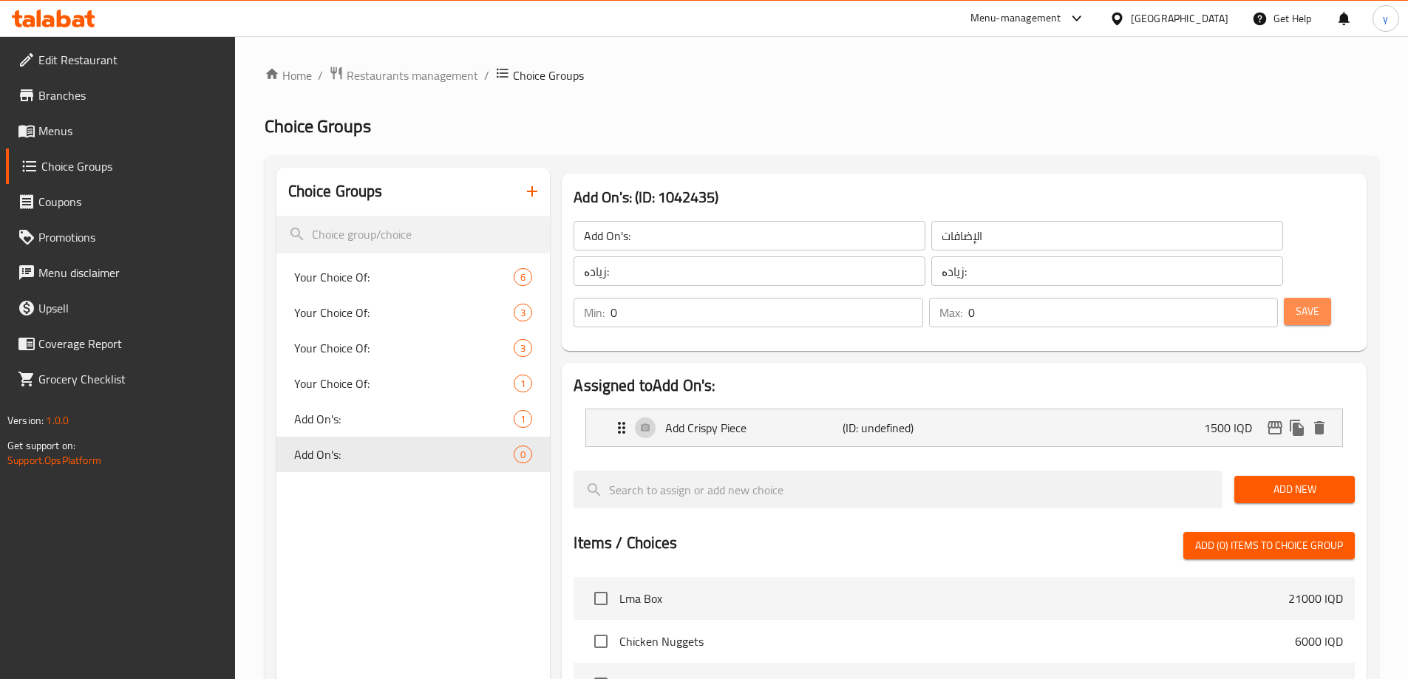
click at [1296, 302] on span "Save" at bounding box center [1308, 311] width 24 height 18
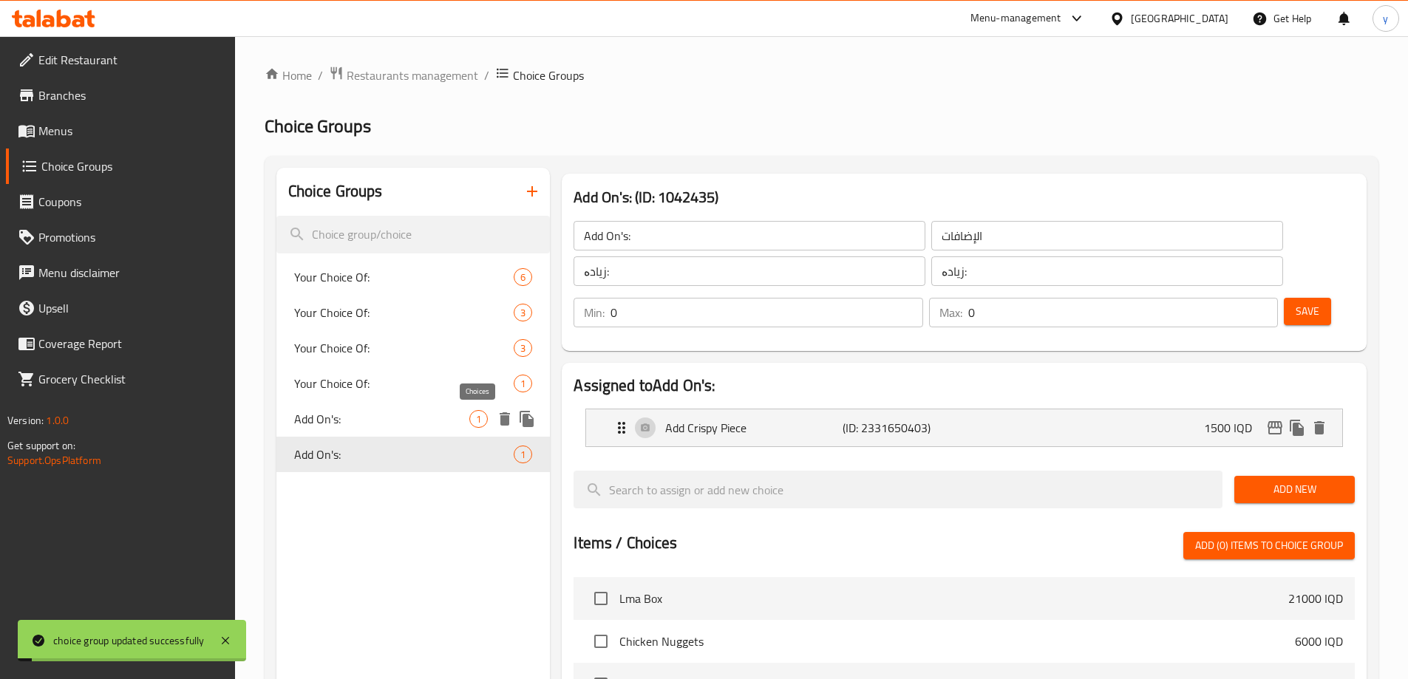
click at [479, 410] on div "1" at bounding box center [478, 419] width 18 height 18
type input "Add On's:"
type input "الإضافات:"
type input "1"
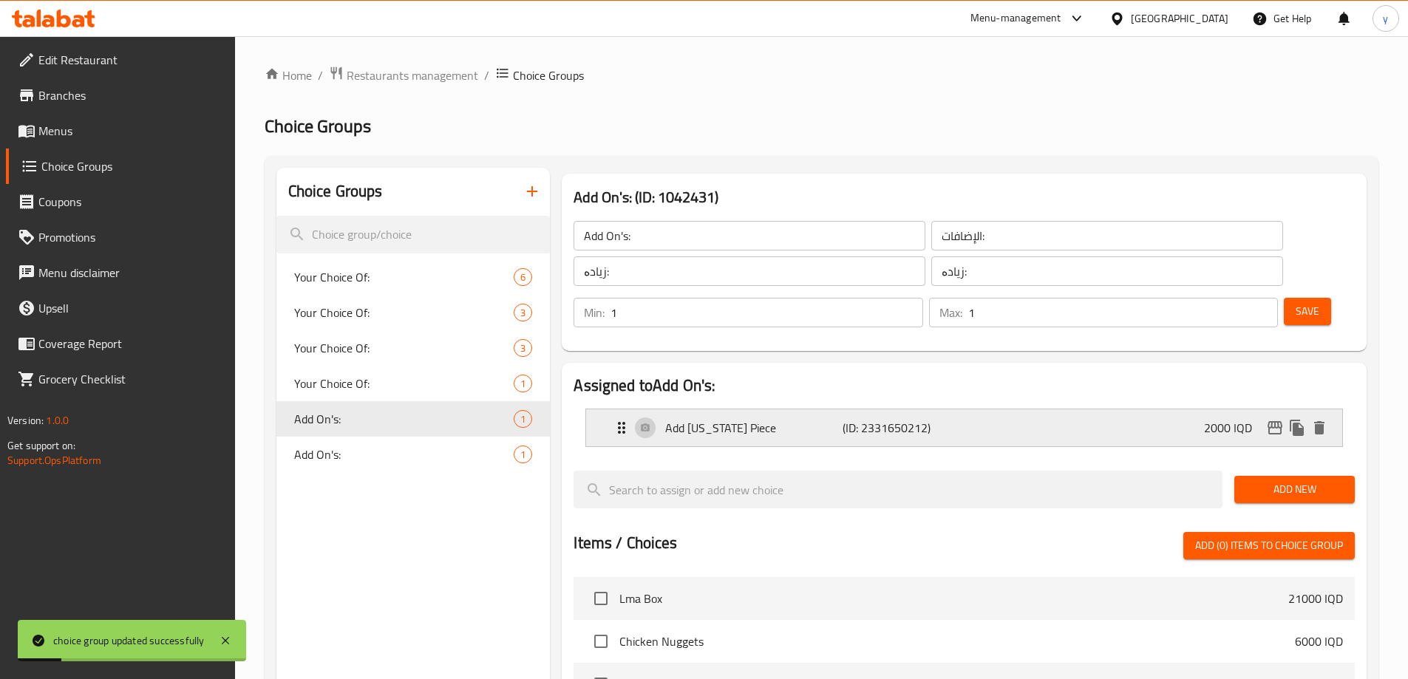
click at [638, 409] on div "Add Kentucky Piece (ID: 2331650212) 2000 IQD" at bounding box center [969, 427] width 712 height 37
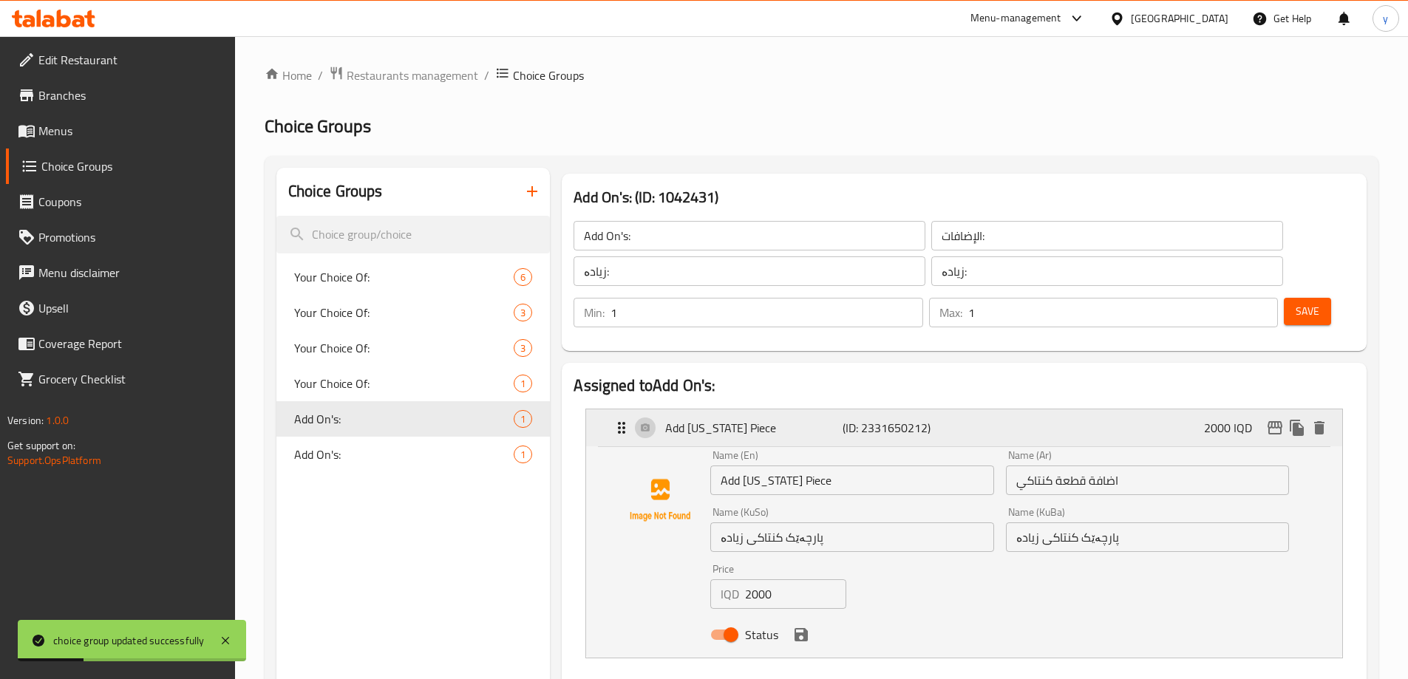
click at [741, 419] on p "Add Kentucky Piece" at bounding box center [753, 428] width 177 height 18
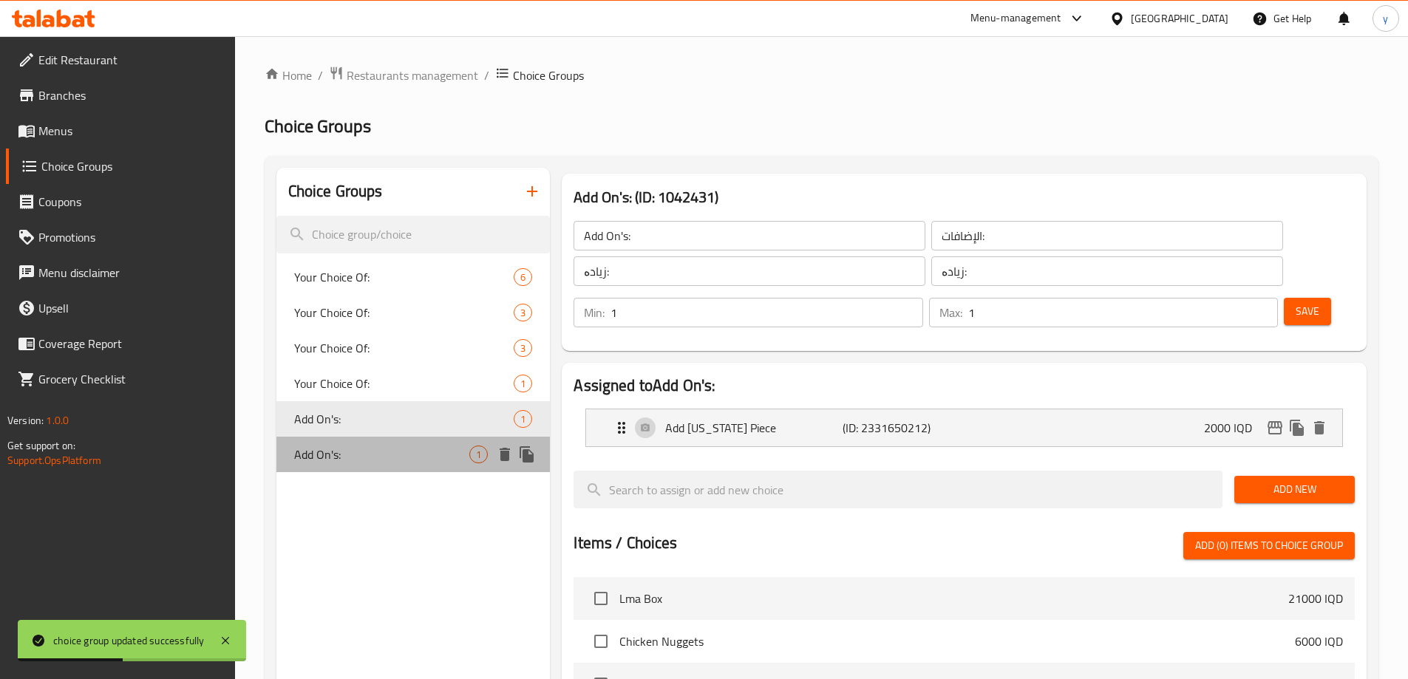
click at [347, 446] on span "Add On's:" at bounding box center [382, 455] width 176 height 18
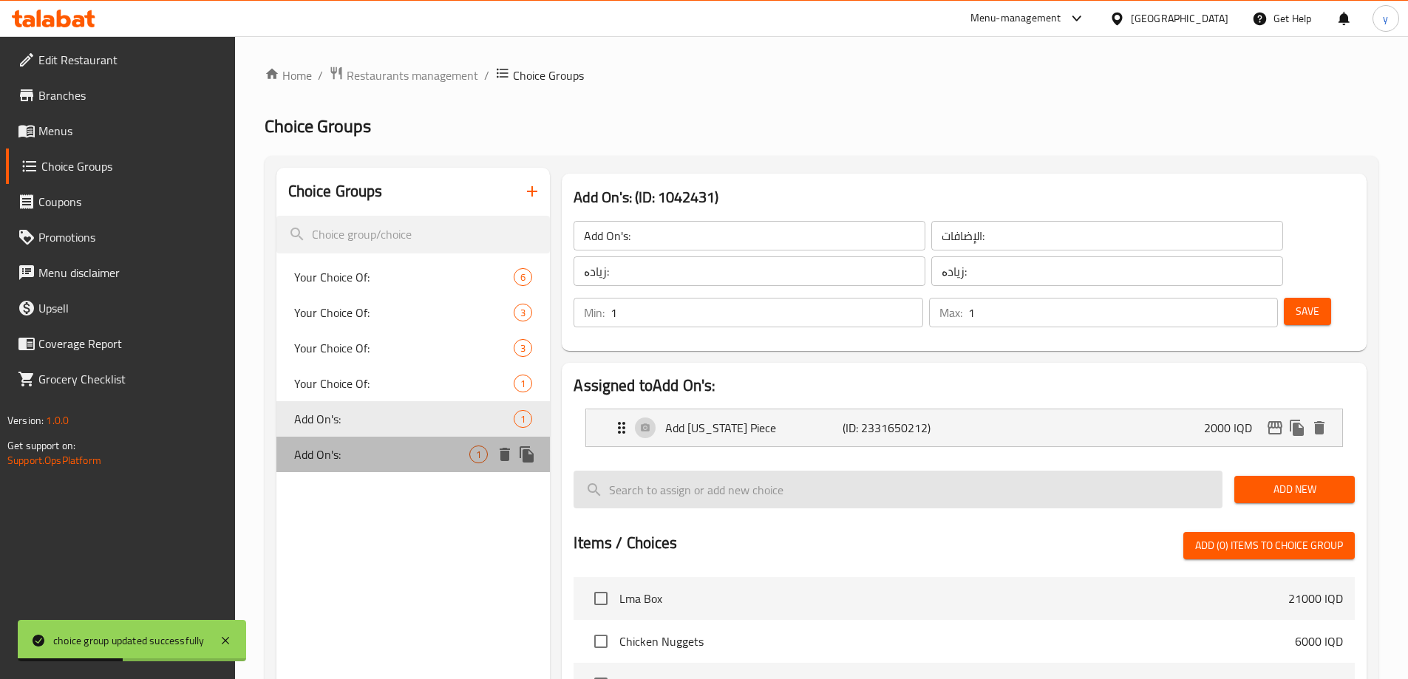
type input "Add On's:"
type input "الإضافات"
type input "0"
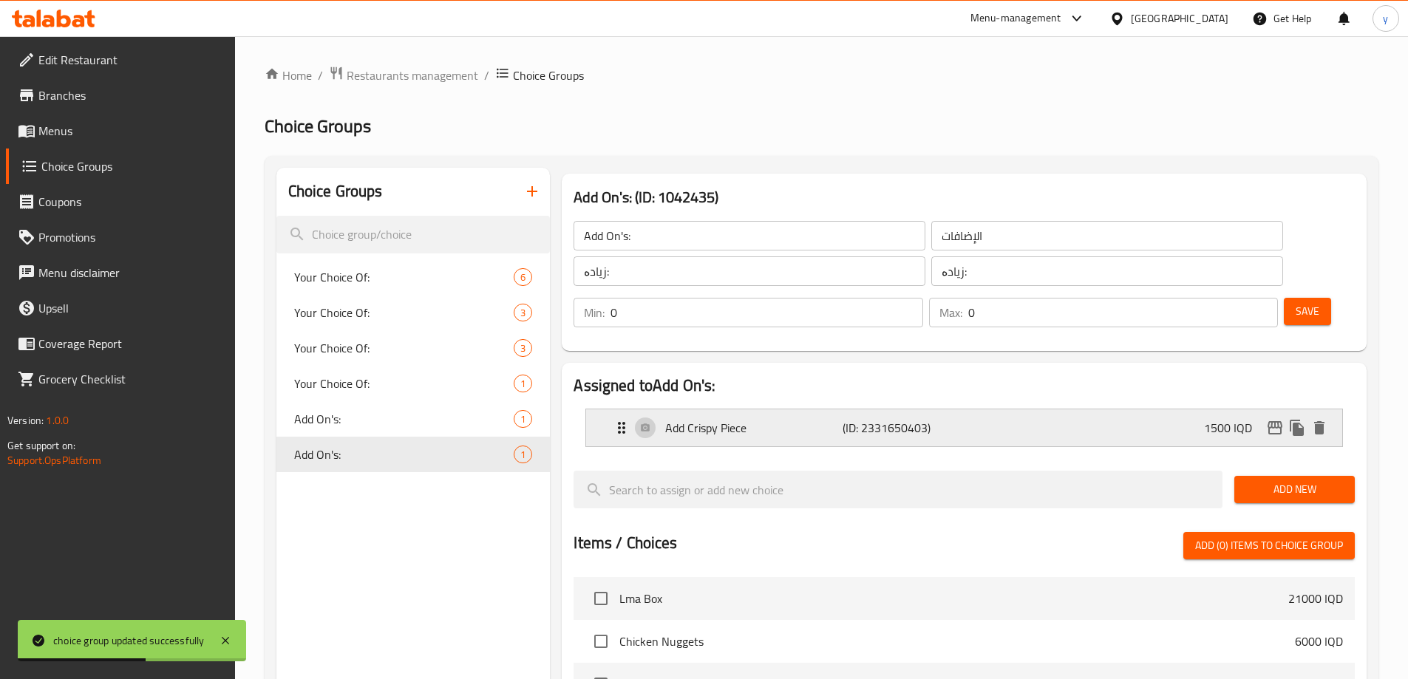
click at [752, 419] on p "Add Crispy Piece" at bounding box center [753, 428] width 177 height 18
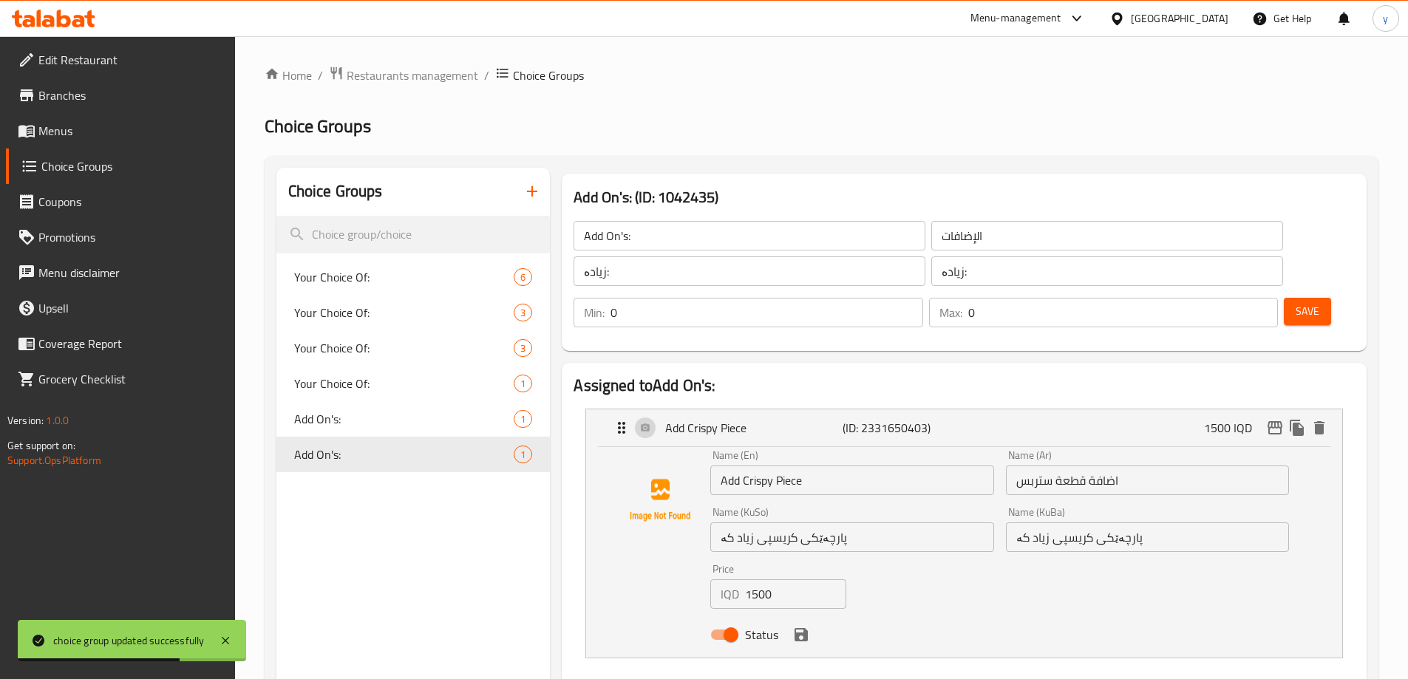
click at [757, 522] on input "پارچەێکی کریسپی زیاد کە" at bounding box center [851, 537] width 283 height 30
drag, startPoint x: 757, startPoint y: 496, endPoint x: 711, endPoint y: 510, distance: 47.9
click at [711, 522] on input "پارچەێکی کریسپی زیاد کە" at bounding box center [851, 537] width 283 height 30
click at [735, 522] on input "پارچەێکی کریسپی زیاد کە" at bounding box center [851, 537] width 283 height 30
drag, startPoint x: 735, startPoint y: 500, endPoint x: 723, endPoint y: 504, distance: 13.1
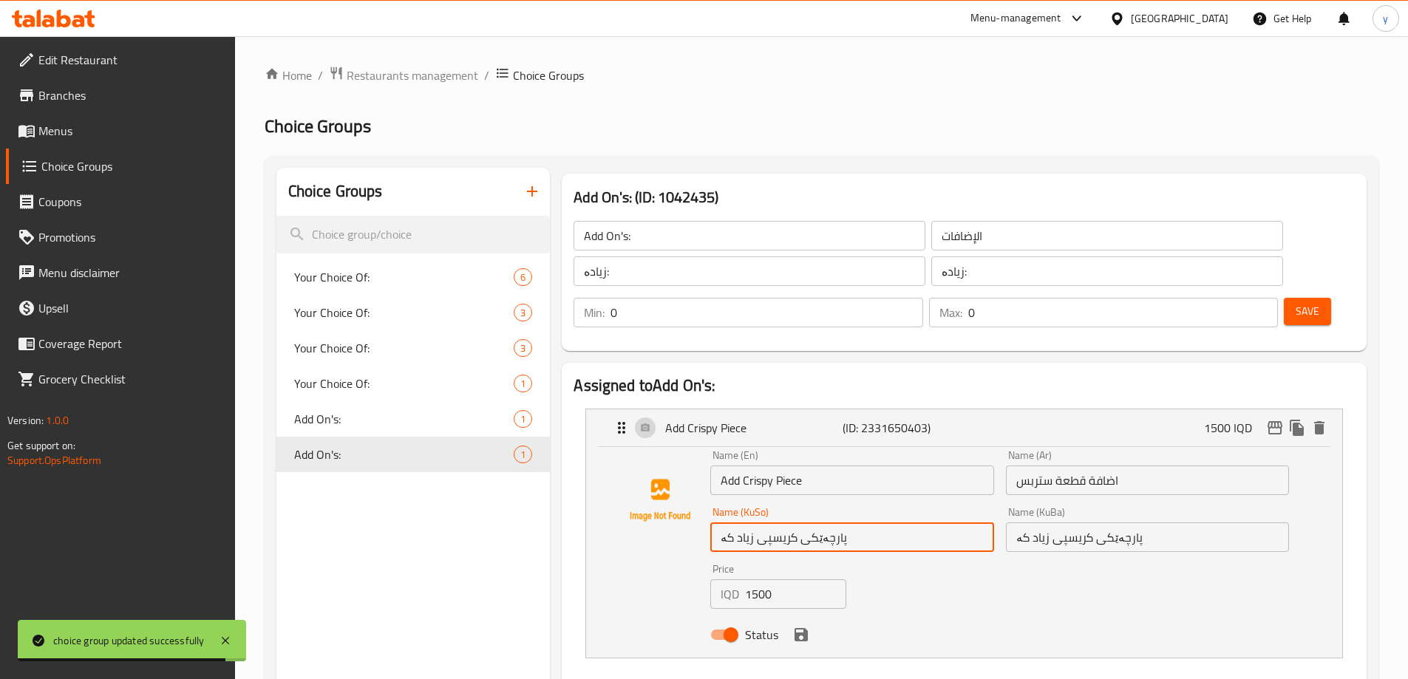
click at [723, 522] on input "پارچەێکی کریسپی زیاد کە" at bounding box center [851, 537] width 283 height 30
click at [728, 522] on input "پارچەێکی کریسپی زیاد کە" at bounding box center [851, 537] width 283 height 30
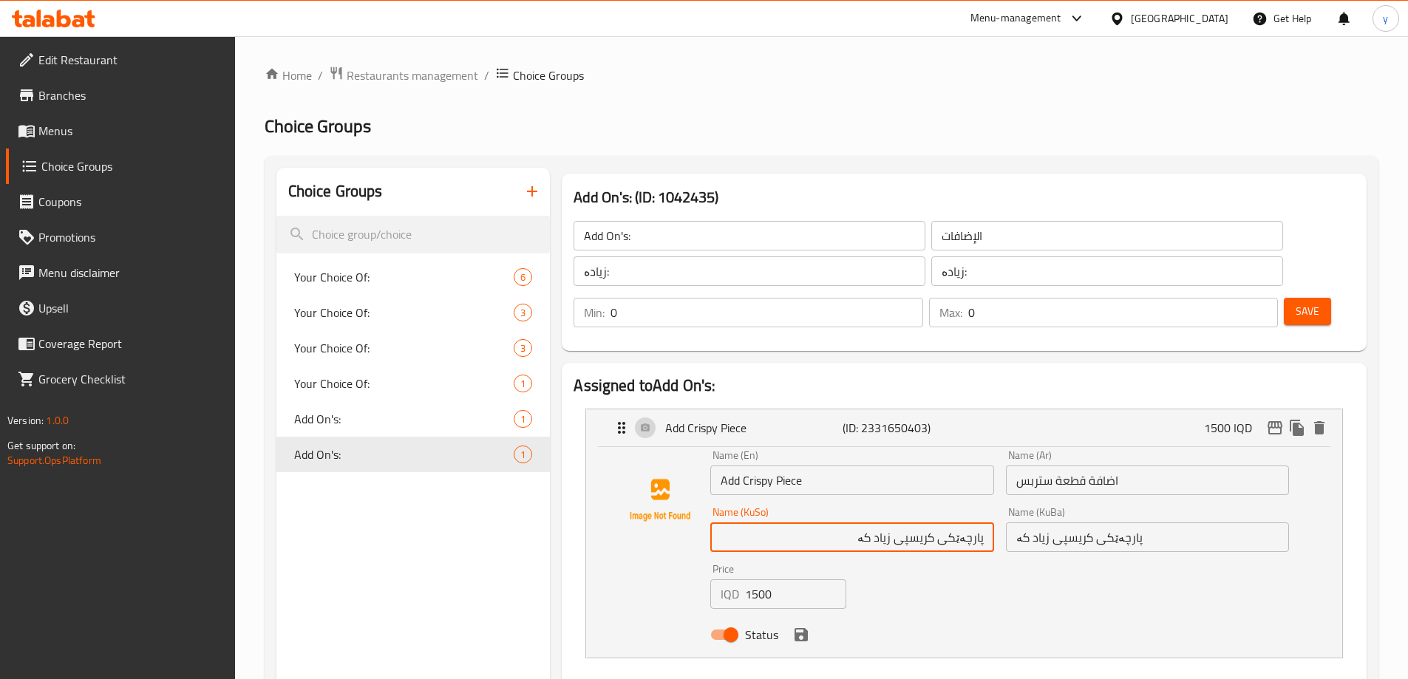
click at [867, 522] on input "پارچەێکی کریسپی زیاد کە" at bounding box center [851, 537] width 283 height 30
click at [882, 522] on input "پارچەێکی کریسپیە" at bounding box center [851, 537] width 283 height 30
type input "پارچەێکی کریسپی زیادە"
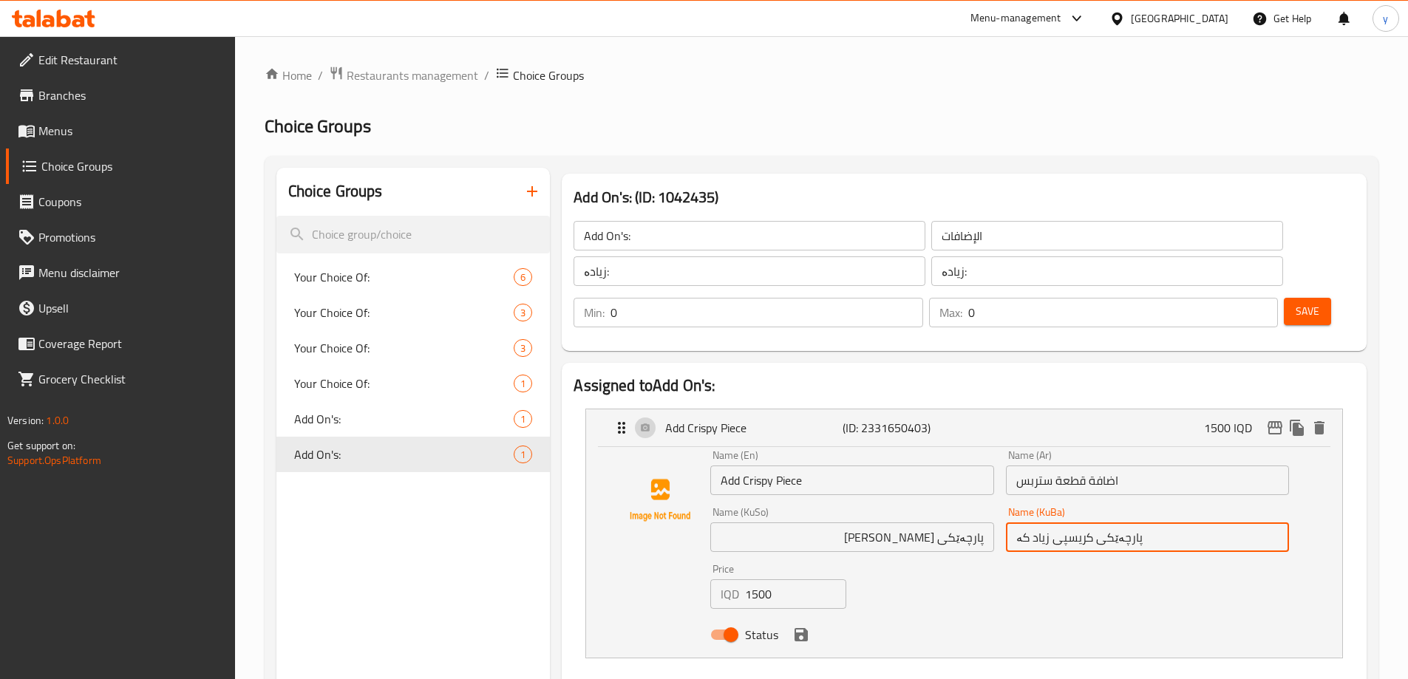
click at [1100, 522] on input "پارچەێکی کریسپی زیاد کە" at bounding box center [1147, 537] width 283 height 30
paste input "text"
click at [795, 615] on div "Status" at bounding box center [999, 635] width 590 height 40
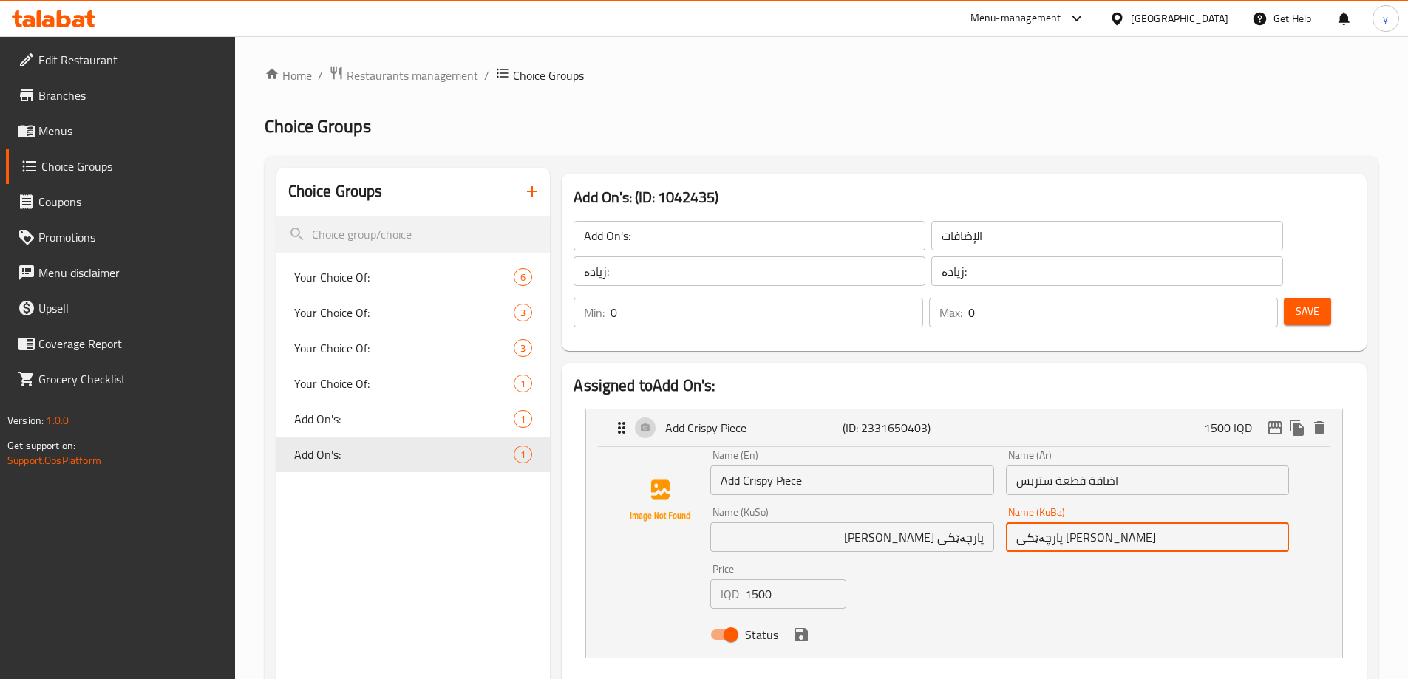
click at [798, 628] on icon "save" at bounding box center [800, 634] width 13 height 13
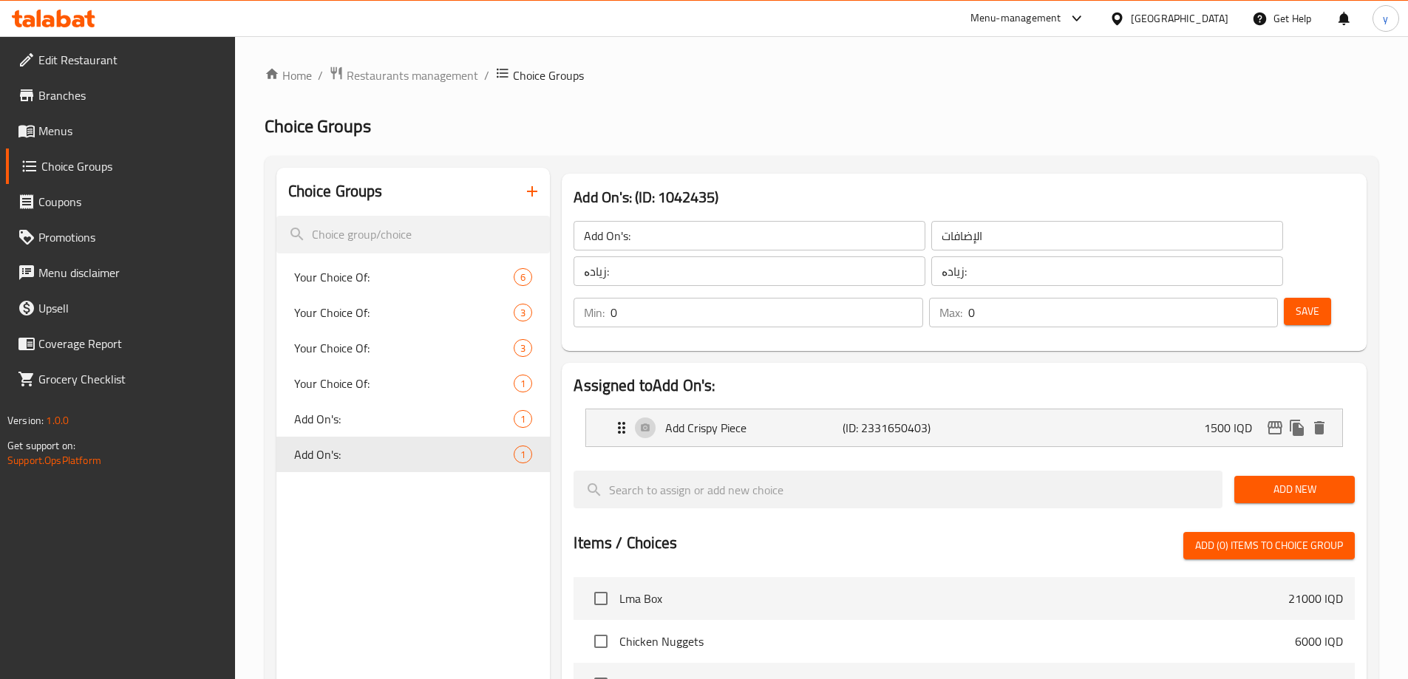
type input "پارچەێکی کریسپی زیادە"
click at [1296, 302] on span "Save" at bounding box center [1308, 311] width 24 height 18
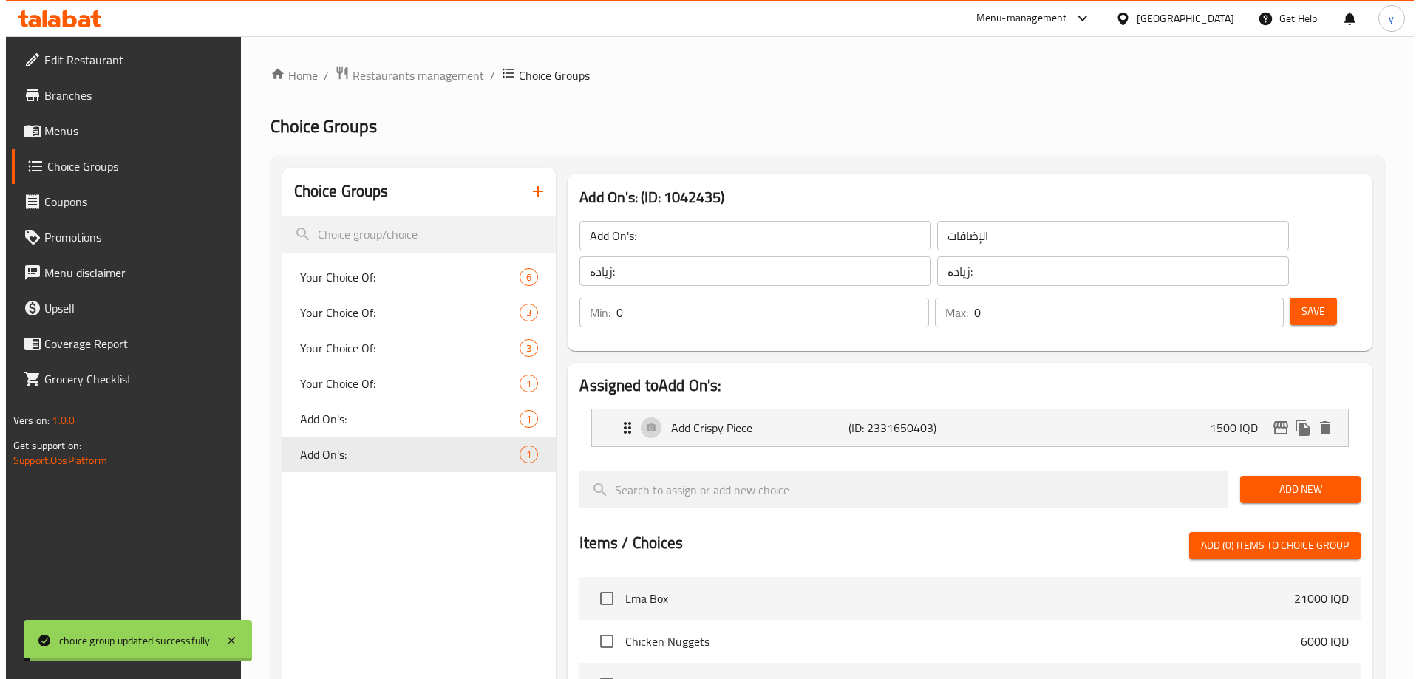
scroll to position [421, 0]
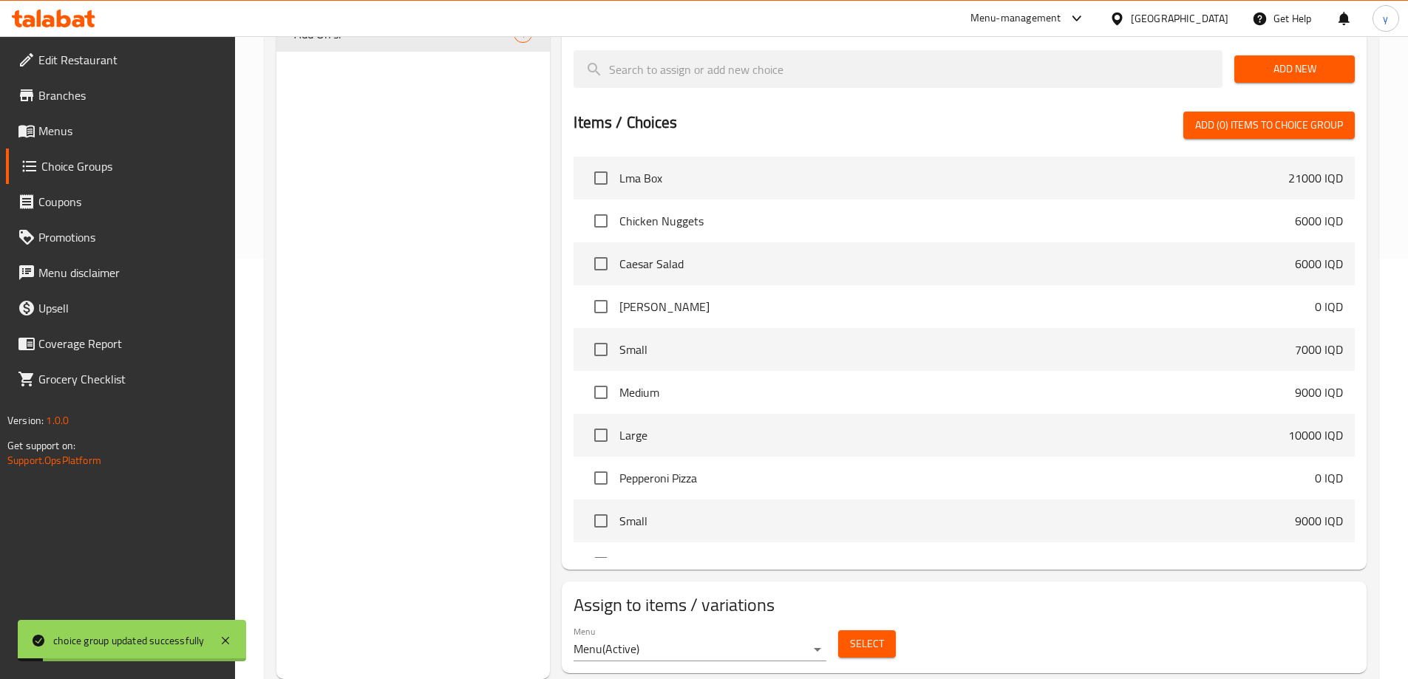
click at [882, 635] on span "Select" at bounding box center [867, 644] width 34 height 18
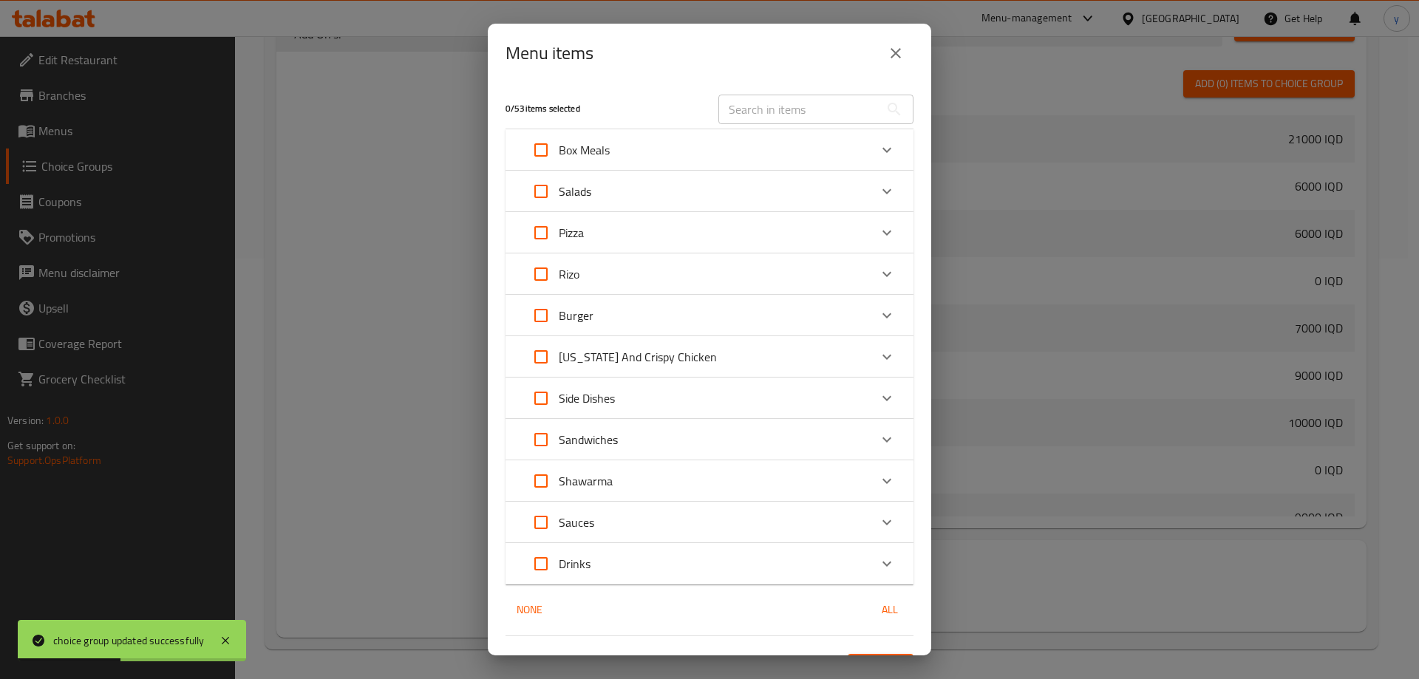
click at [652, 344] on div "Kentucky And Crispy Chicken" at bounding box center [620, 356] width 194 height 35
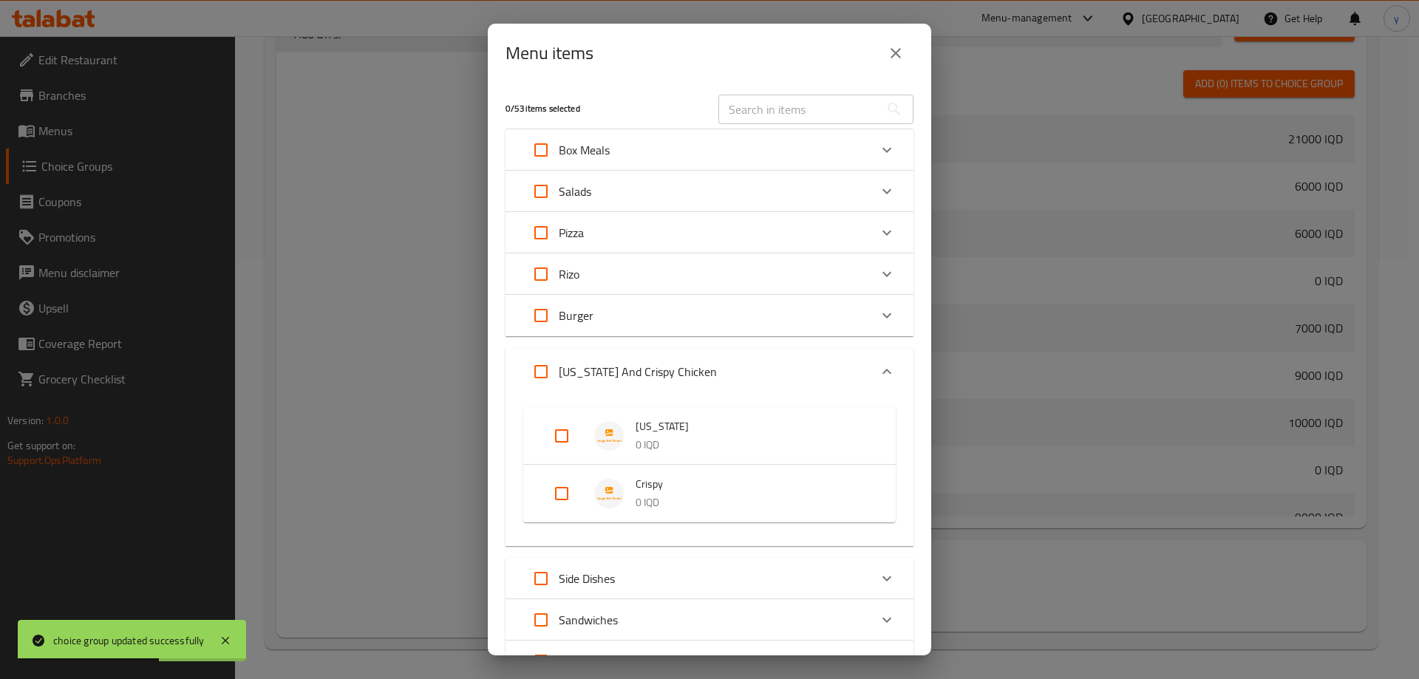
click at [575, 500] on input "Expand" at bounding box center [561, 493] width 35 height 35
checkbox input "true"
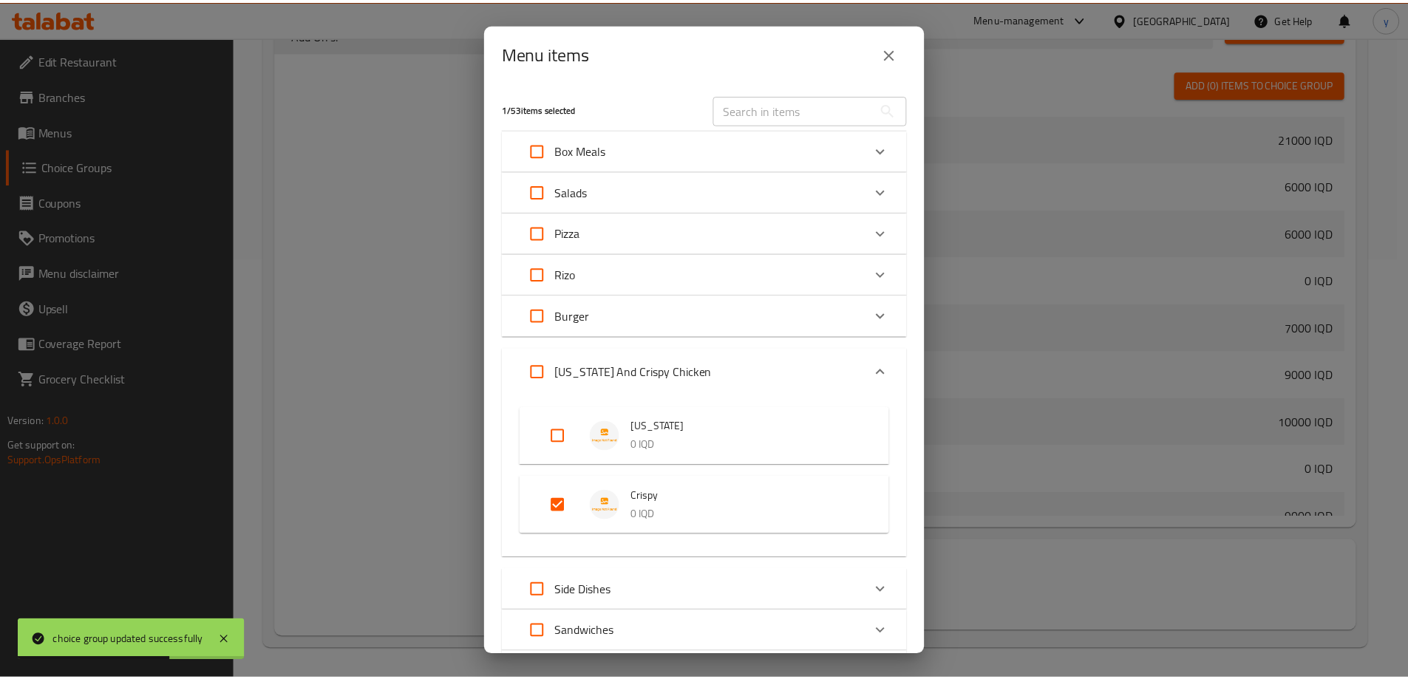
scroll to position [224, 0]
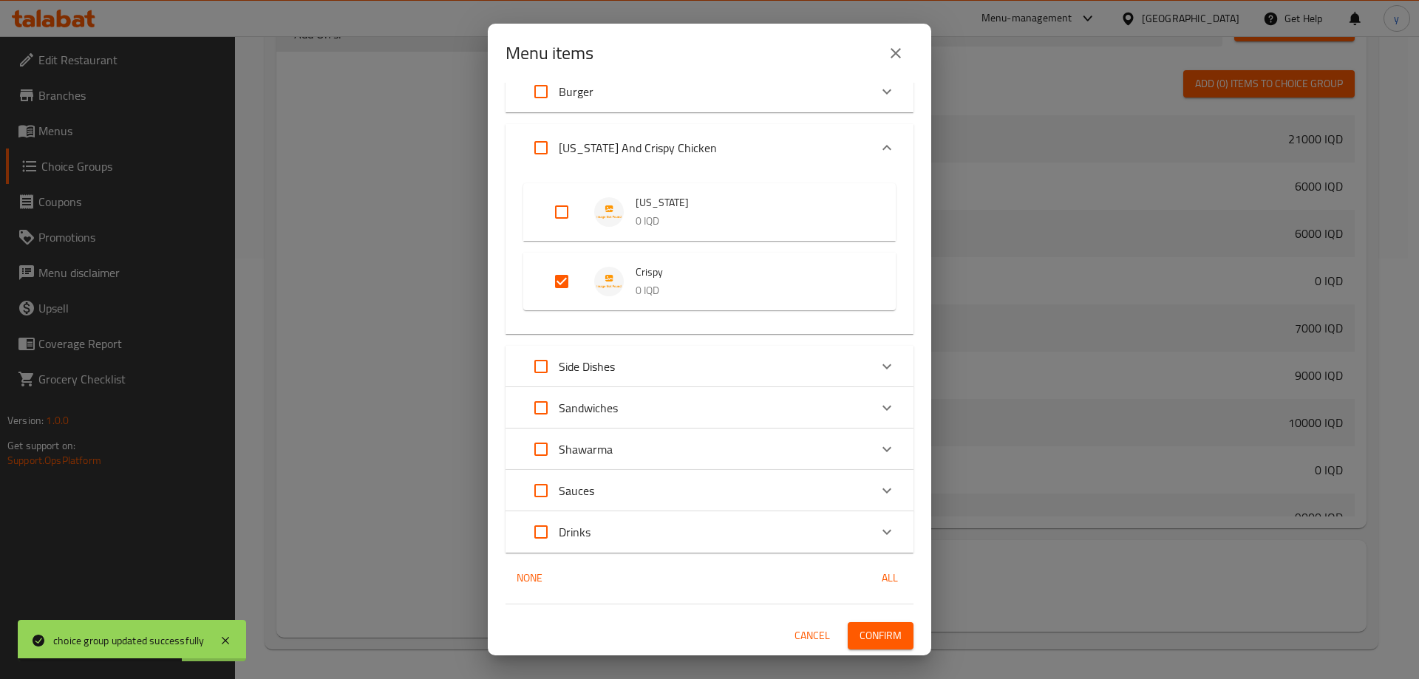
click at [880, 630] on span "Confirm" at bounding box center [880, 636] width 42 height 18
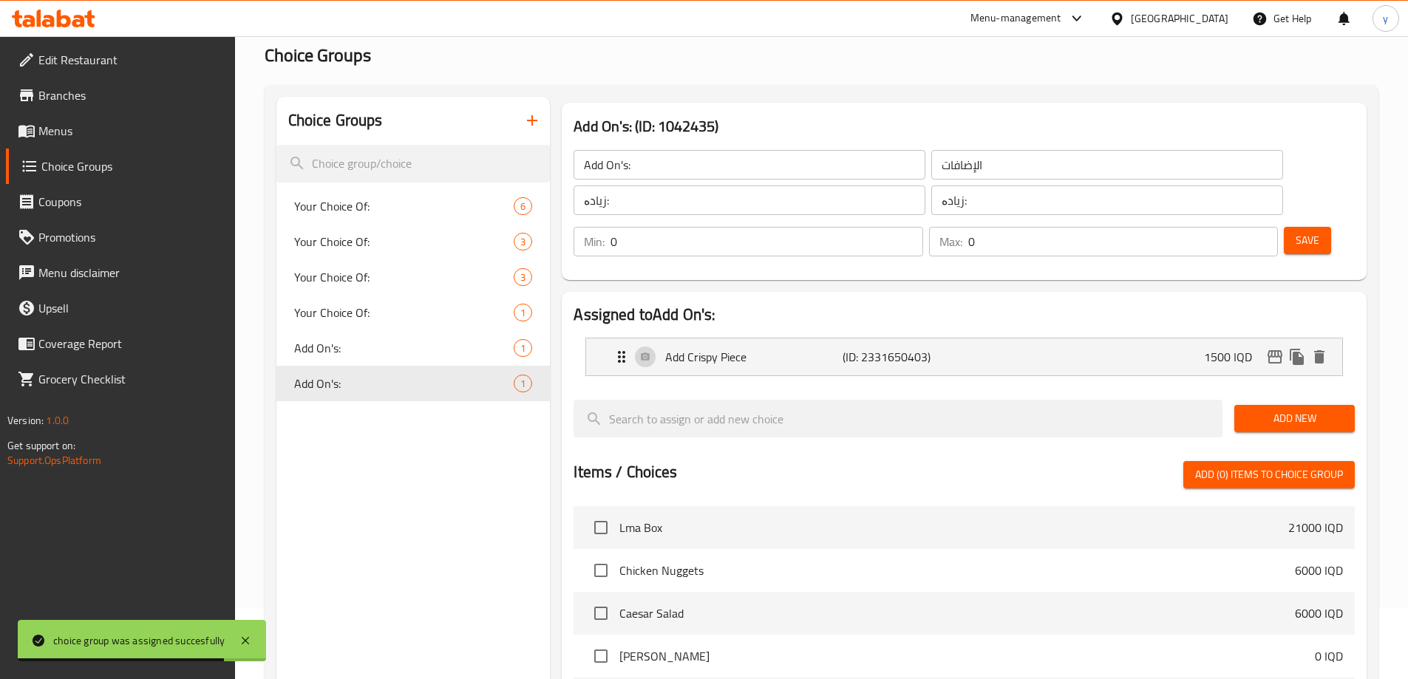
scroll to position [0, 0]
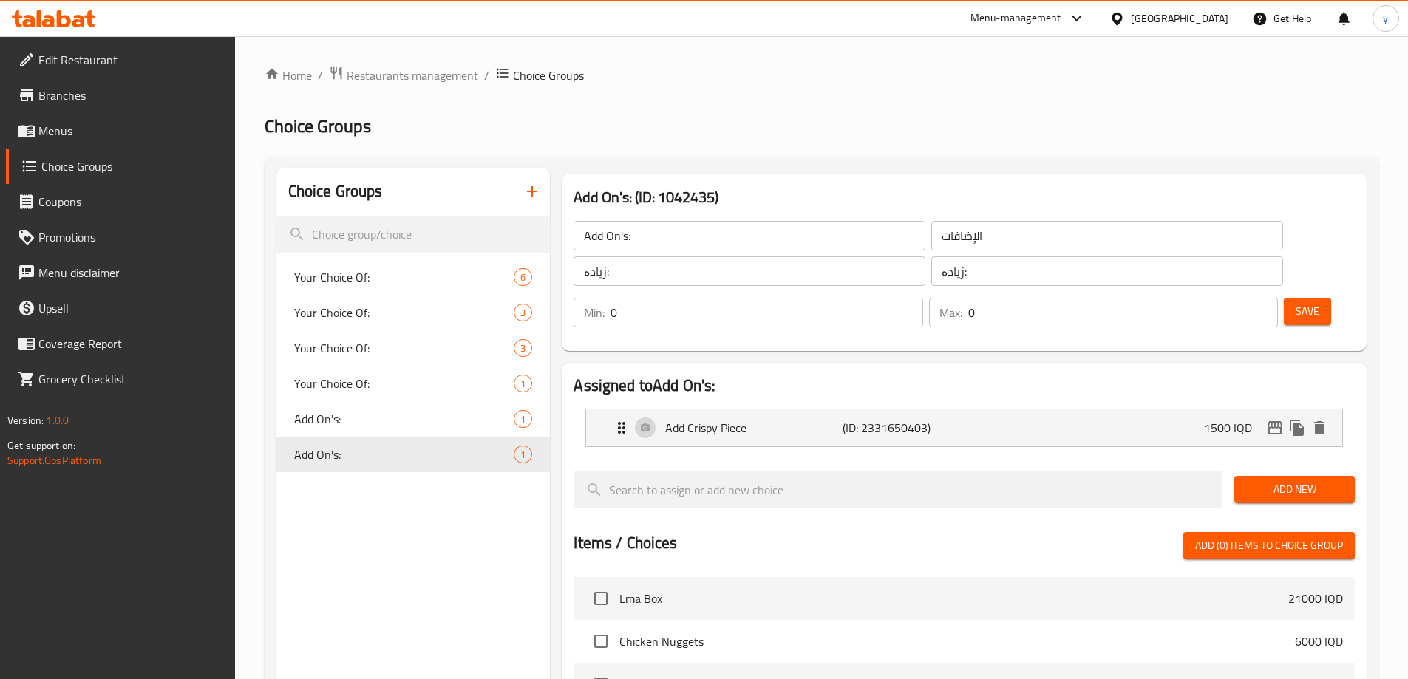
click at [164, 143] on link "Menus" at bounding box center [120, 130] width 229 height 35
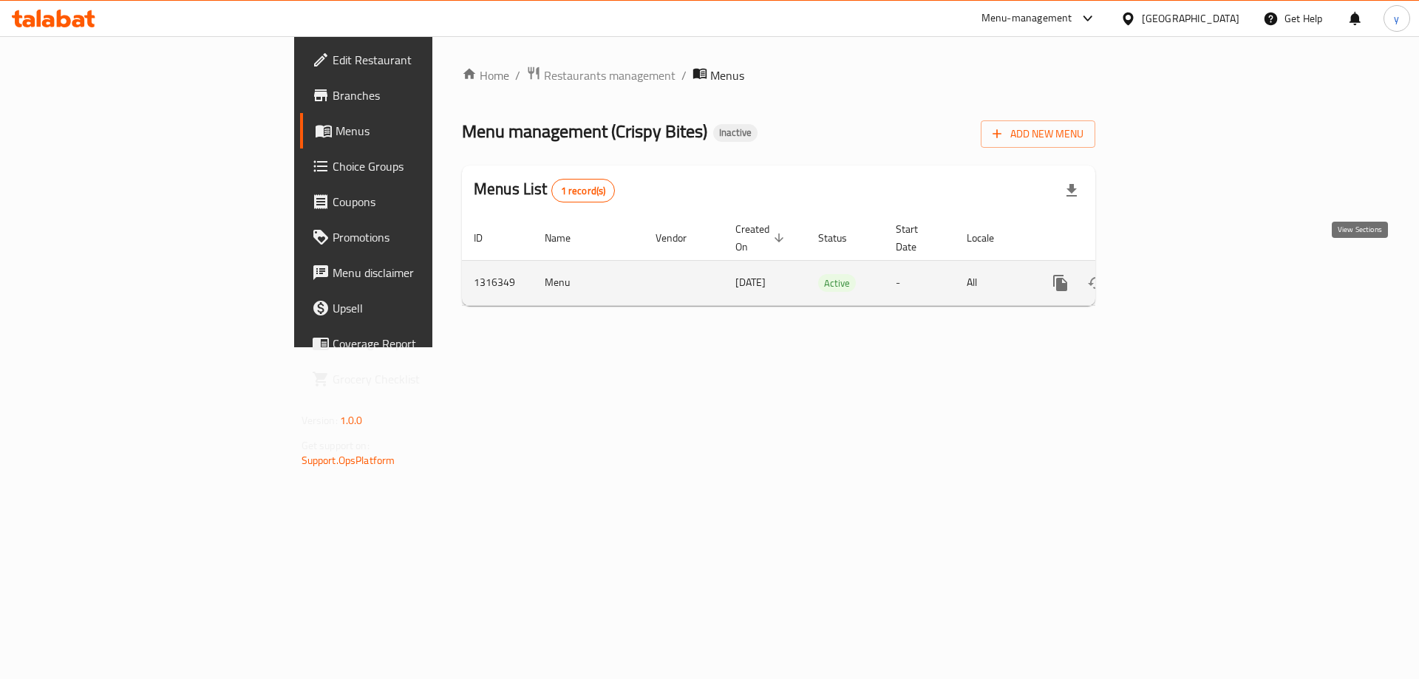
click at [1176, 274] on icon "enhanced table" at bounding box center [1167, 283] width 18 height 18
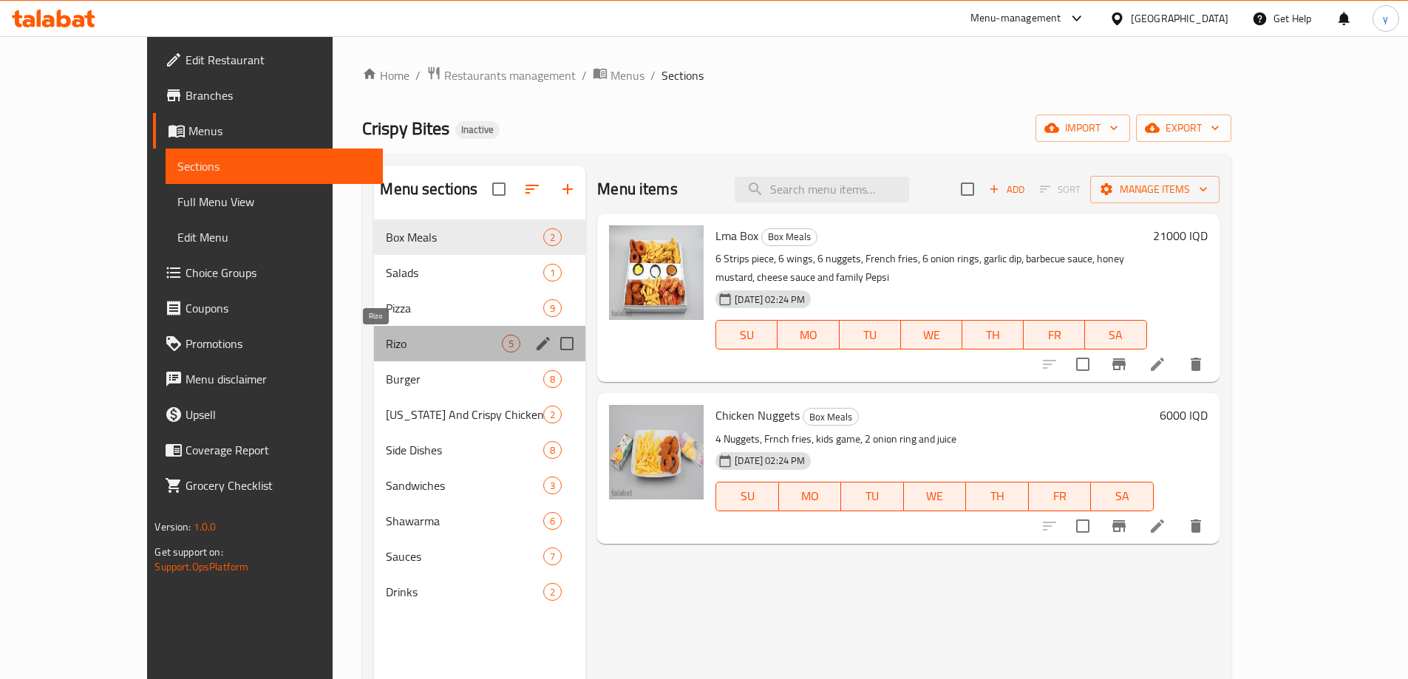
click at [386, 346] on span "Rizo" at bounding box center [444, 344] width 116 height 18
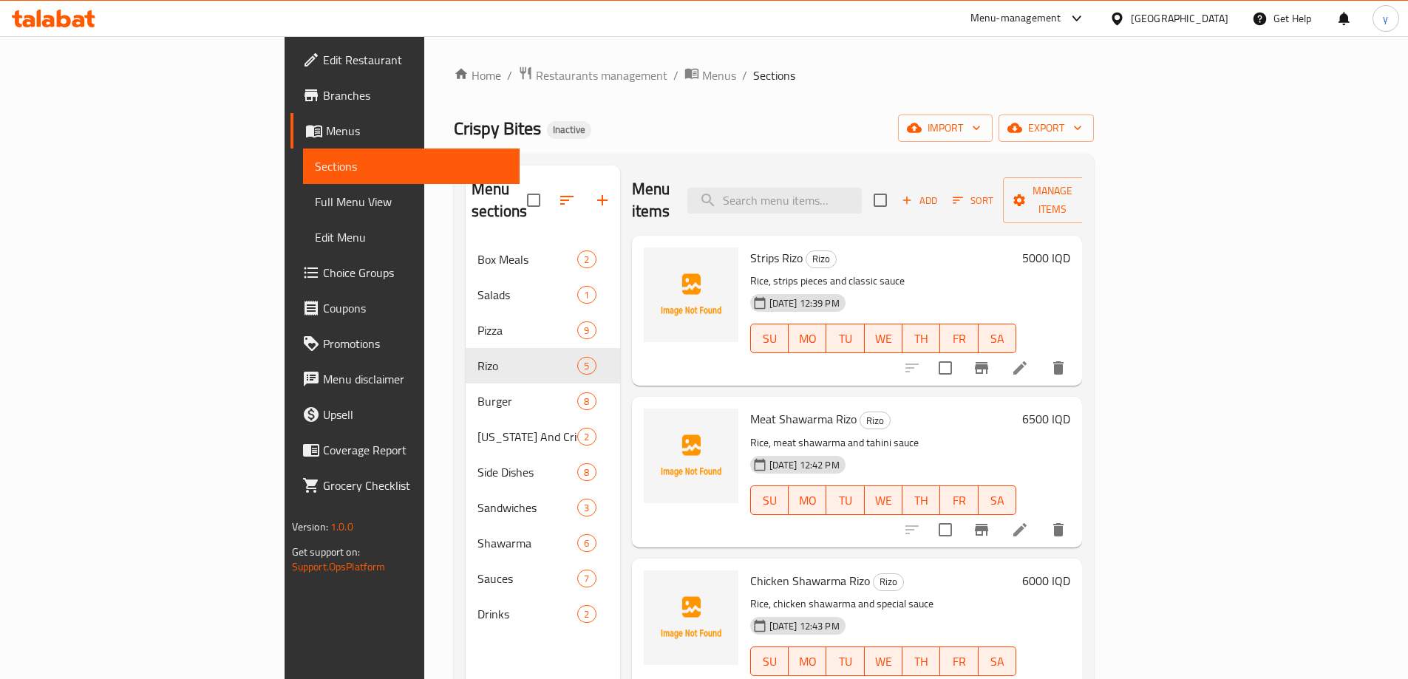
click at [744, 345] on div "08-10-2025 12:39 PM SU MO TU WE TH FR SA" at bounding box center [883, 328] width 279 height 80
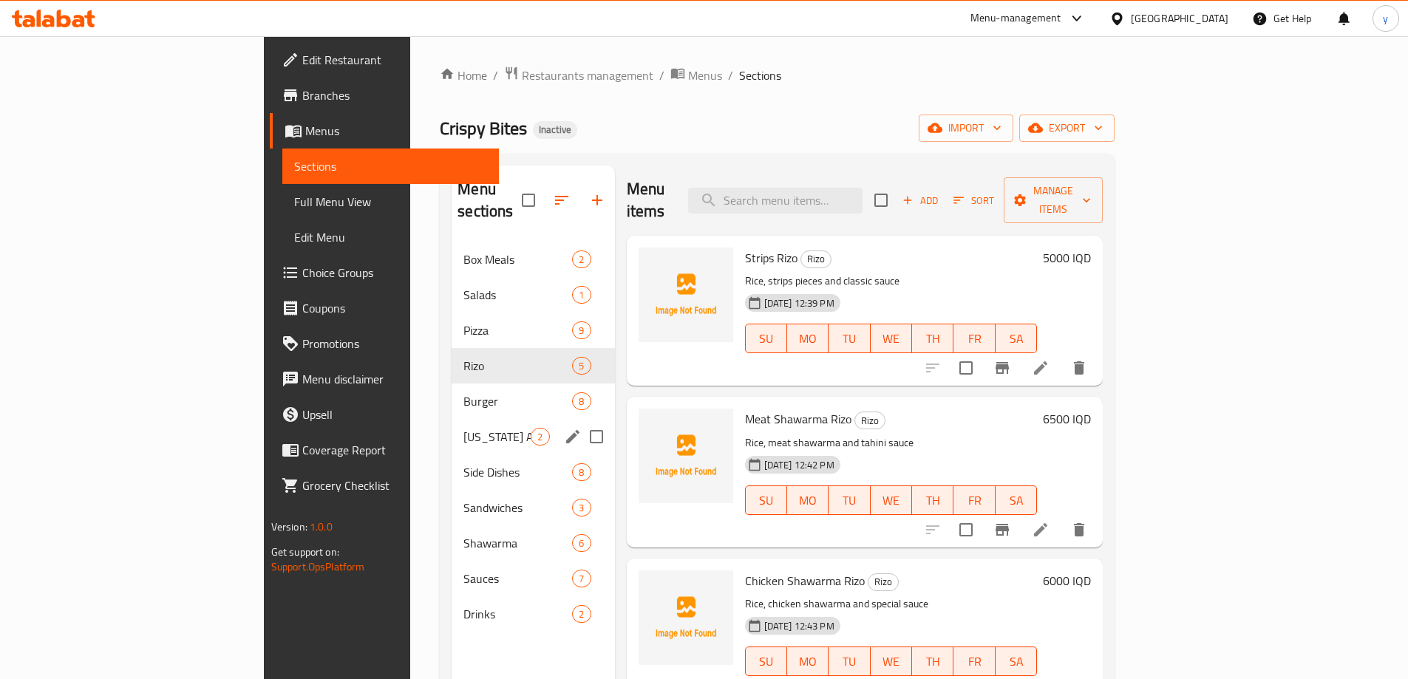
click at [452, 425] on div "Kentucky And Crispy Chicken 2" at bounding box center [533, 436] width 163 height 35
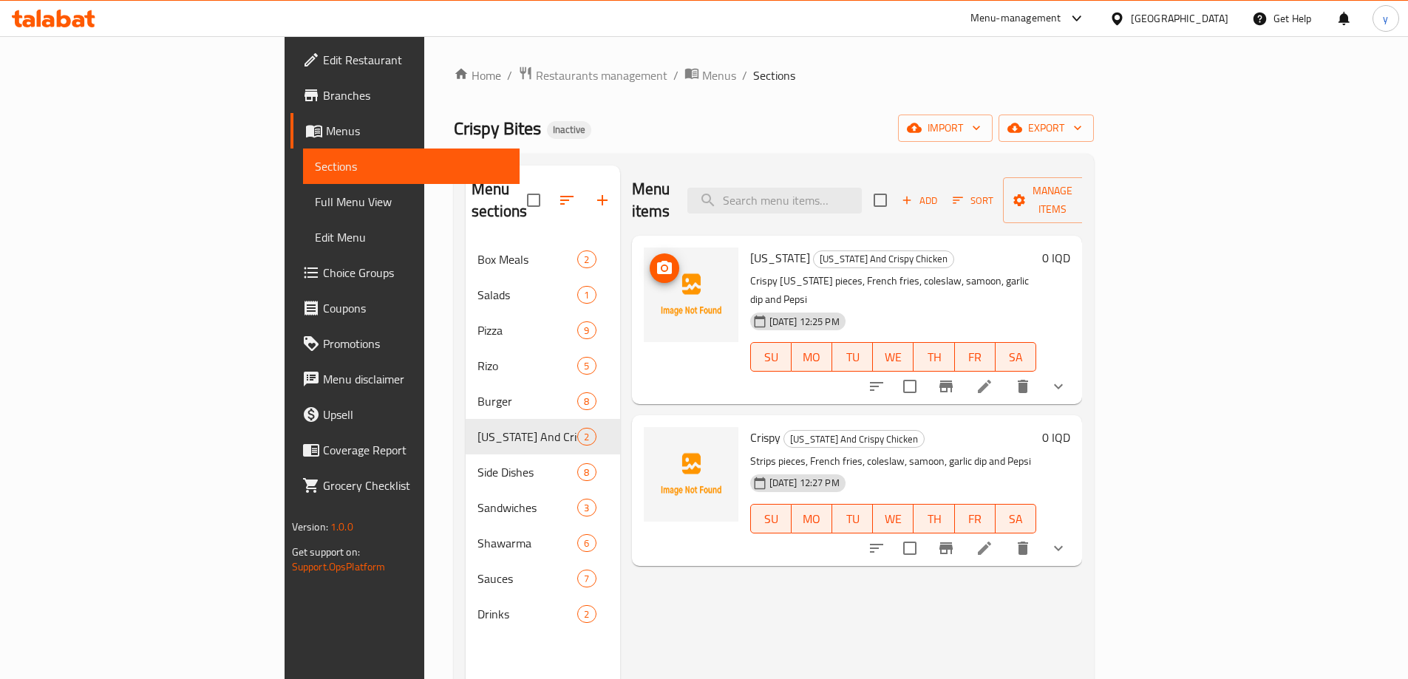
click at [656, 259] on icon "upload picture" at bounding box center [665, 268] width 18 height 18
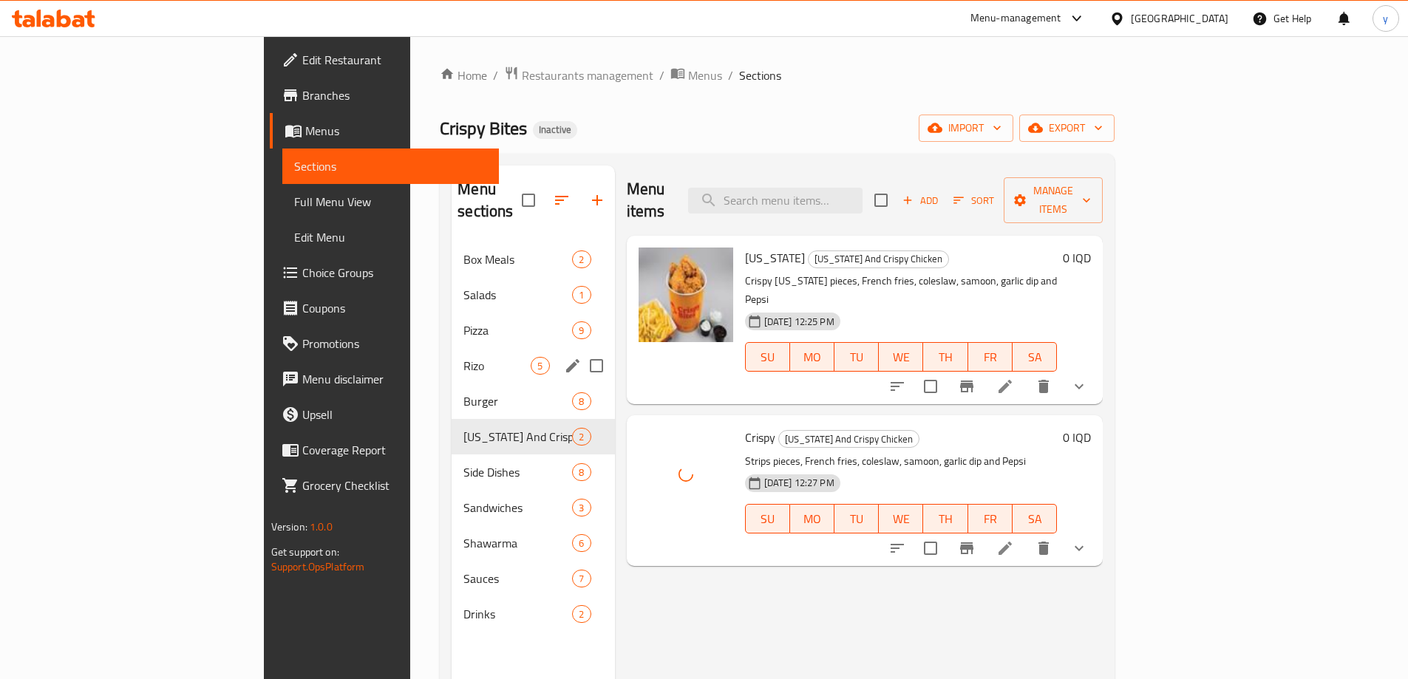
click at [463, 357] on span "Rizo" at bounding box center [496, 366] width 67 height 18
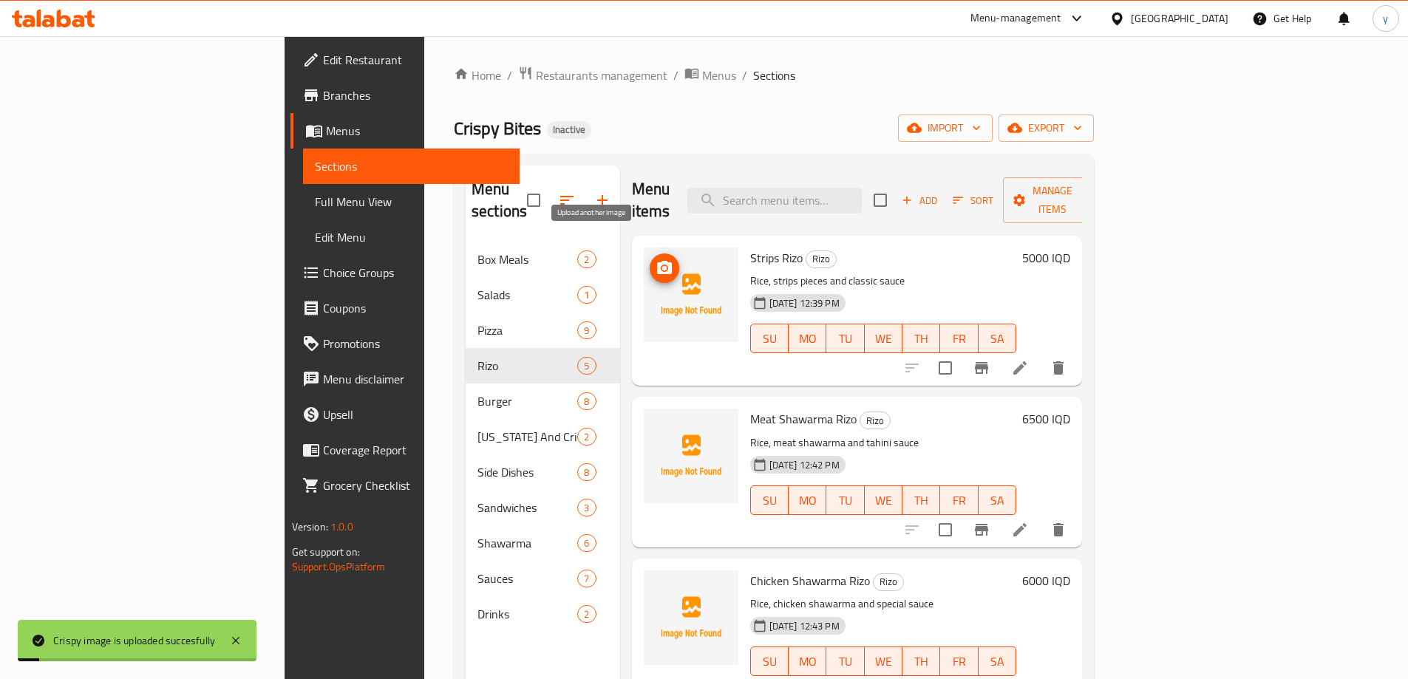
click at [656, 259] on icon "upload picture" at bounding box center [665, 268] width 18 height 18
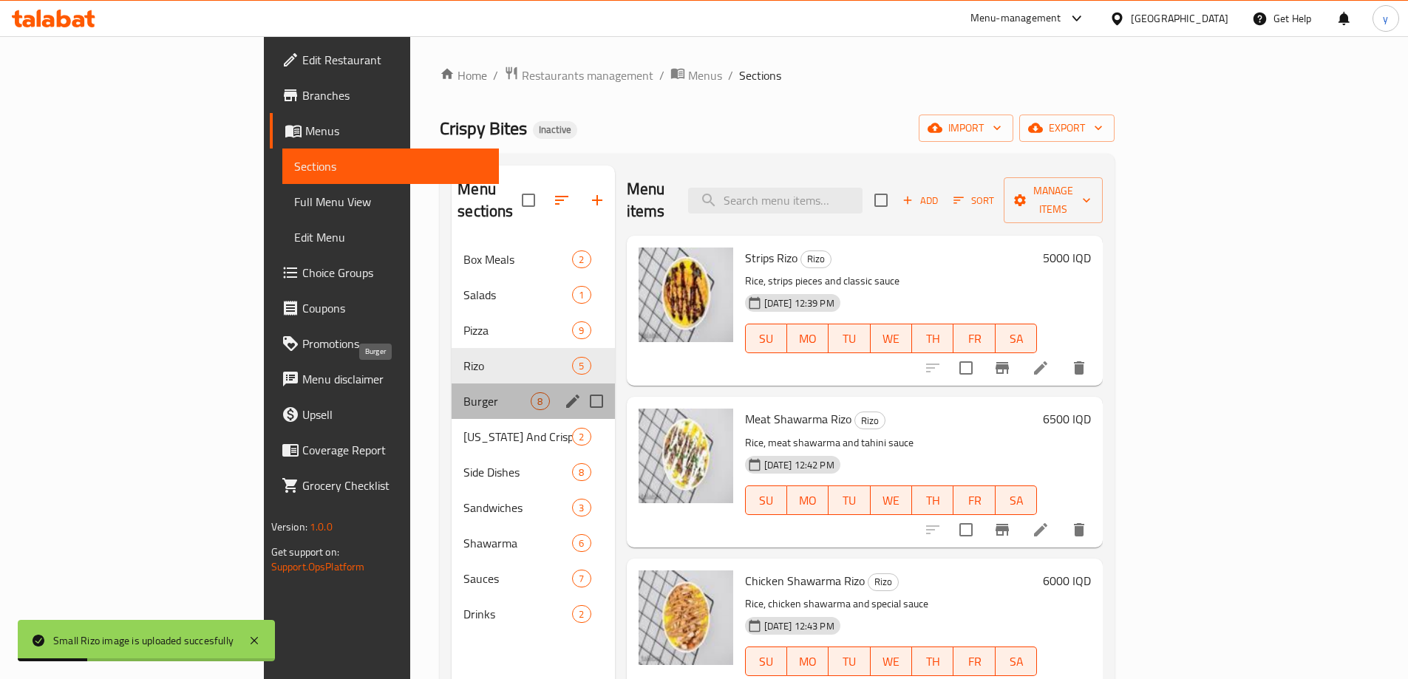
click at [463, 392] on span "Burger" at bounding box center [496, 401] width 67 height 18
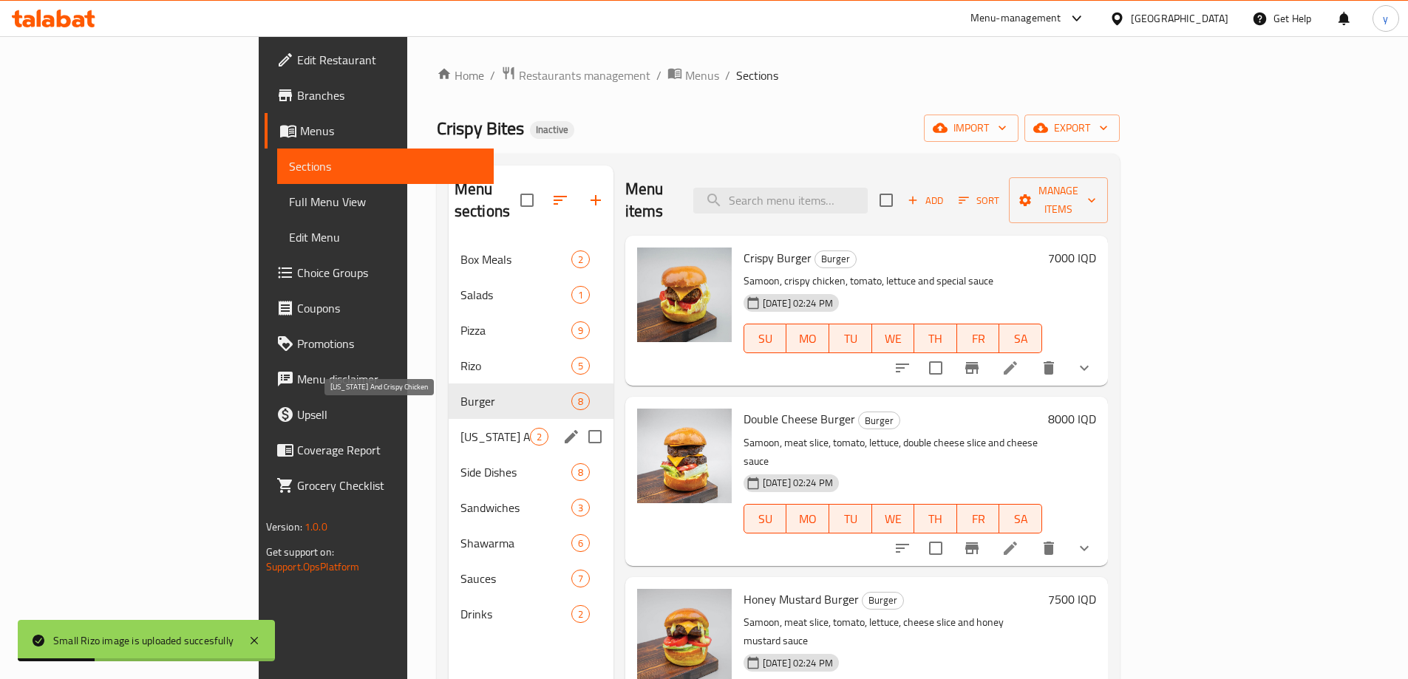
click at [460, 428] on span "Kentucky And Crispy Chicken" at bounding box center [494, 437] width 69 height 18
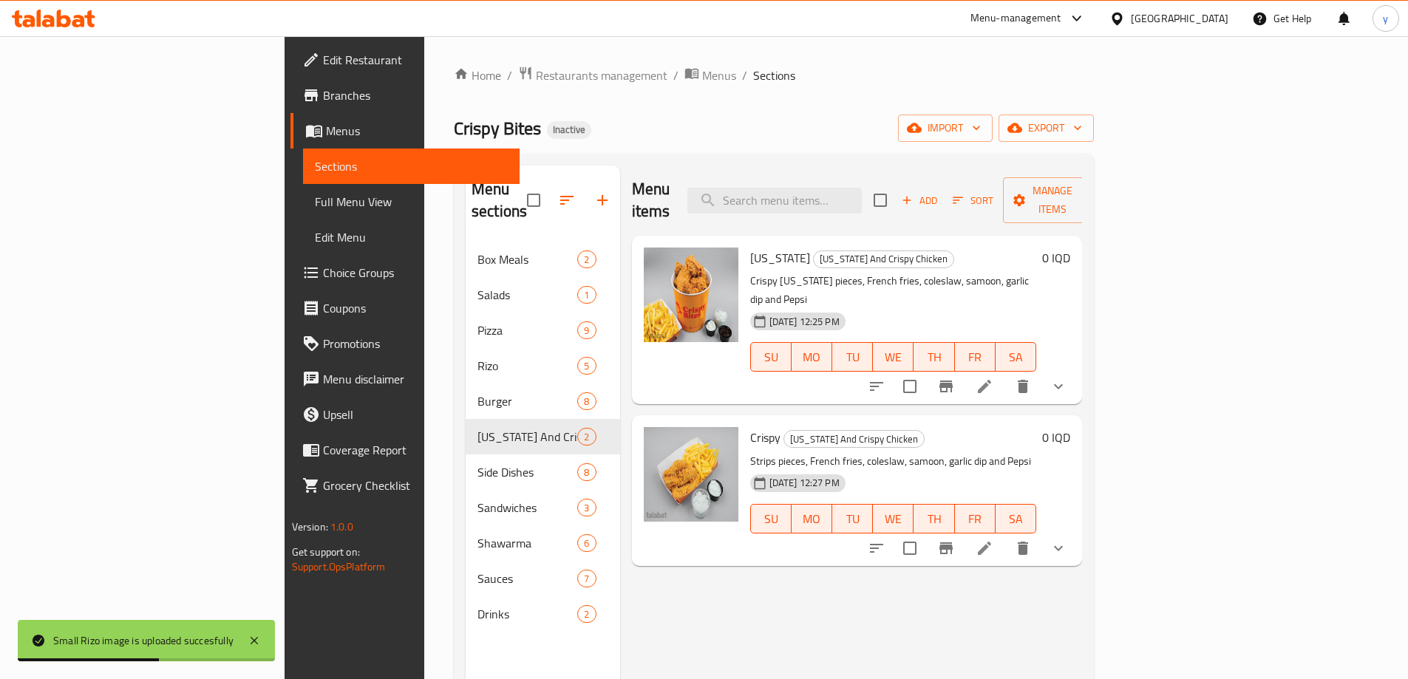
click at [315, 207] on span "Full Menu View" at bounding box center [411, 202] width 193 height 18
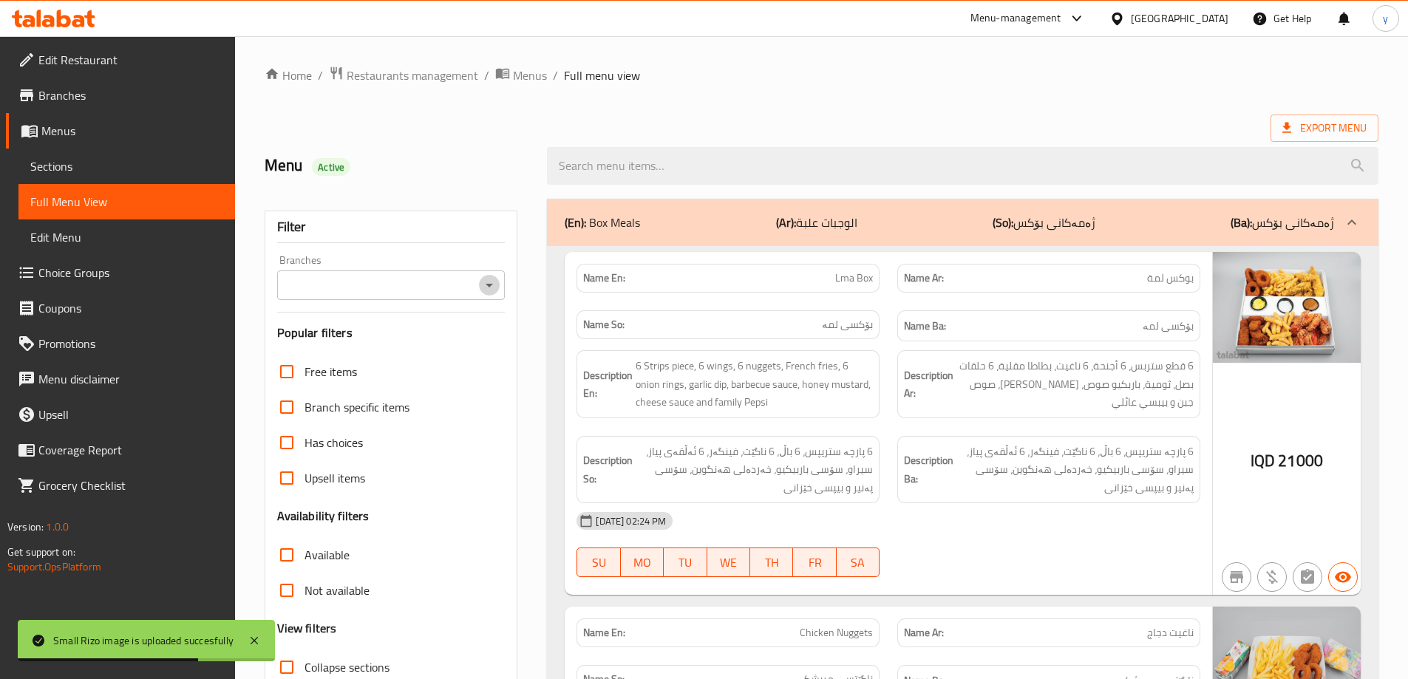
click at [490, 277] on icon "Open" at bounding box center [489, 285] width 18 height 18
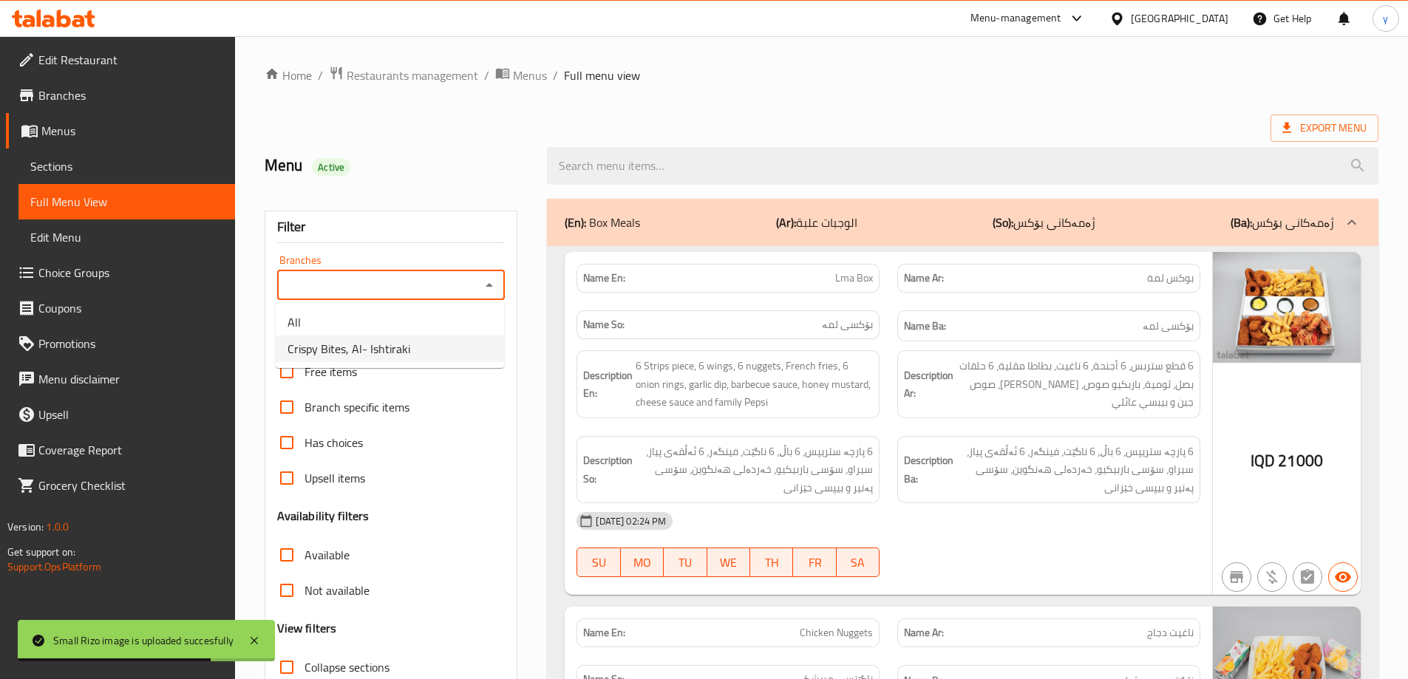
click at [414, 346] on li "Crispy Bites, Al- Ishtiraki" at bounding box center [390, 349] width 228 height 27
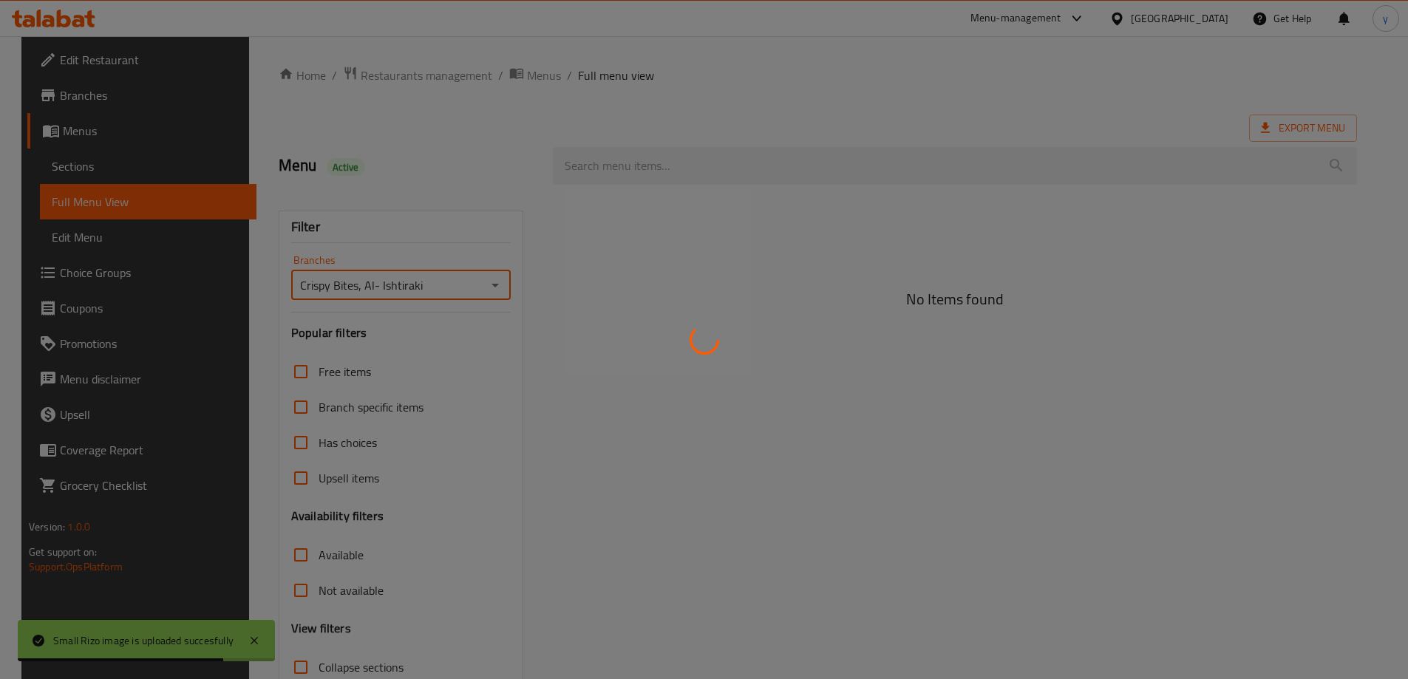
type input "Crispy Bites, Al- Ishtiraki"
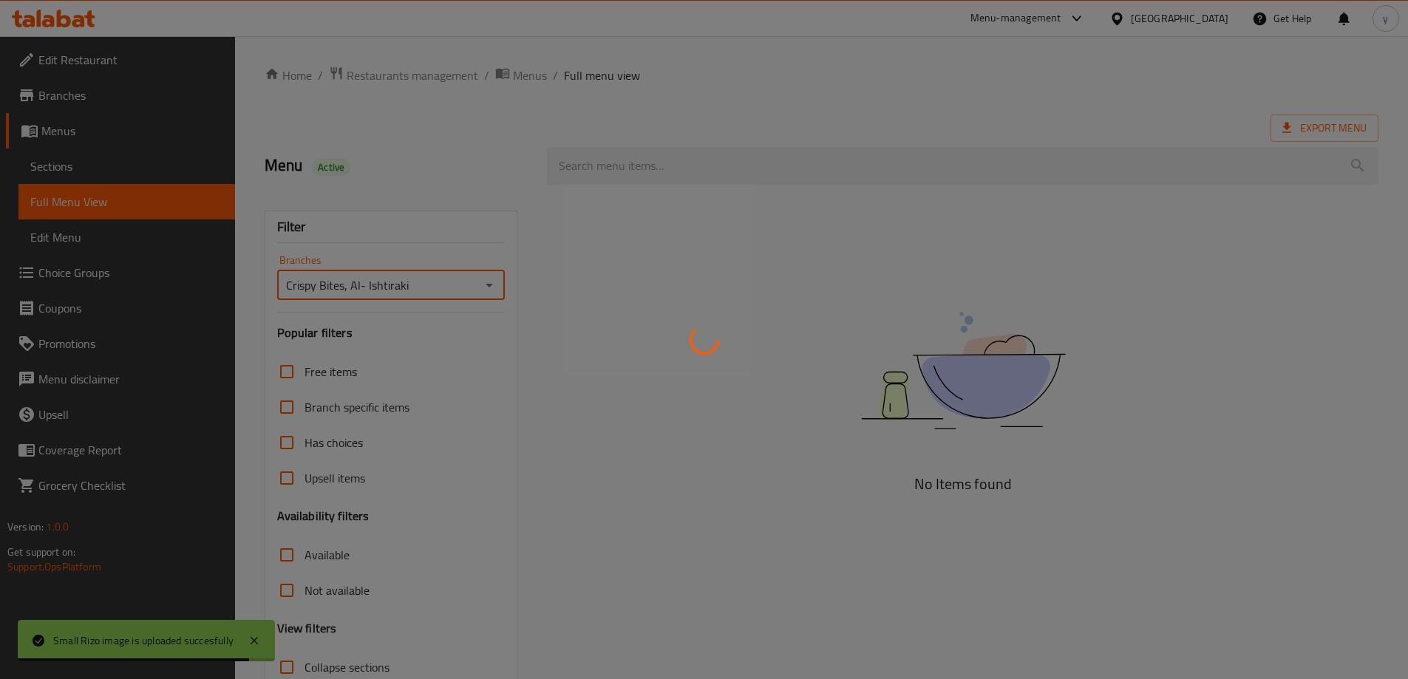
scroll to position [107, 0]
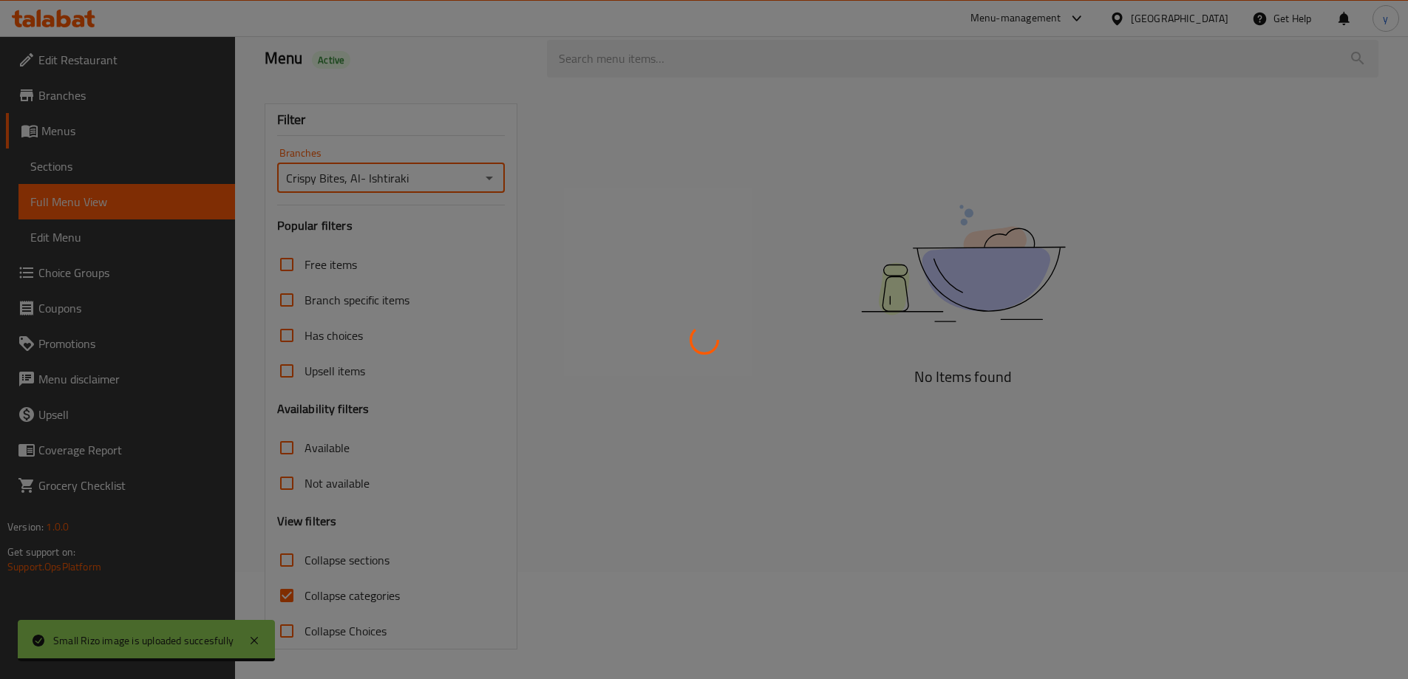
click at [293, 592] on div at bounding box center [704, 339] width 1408 height 679
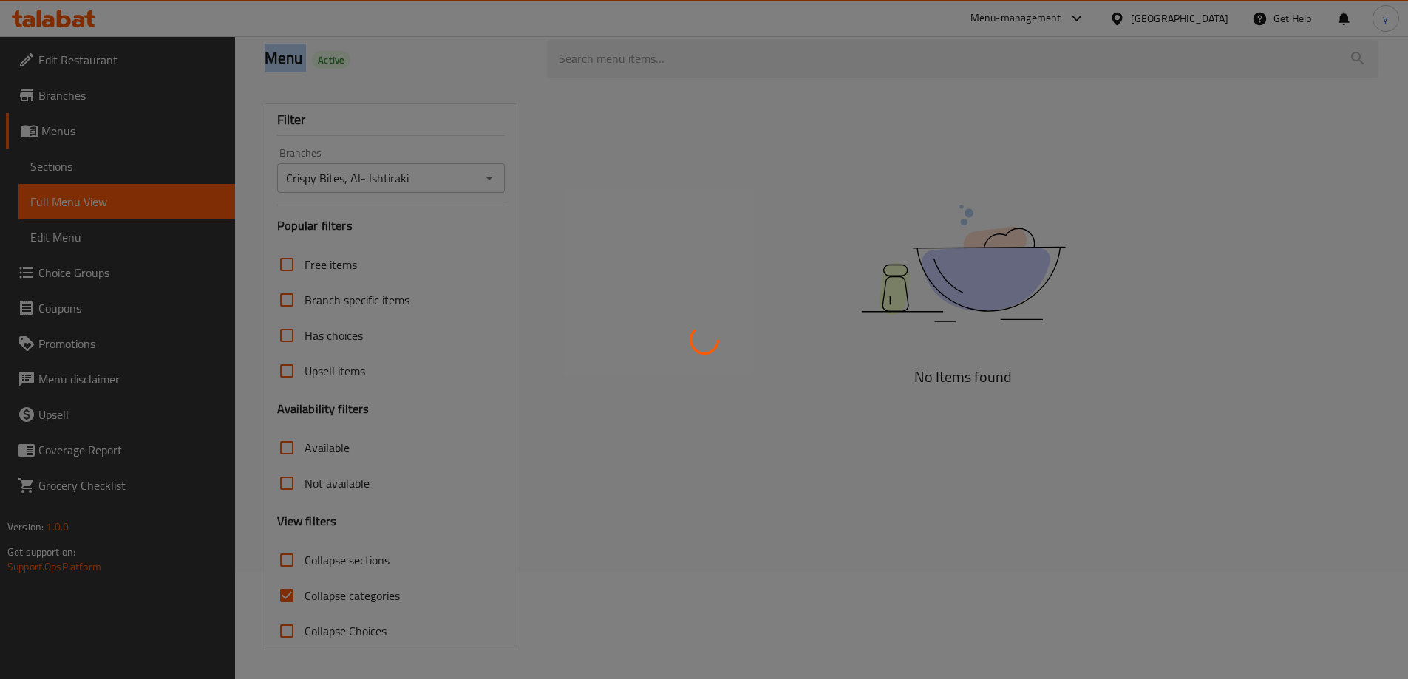
click at [293, 592] on div at bounding box center [704, 339] width 1408 height 679
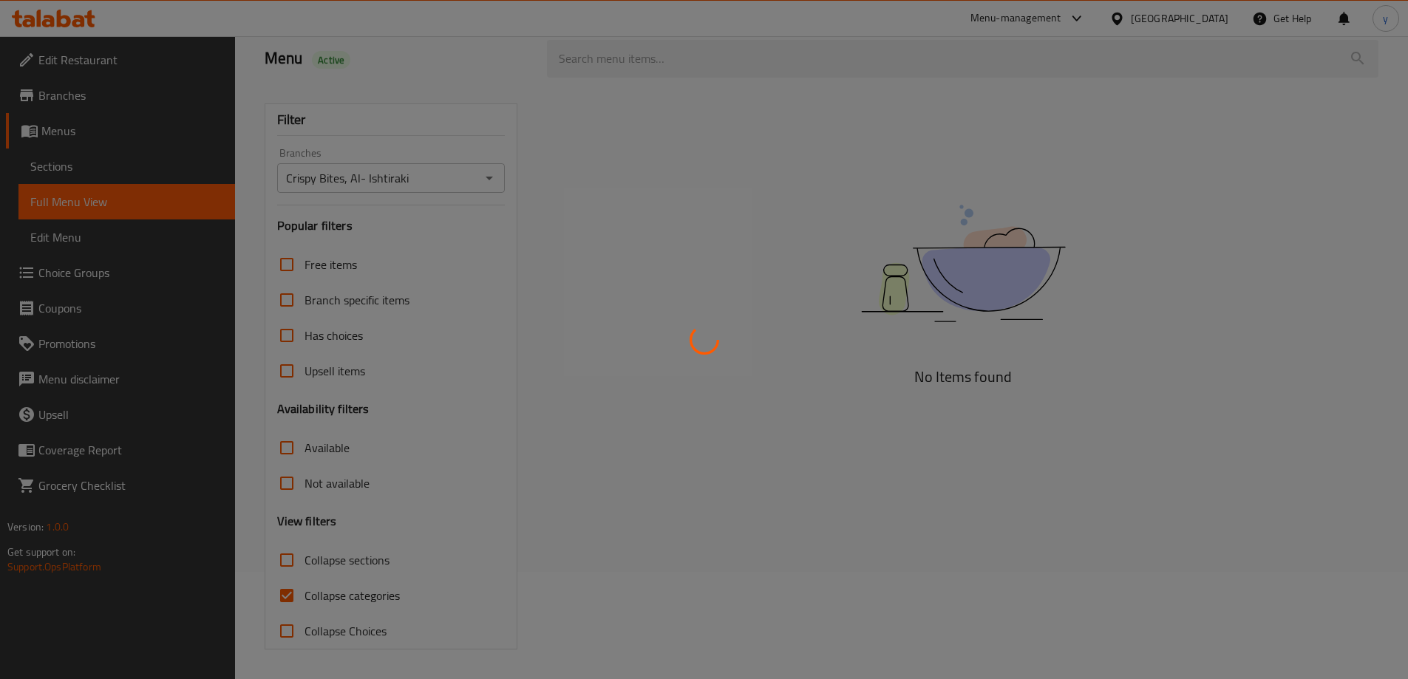
click at [293, 592] on div at bounding box center [704, 339] width 1408 height 679
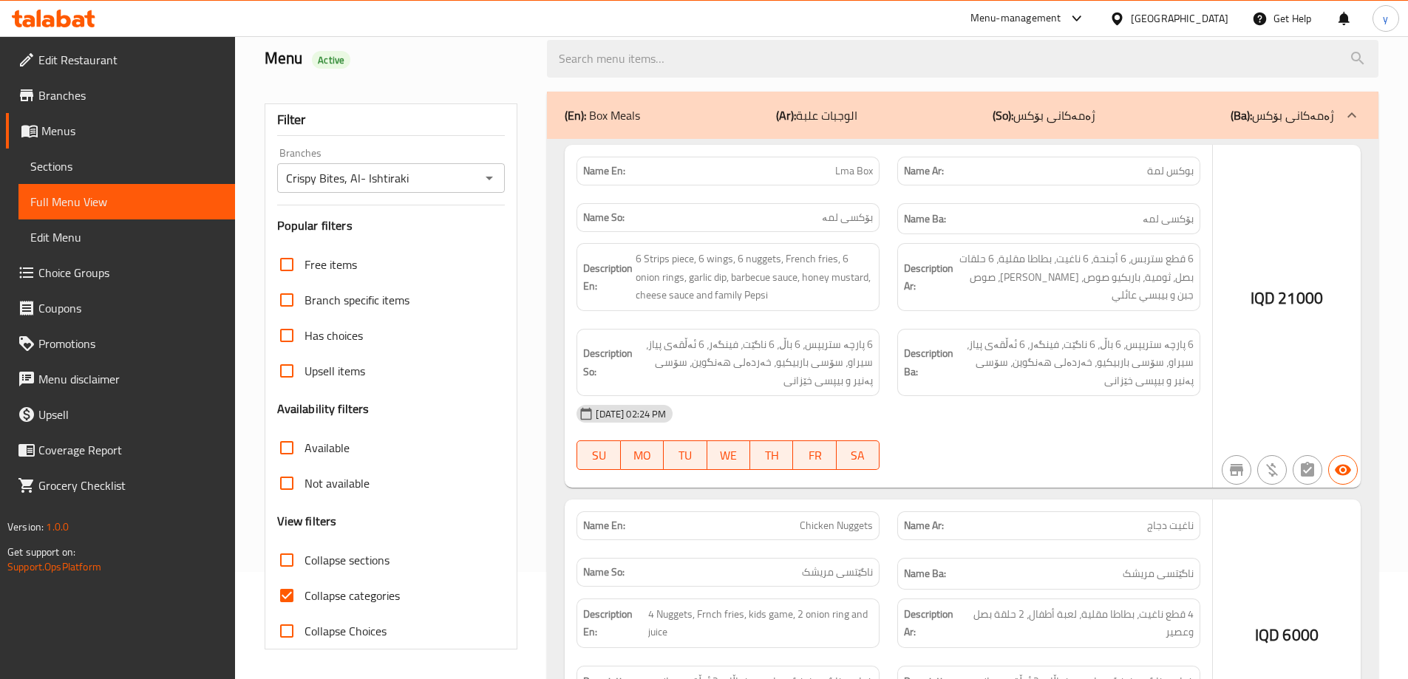
click at [293, 592] on div at bounding box center [704, 339] width 1408 height 679
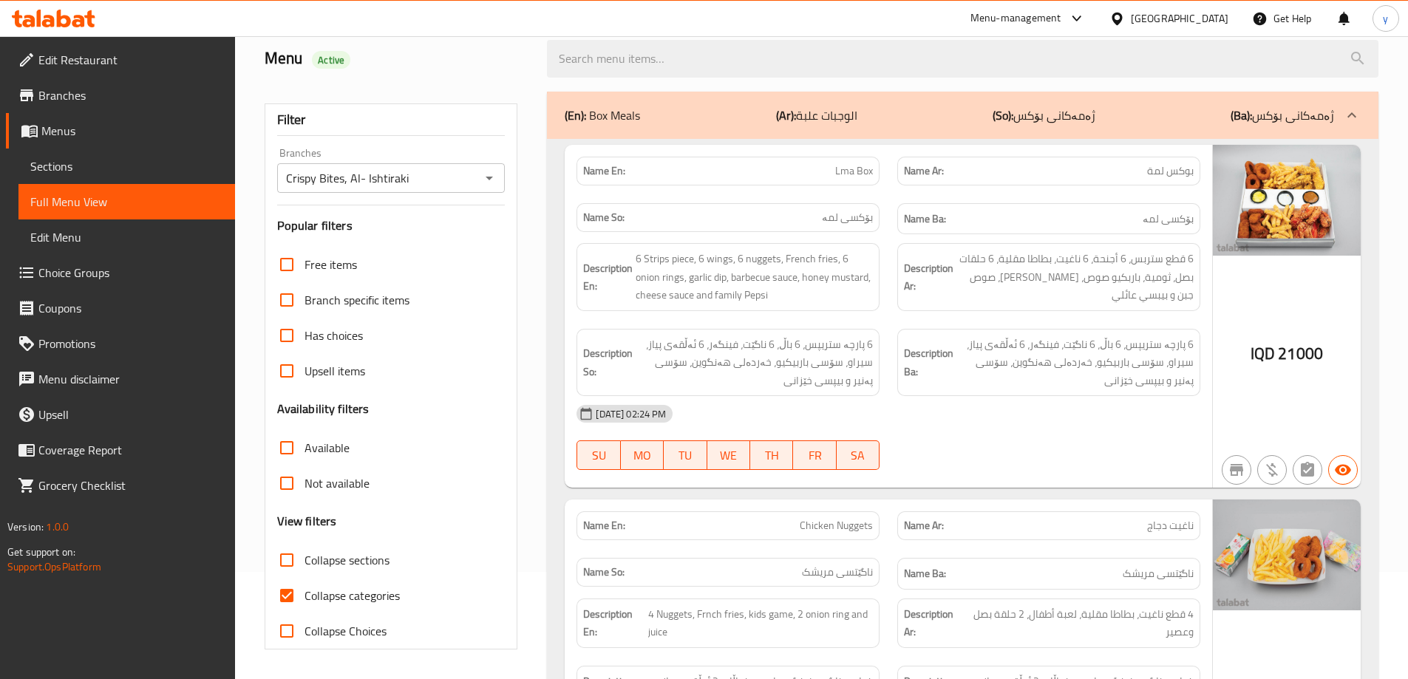
click at [293, 592] on input "Collapse categories" at bounding box center [286, 595] width 35 height 35
checkbox input "false"
click at [293, 566] on input "Collapse sections" at bounding box center [286, 559] width 35 height 35
checkbox input "true"
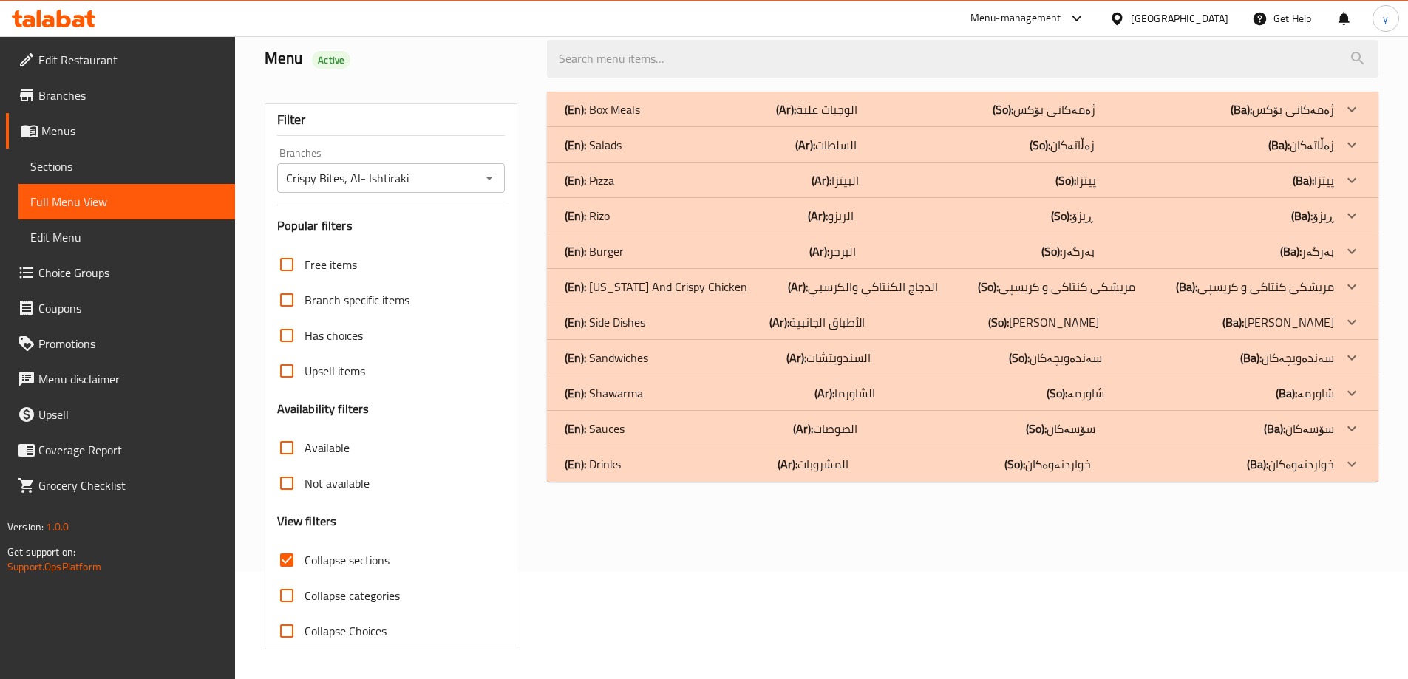
click at [688, 282] on p "(En): Kentucky And Crispy Chicken" at bounding box center [656, 287] width 183 height 18
click at [697, 218] on div "(En): Rizo (Ar): الريزو (So): ڕیزۆ (Ba): ڕیزۆ" at bounding box center [949, 216] width 769 height 18
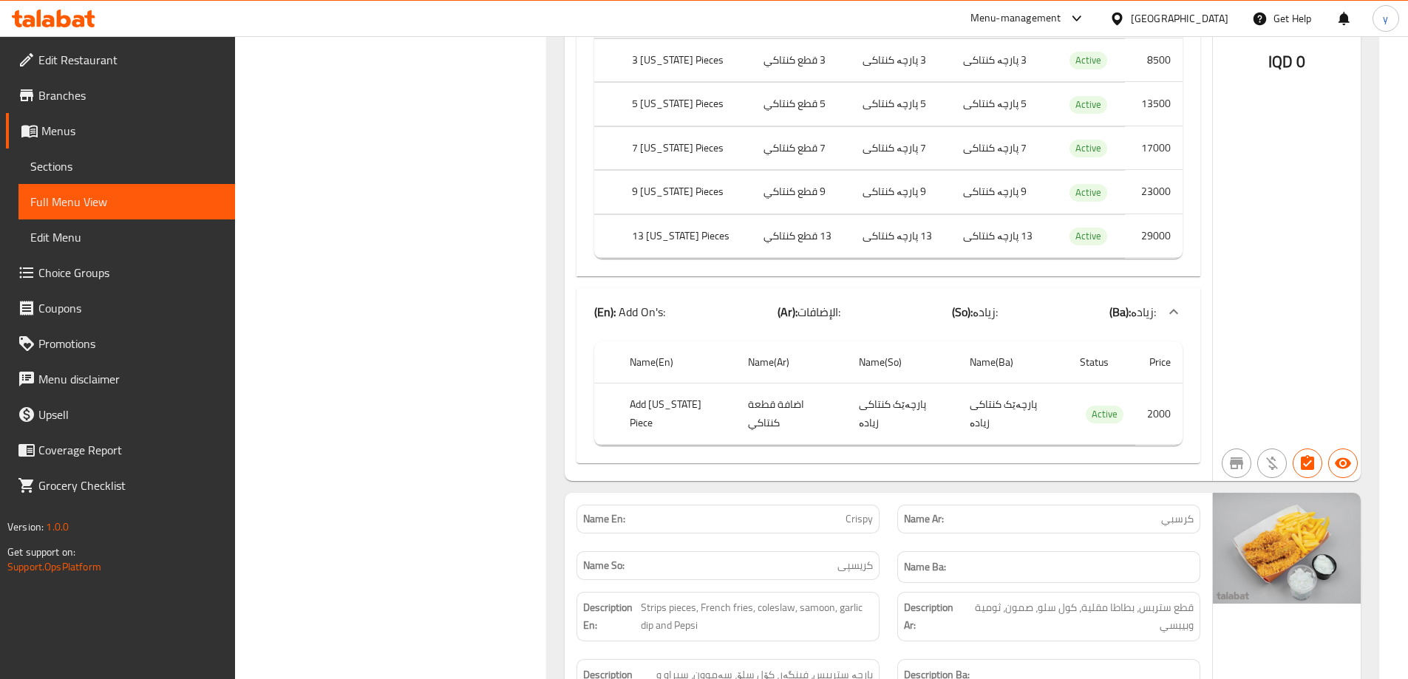
scroll to position [2266, 0]
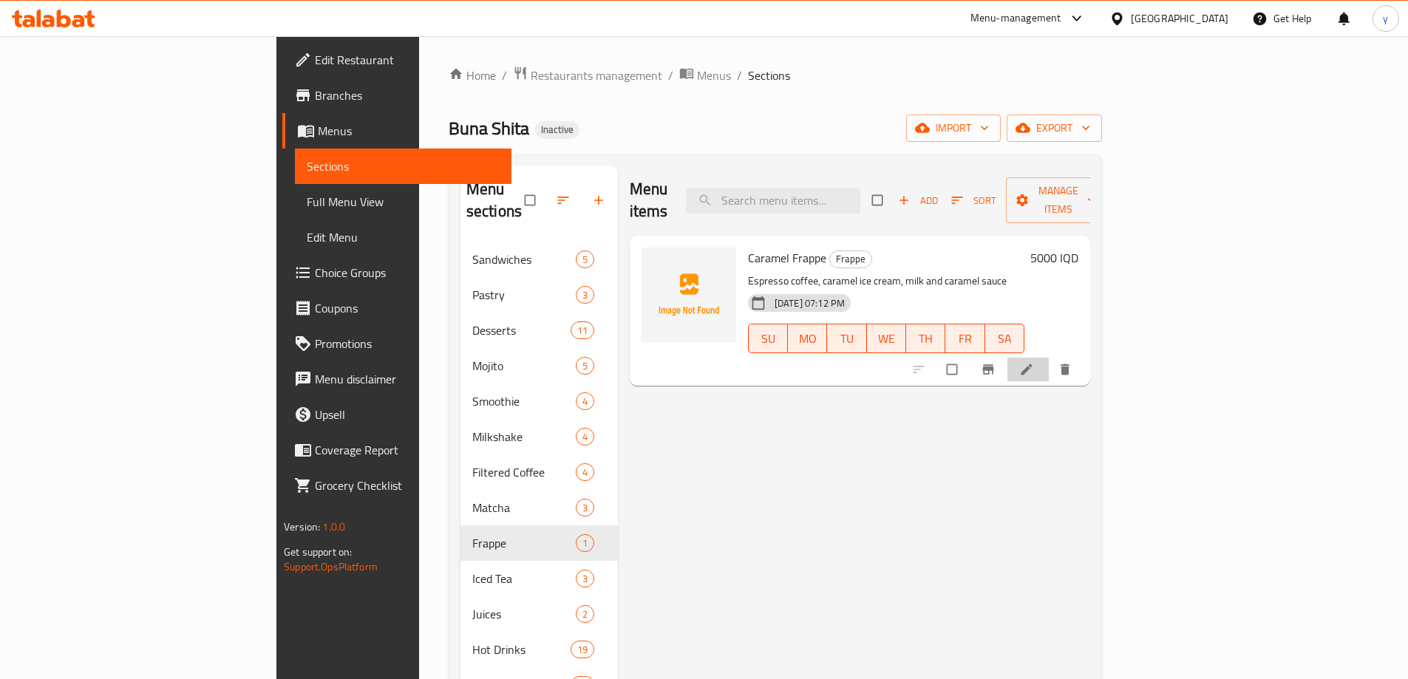
click at [1049, 358] on li at bounding box center [1027, 370] width 41 height 24
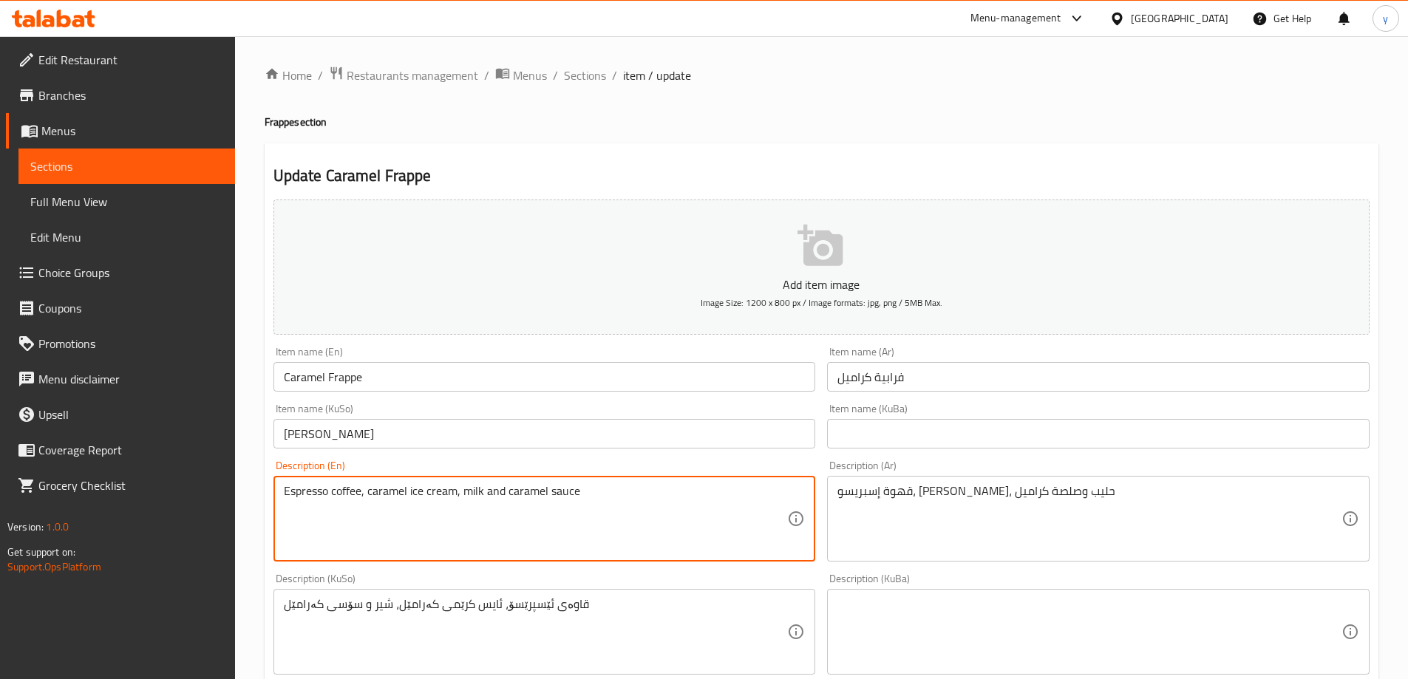
click at [551, 494] on textarea "Espresso coffee, caramel ice cream, milk and caramel sauce" at bounding box center [536, 519] width 504 height 70
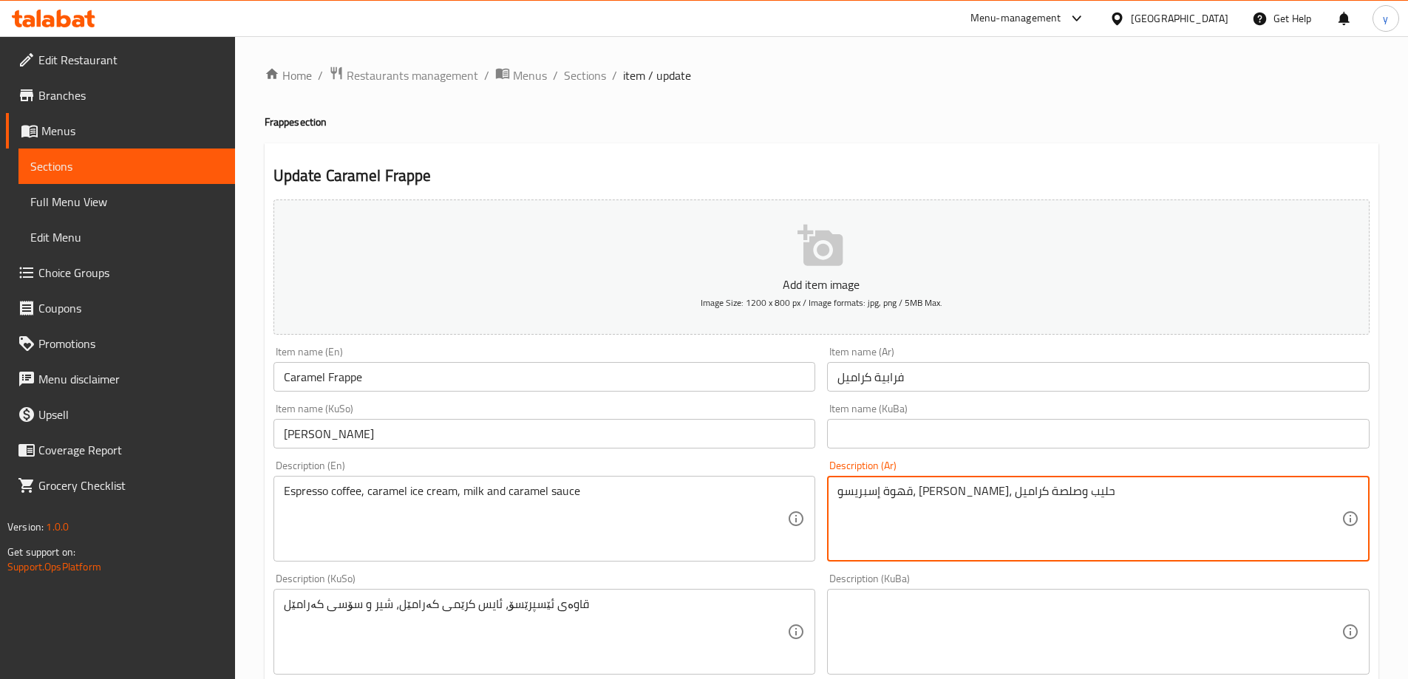
click at [939, 502] on textarea "قهوة إسبريسو، [PERSON_NAME]، حليب وصلصة كراميل" at bounding box center [1089, 519] width 504 height 70
click at [675, 605] on textarea "قاوەی ئێسپرێسۆ، ئایس کرێمی کەرامێل، شیر و سۆسی کەرامێل" at bounding box center [536, 632] width 504 height 70
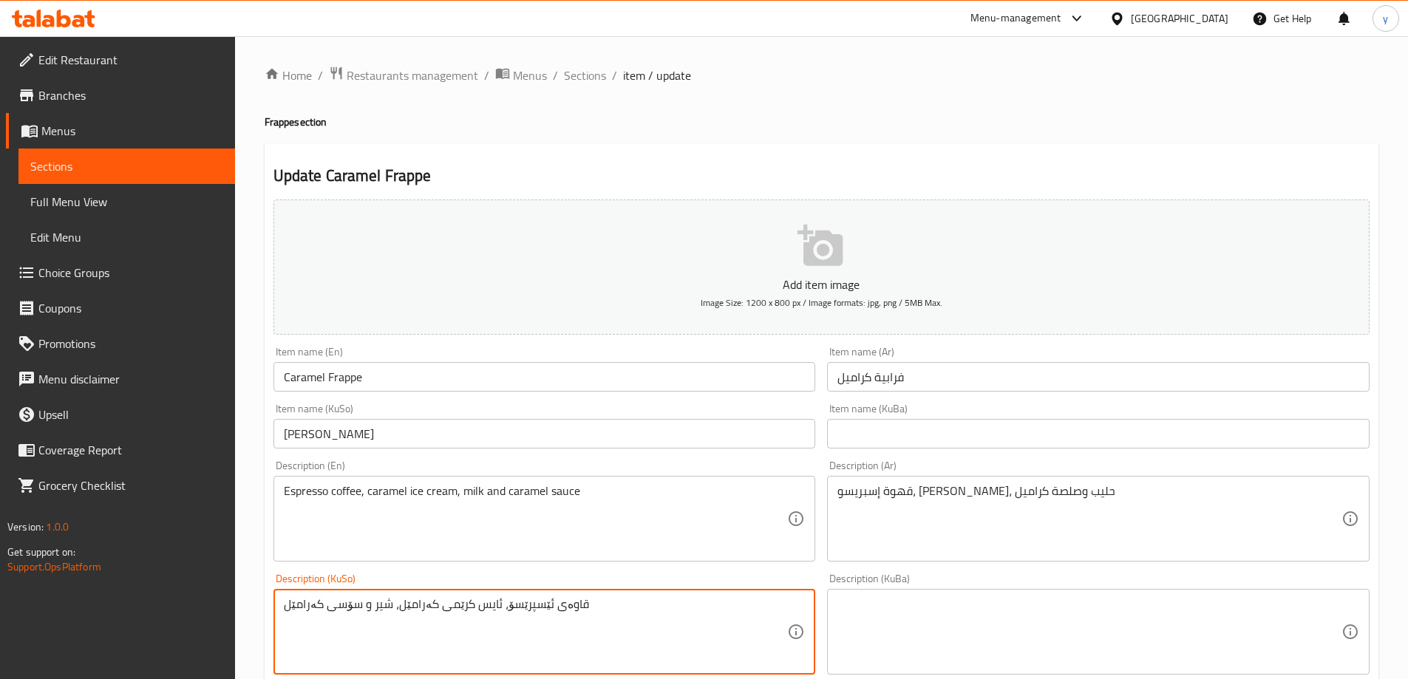
click at [675, 605] on textarea "قاوەی ئێسپرێسۆ، ئایس کرێمی کەرامێل، شیر و سۆسی کەرامێل" at bounding box center [536, 632] width 504 height 70
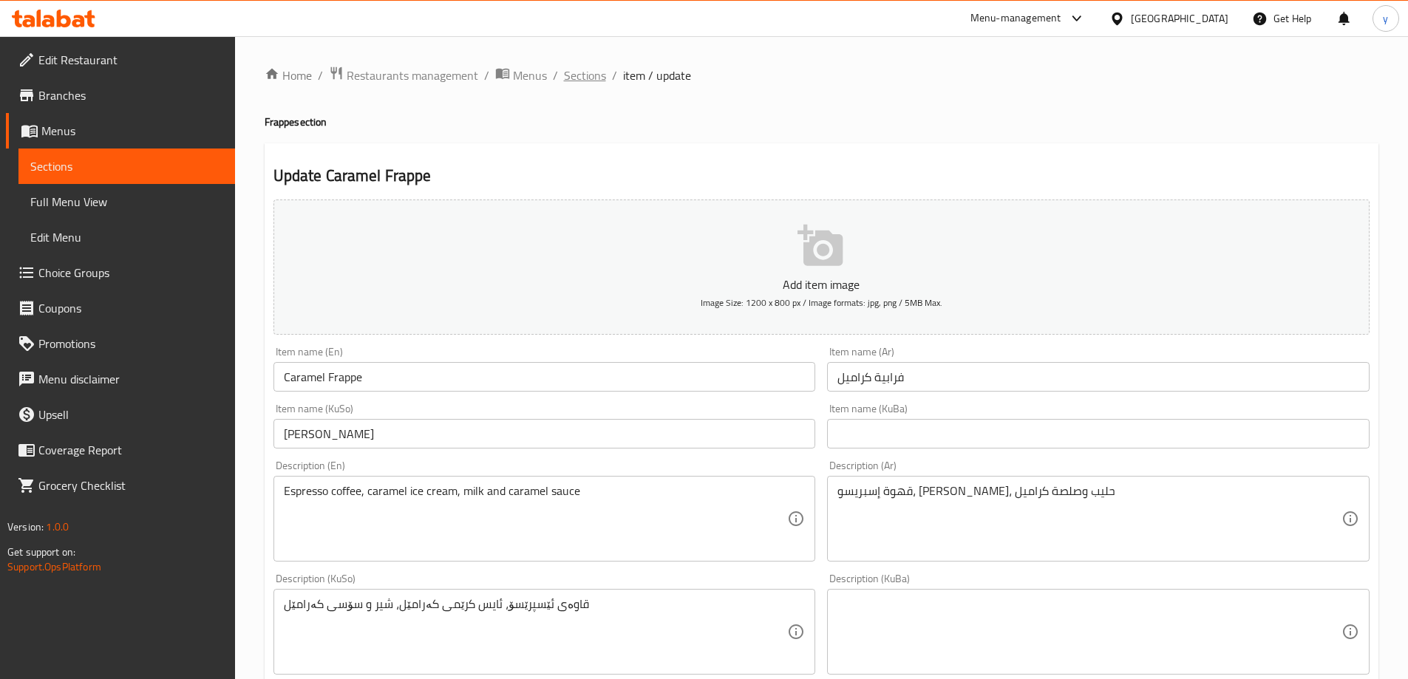
click at [593, 71] on span "Sections" at bounding box center [585, 76] width 42 height 18
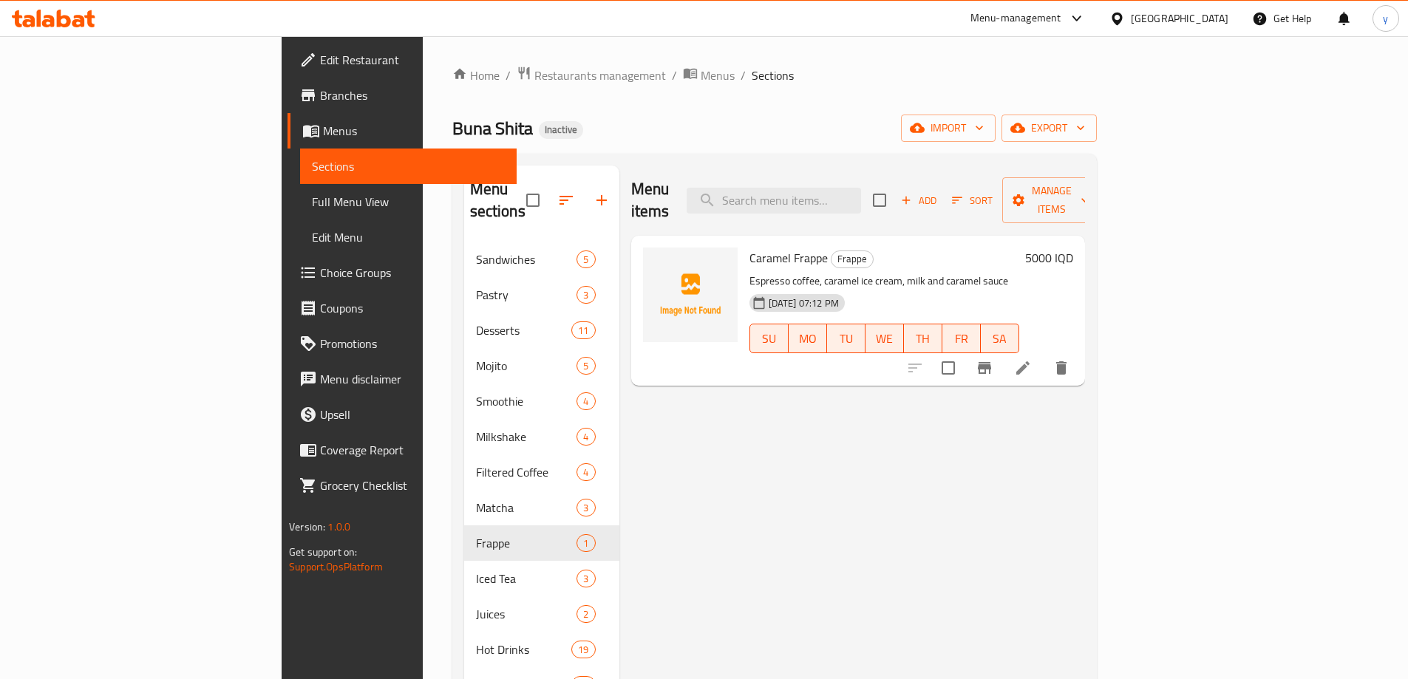
click at [939, 193] on span "Add" at bounding box center [919, 200] width 40 height 17
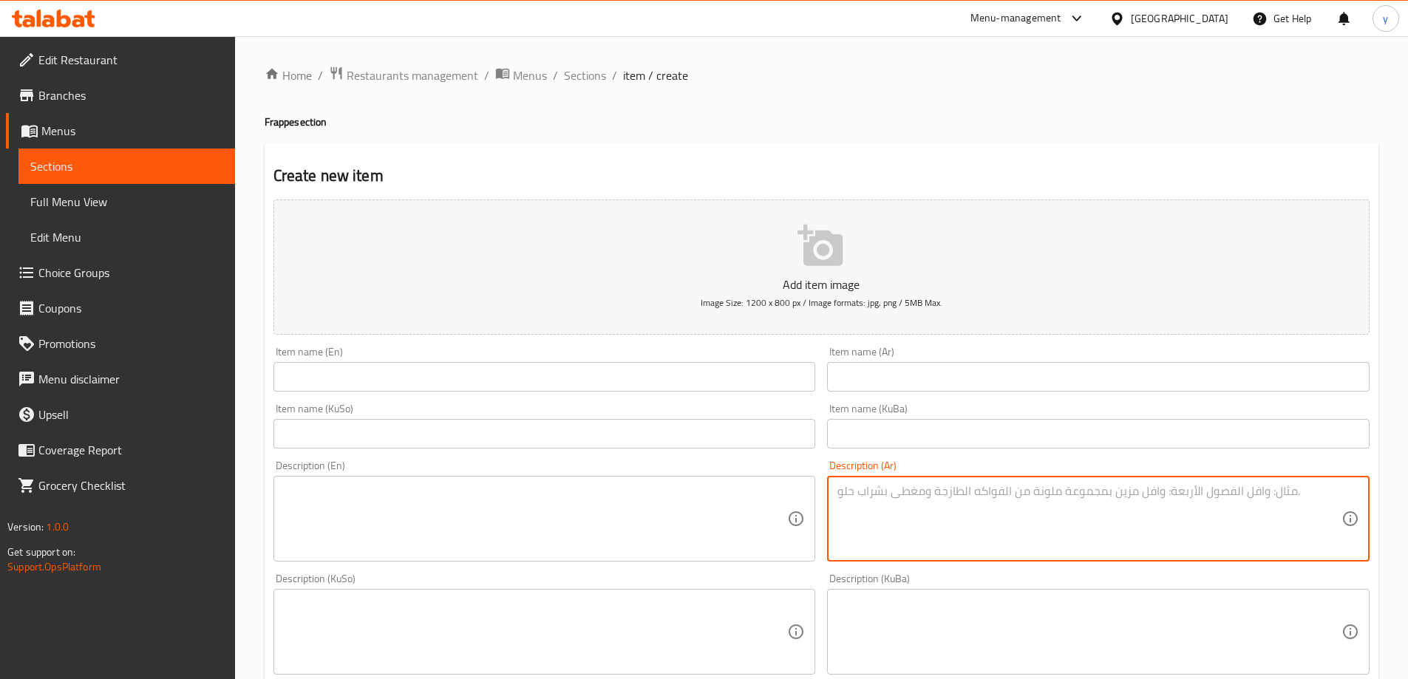
click at [964, 546] on textarea at bounding box center [1089, 519] width 504 height 70
paste textarea "قاوەی ئێسپرێسۆ، ئایس کرێمی کەرامێل، شیر و سۆسی کەرامێل"
type textarea "قاوەی ئێسپرێسۆ، ئایس کرێمی کەرامێل، شیر و سۆسی کەرامێل"
click at [748, 517] on textarea at bounding box center [536, 519] width 504 height 70
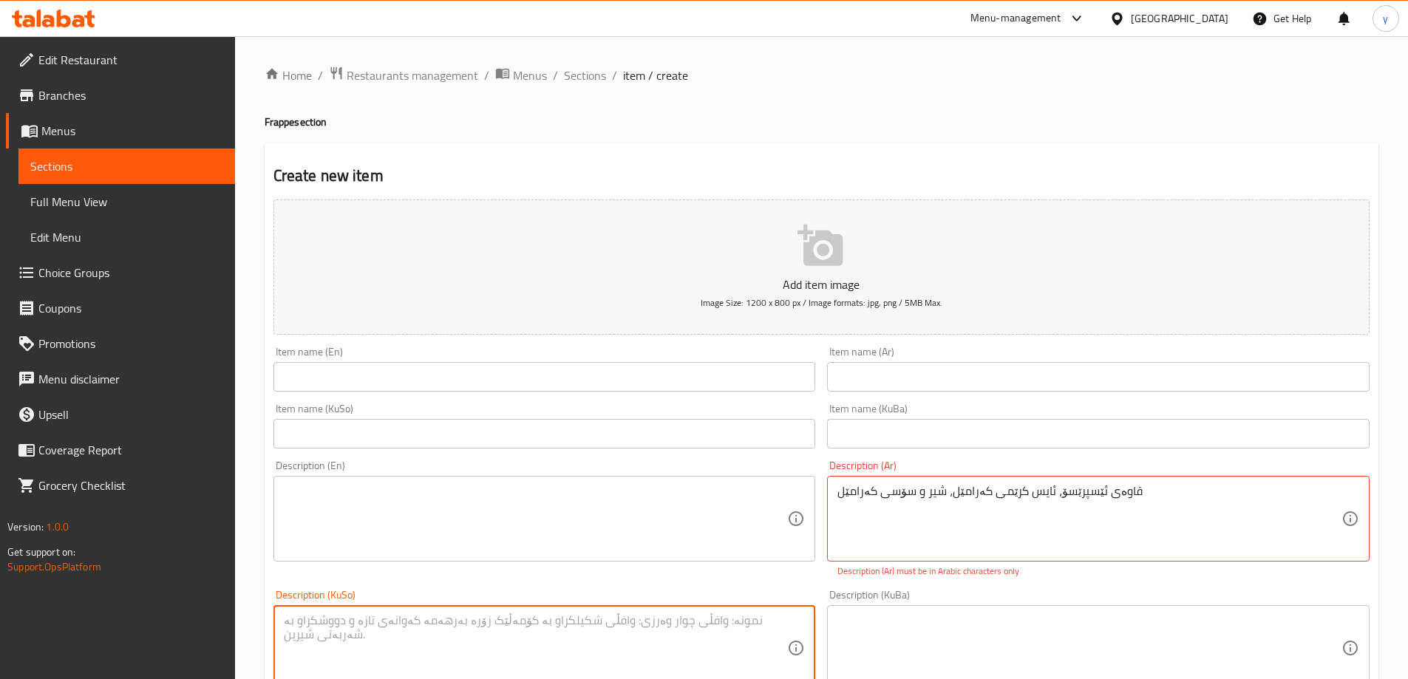
click at [701, 663] on textarea at bounding box center [536, 648] width 504 height 70
paste textarea "قاوەی ئێسپرێسۆ، ئایس کرێمی کەرامێل، شیر و سۆسی کەرامێل"
type textarea "قاوەی ئێسپرێسۆ، ئایس کرێمی کەرامێل، شیر و سۆسی کەرامێل"
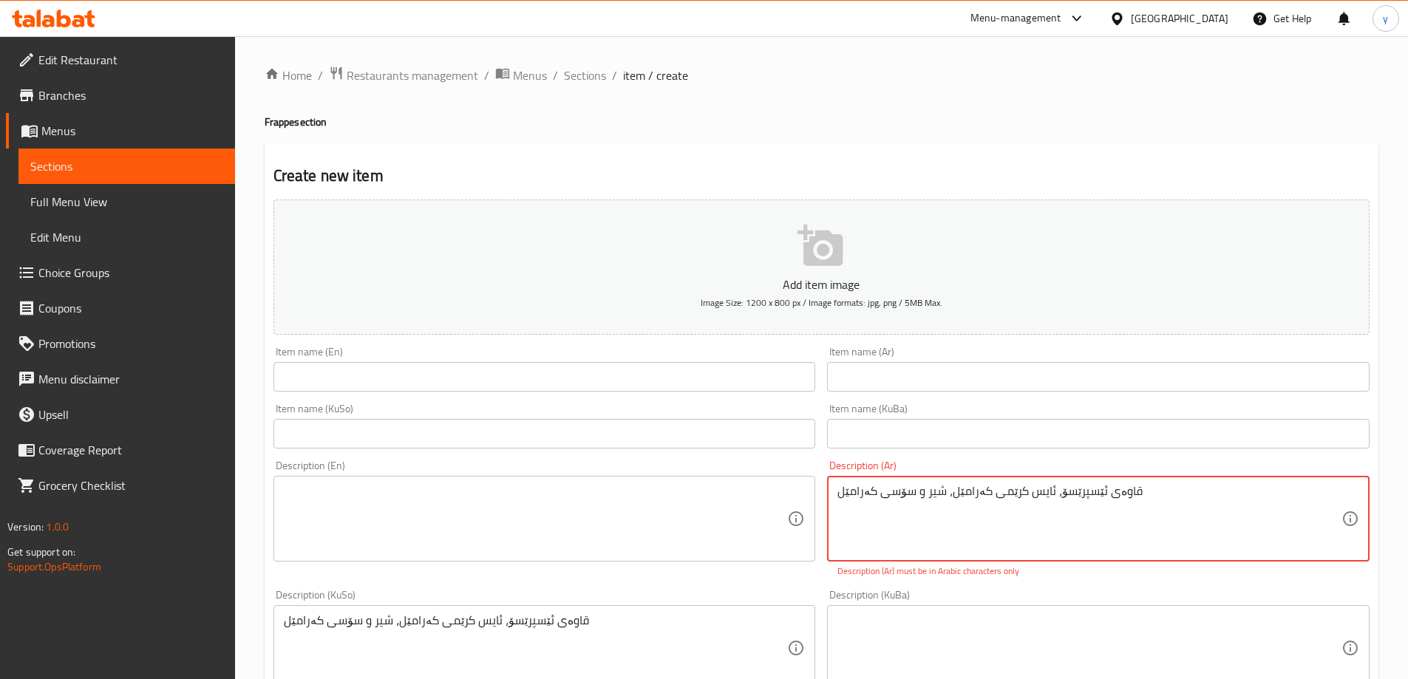
click at [948, 522] on textarea "قاوەی ئێسپرێسۆ، ئایس کرێمی کەرامێل، شیر و سۆسی کەرامێل" at bounding box center [1089, 519] width 504 height 70
paste textarea "[PERSON_NAME]، [PERSON_NAME]، حليب وصلصة كرامي"
type textarea "قهوة إسبريسو، [PERSON_NAME]، حليب وصلصة كراميل"
click at [693, 528] on textarea at bounding box center [536, 519] width 504 height 70
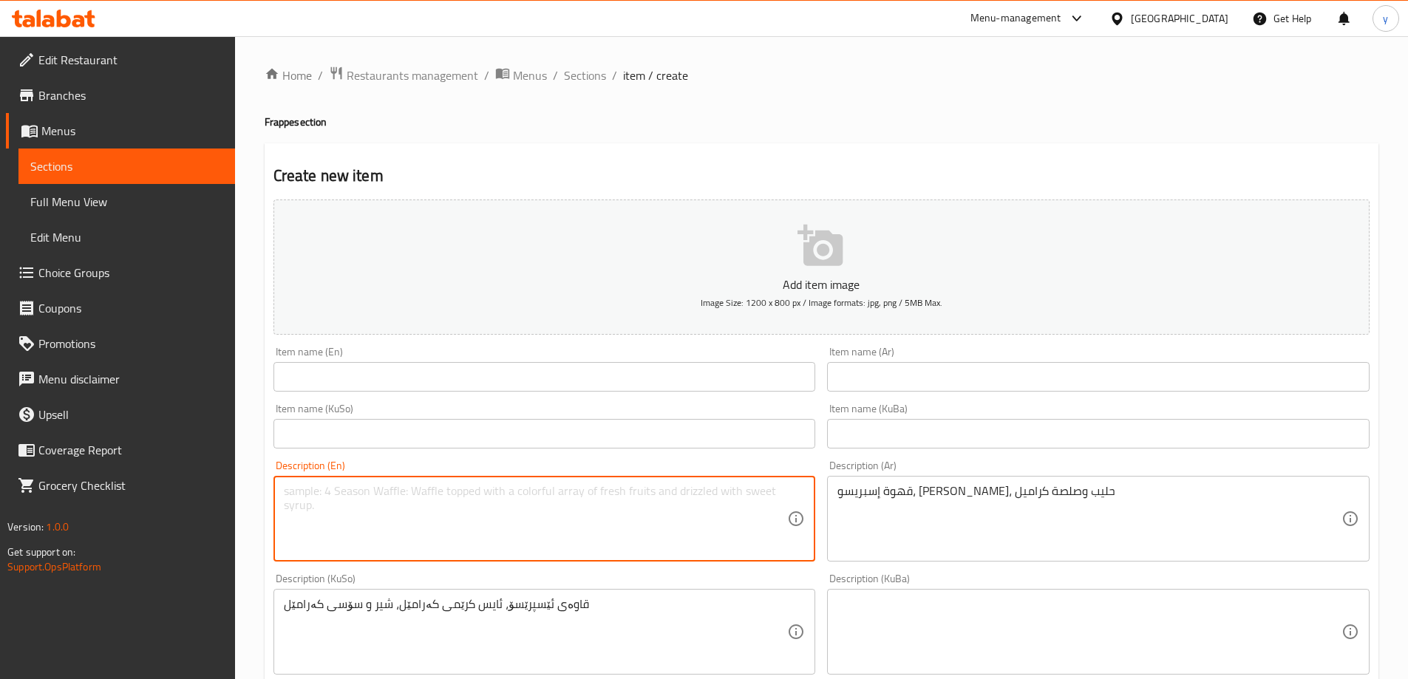
paste textarea "Espresso coffee, caramel ice cream, milk and caramel sauce"
type textarea "Espresso coffee, caramel ice cream, milk and caramel sauce"
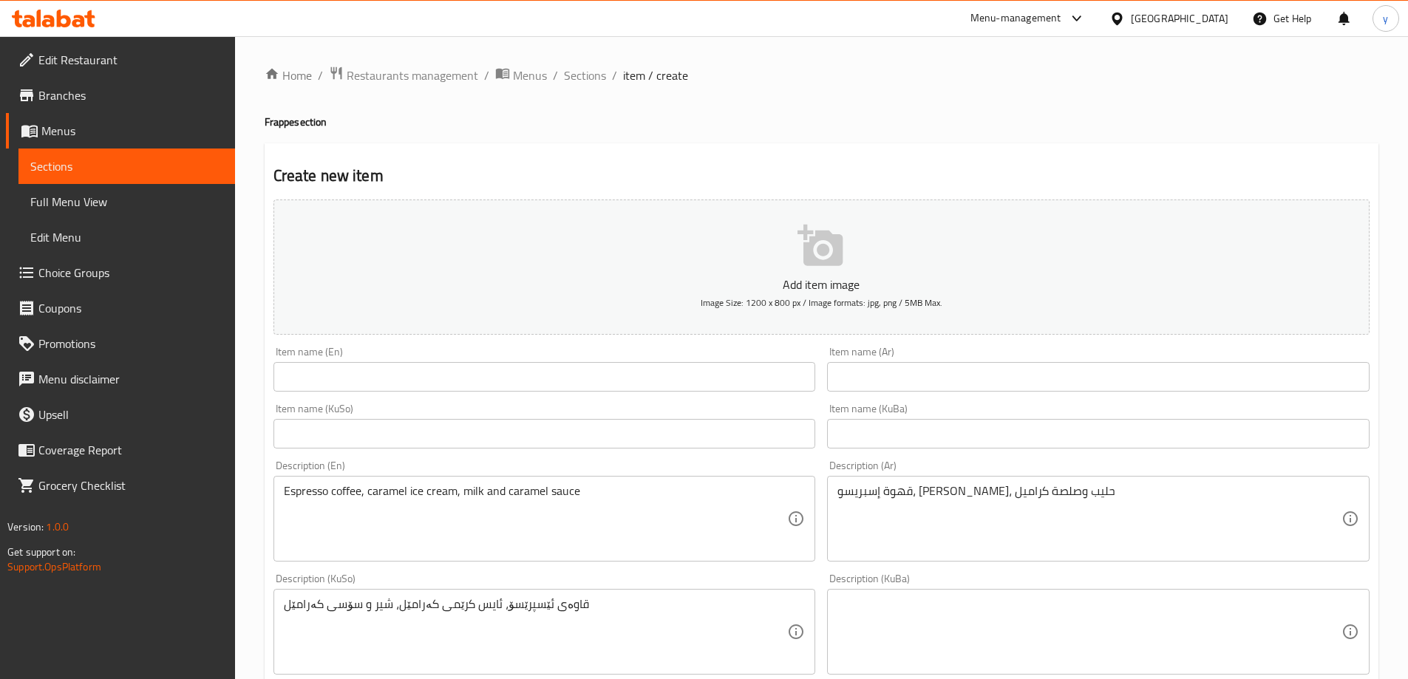
click at [842, 358] on div "Item name (Ar) Item name (Ar)" at bounding box center [1098, 369] width 542 height 45
click at [854, 375] on input "text" at bounding box center [1098, 377] width 542 height 30
click at [919, 402] on div "Item name (KuBa) Item name (KuBa)" at bounding box center [1098, 426] width 554 height 57
click at [922, 393] on div "Item name (Ar) Item name (Ar)" at bounding box center [1098, 369] width 554 height 57
click at [923, 379] on input "text" at bounding box center [1098, 377] width 542 height 30
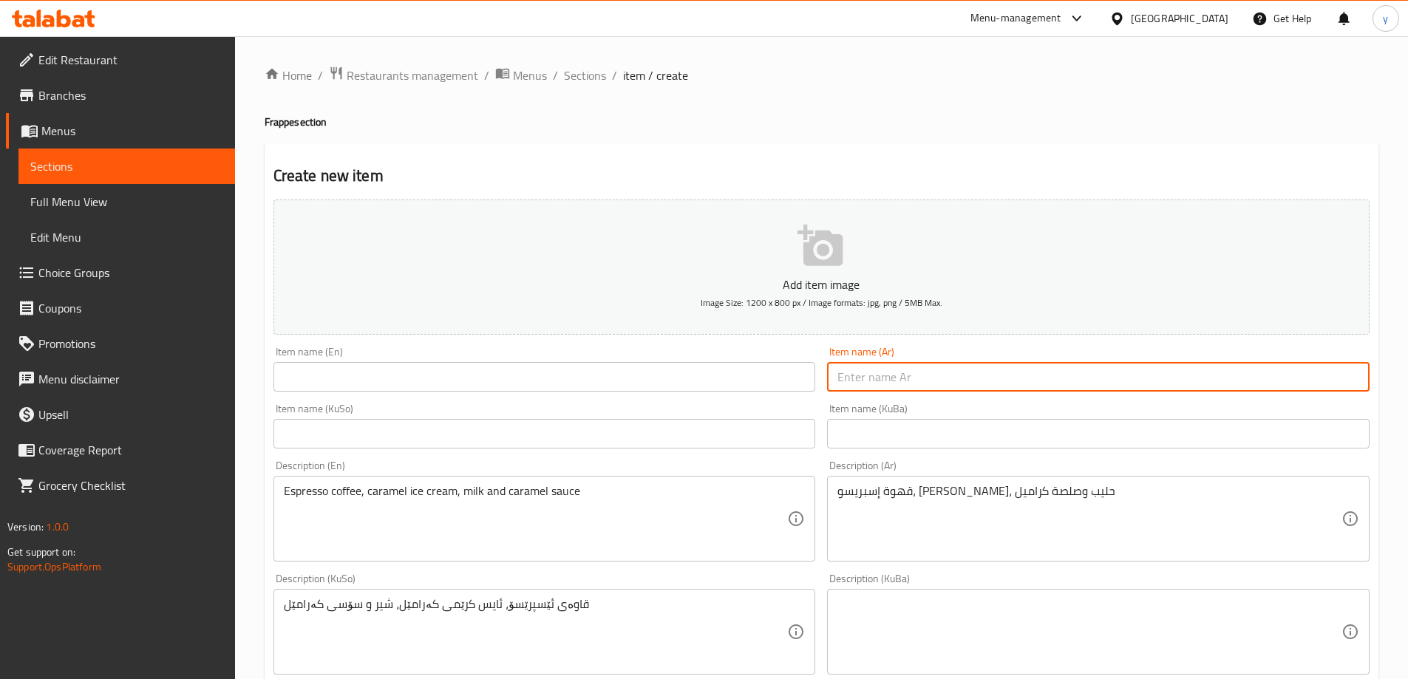
paste input "شوكولاتة"
click at [874, 375] on input "شوكولاتة" at bounding box center [1098, 377] width 542 height 30
paste input "فرابية جوكليت"
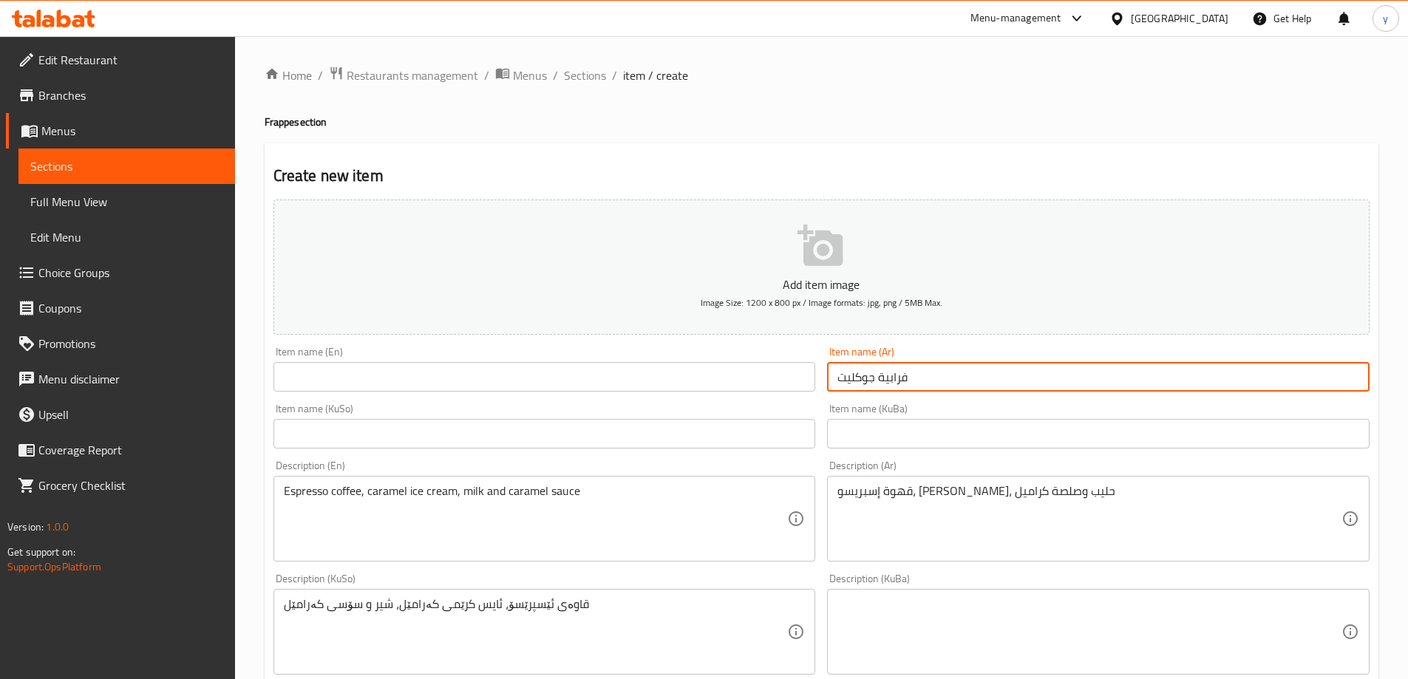
scroll to position [443, 0]
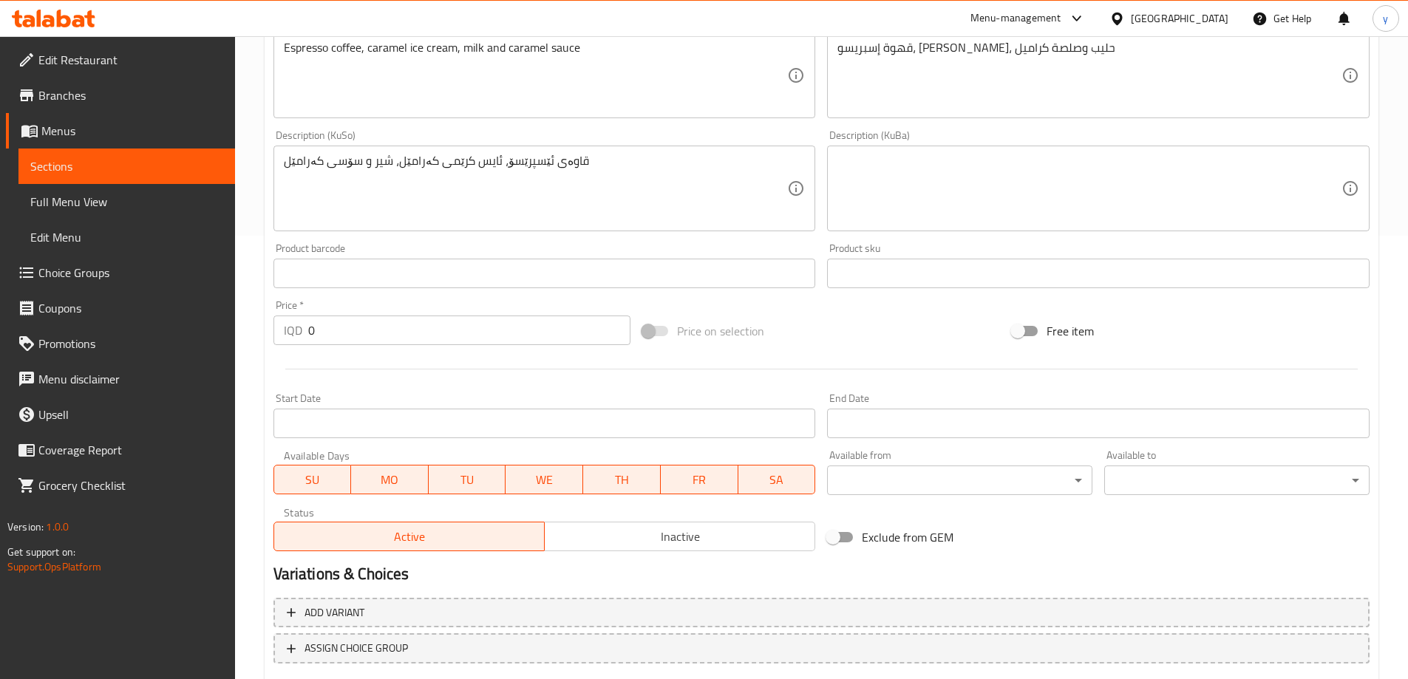
type input "فرابية جوكليت"
click at [380, 352] on div at bounding box center [822, 369] width 1108 height 36
click at [390, 333] on input "0" at bounding box center [469, 331] width 323 height 30
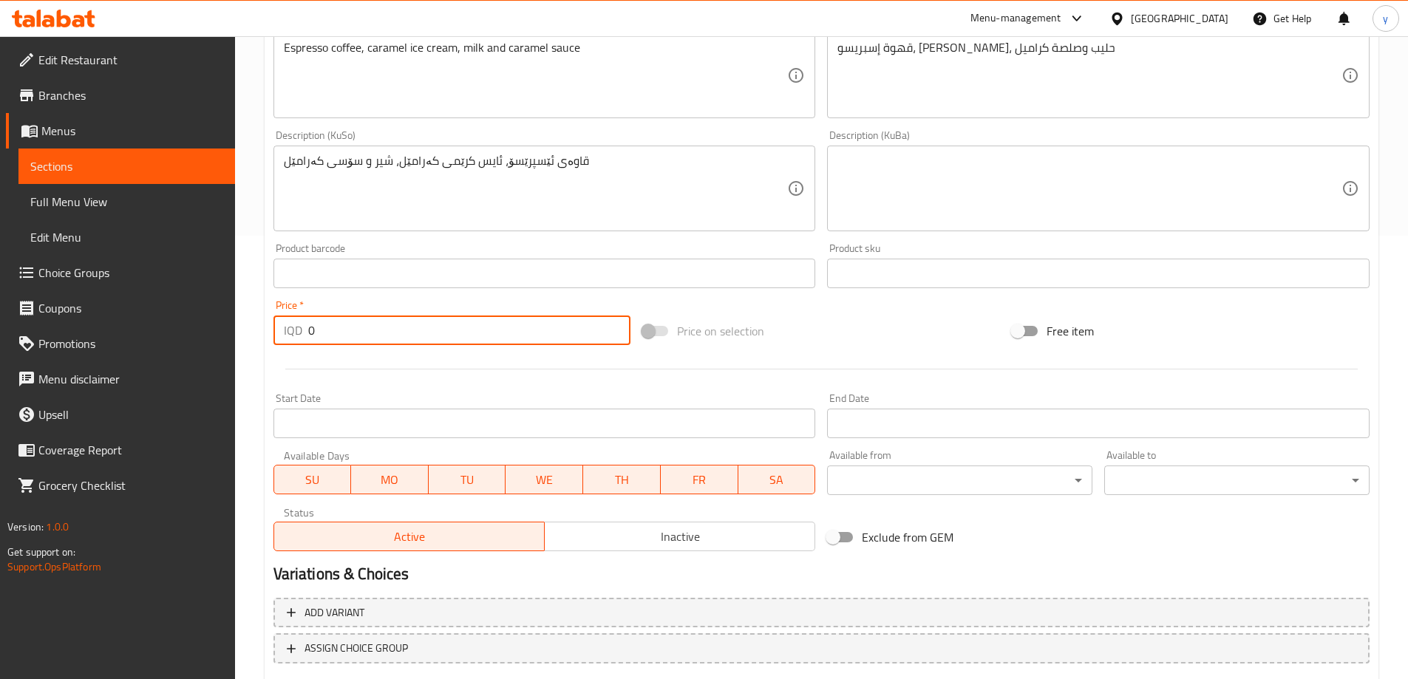
paste input "500"
type input "5000"
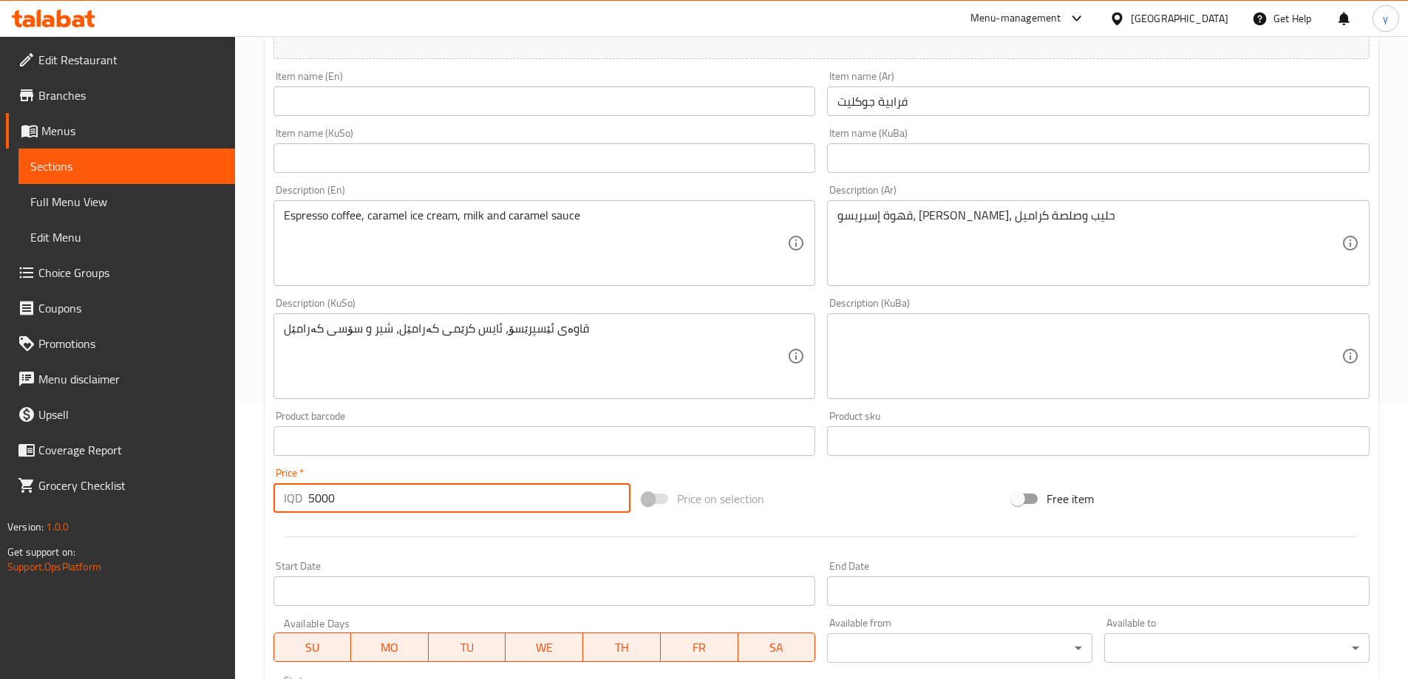
scroll to position [148, 0]
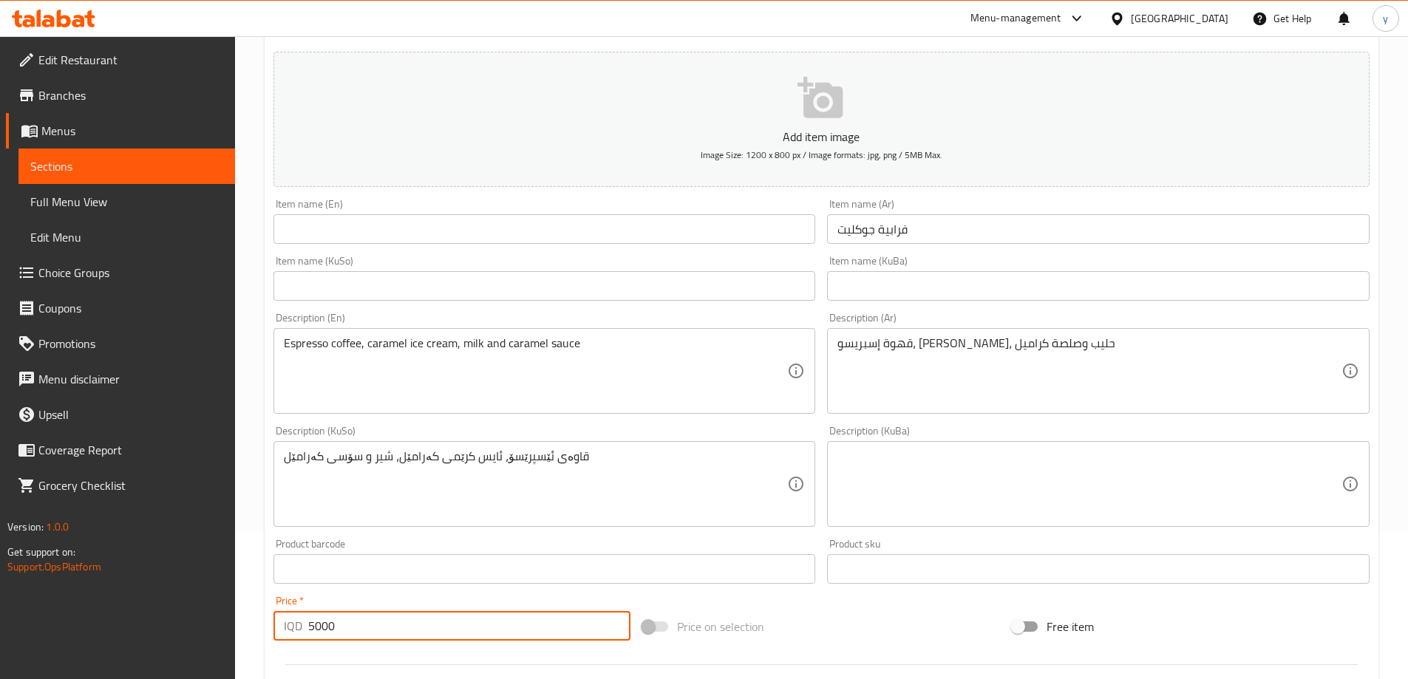
click at [853, 224] on input "فرابية جوكليت" at bounding box center [1098, 229] width 542 height 30
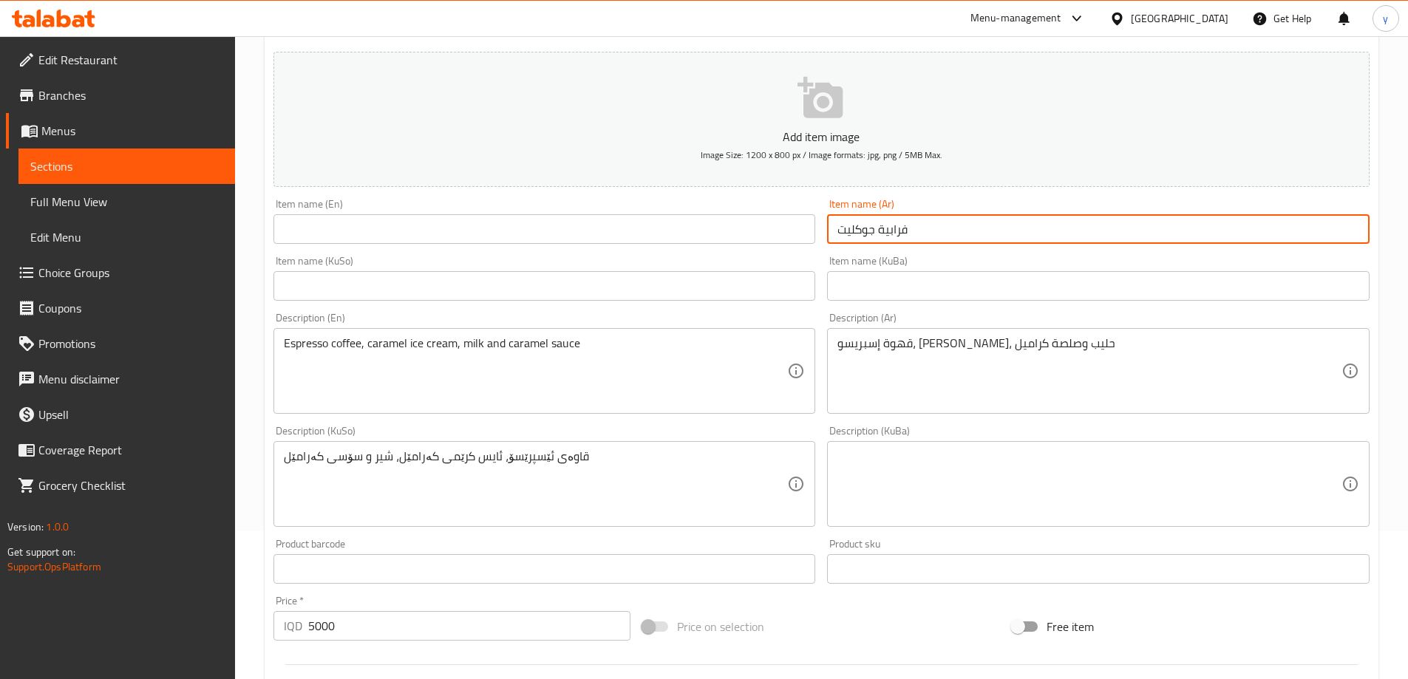
click at [853, 224] on input "فرابية جوكليت" at bounding box center [1098, 229] width 542 height 30
paste input "هوة إسبريسو، [PERSON_NAME]، حليب، محليات وشوكولاتة"
type input "فرابية جوكليت"
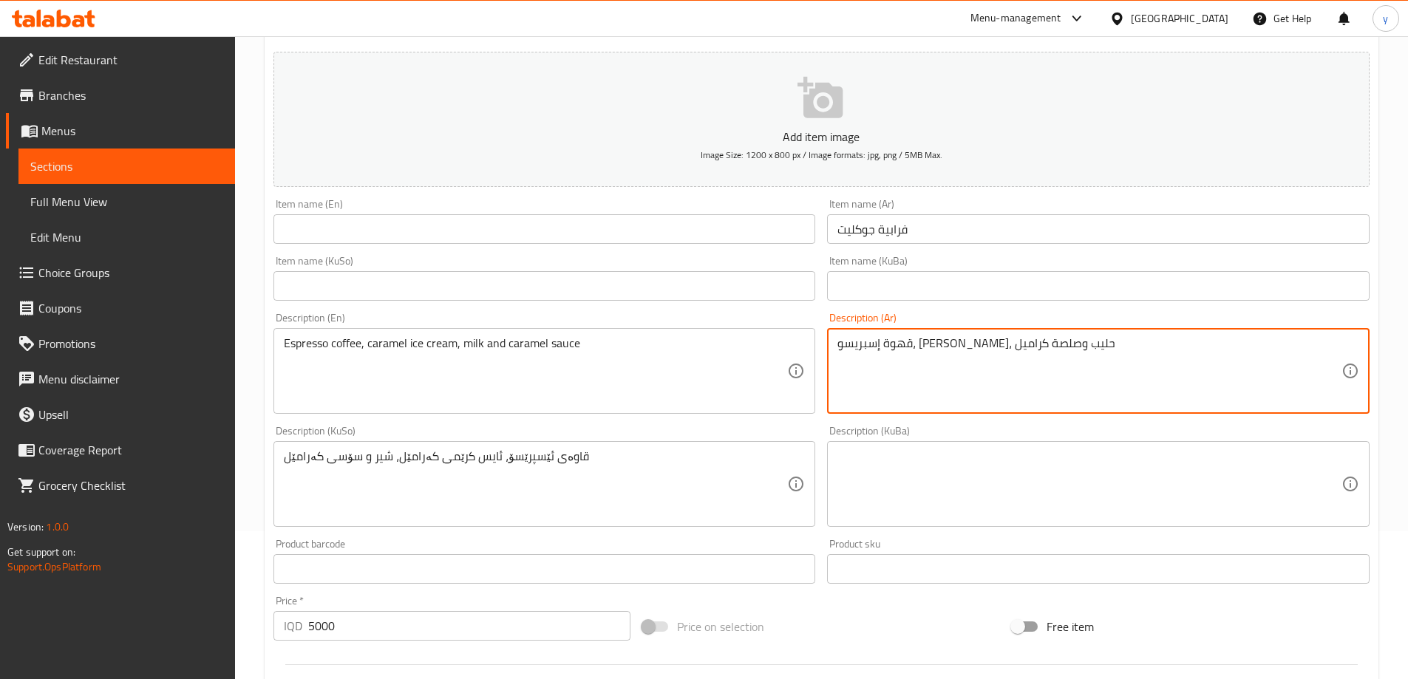
click at [874, 350] on textarea "قهوة إسبريسو، [PERSON_NAME]، حليب وصلصة كراميل" at bounding box center [1089, 371] width 504 height 70
paste textarea "شوكولاتة، حليب، محليات وشوكولاتة"
type textarea "قهوة إسبريسو، ايس كريم شوكولاتة، حليب، محليات وشوكولاتة"
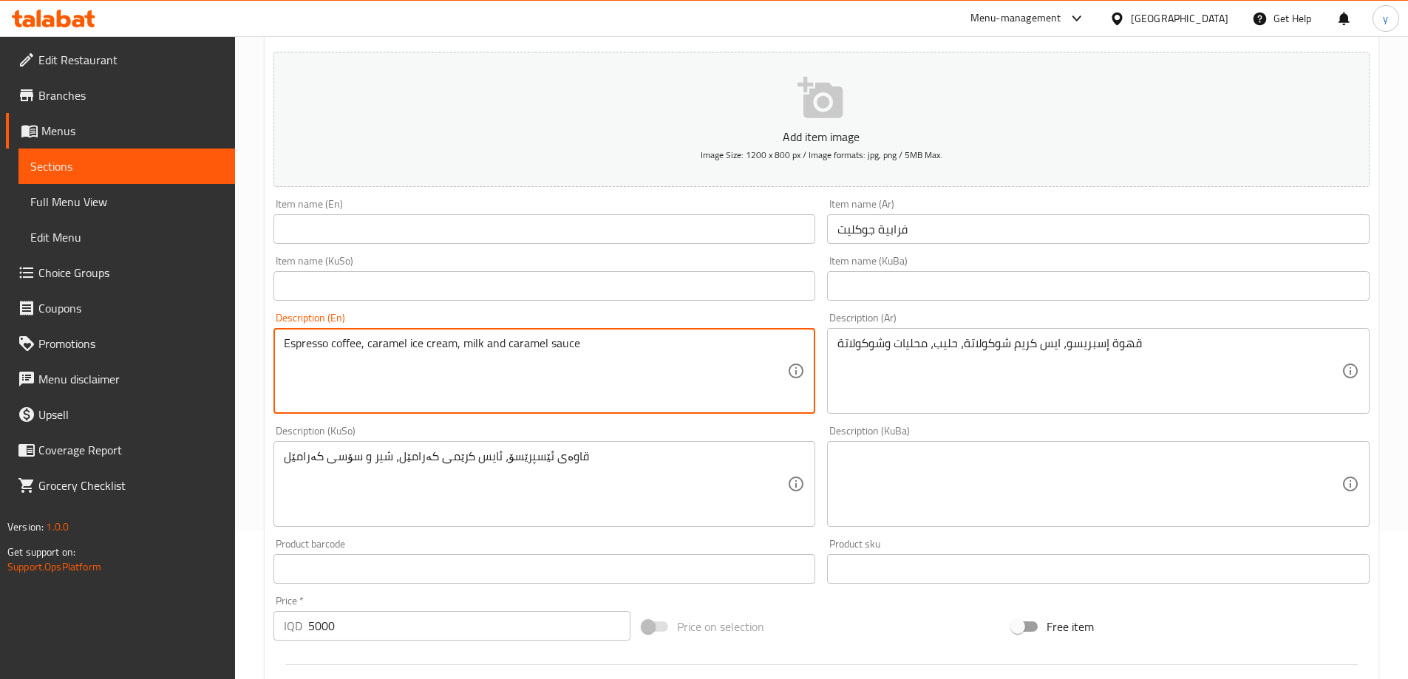
click at [561, 353] on textarea "Espresso coffee, caramel ice cream, milk and caramel sauce" at bounding box center [536, 371] width 504 height 70
paste textarea "hocolate ice cream, milk, sweeteners and chocolat"
type textarea "Espresso coffee, chocolate ice cream, milk, sweeteners and chocolate"
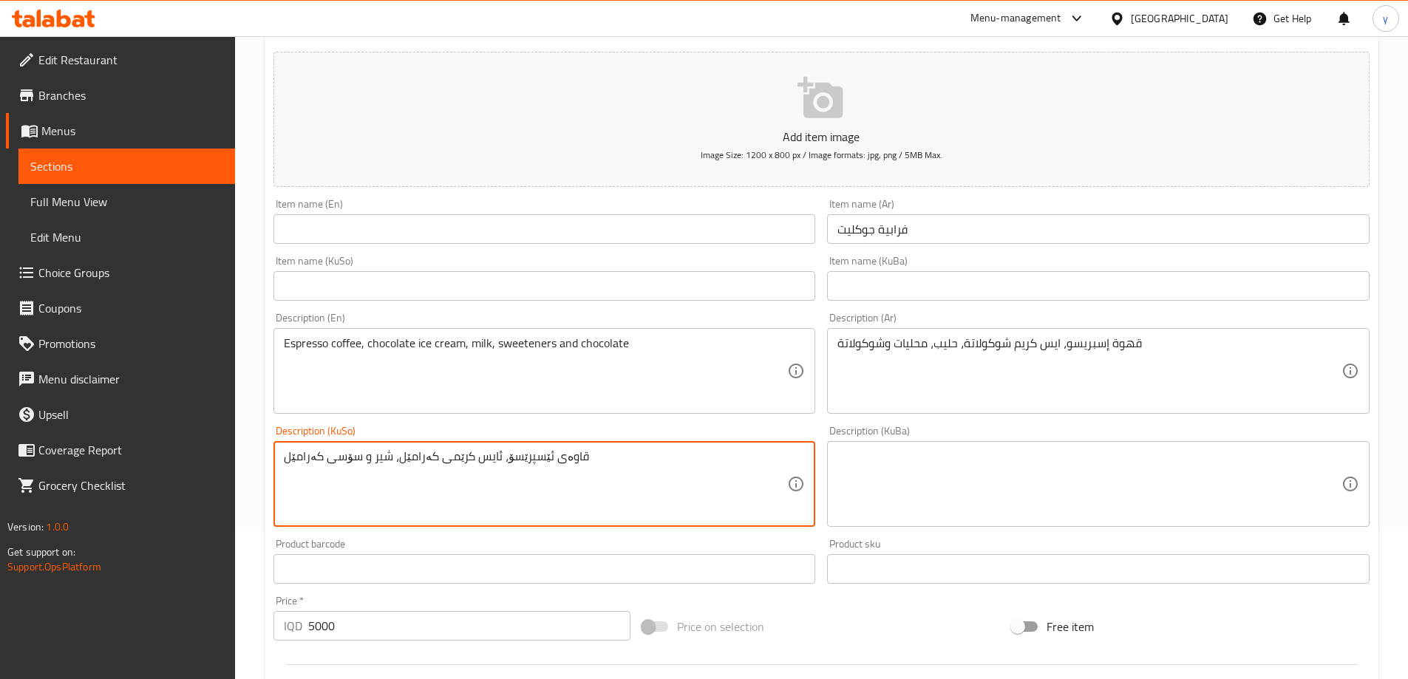
click at [424, 465] on textarea "قاوەی ئێسپرێسۆ، ئایس کرێمی کەرامێل، شیر و سۆسی کەرامێل" at bounding box center [536, 484] width 504 height 70
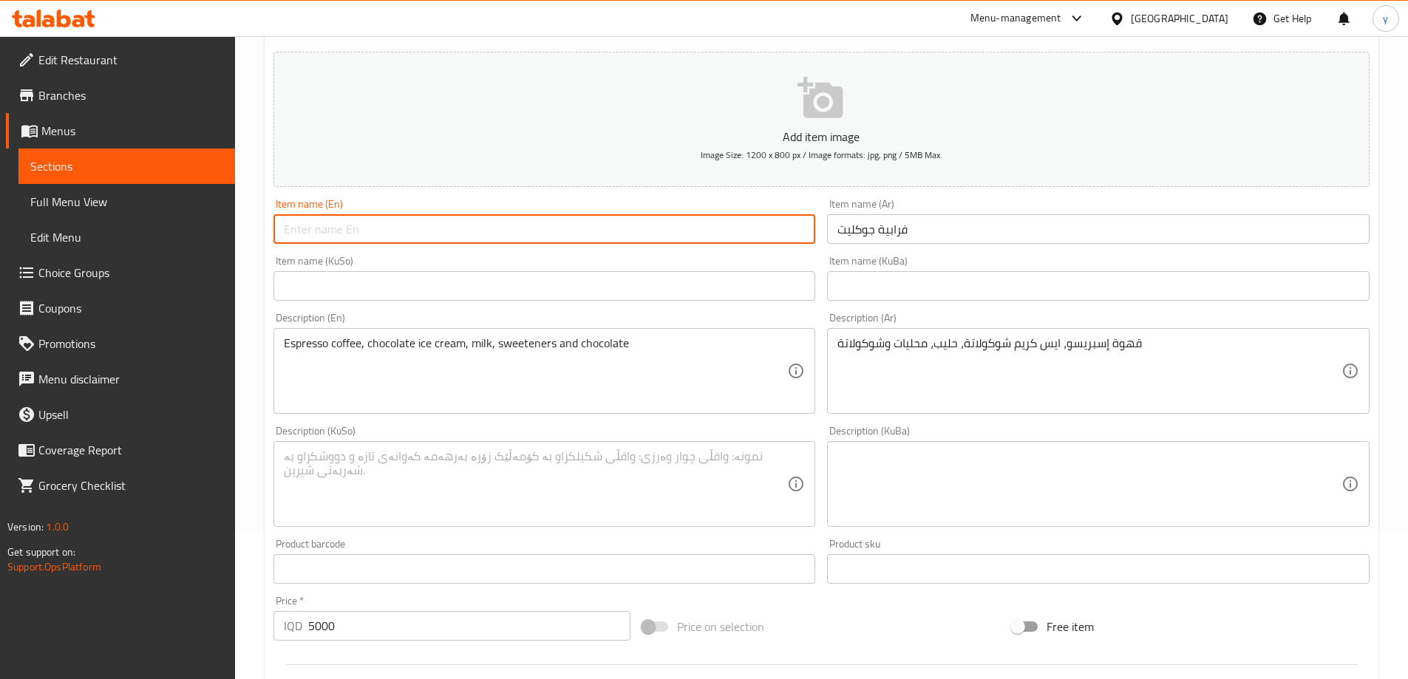
click at [512, 236] on input "text" at bounding box center [544, 229] width 542 height 30
type input "Chocolate Frappe"
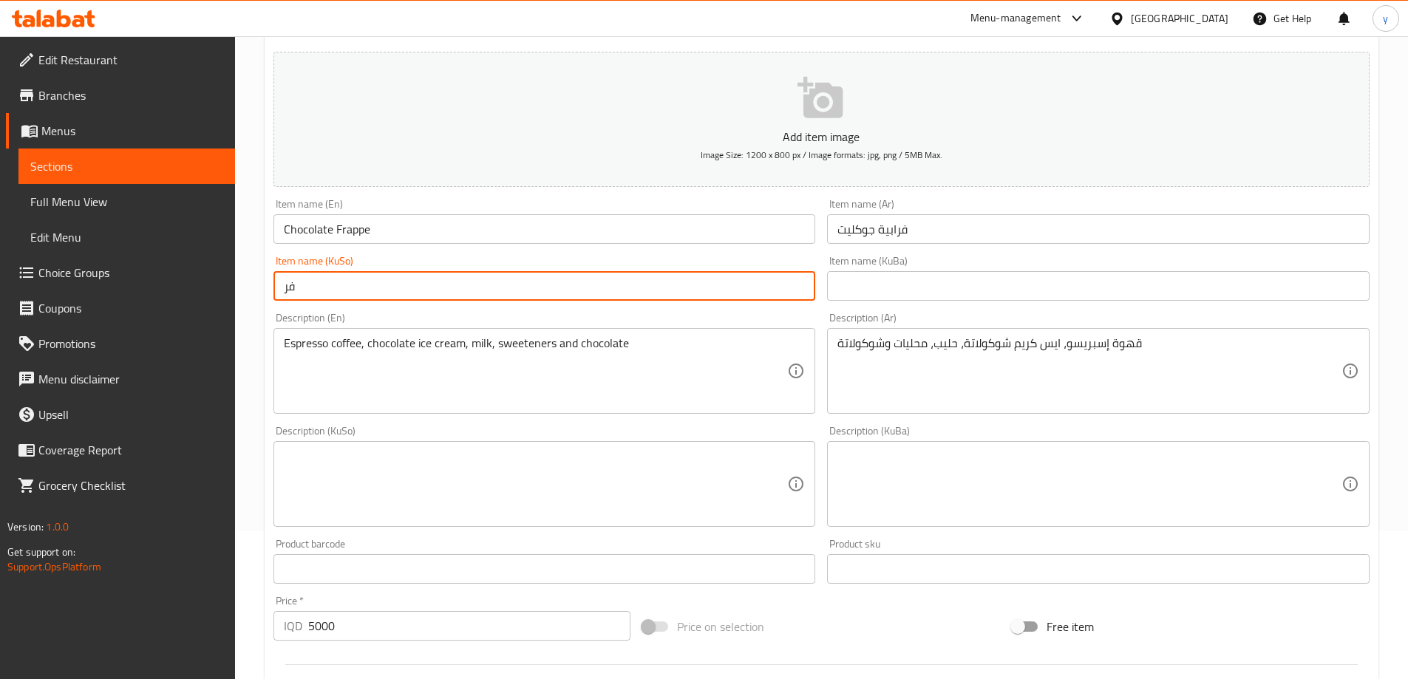
type input "ف"
type input "فرابیە چوکولاتە"
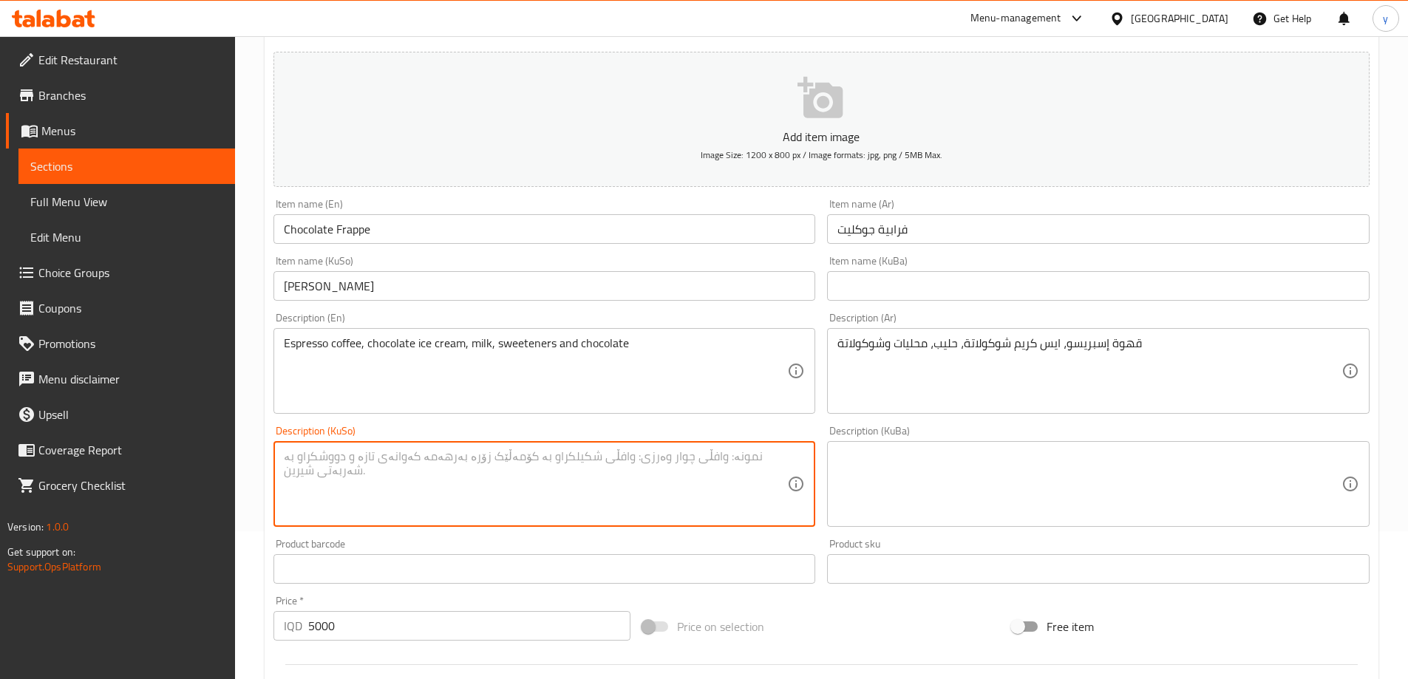
click at [547, 500] on textarea at bounding box center [536, 484] width 504 height 70
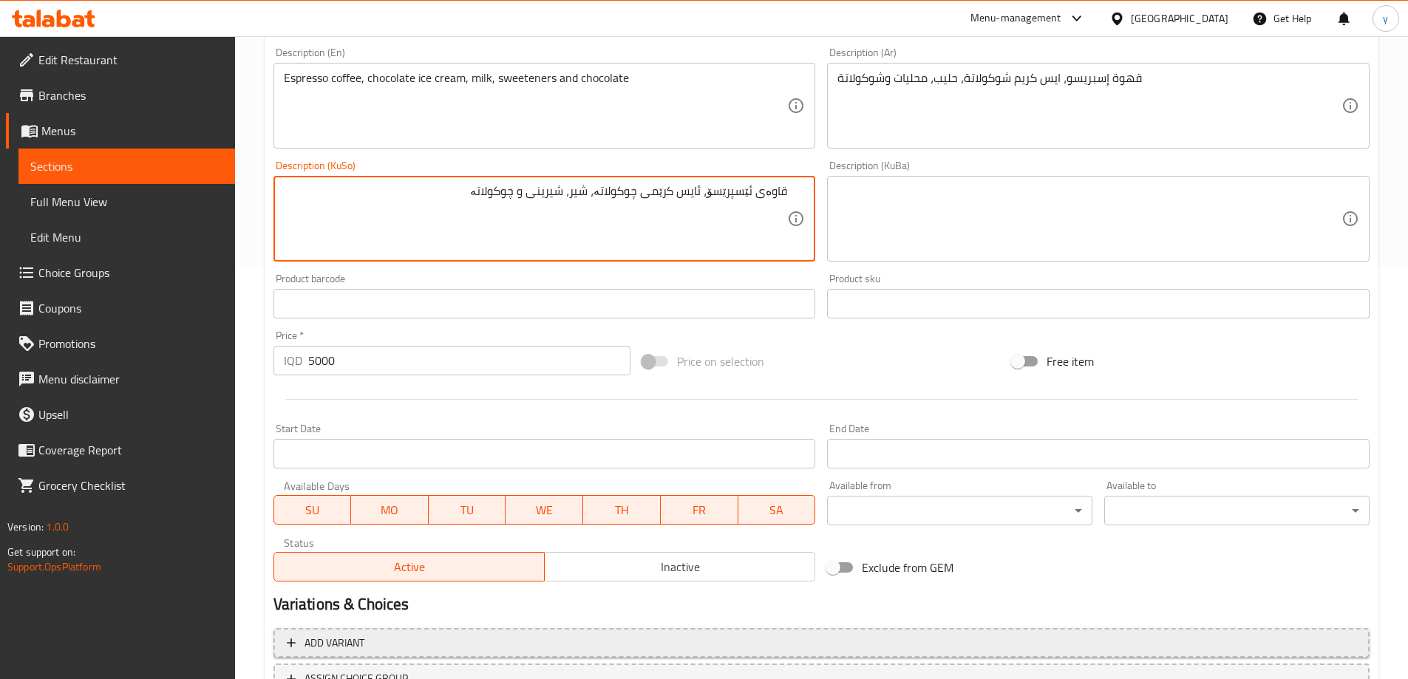
scroll to position [535, 0]
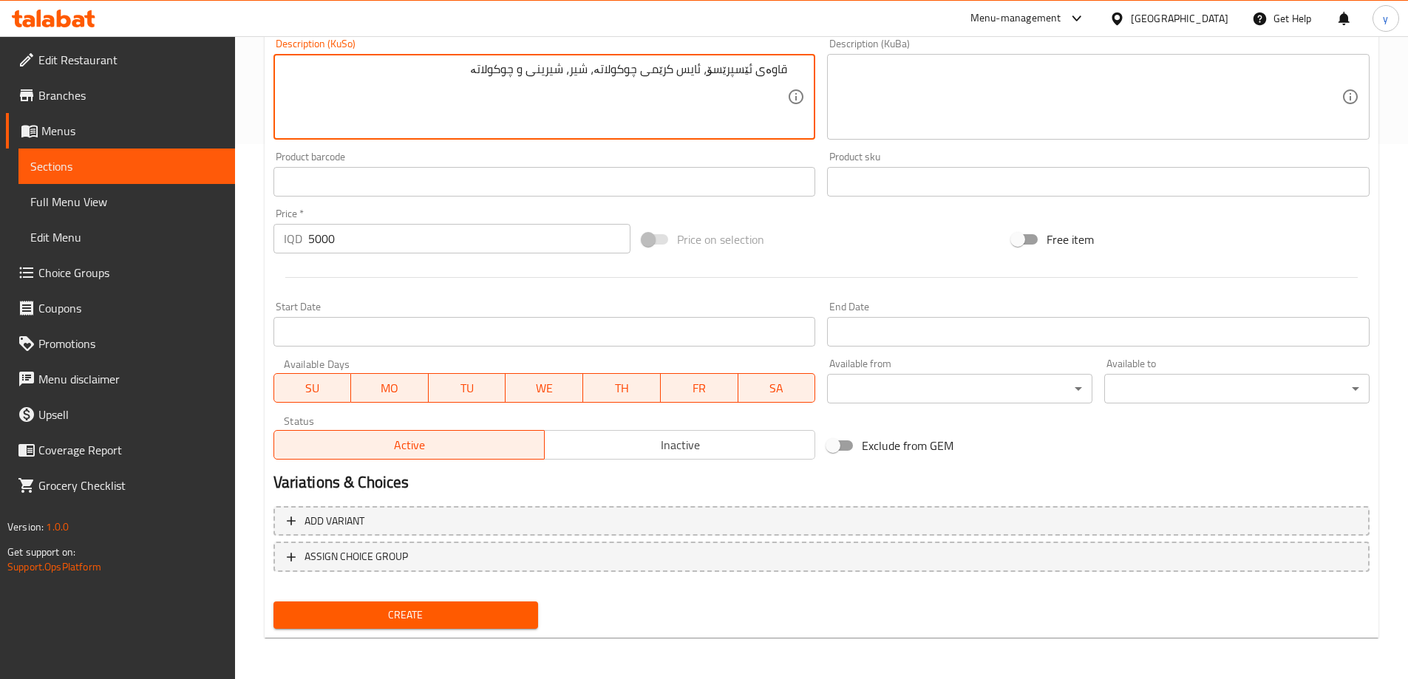
type textarea "قاوەی ئێسپرێسۆ، ئایس کرێمی چوکولاتە، شیر، شیرینی و چوکولاتە"
click at [455, 593] on div "Add variant ASSIGN CHOICE GROUP" at bounding box center [822, 548] width 1108 height 96
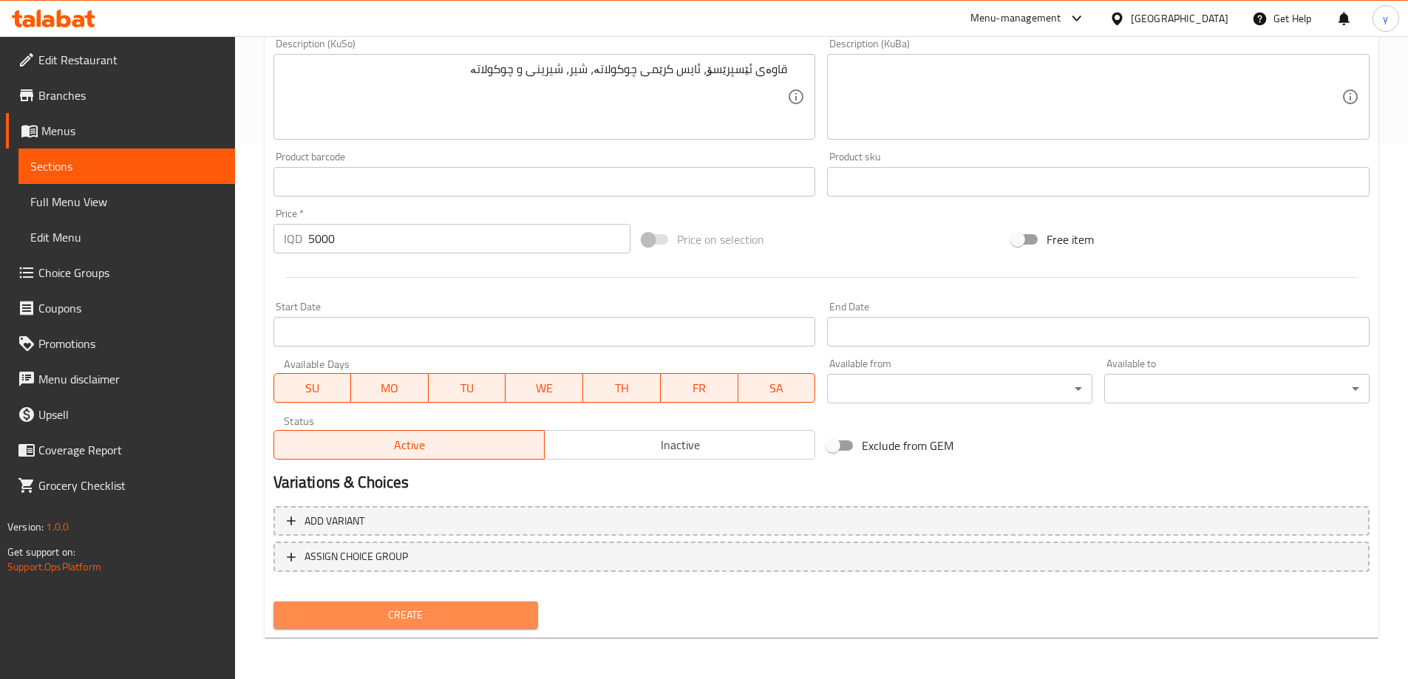
click at [468, 613] on span "Create" at bounding box center [406, 615] width 242 height 18
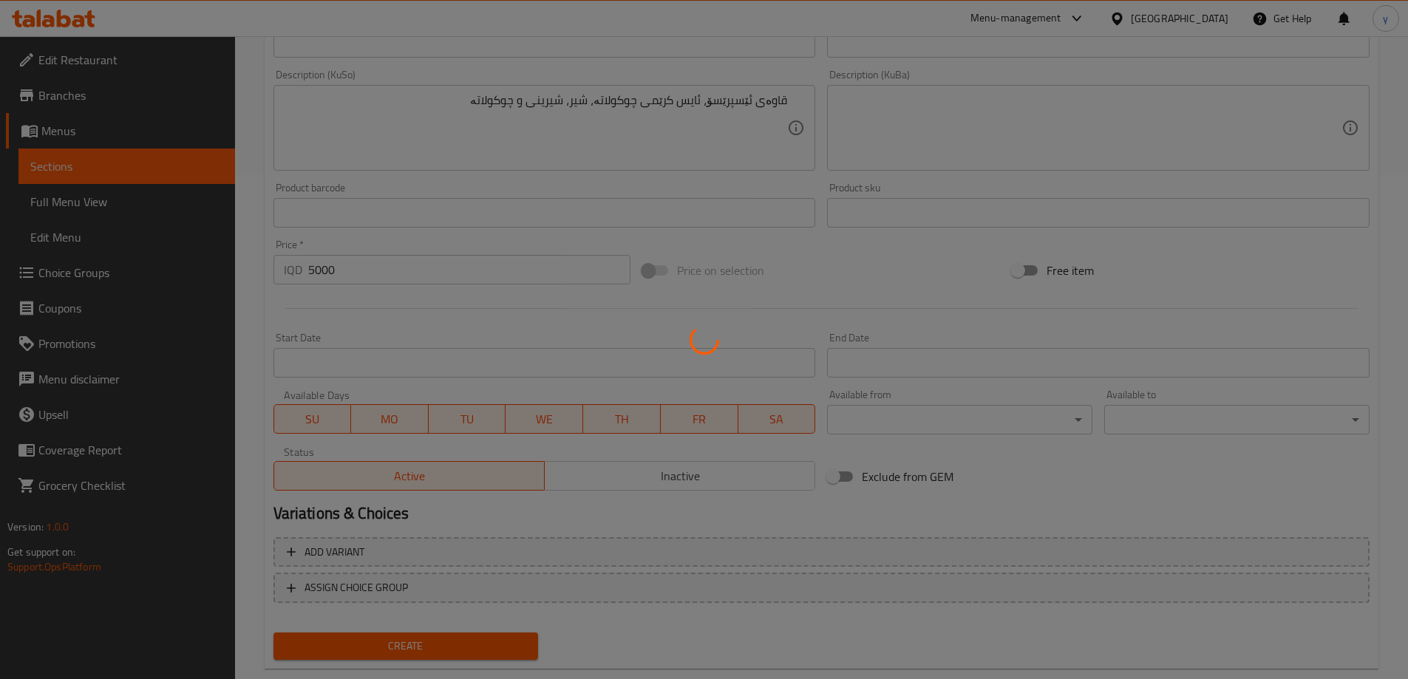
scroll to position [239, 0]
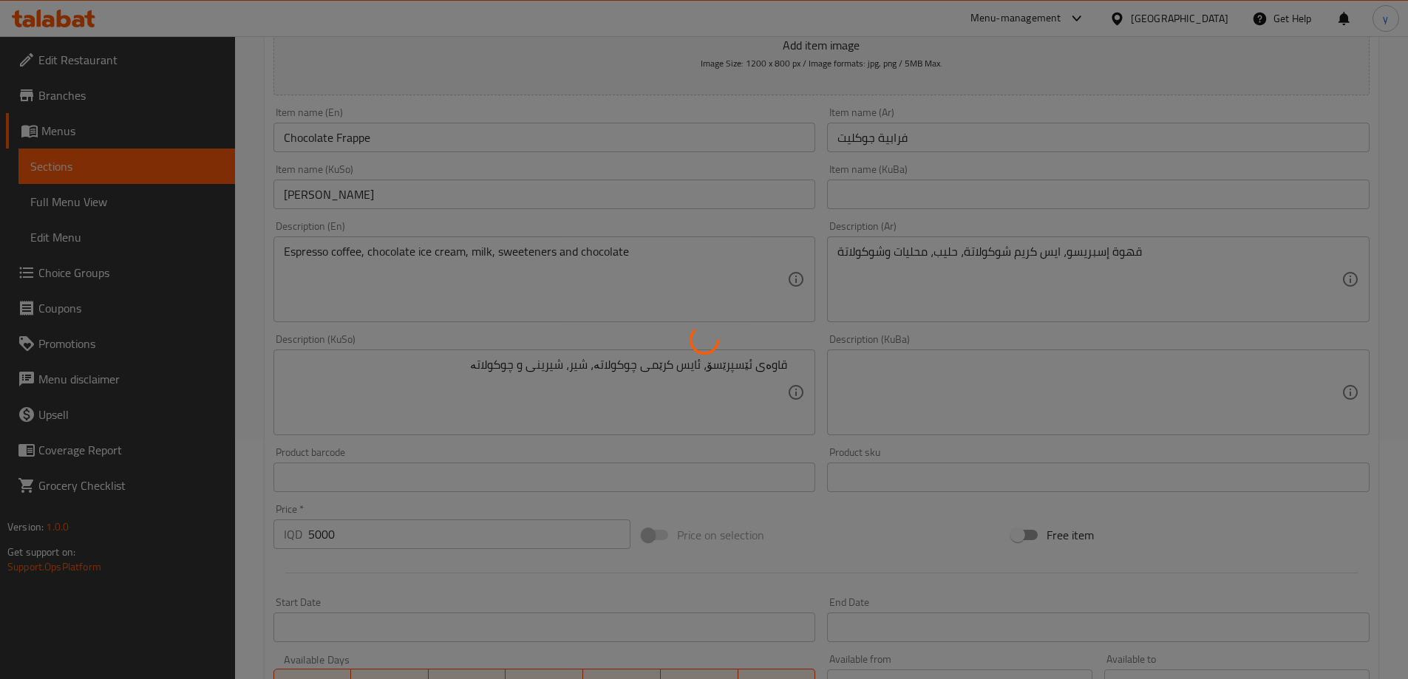
type input "0"
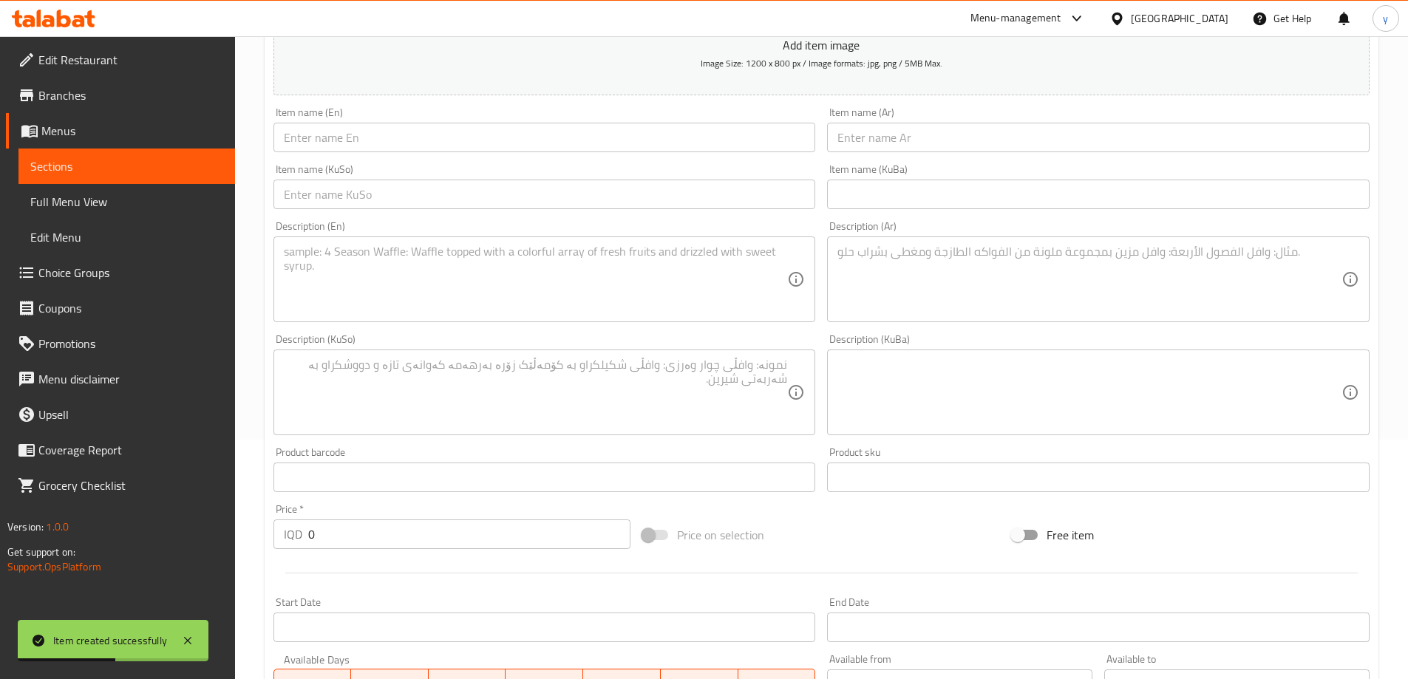
click at [886, 153] on div "Item name (Ar) Item name (Ar)" at bounding box center [1098, 129] width 554 height 57
click at [888, 152] on input "text" at bounding box center [1098, 138] width 542 height 30
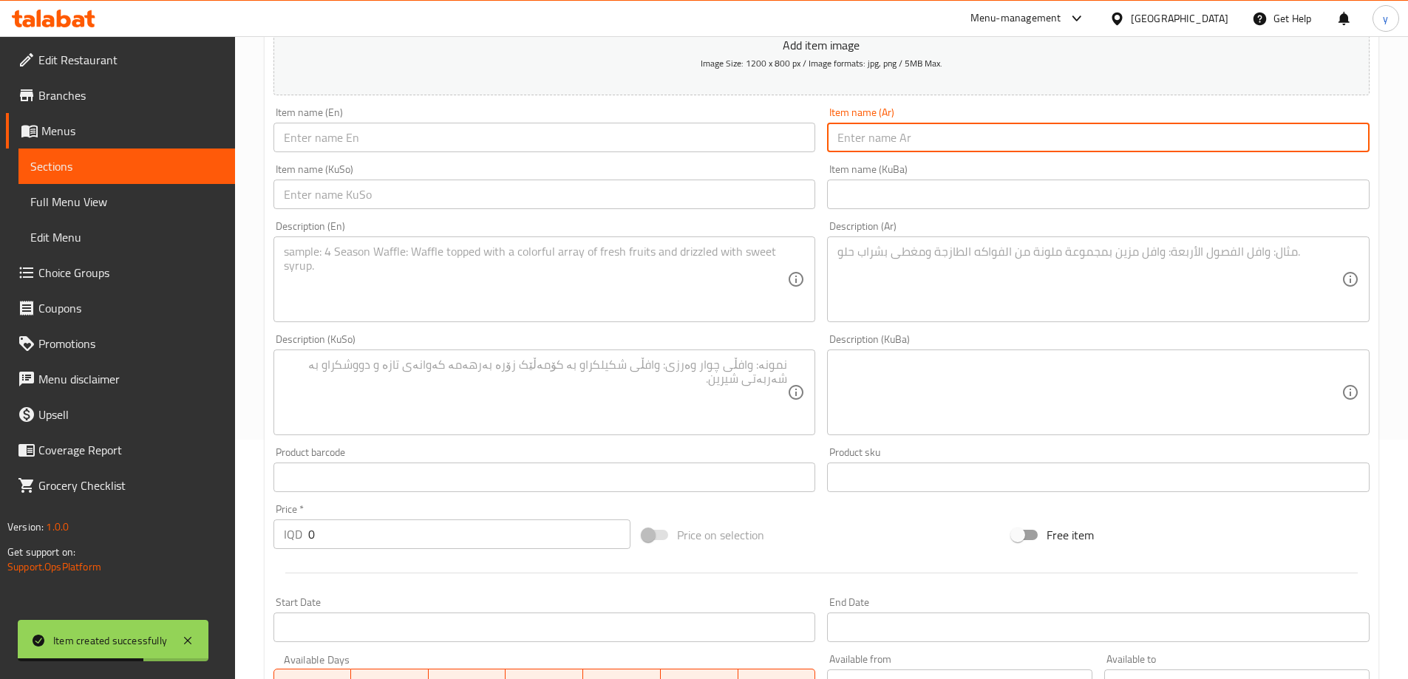
paste input "فرابية بستاشيو"
type input "فرابية بستاشيو"
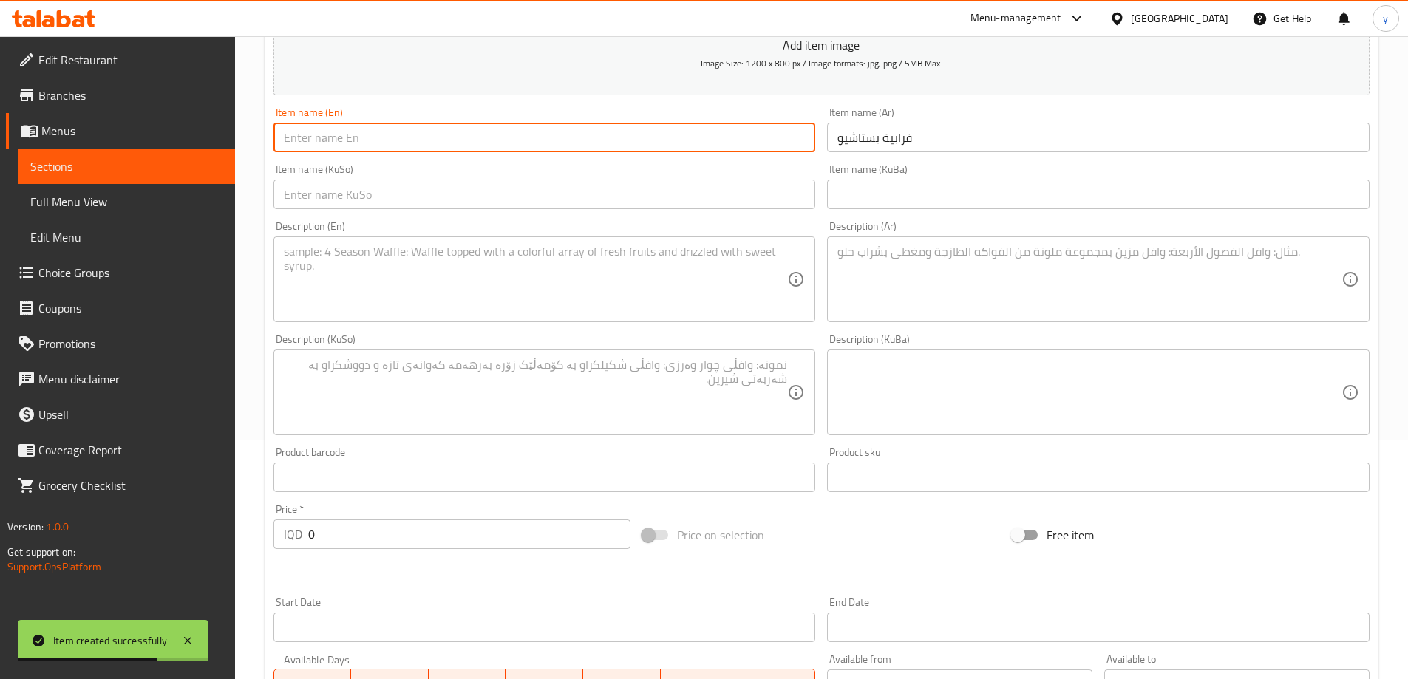
click at [661, 129] on input "text" at bounding box center [544, 138] width 542 height 30
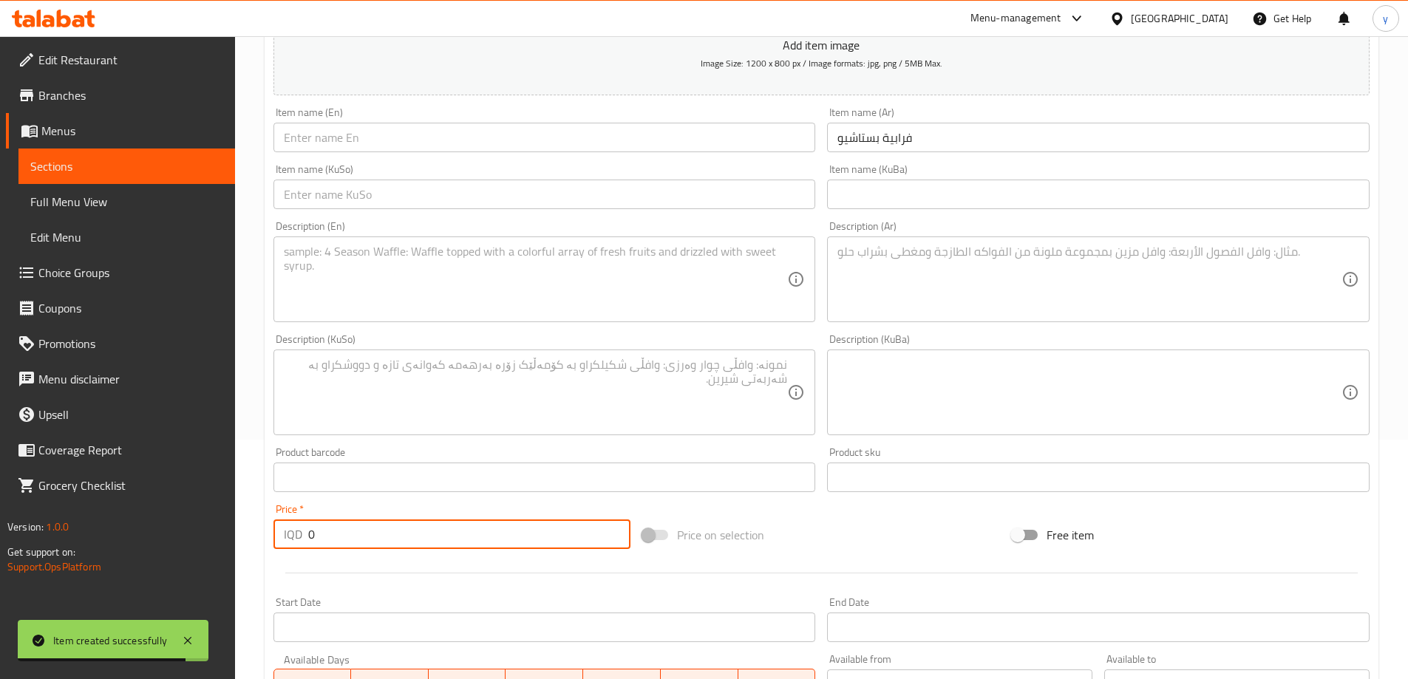
click at [395, 536] on input "0" at bounding box center [469, 535] width 323 height 30
paste input "500"
type input "5000"
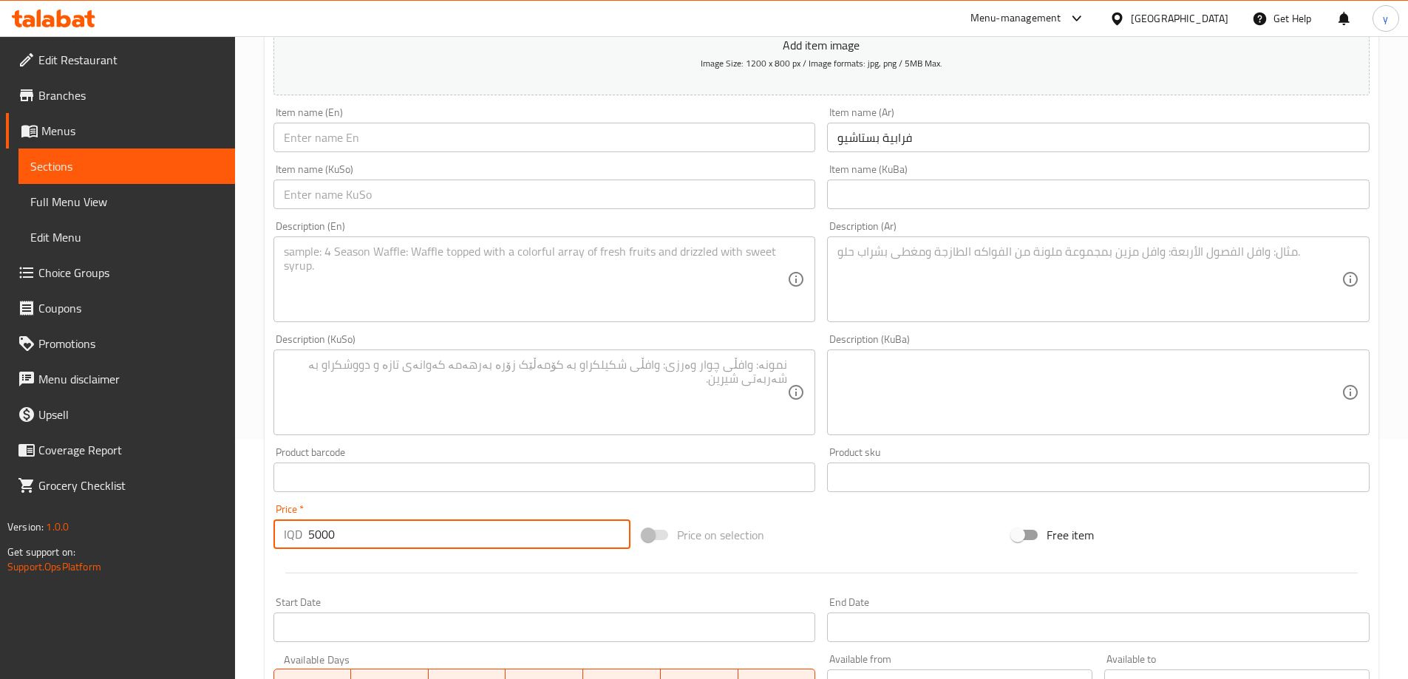
click at [708, 140] on input "text" at bounding box center [544, 138] width 542 height 30
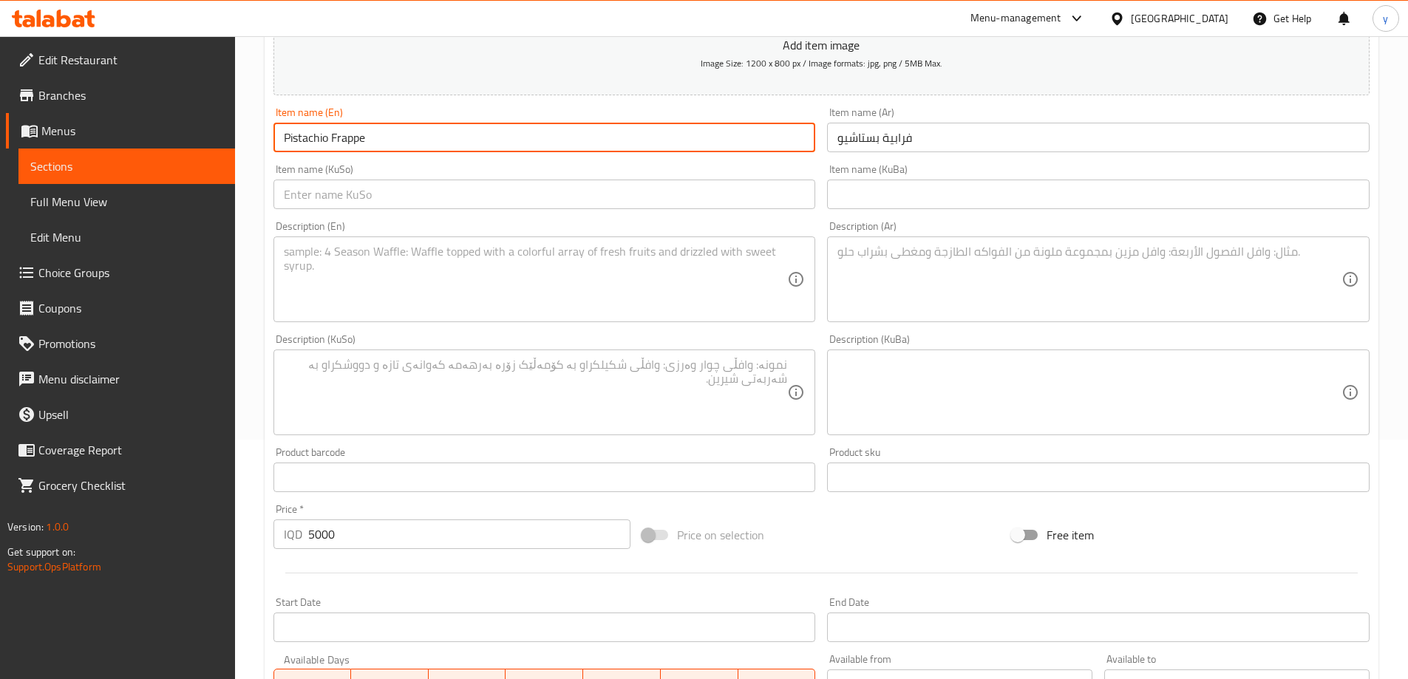
type input "Pistachio Frappe"
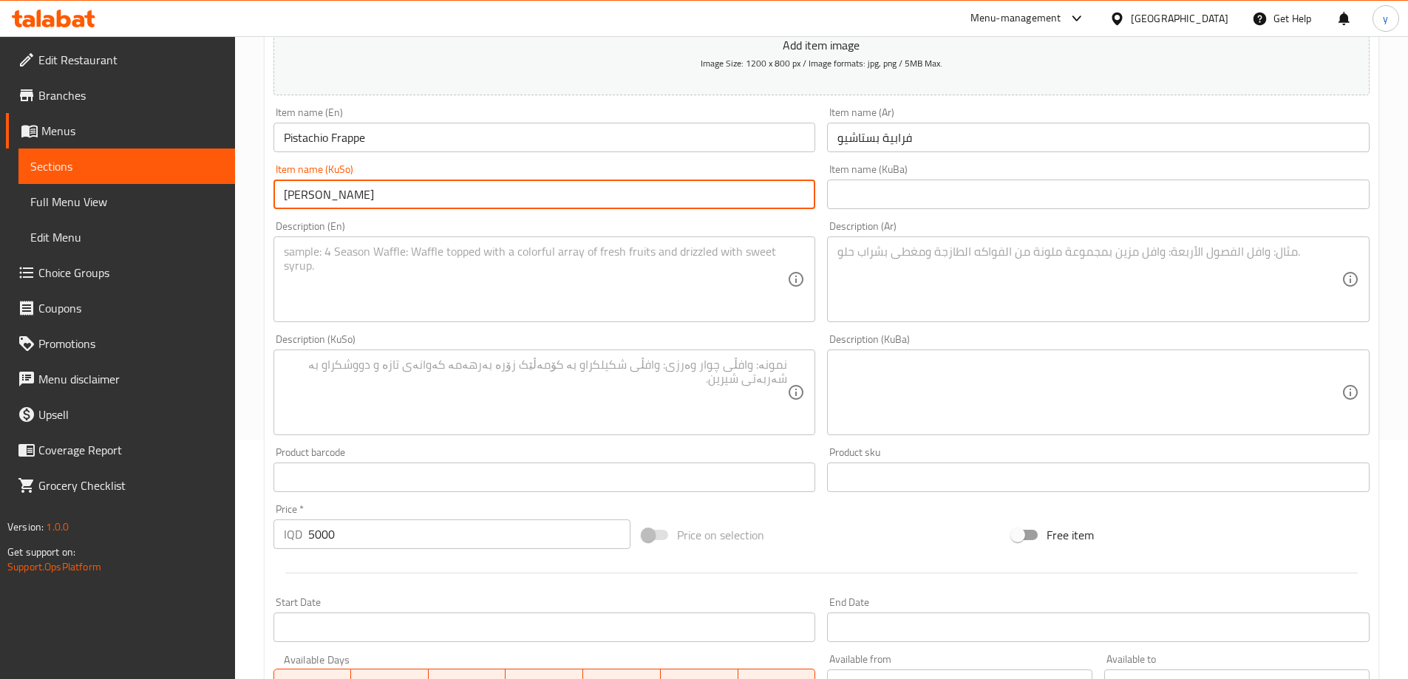
type input "فرابیە فستەق"
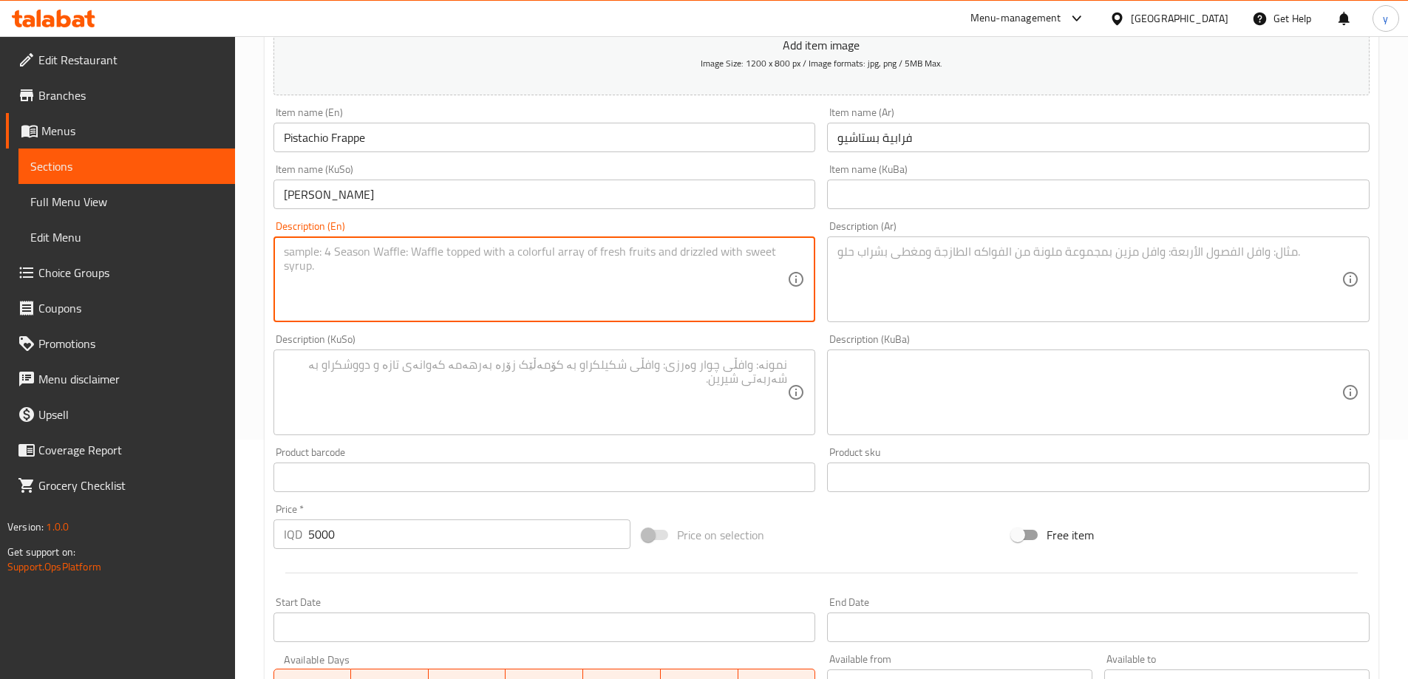
click at [569, 294] on textarea at bounding box center [536, 280] width 504 height 70
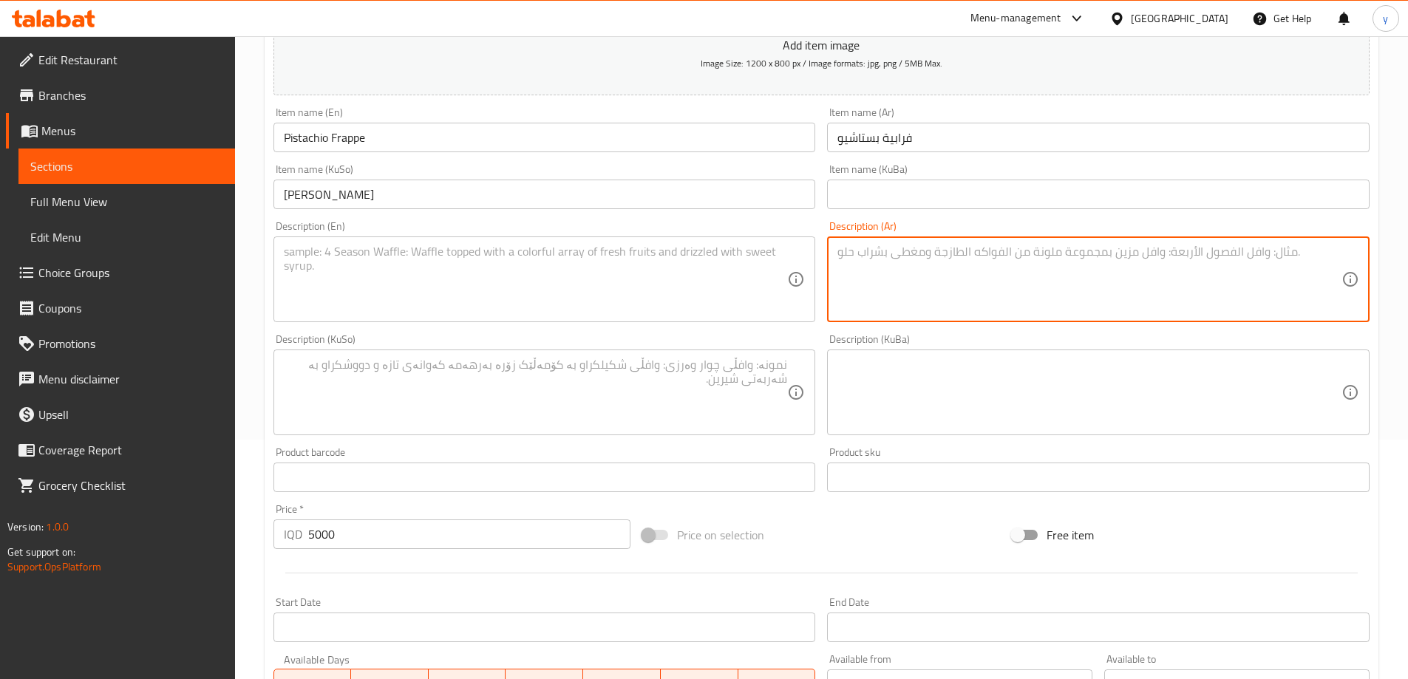
click at [1038, 310] on textarea at bounding box center [1089, 280] width 504 height 70
paste textarea "قهوة إسبريسو، ايس كريم بستاشيو، حليب، محليات وفستق"
type textarea "قهوة إسبريسو، ايس كريم بستاشيو، حليب، محليات وفستق"
click at [673, 286] on textarea at bounding box center [536, 280] width 504 height 70
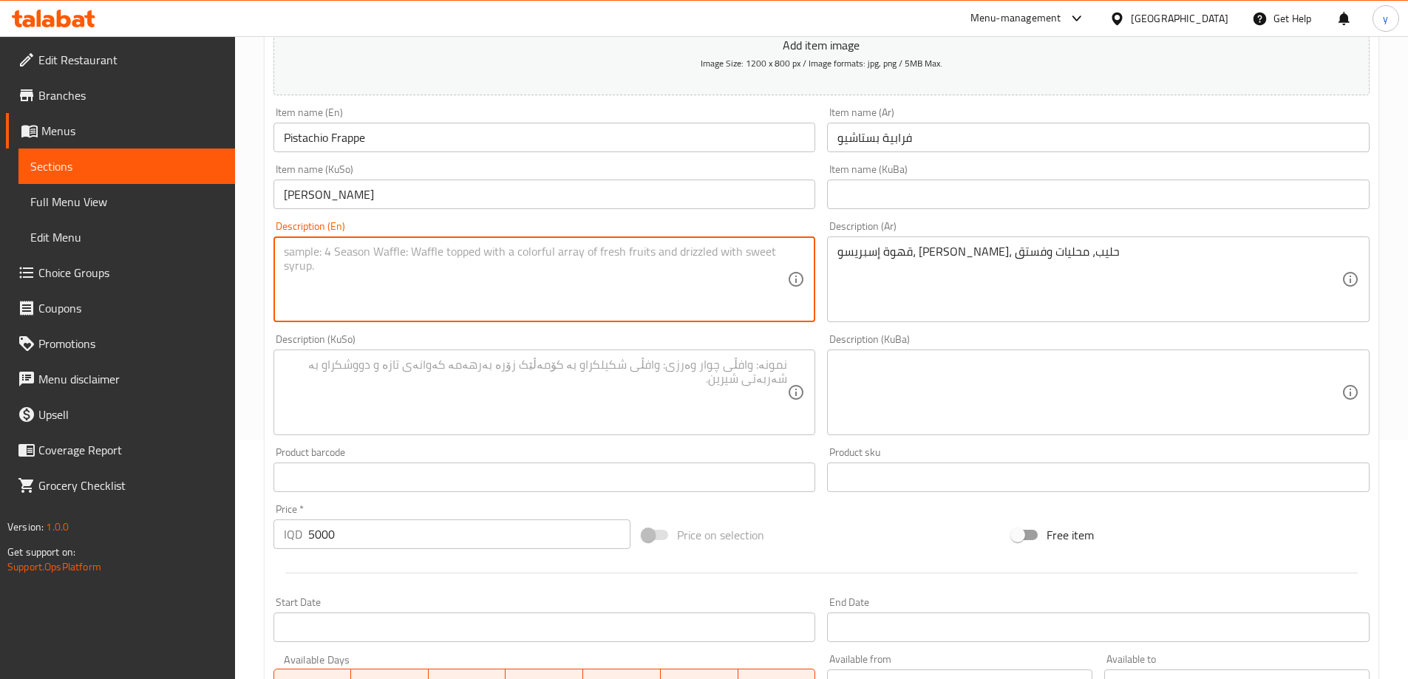
paste textarea "Espresso coffee, pistachio ice cream, milk, sweeteners and pistachios"
type textarea "Espresso coffee, pistachio ice cream, milk, sweeteners and pistachios"
click at [516, 404] on textarea at bounding box center [536, 393] width 504 height 70
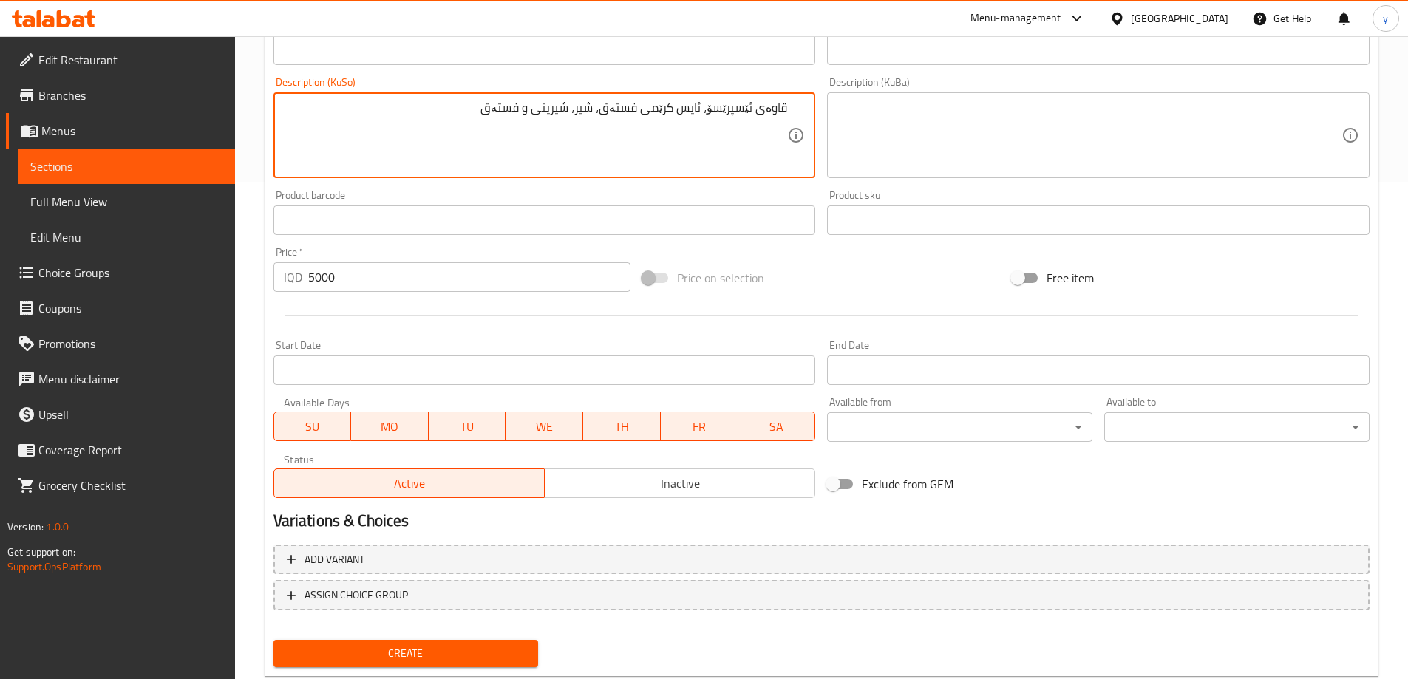
scroll to position [535, 0]
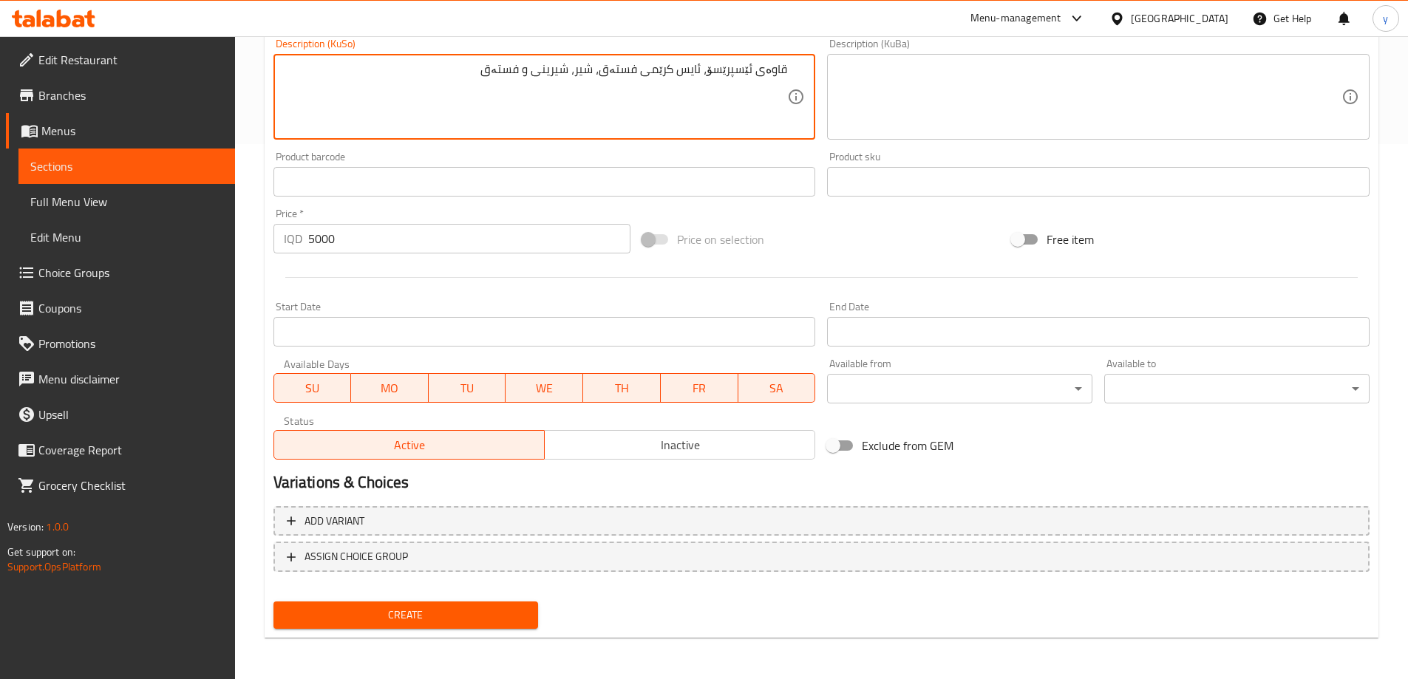
type textarea "قاوەی ئێسپرێسۆ، ئایس کرێمی فستەق، شیر، شیرینی و فستەق"
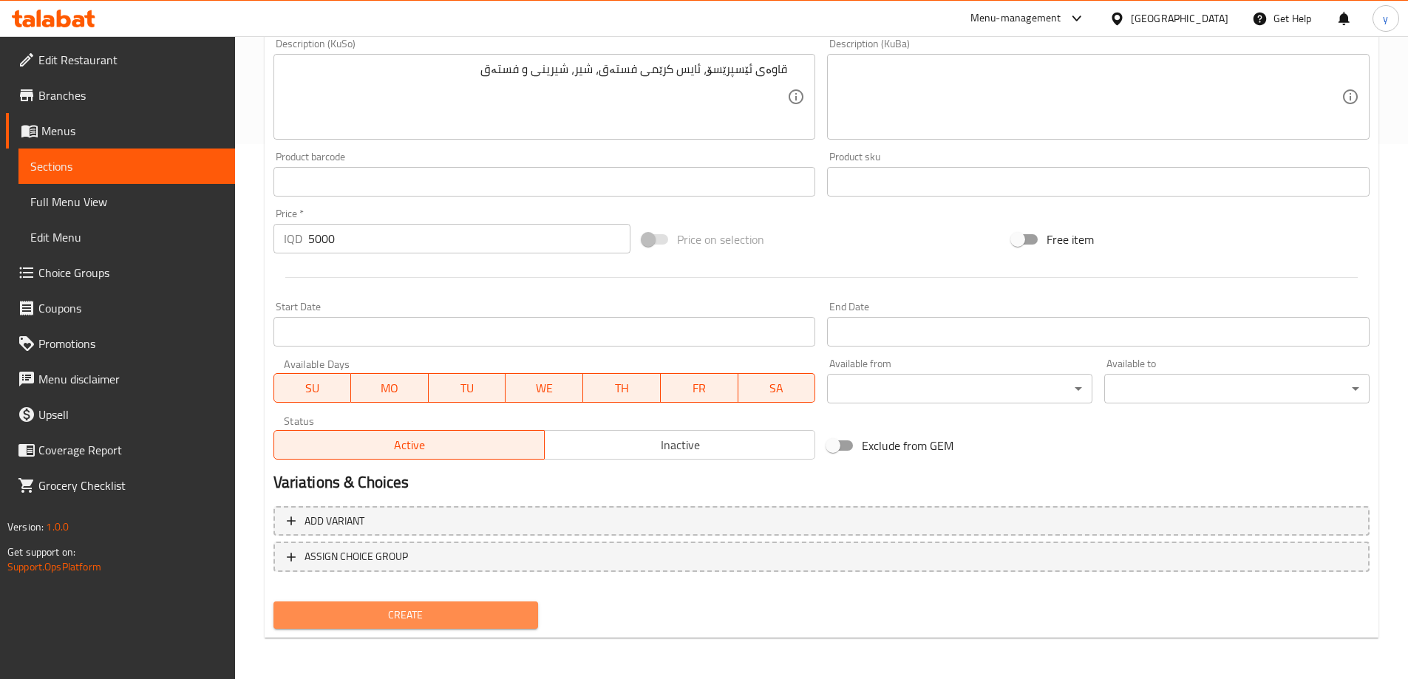
click at [449, 607] on span "Create" at bounding box center [406, 615] width 242 height 18
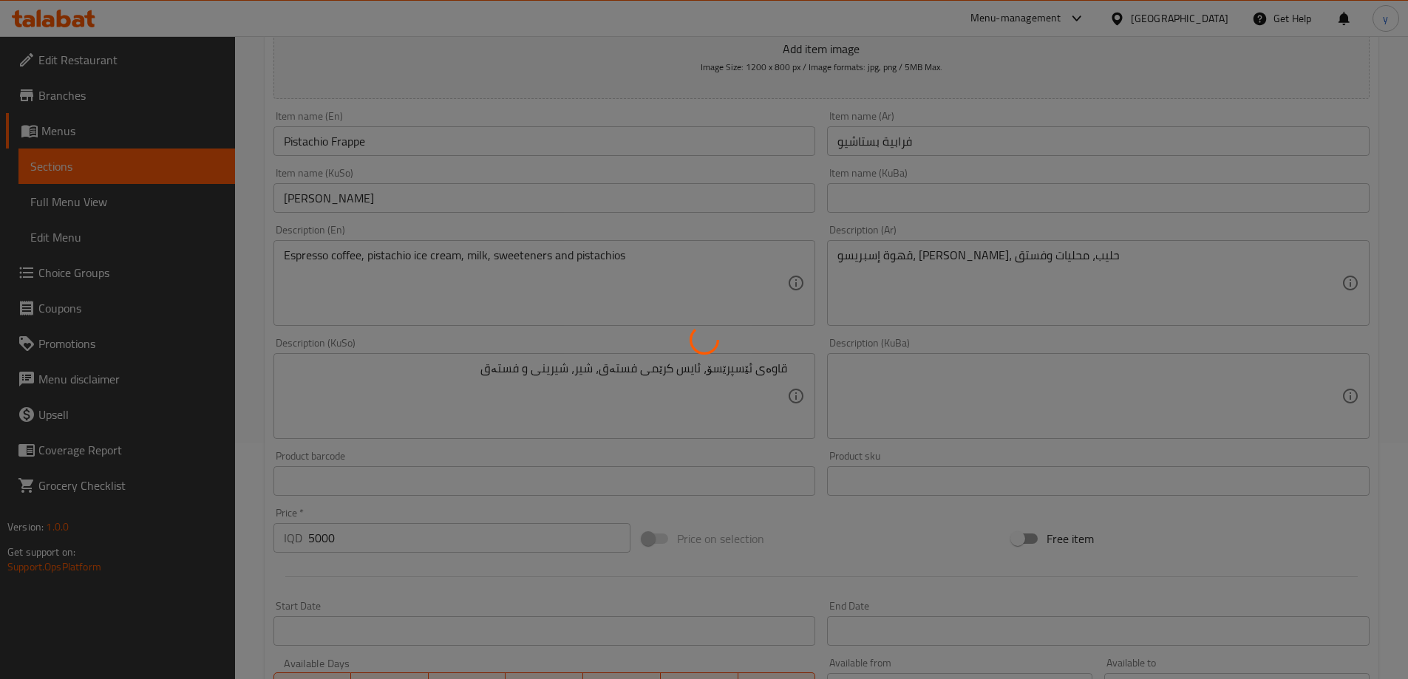
scroll to position [92, 0]
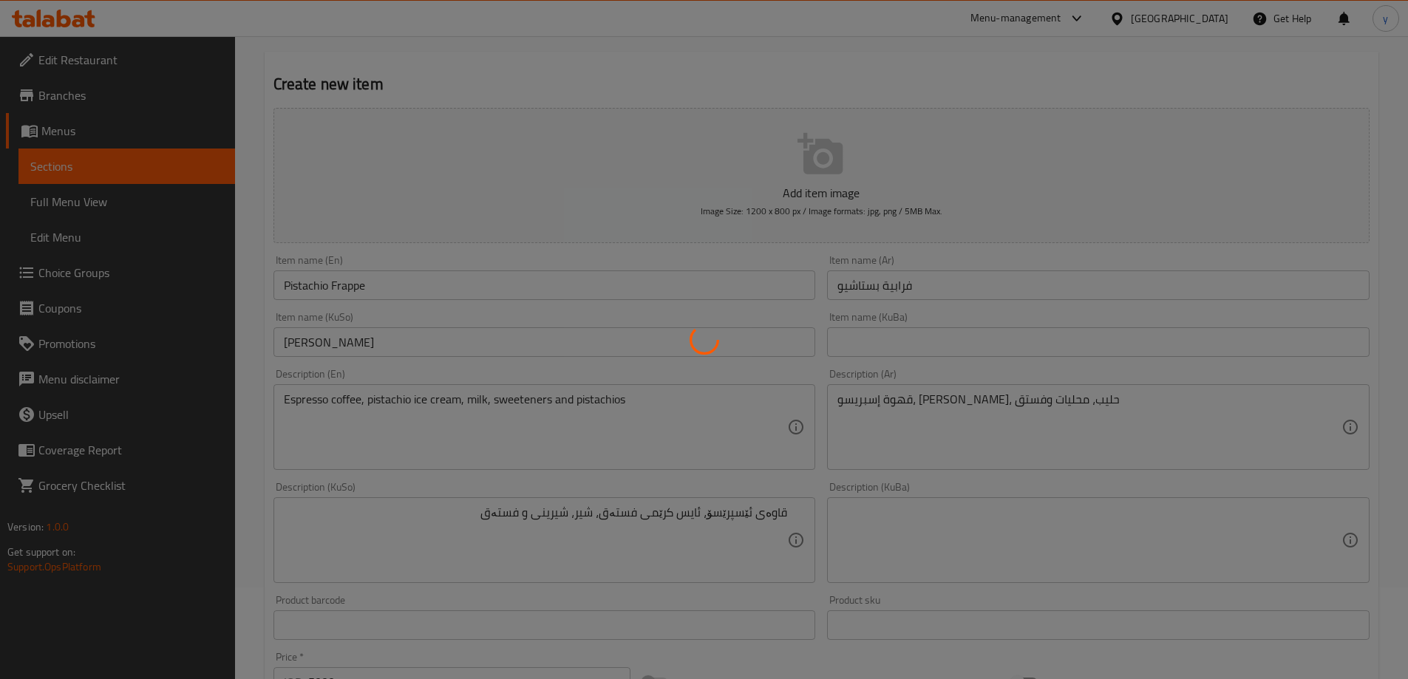
type input "0"
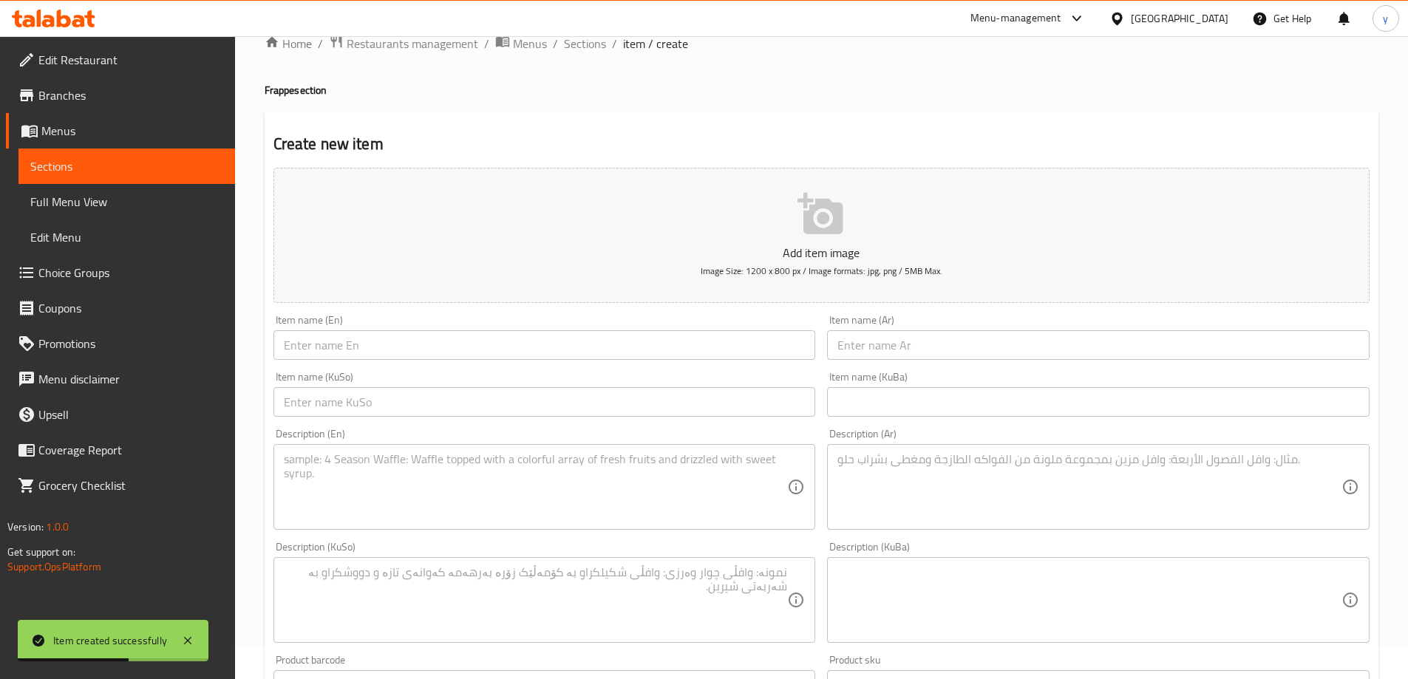
scroll to position [0, 0]
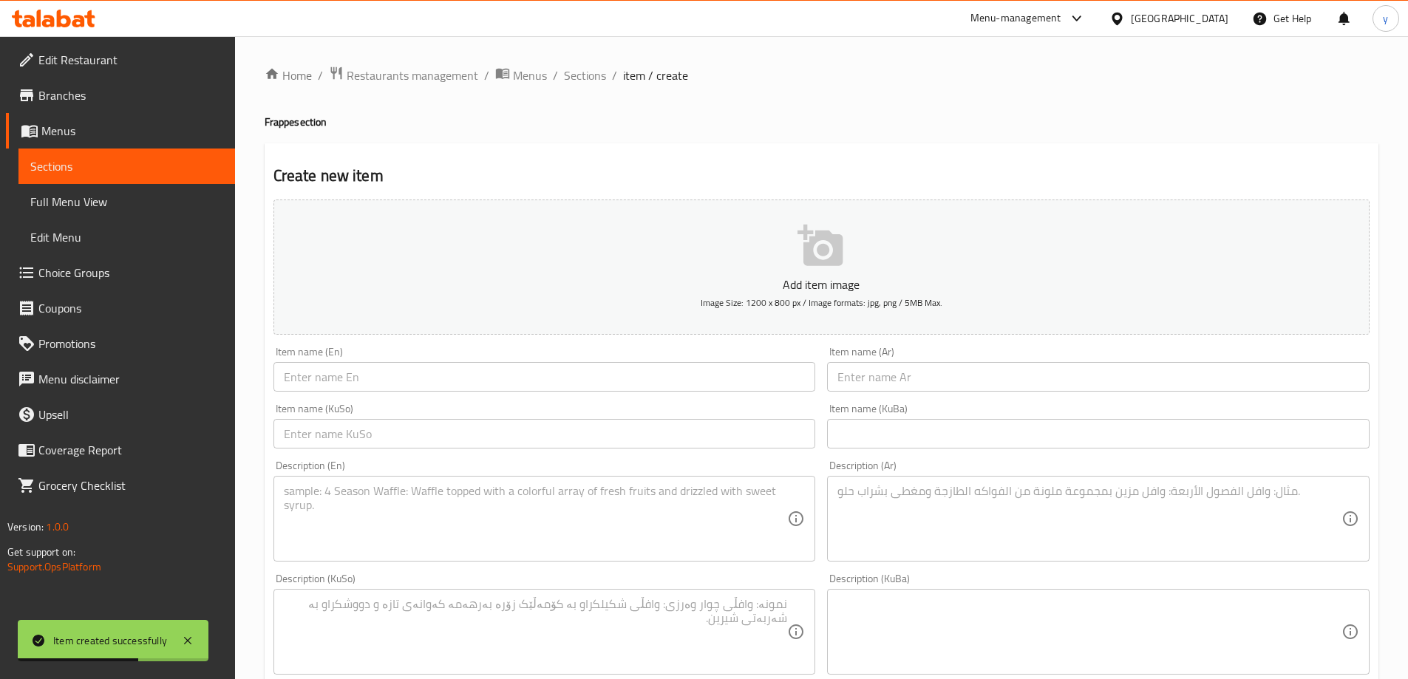
click at [573, 64] on div "Home / Restaurants management / Menus / Sections / item / create Frappe section…" at bounding box center [821, 625] width 1173 height 1178
click at [583, 74] on span "Sections" at bounding box center [585, 76] width 42 height 18
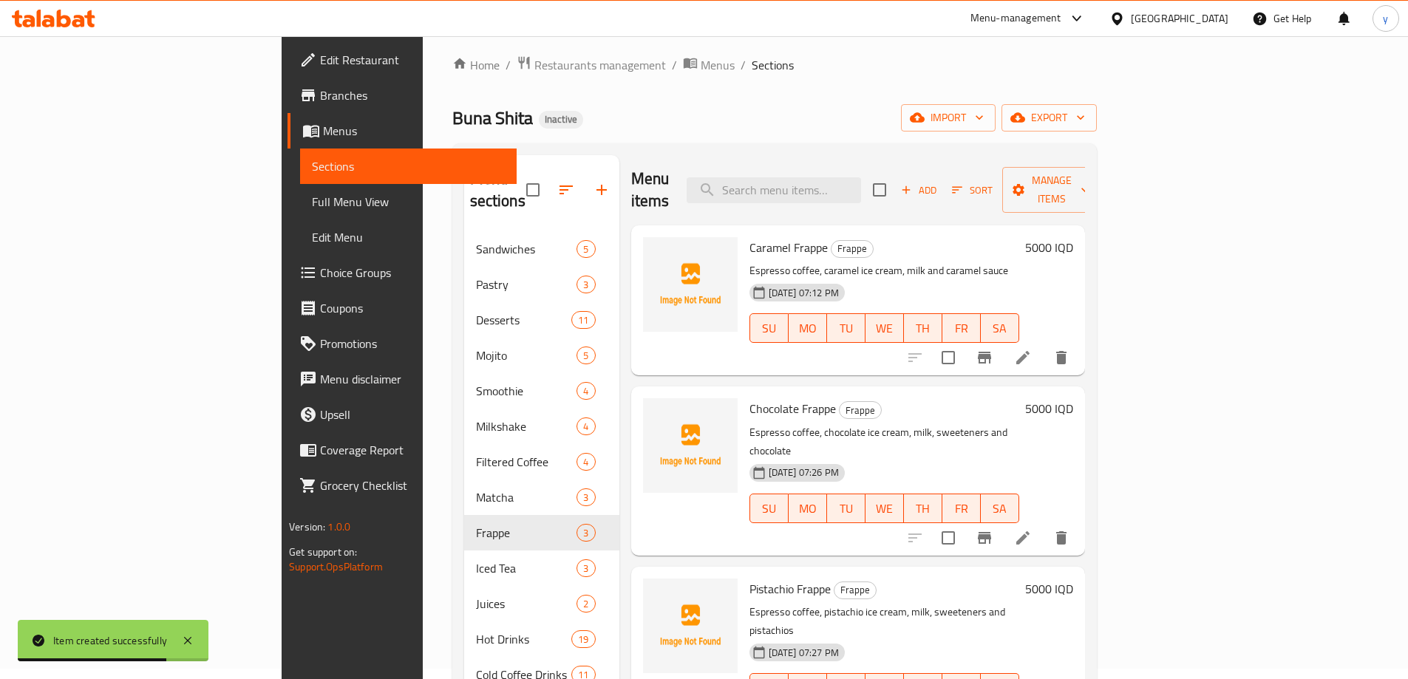
scroll to position [207, 0]
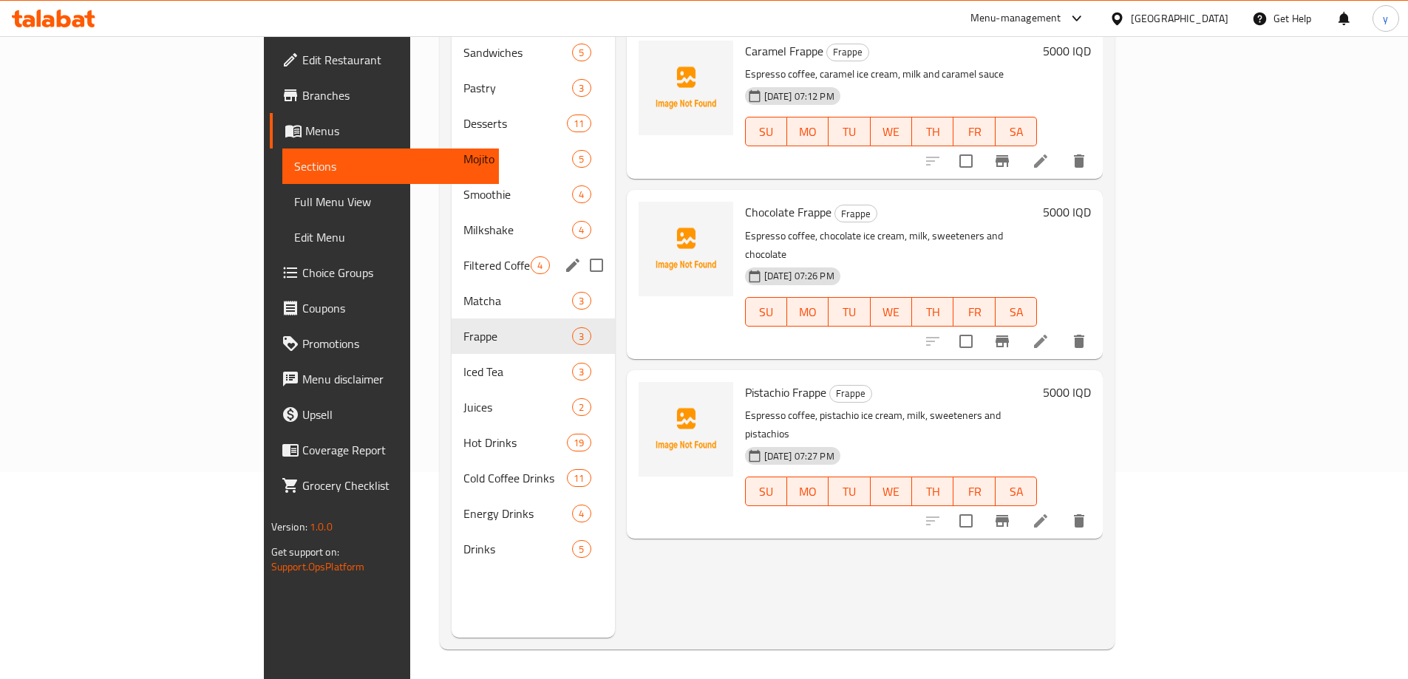
click at [452, 253] on div "Filtered Coffee 4" at bounding box center [533, 265] width 163 height 35
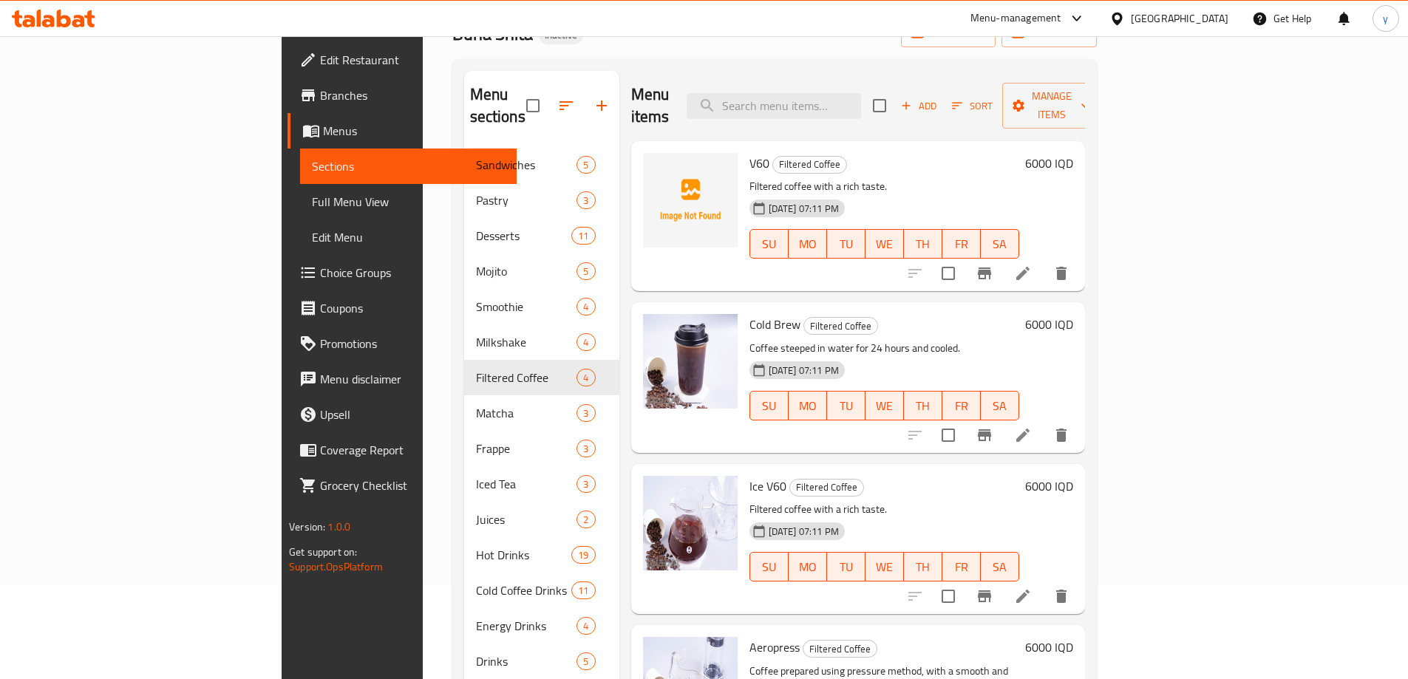
scroll to position [59, 0]
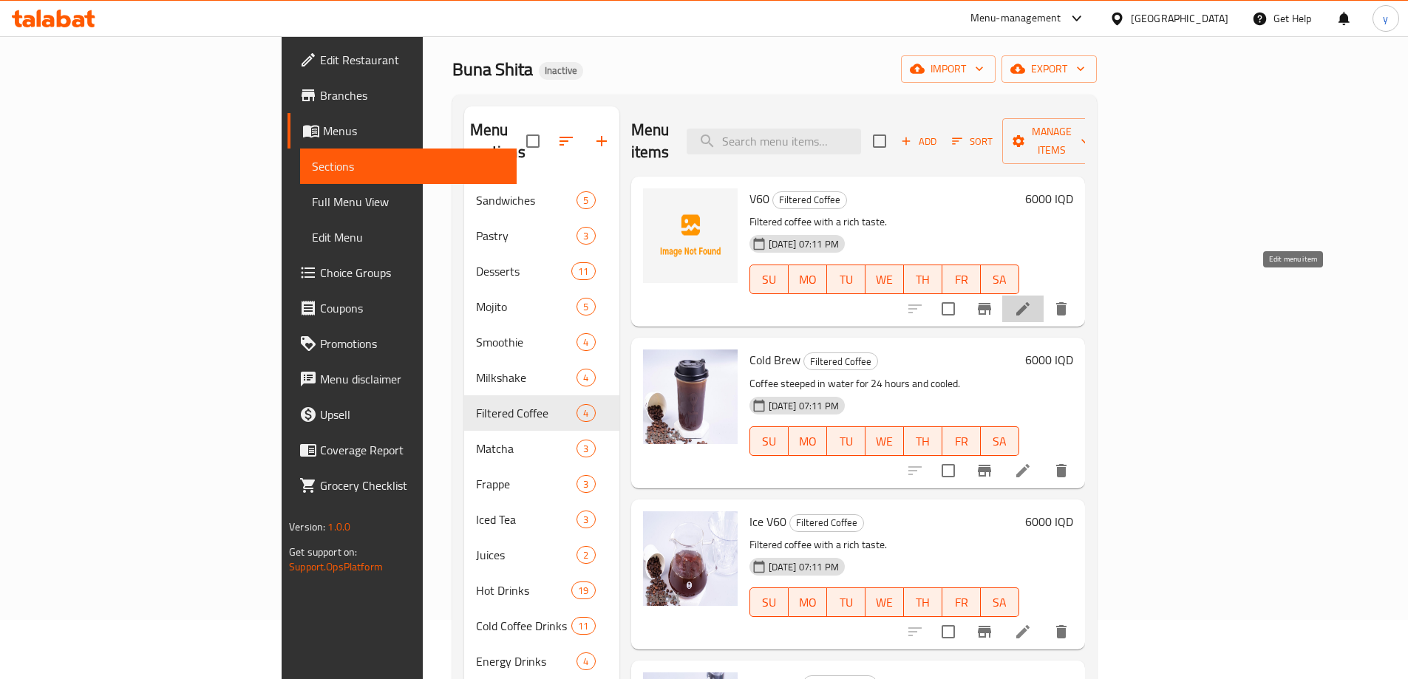
click at [1029, 302] on icon at bounding box center [1022, 308] width 13 height 13
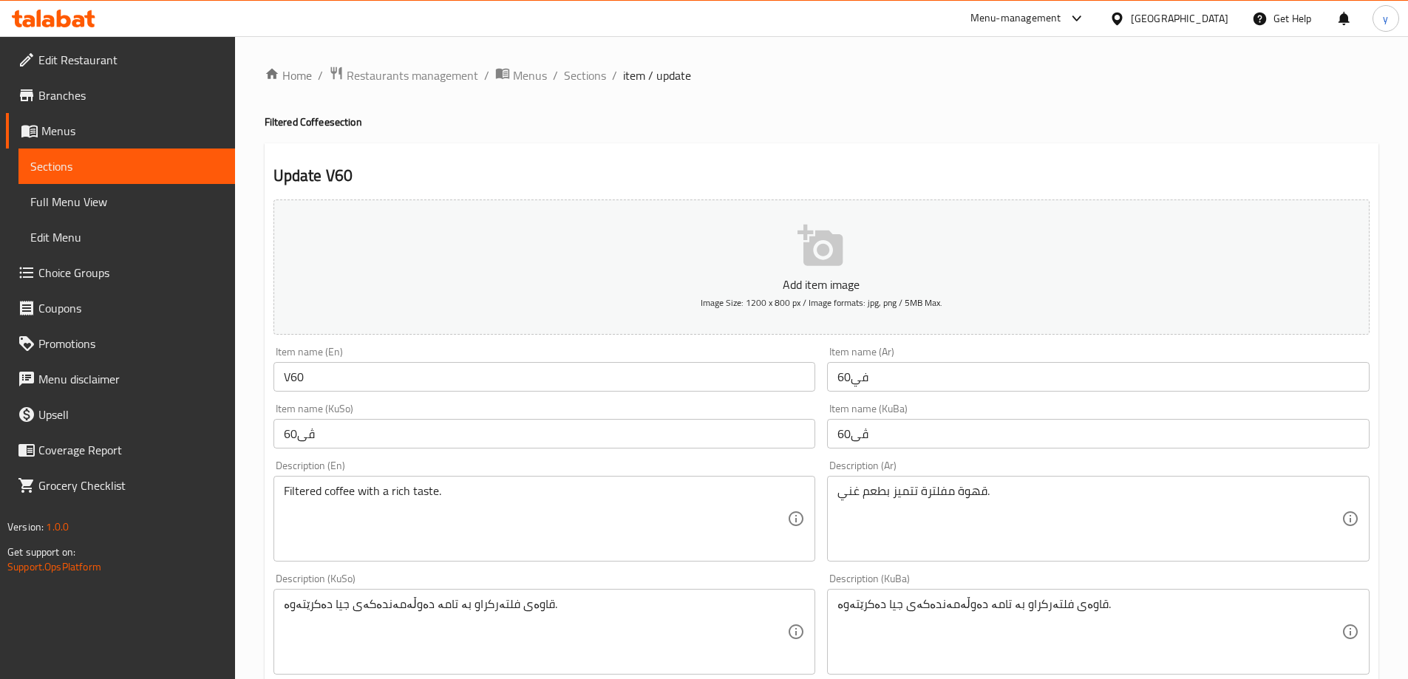
scroll to position [148, 0]
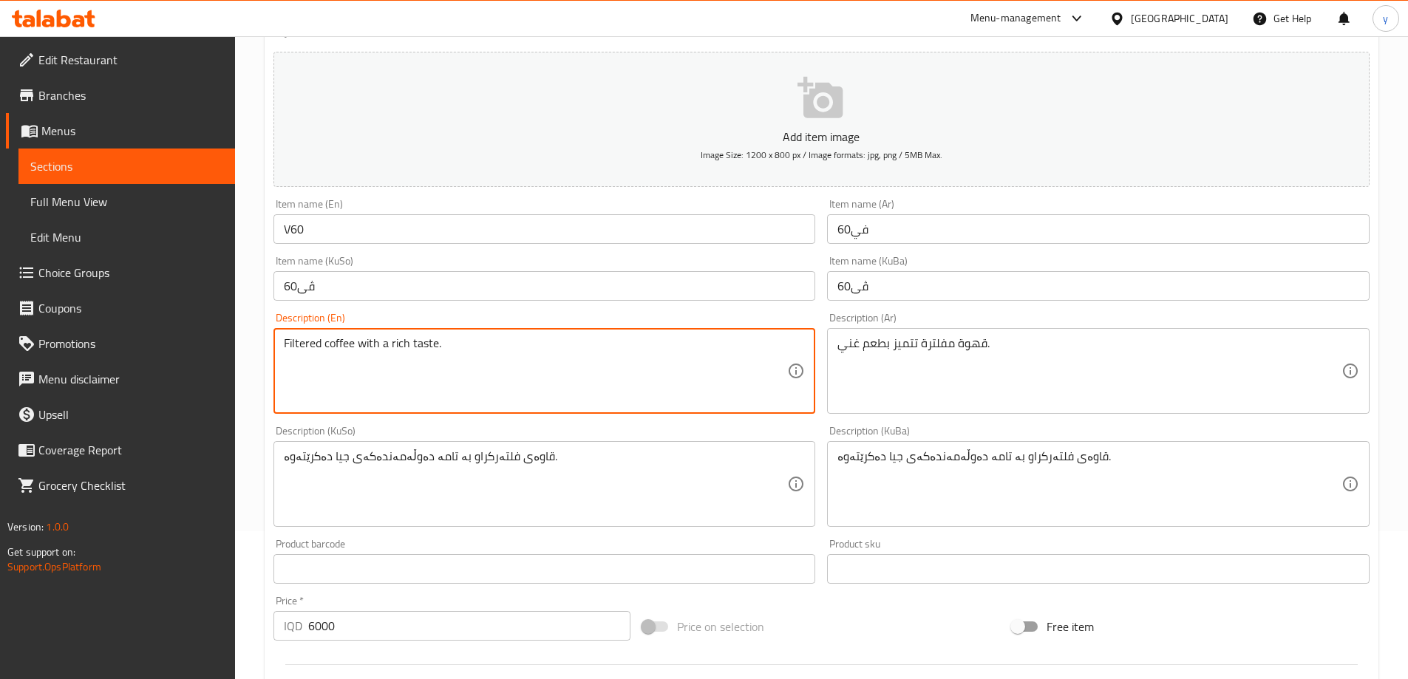
drag, startPoint x: 435, startPoint y: 341, endPoint x: 451, endPoint y: 340, distance: 16.3
click at [441, 368] on textarea "Filtered coffee with a rich taste." at bounding box center [536, 371] width 504 height 70
drag, startPoint x: 441, startPoint y: 344, endPoint x: 376, endPoint y: 340, distance: 65.2
click at [376, 340] on textarea "Filtered coffee with a rich taste." at bounding box center [536, 371] width 504 height 70
click at [392, 341] on textarea "Filtered coffee with a rich taste." at bounding box center [536, 371] width 504 height 70
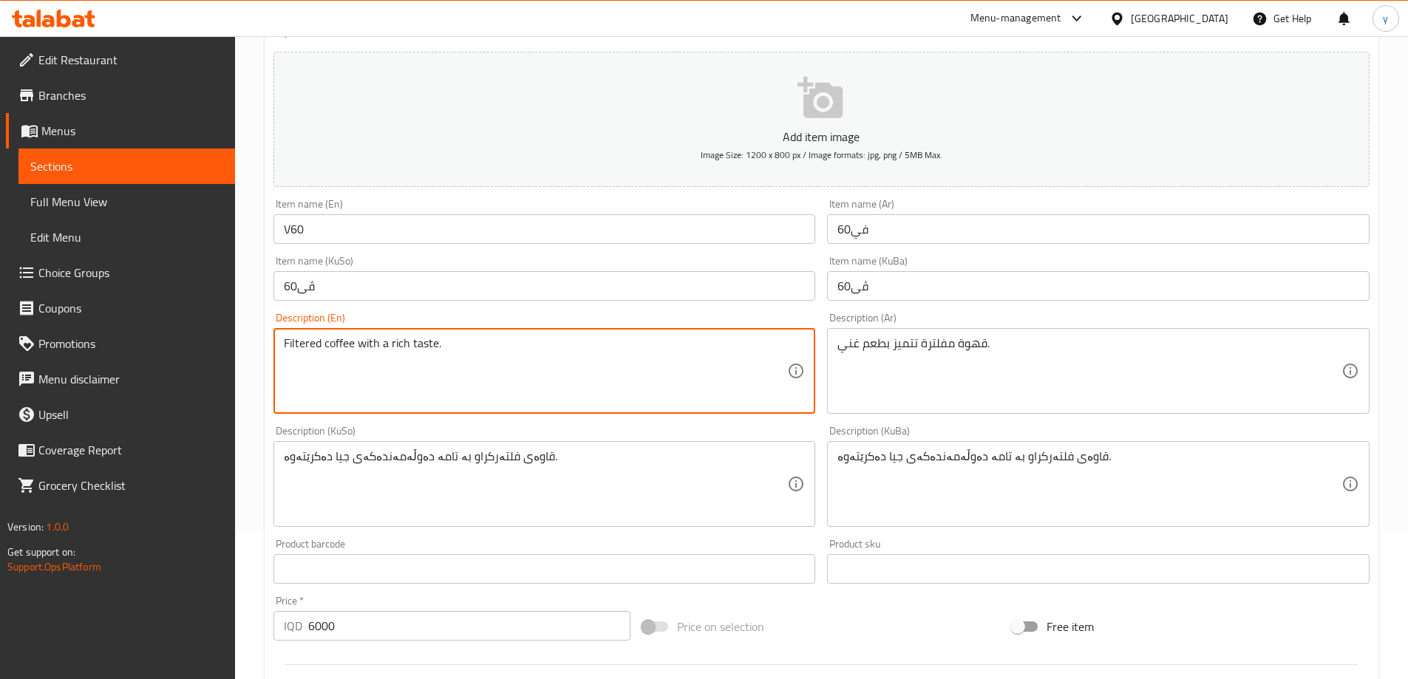
click at [384, 345] on textarea "Filtered coffee with a rich taste." at bounding box center [536, 371] width 504 height 70
click at [401, 351] on textarea "Filtered coffee with a rich taste." at bounding box center [536, 371] width 504 height 70
drag, startPoint x: 392, startPoint y: 344, endPoint x: 476, endPoint y: 342, distance: 84.3
click at [476, 342] on textarea "Filtered coffee with a rich taste." at bounding box center [536, 371] width 504 height 70
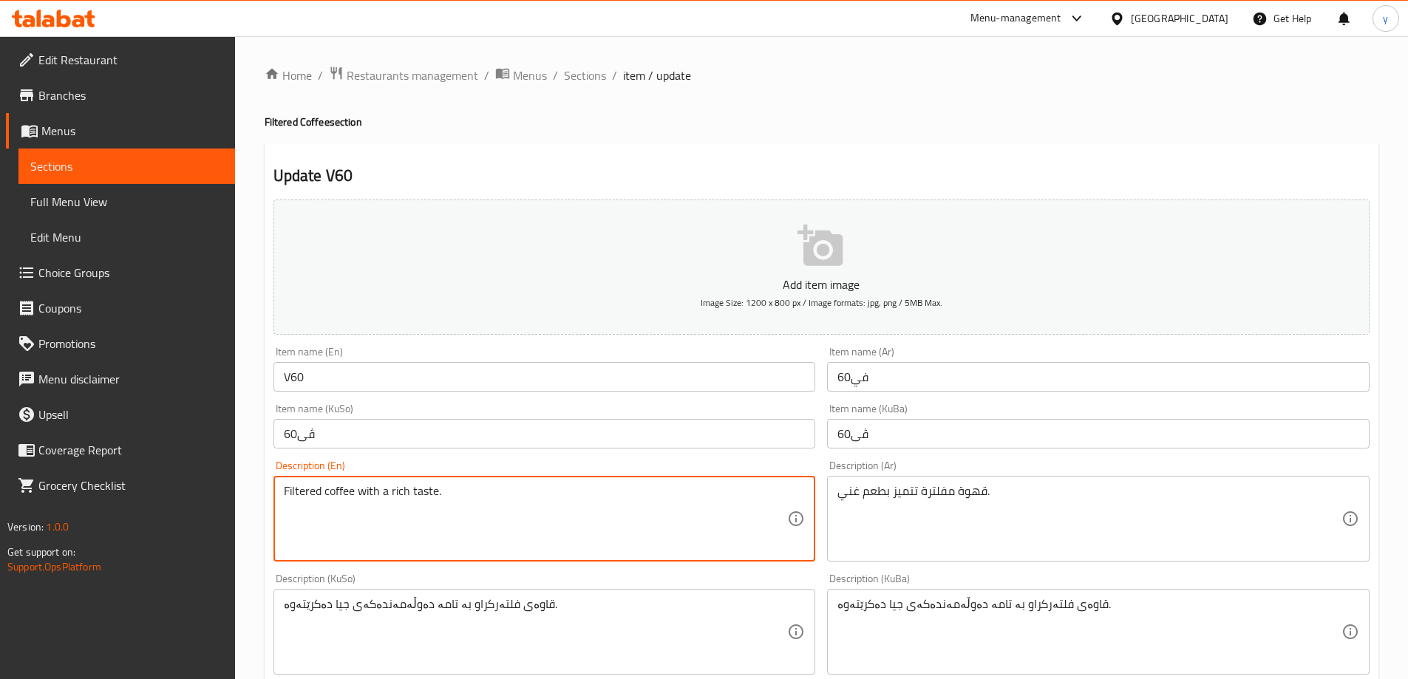
click at [389, 489] on textarea "Filtered coffee with a rich taste." at bounding box center [536, 519] width 504 height 70
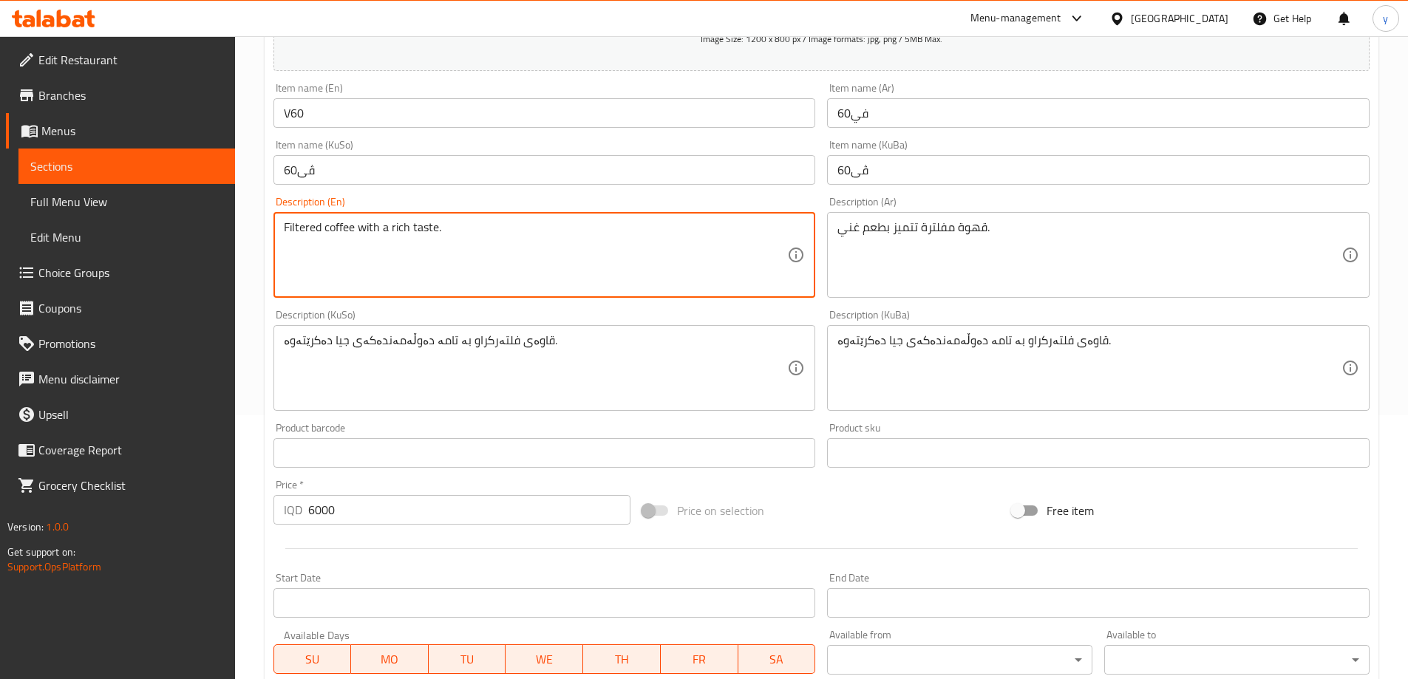
scroll to position [296, 0]
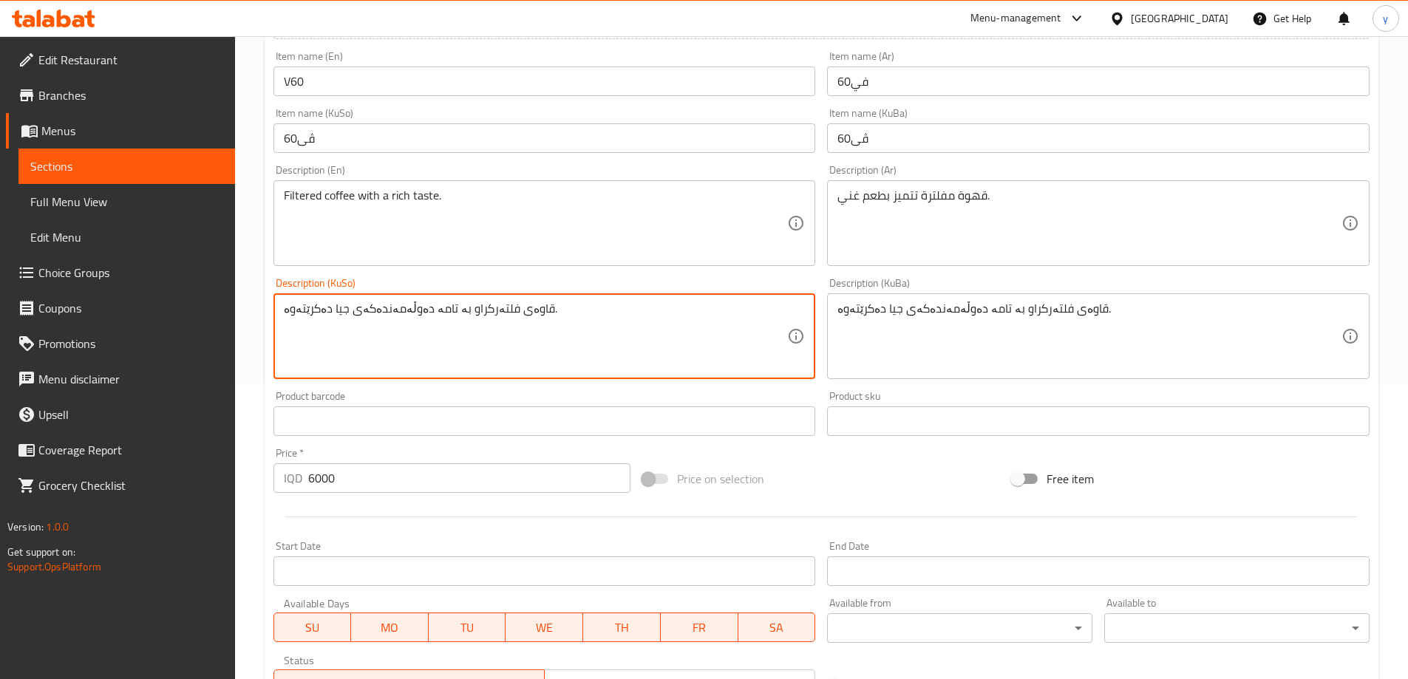
drag, startPoint x: 525, startPoint y: 313, endPoint x: 644, endPoint y: 313, distance: 119.0
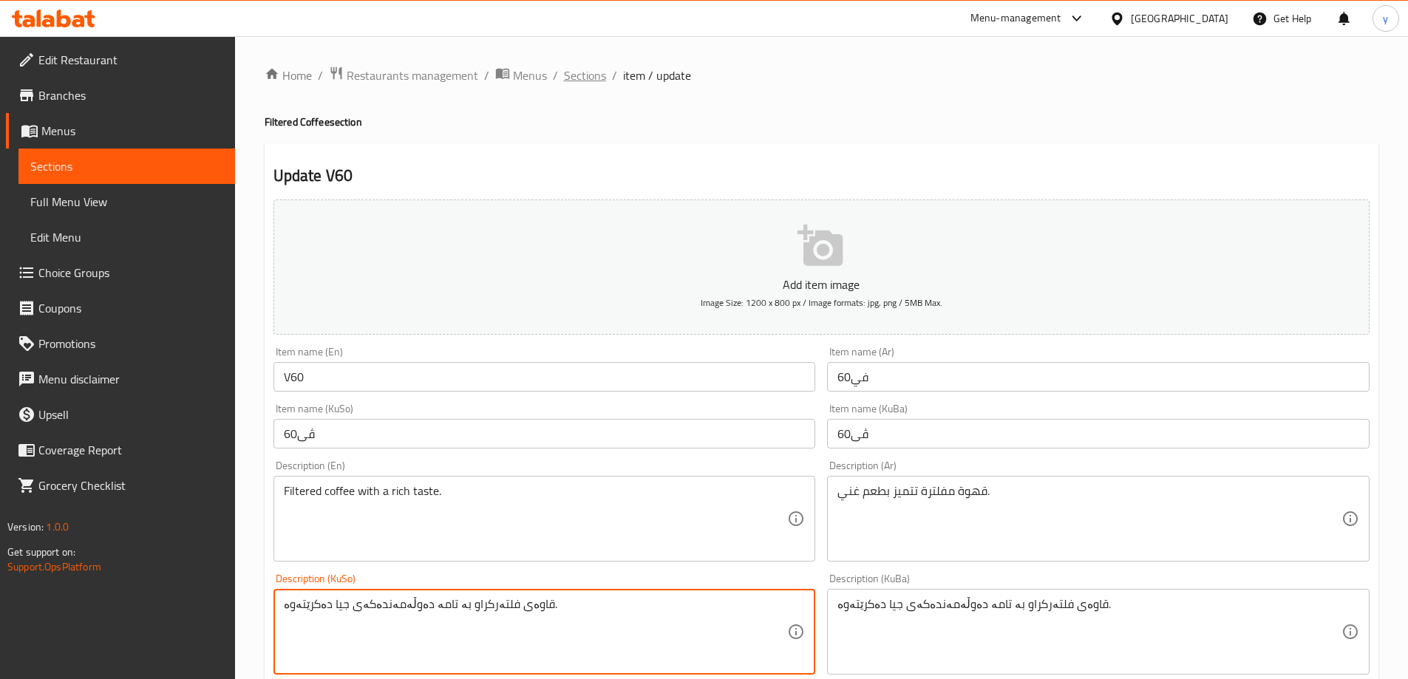
click at [585, 77] on span "Sections" at bounding box center [585, 76] width 42 height 18
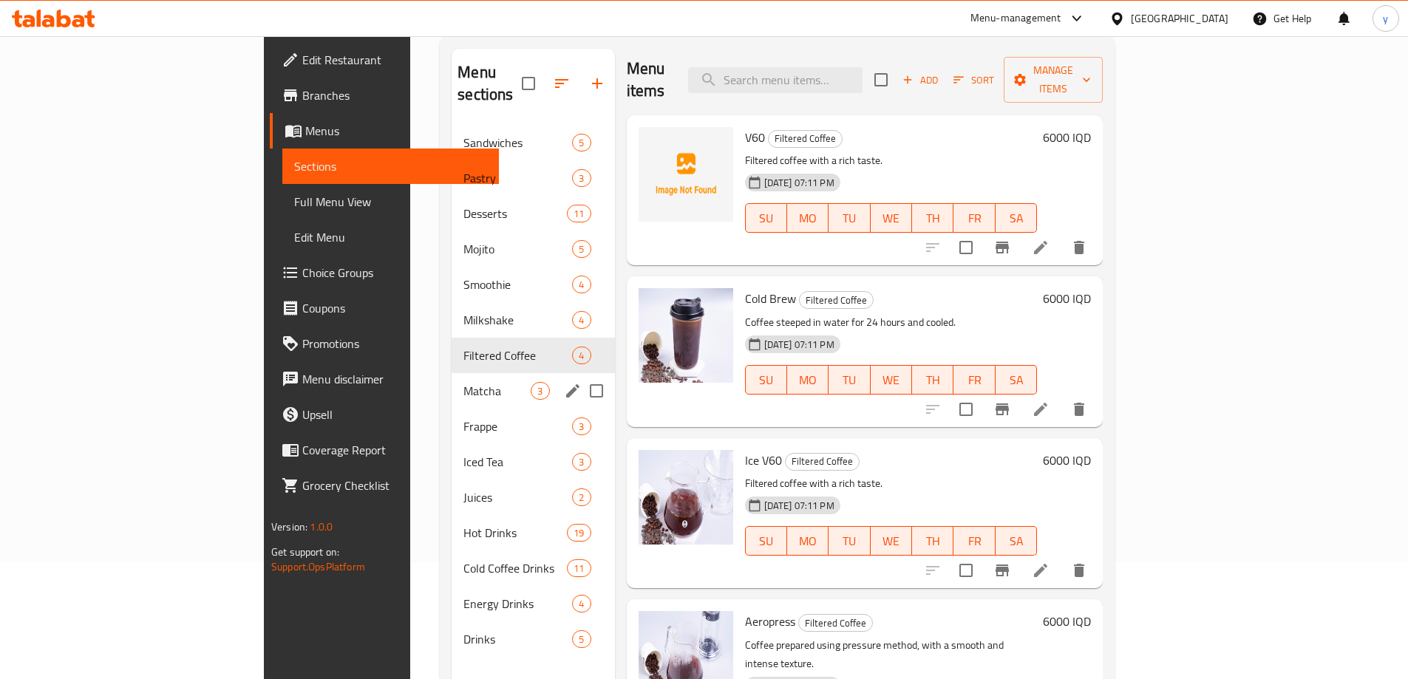
scroll to position [207, 0]
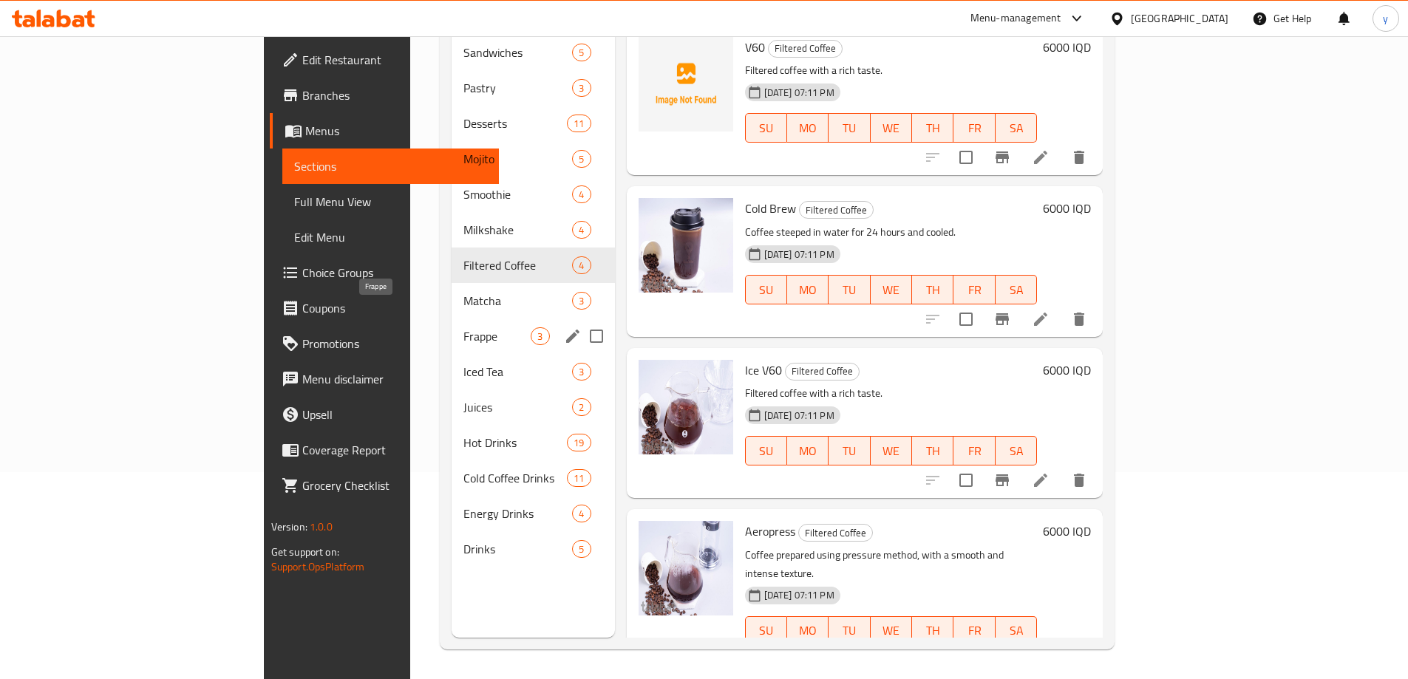
click at [463, 327] on span "Frappe" at bounding box center [496, 336] width 67 height 18
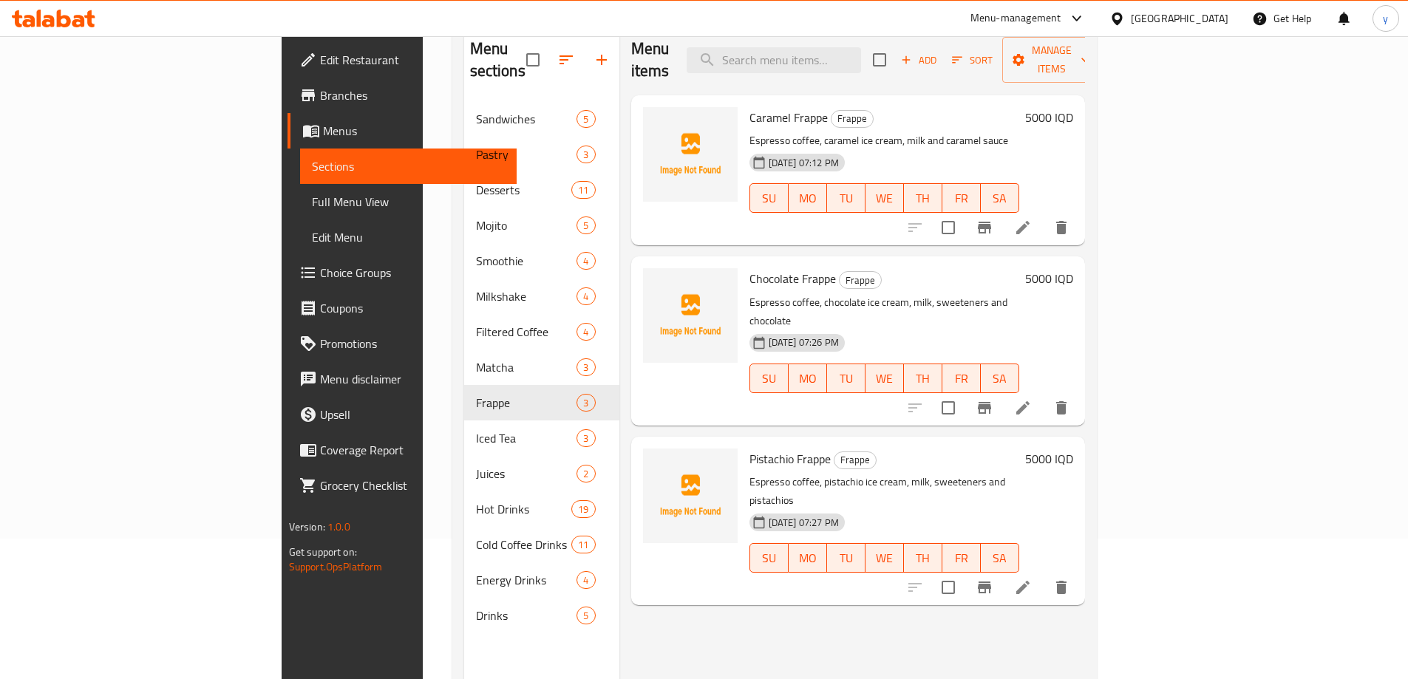
scroll to position [59, 0]
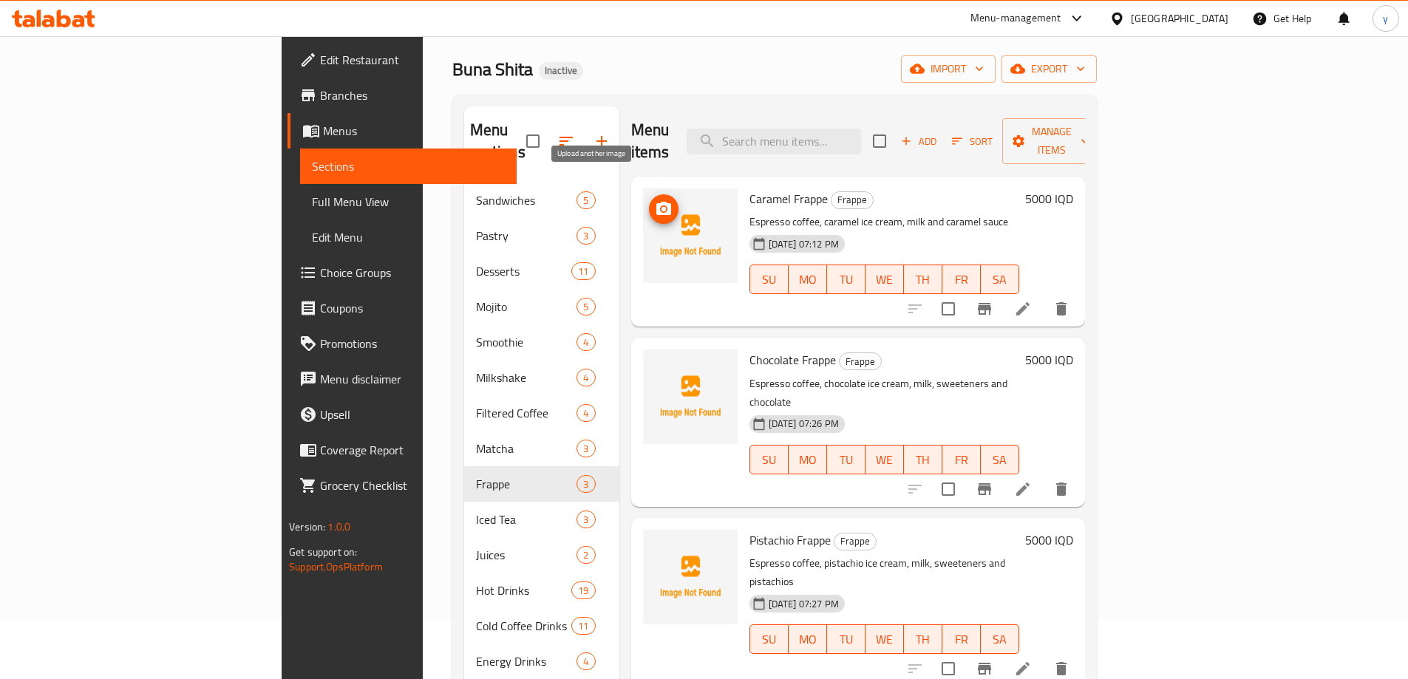
click at [656, 202] on icon "upload picture" at bounding box center [663, 208] width 15 height 13
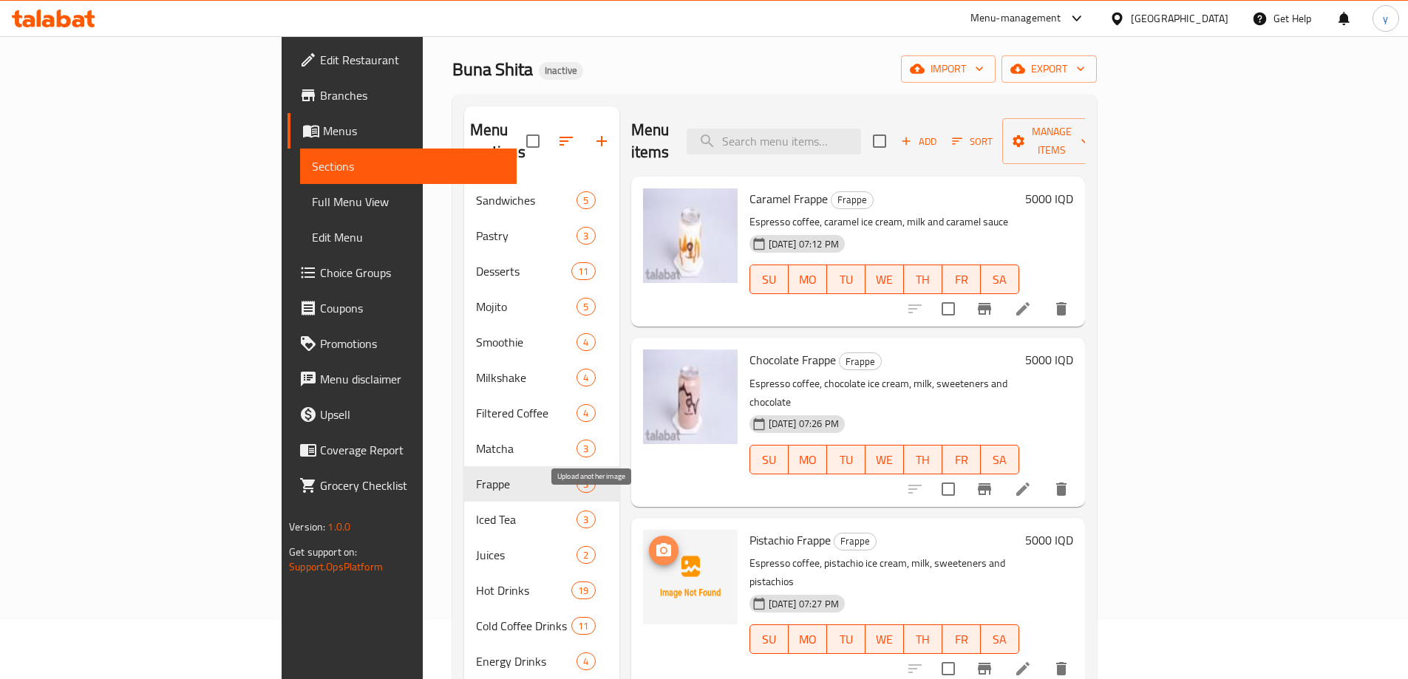
click at [655, 542] on icon "upload picture" at bounding box center [664, 551] width 18 height 18
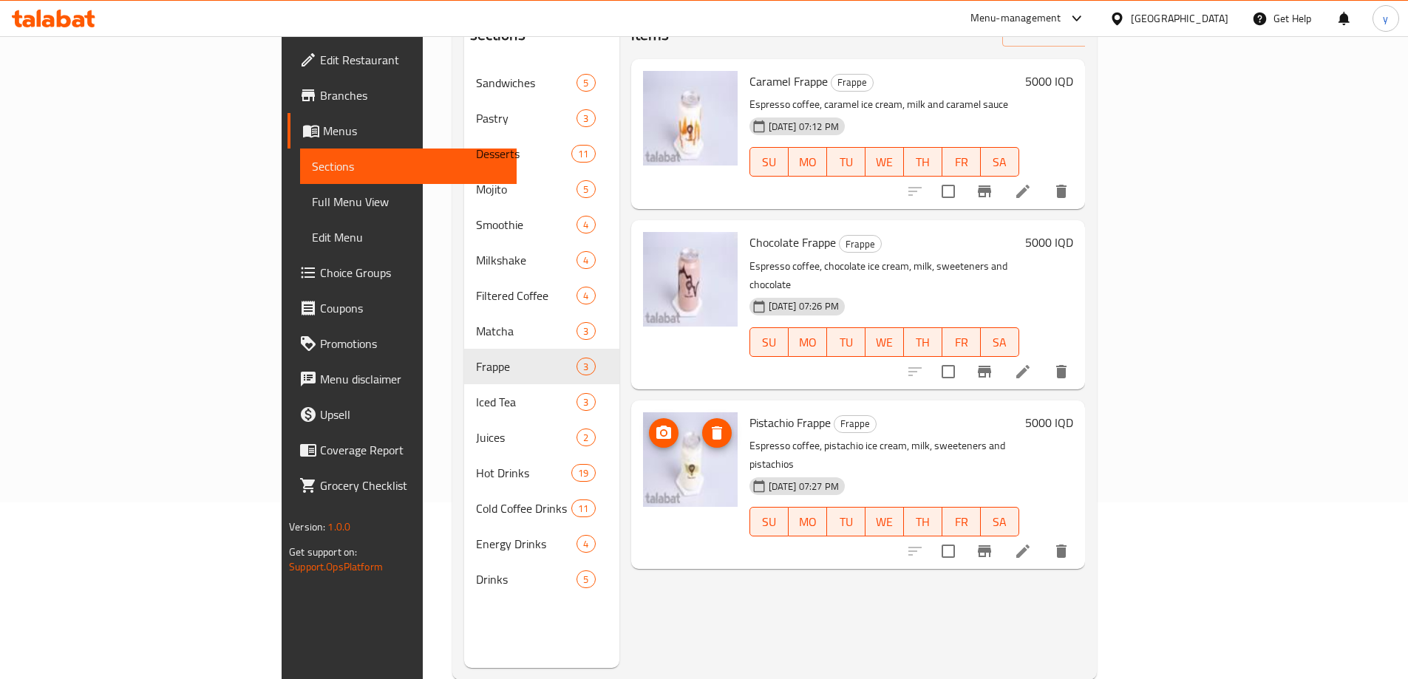
scroll to position [207, 0]
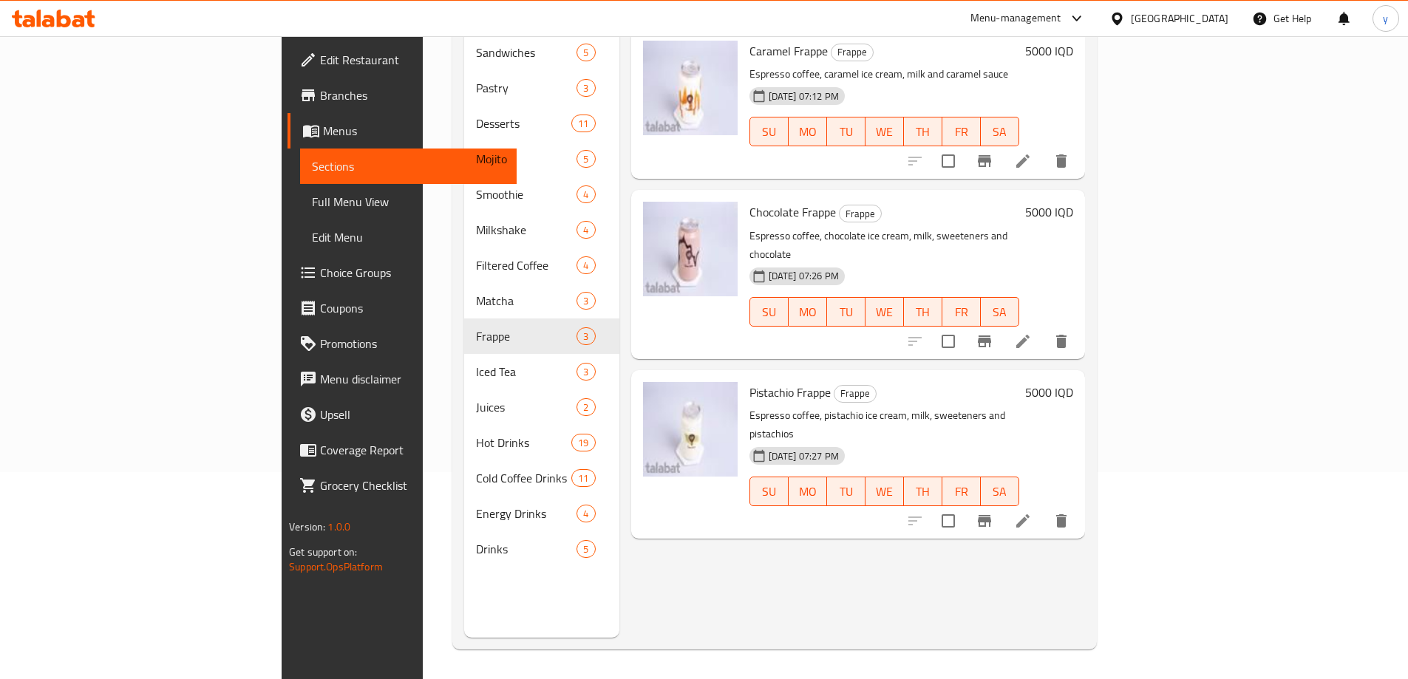
click at [312, 197] on span "Full Menu View" at bounding box center [408, 202] width 193 height 18
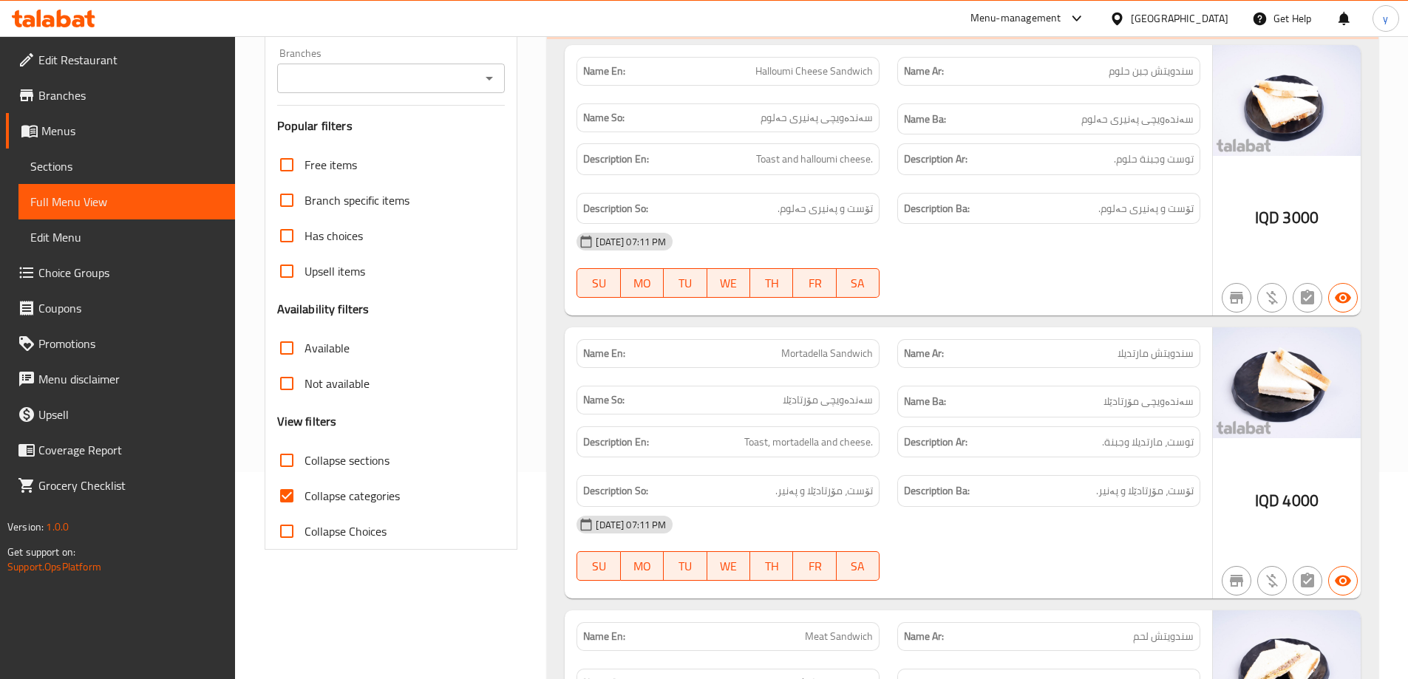
click at [489, 61] on div "Branches Branches" at bounding box center [391, 70] width 228 height 45
click at [490, 71] on icon "Open" at bounding box center [489, 78] width 18 height 18
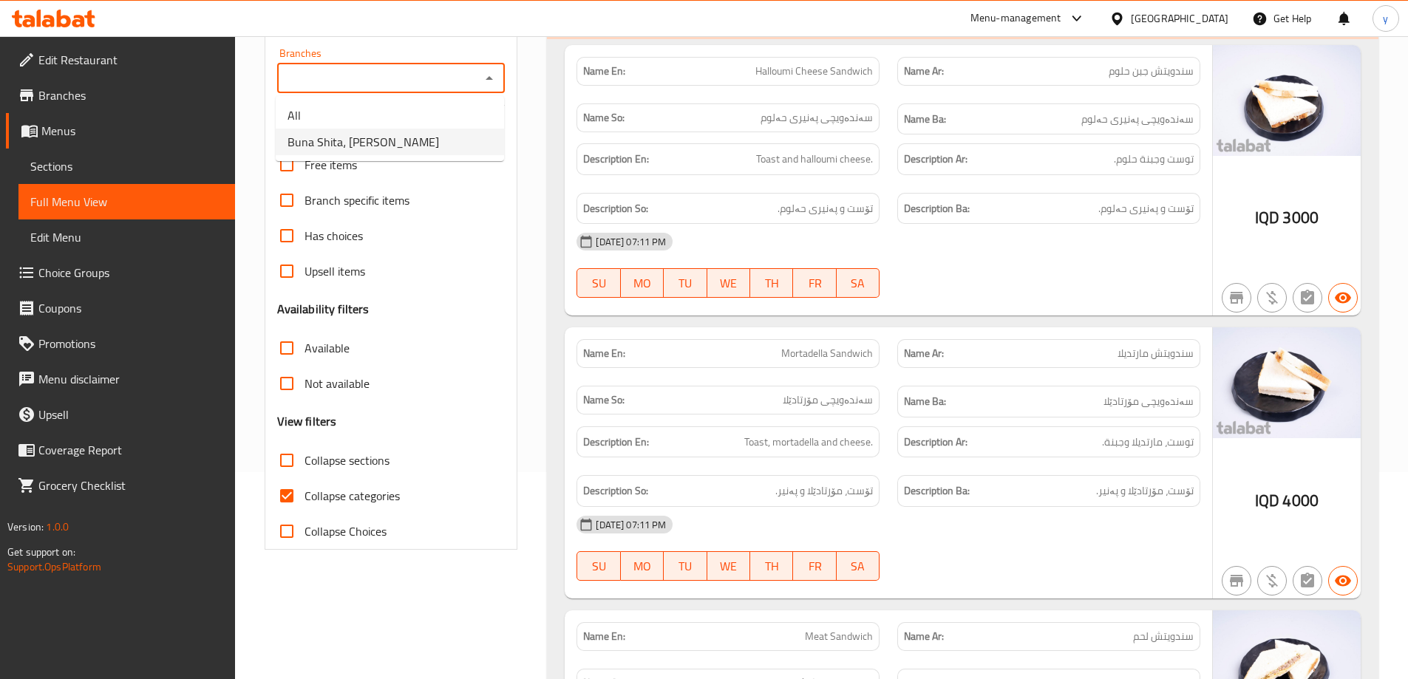
click at [453, 137] on li "Buna Shita، Hay Al-Khadra" at bounding box center [390, 142] width 228 height 27
type input "Buna Shita، Hay Al-Khadra"
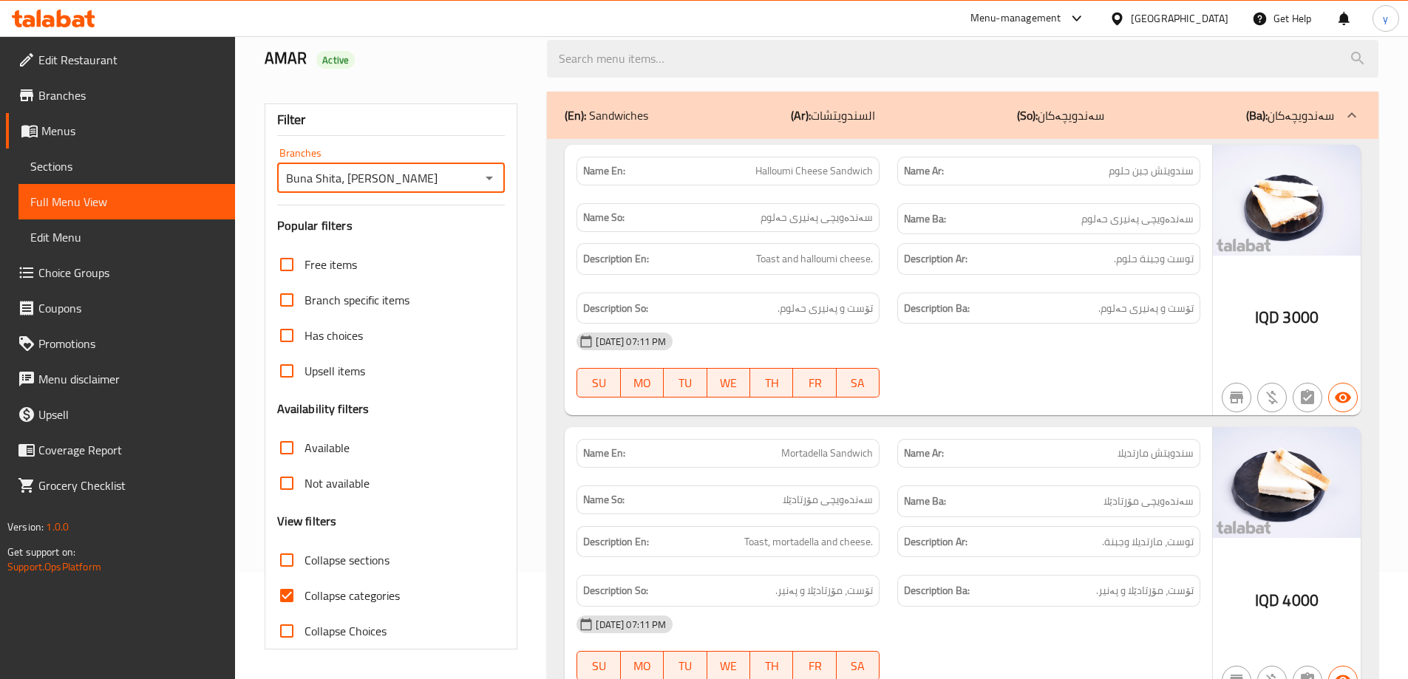
scroll to position [207, 0]
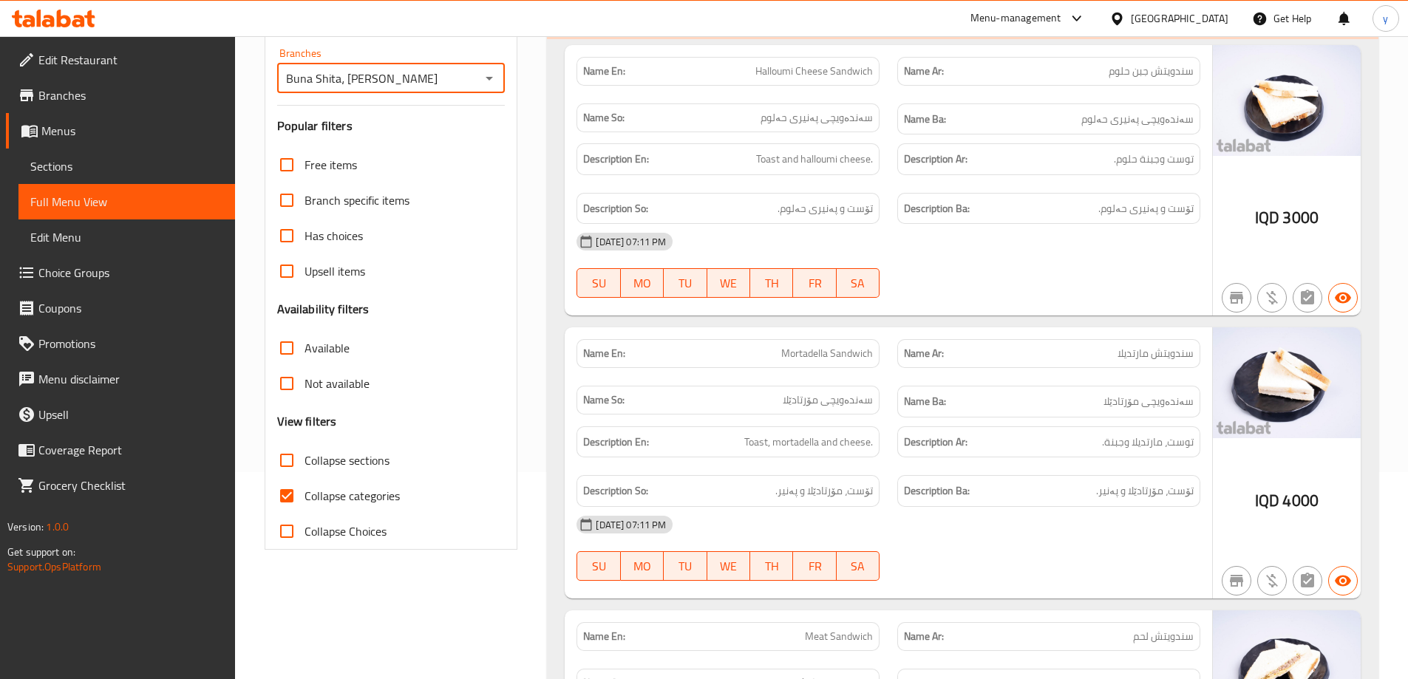
click at [289, 506] on input "Collapse categories" at bounding box center [286, 495] width 35 height 35
checkbox input "false"
click at [294, 466] on input "Collapse sections" at bounding box center [286, 460] width 35 height 35
click at [292, 461] on input "Collapse sections" at bounding box center [286, 460] width 35 height 35
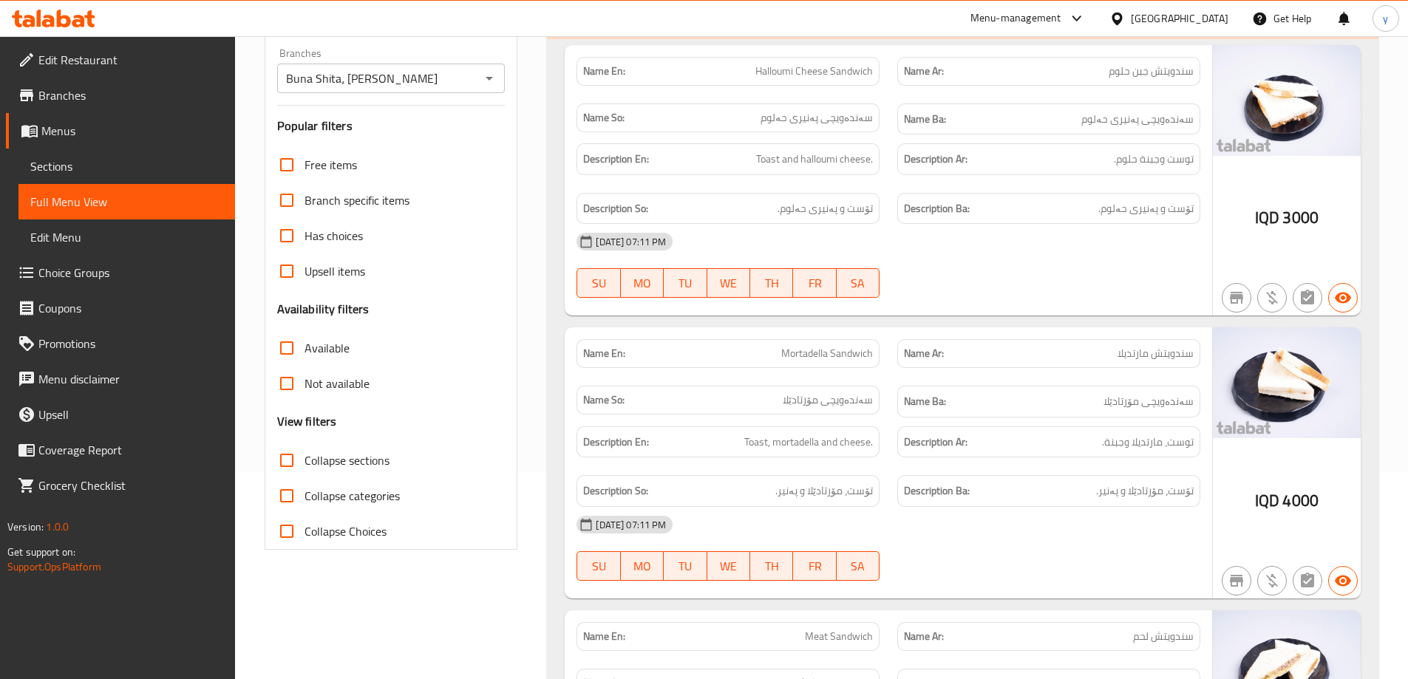
checkbox input "true"
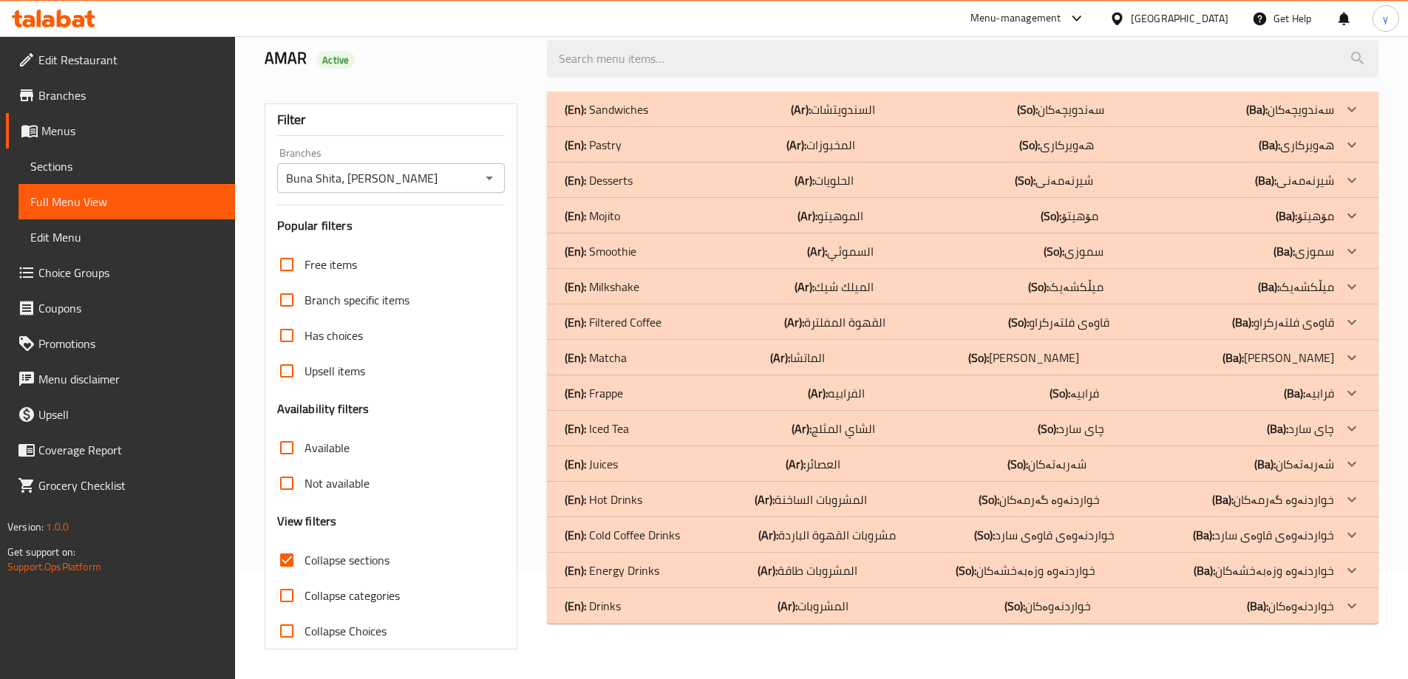
scroll to position [107, 0]
click at [760, 402] on div "(En): Frappe (Ar): الفرابيه (So): فرابیە (Ba): فرابیە" at bounding box center [962, 392] width 831 height 35
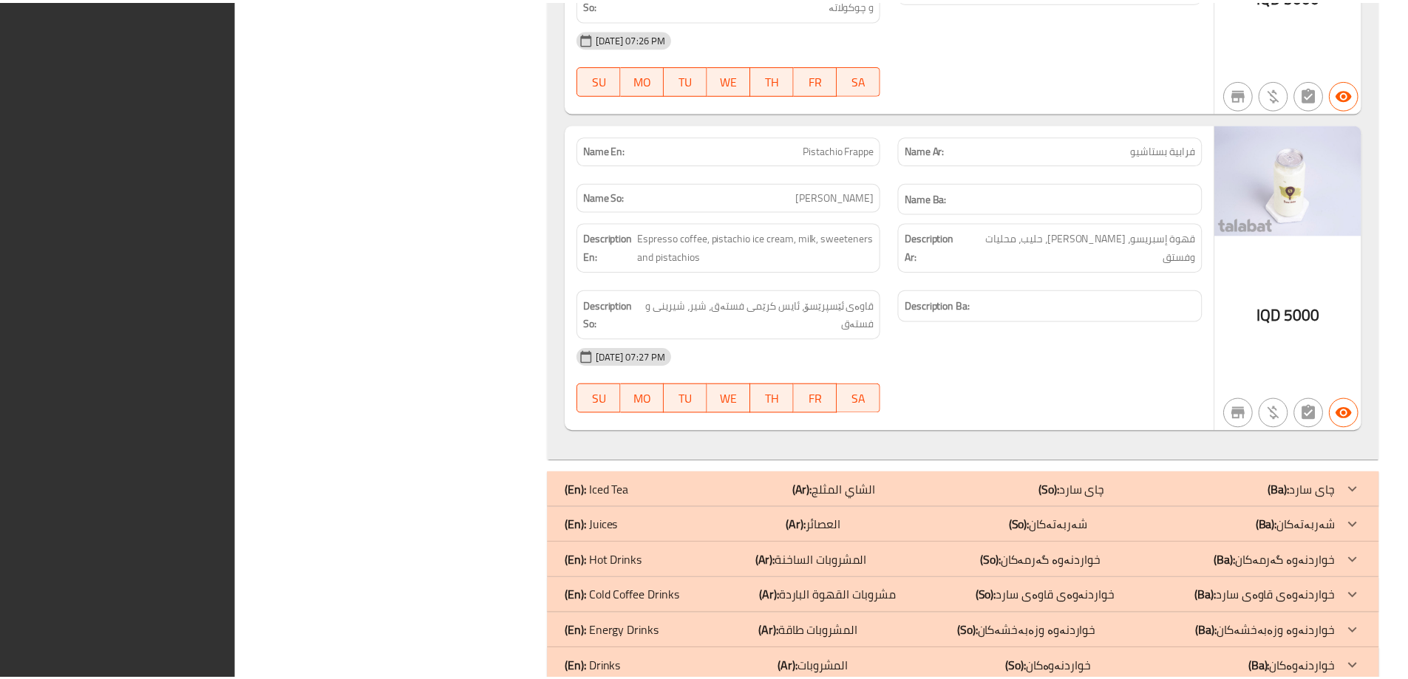
scroll to position [1097, 0]
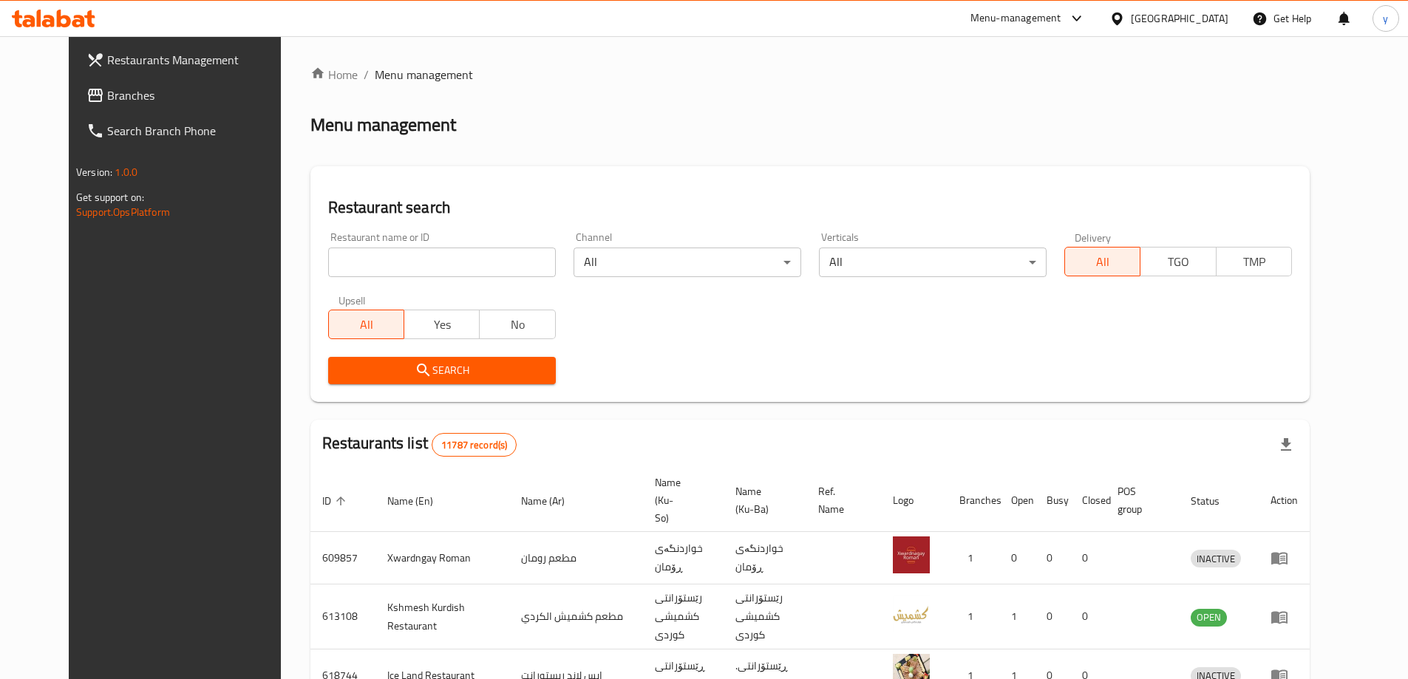
click at [112, 90] on span "Branches" at bounding box center [199, 95] width 185 height 18
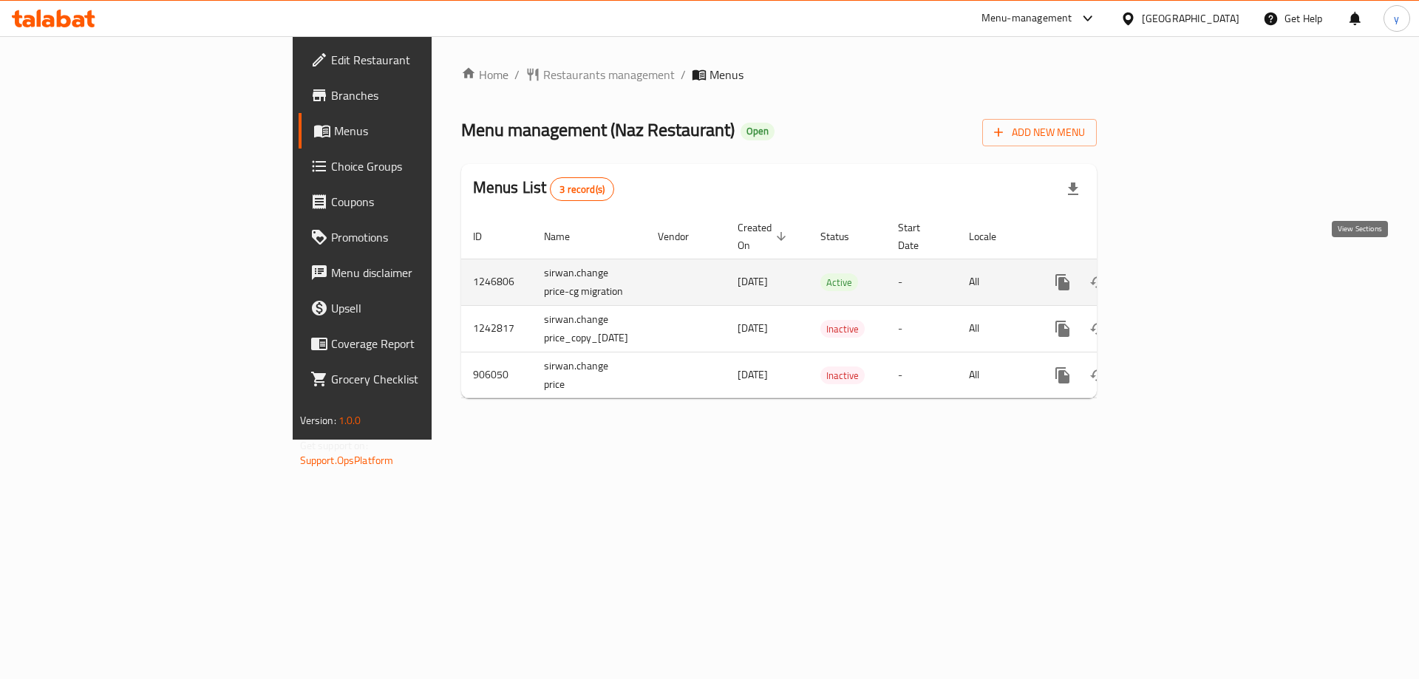
click at [1187, 266] on link "enhanced table" at bounding box center [1168, 282] width 35 height 35
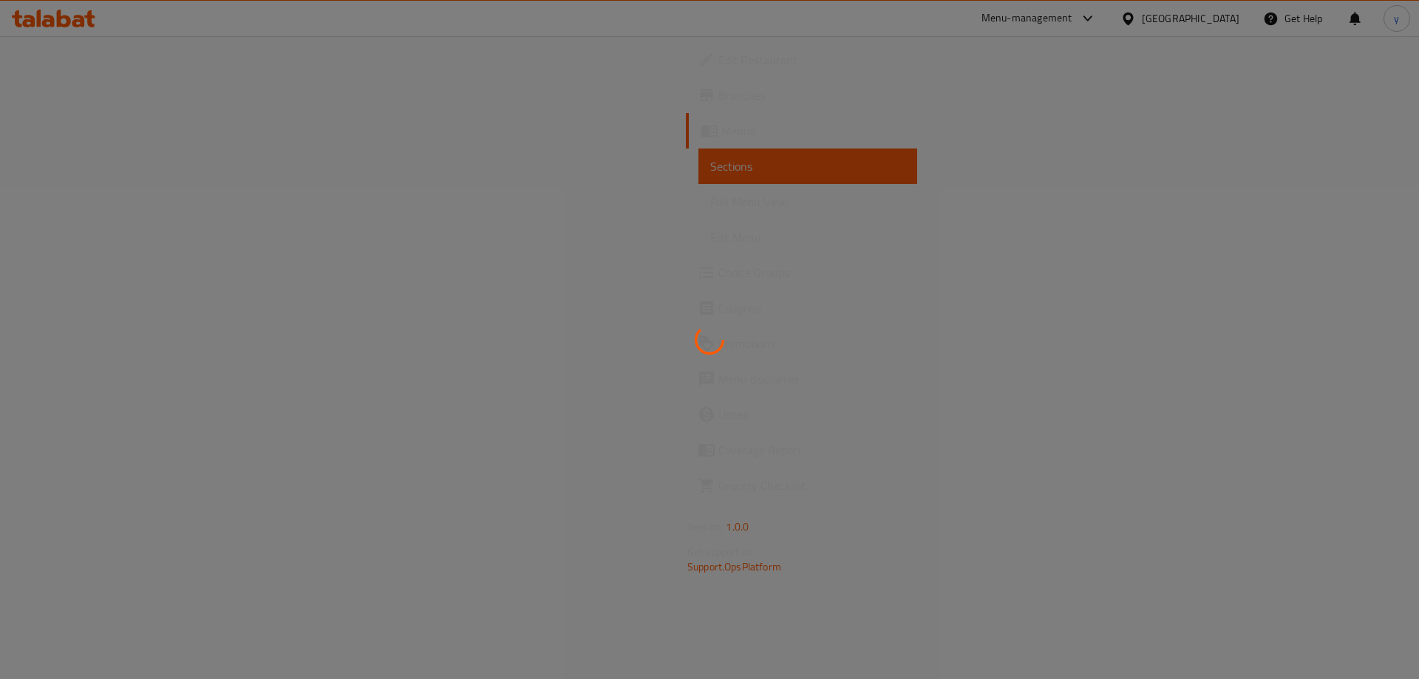
click at [769, 262] on div at bounding box center [709, 339] width 1419 height 679
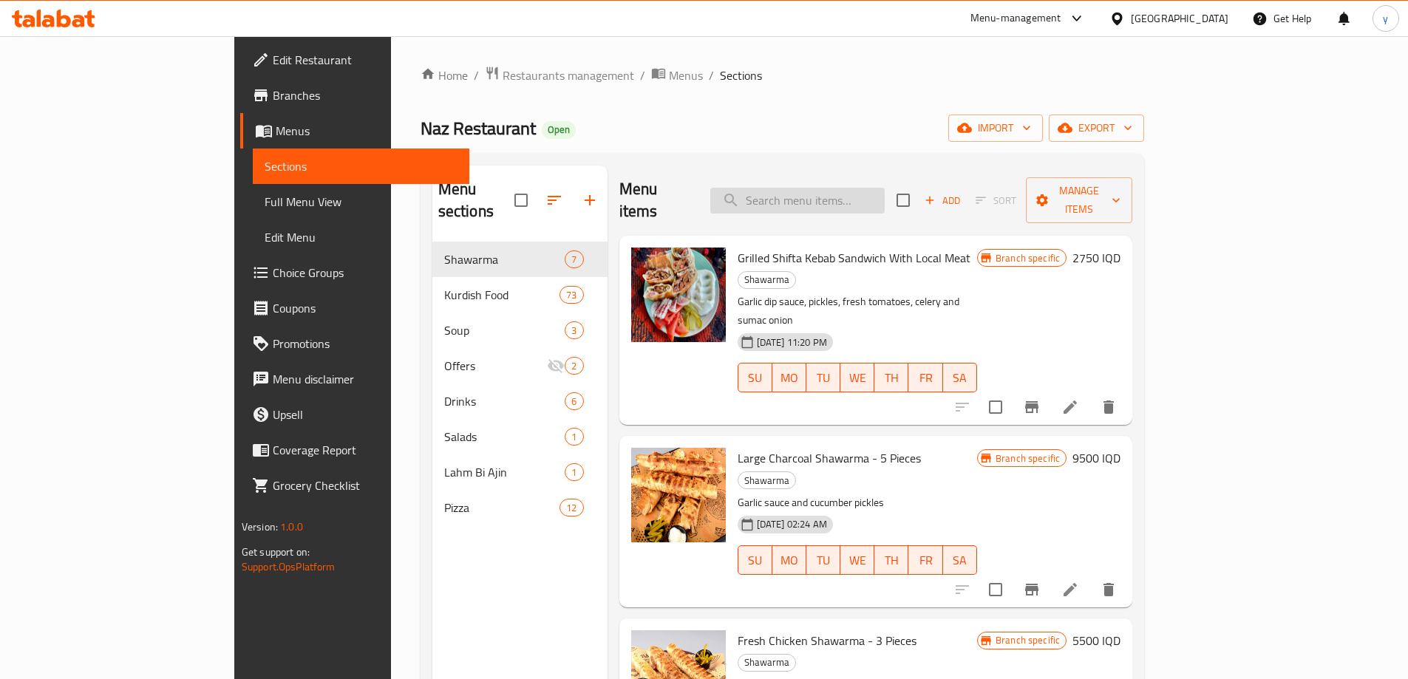
click at [862, 188] on input "search" at bounding box center [797, 201] width 174 height 26
paste input "651428"
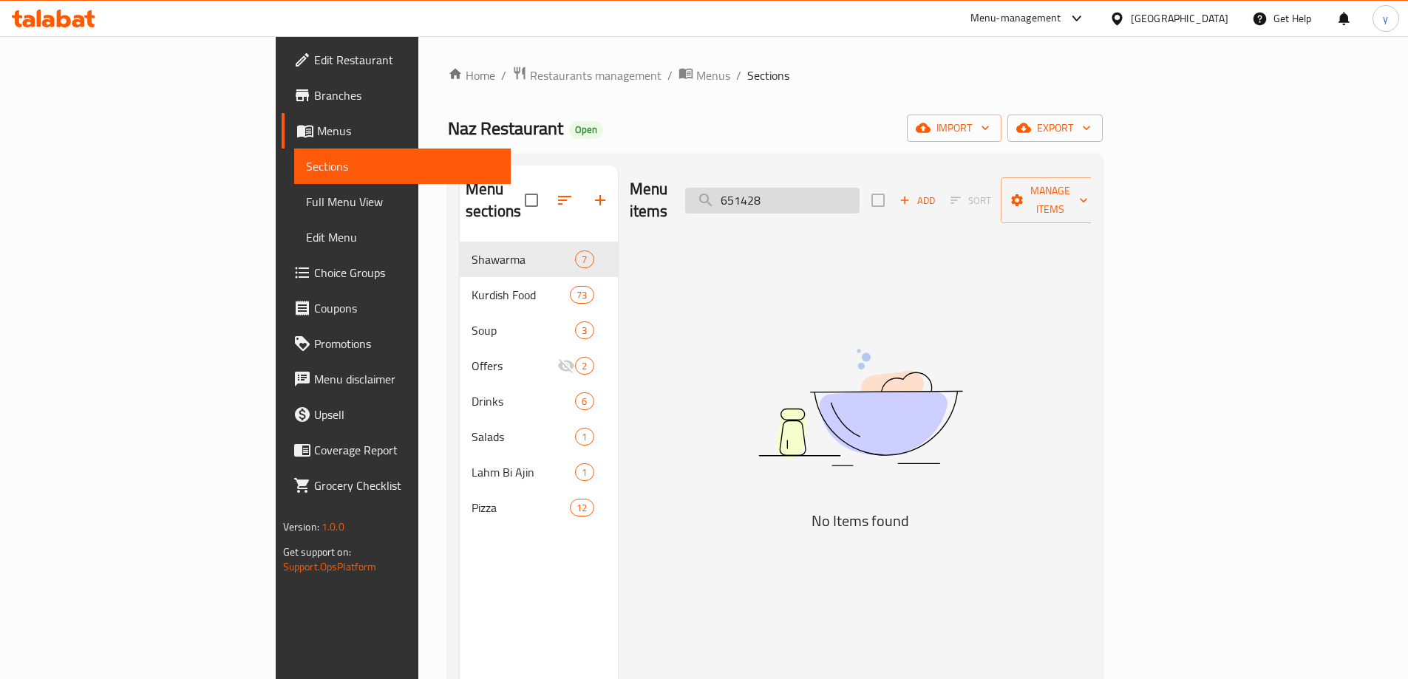
click at [848, 194] on input "651428" at bounding box center [772, 201] width 174 height 26
paste input "d"
click at [877, 348] on img at bounding box center [860, 408] width 370 height 196
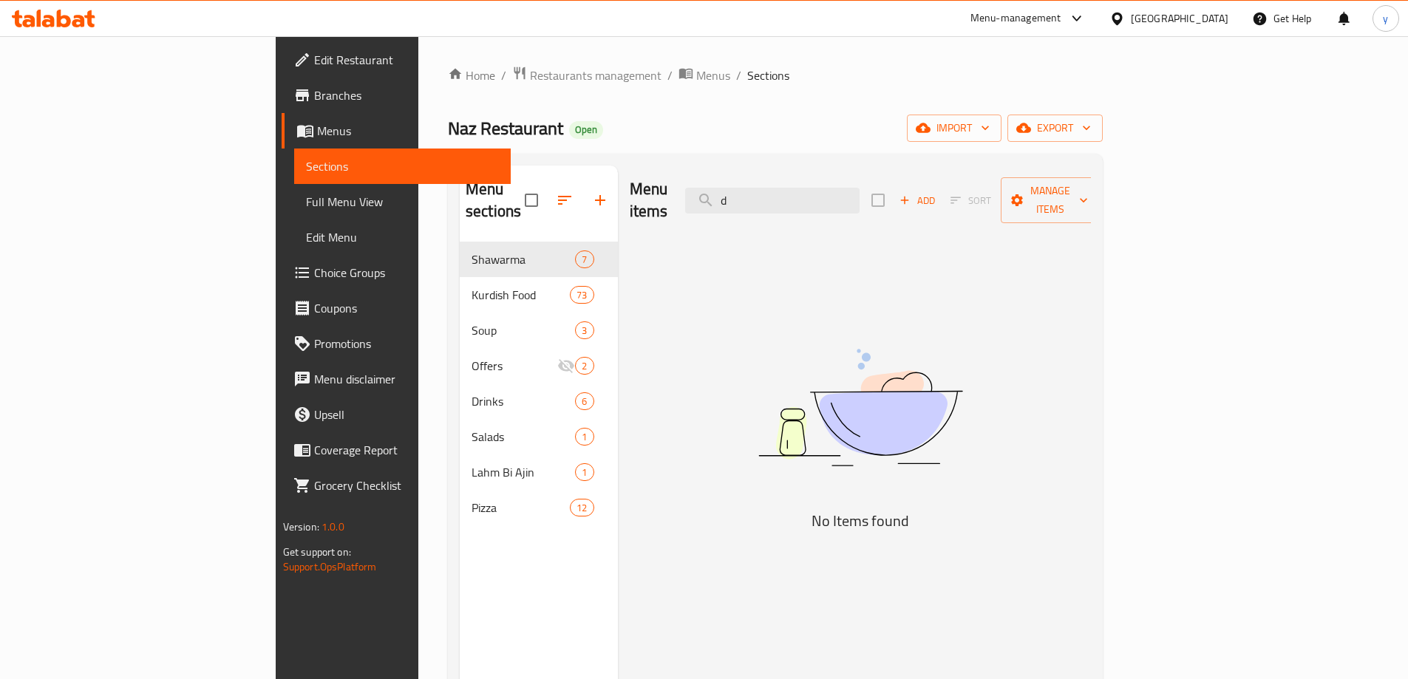
drag, startPoint x: 830, startPoint y: 157, endPoint x: 832, endPoint y: 196, distance: 38.5
click at [830, 163] on div "Menu sections Shawarma 7 Kurdish Food 73 Soup 3 Offers 2 Drinks 6 Salads 1 Lahm…" at bounding box center [775, 505] width 655 height 703
click at [832, 192] on input "d" at bounding box center [772, 201] width 174 height 26
click at [832, 196] on input "d" at bounding box center [772, 201] width 174 height 26
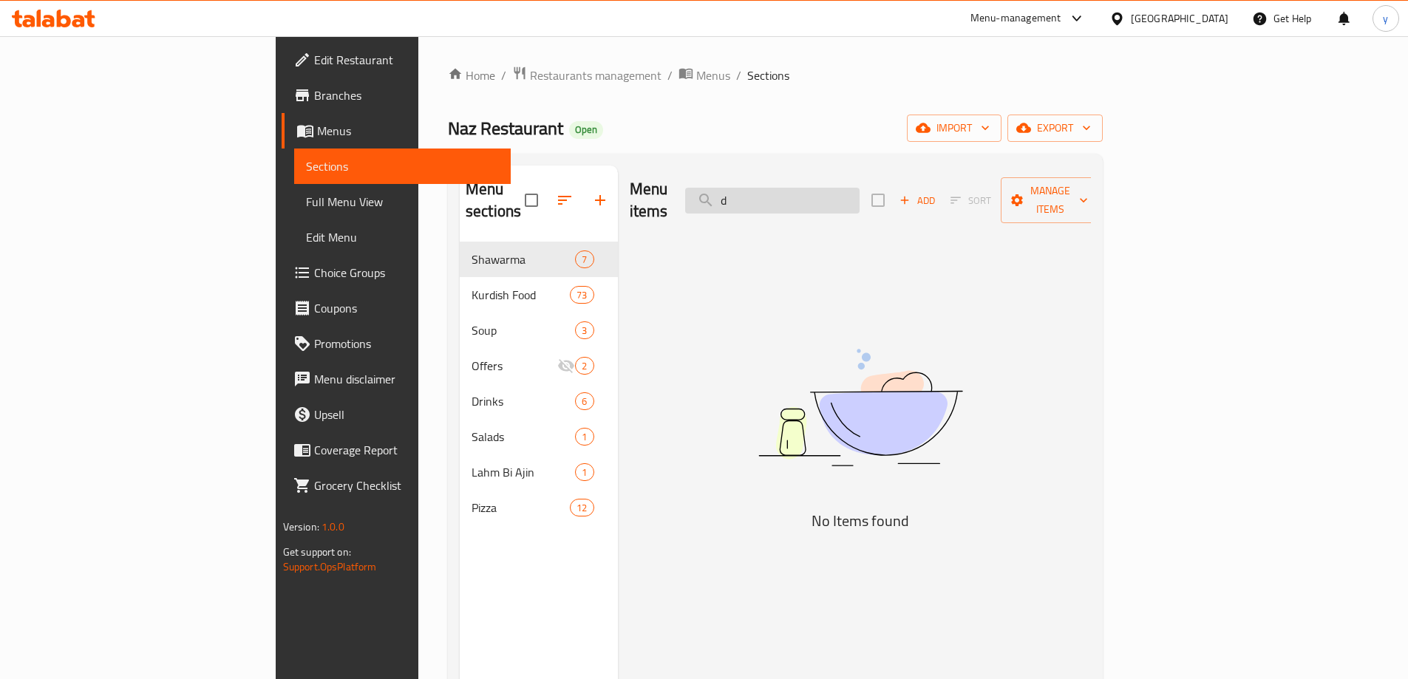
click at [832, 196] on input "d" at bounding box center [772, 201] width 174 height 26
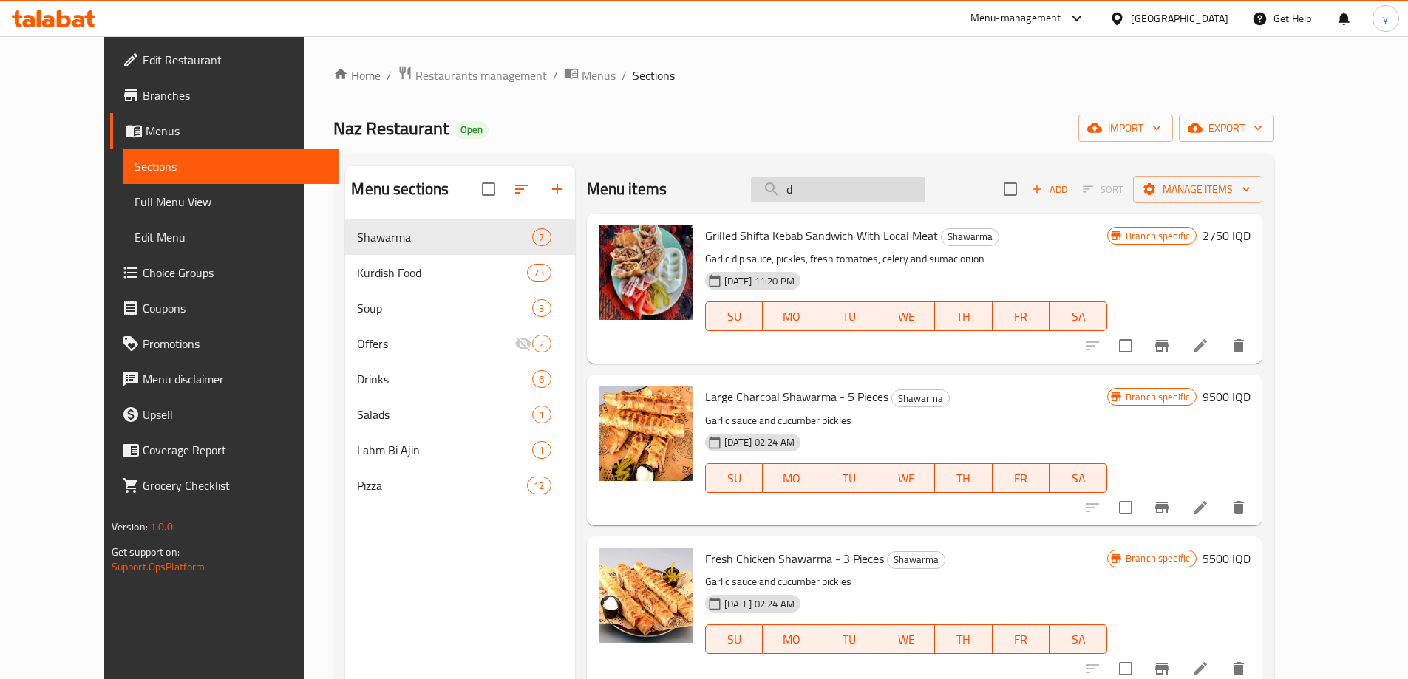
click at [835, 188] on input "d" at bounding box center [838, 190] width 174 height 26
paste input "Naz Kasa Qalya And Rice"
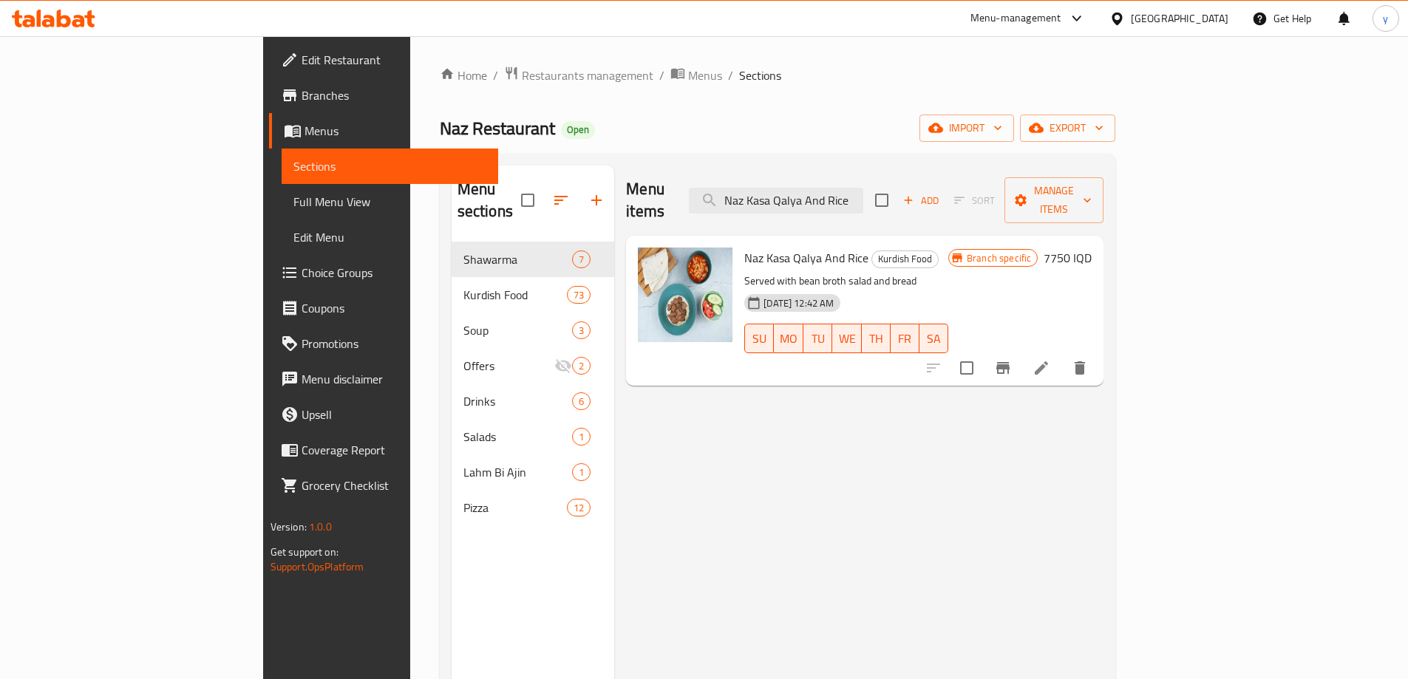
type input "Naz Kasa Qalya And Rice"
click at [1062, 355] on li at bounding box center [1041, 368] width 41 height 27
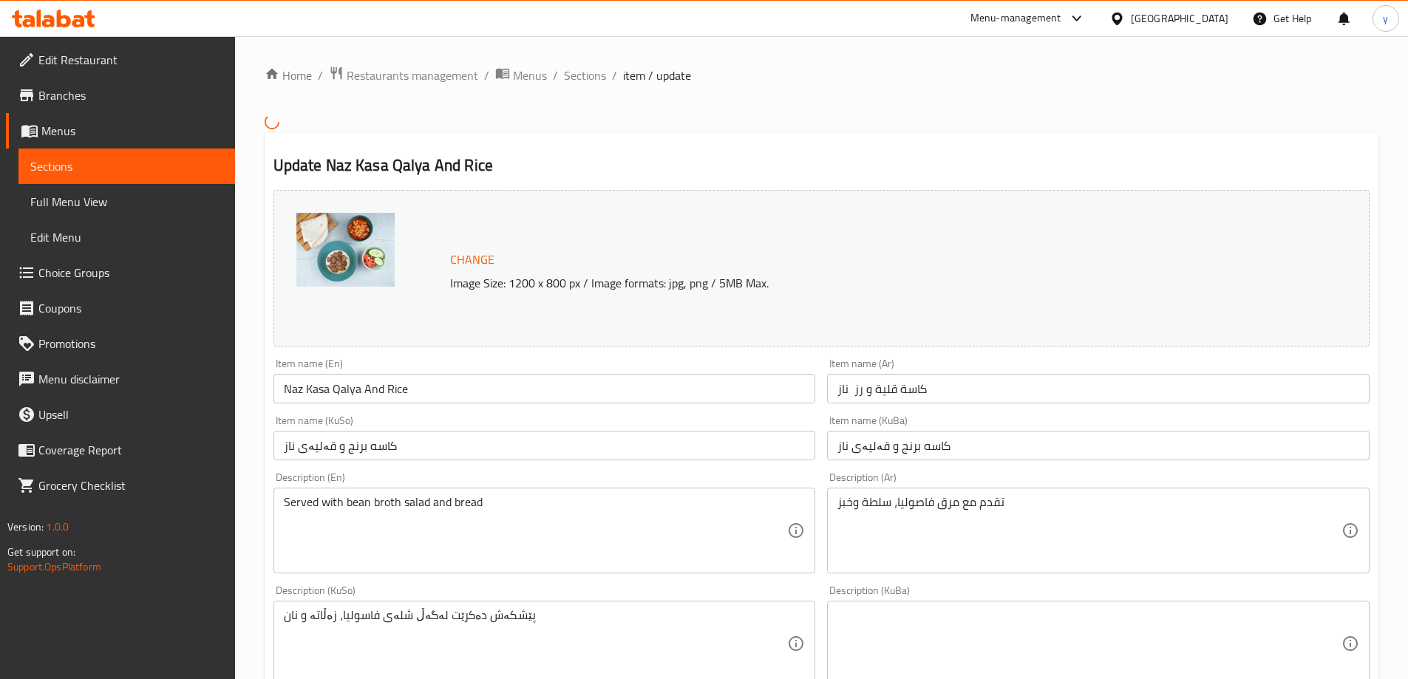
click at [1029, 366] on div "Item name (Ar) كاسة قلية و رز ناز Item name (Ar)" at bounding box center [1098, 380] width 542 height 45
click at [1036, 378] on input "كاسة قلية و رز ناز" at bounding box center [1098, 389] width 542 height 30
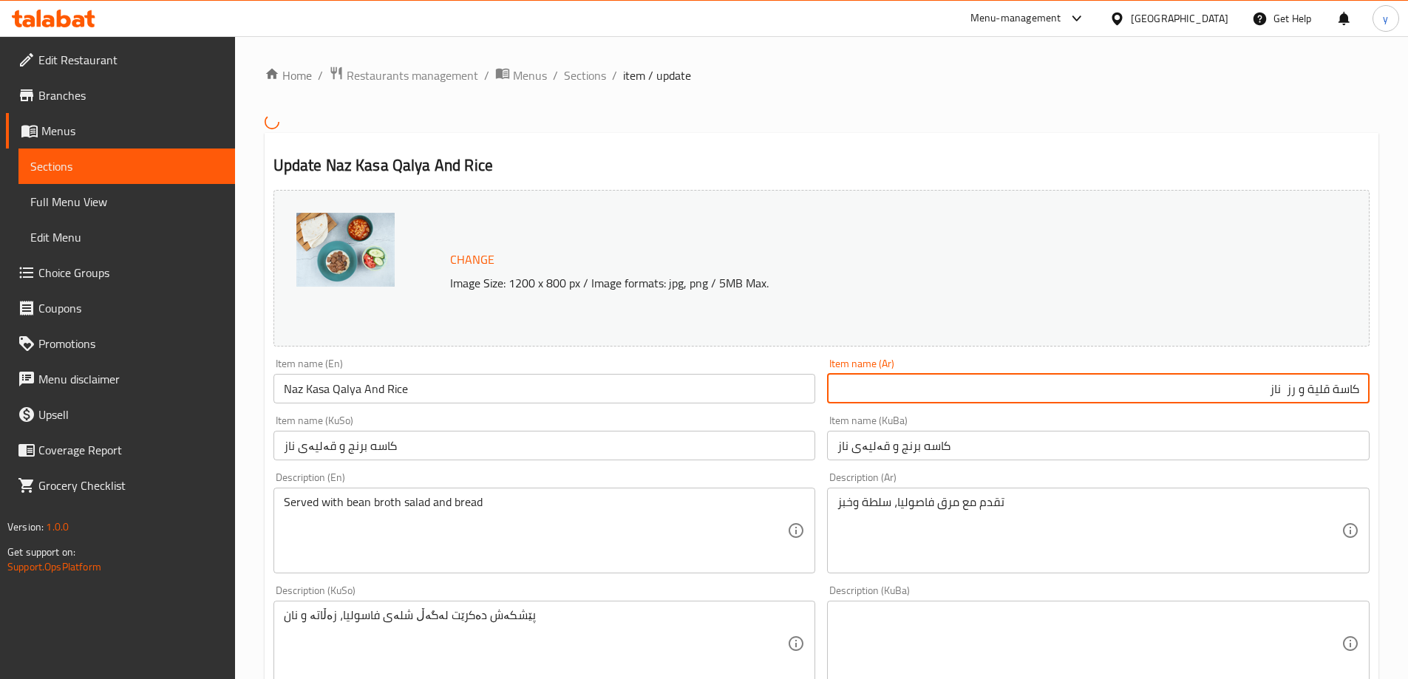
click at [1284, 390] on input "كاسة قلية و رز ناز" at bounding box center [1098, 389] width 542 height 30
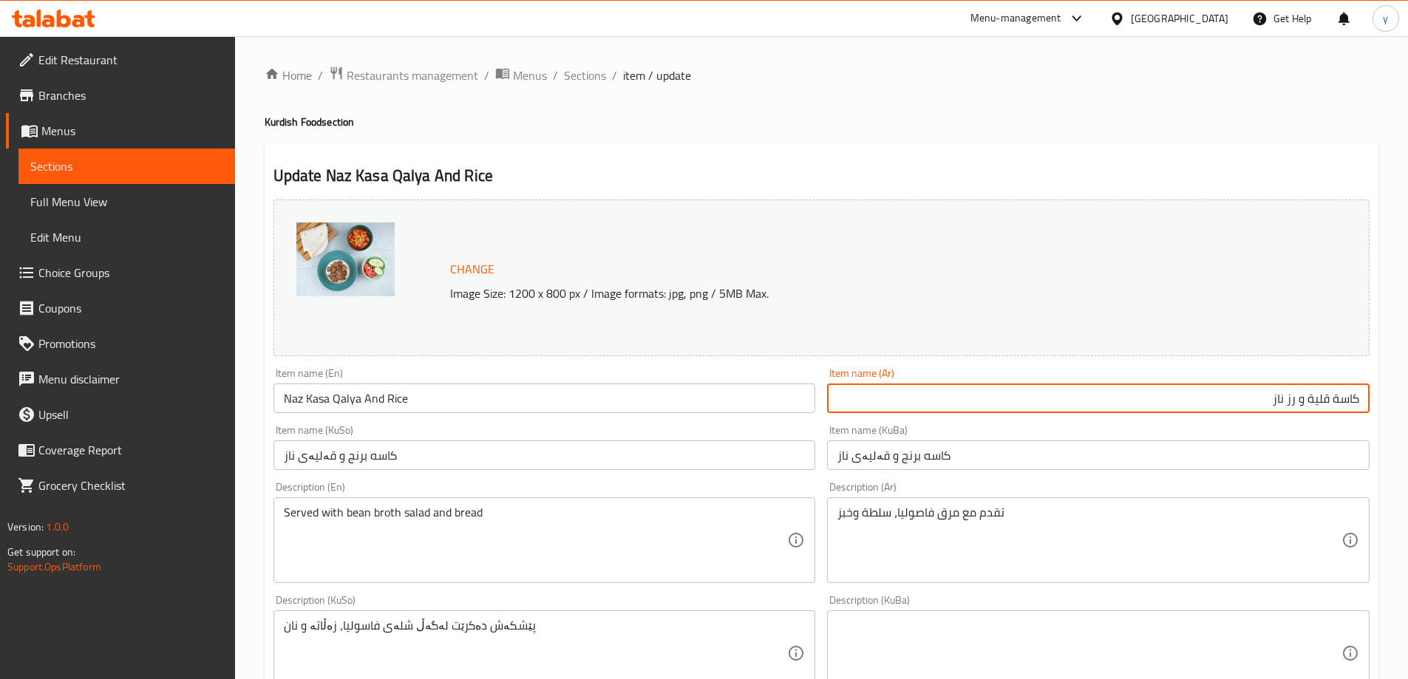
click at [1295, 396] on input "كاسة قلية و رز ناز" at bounding box center [1098, 399] width 542 height 30
type input "كاسة قلية وأرز ناز"
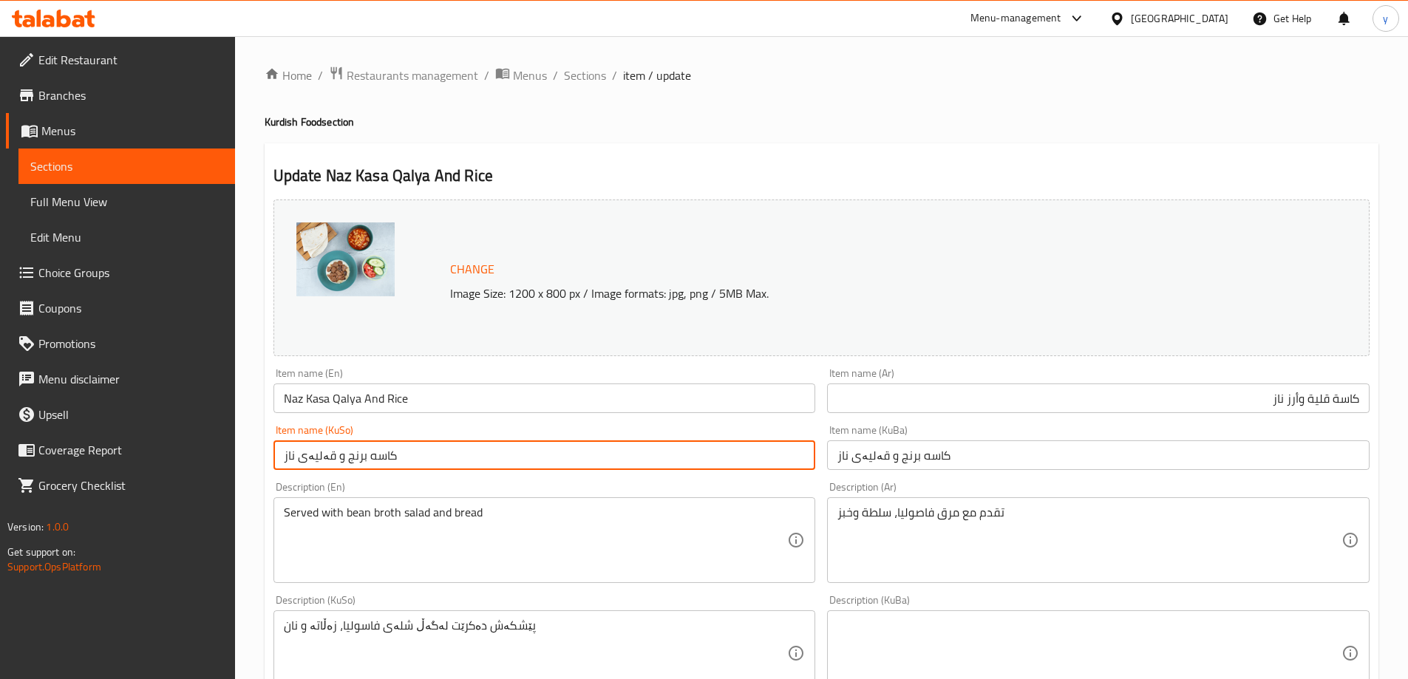
click at [587, 451] on input "کاسه برنج و قەلیەی ناز" at bounding box center [544, 455] width 542 height 30
click at [775, 459] on input "کاسه برنج و قەلیەی ناز" at bounding box center [544, 455] width 542 height 30
click at [777, 455] on input "کاسه برنج و قەلیەی ناز" at bounding box center [544, 455] width 542 height 30
click at [764, 460] on input "[PERSON_NAME] و قەلیەی ناز" at bounding box center [544, 455] width 542 height 30
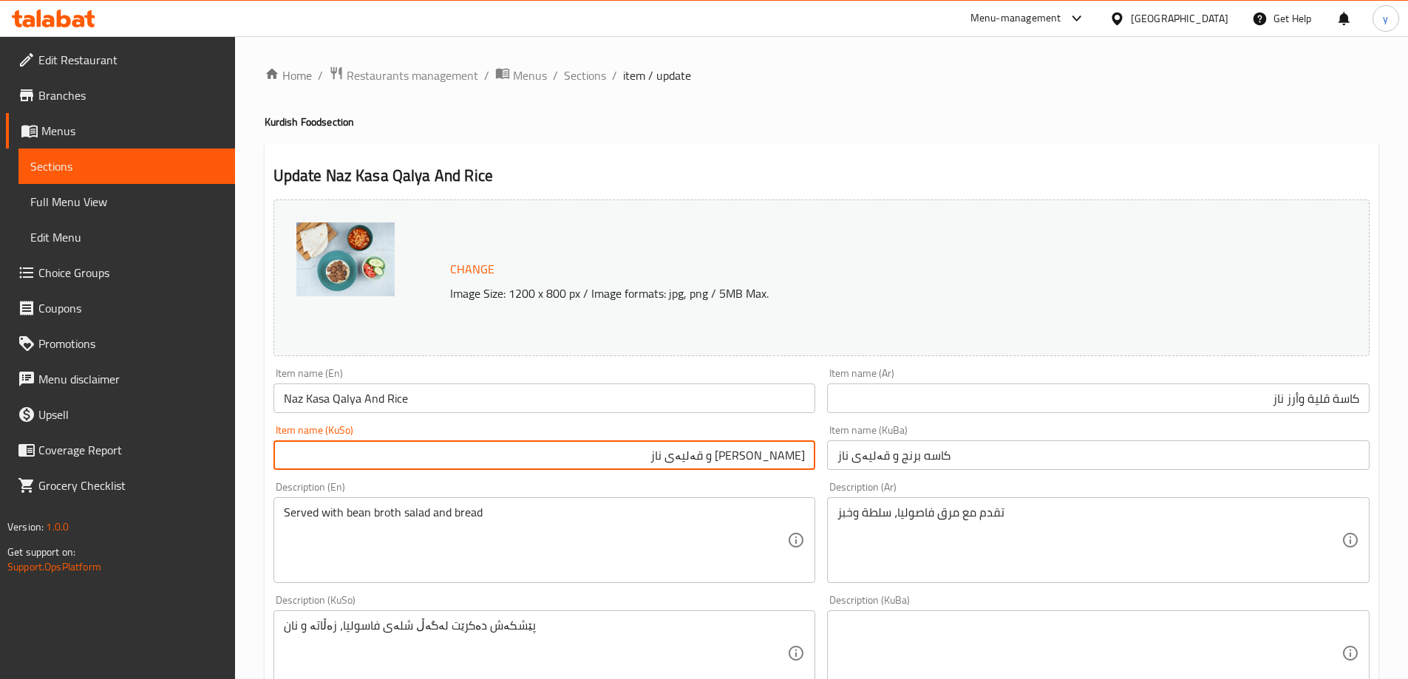
click at [764, 460] on input "[PERSON_NAME] و قەلیەی ناز" at bounding box center [544, 455] width 542 height 30
type input "[PERSON_NAME] و قەلیەی ناز"
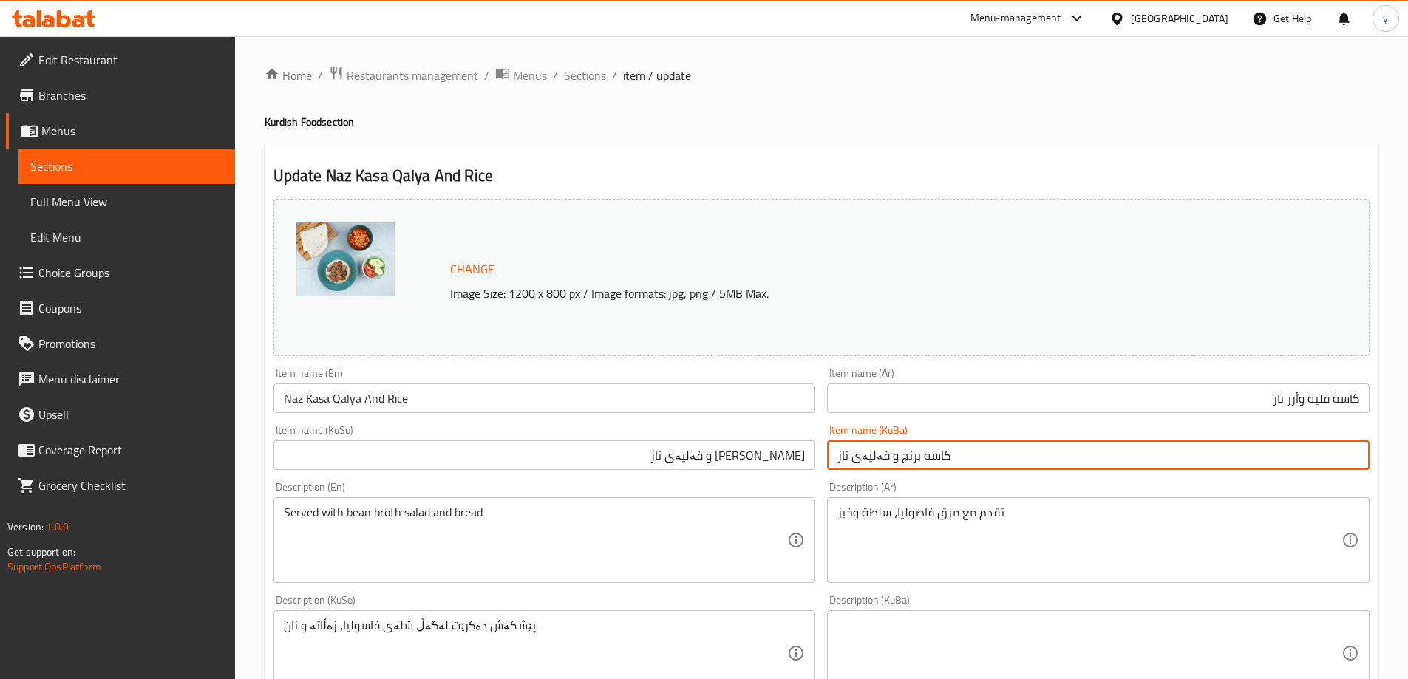
click at [888, 468] on input "کاسه برنج و قەلیەی ناز" at bounding box center [1098, 455] width 542 height 30
click at [891, 467] on input "کاسه برنج و قەلیەی ناز" at bounding box center [1098, 455] width 542 height 30
paste input "ەی برنج و قەلیەی ناز"
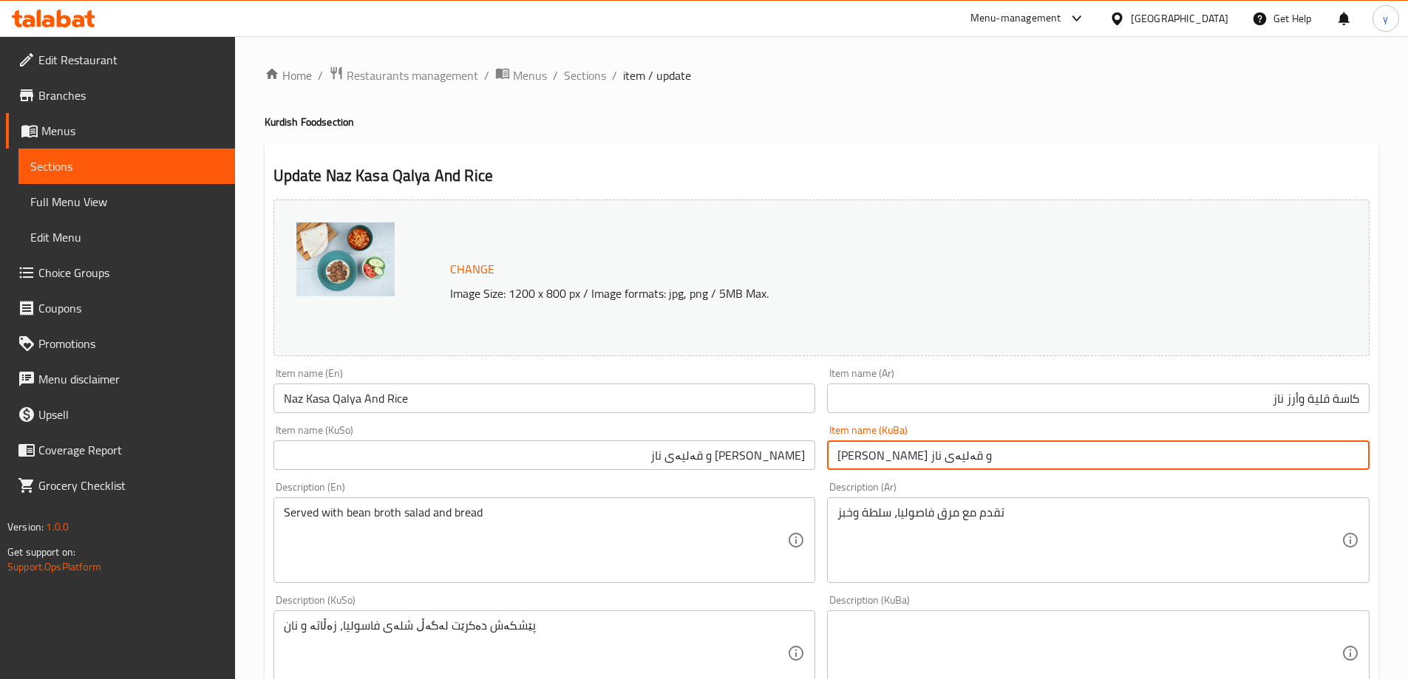
scroll to position [148, 0]
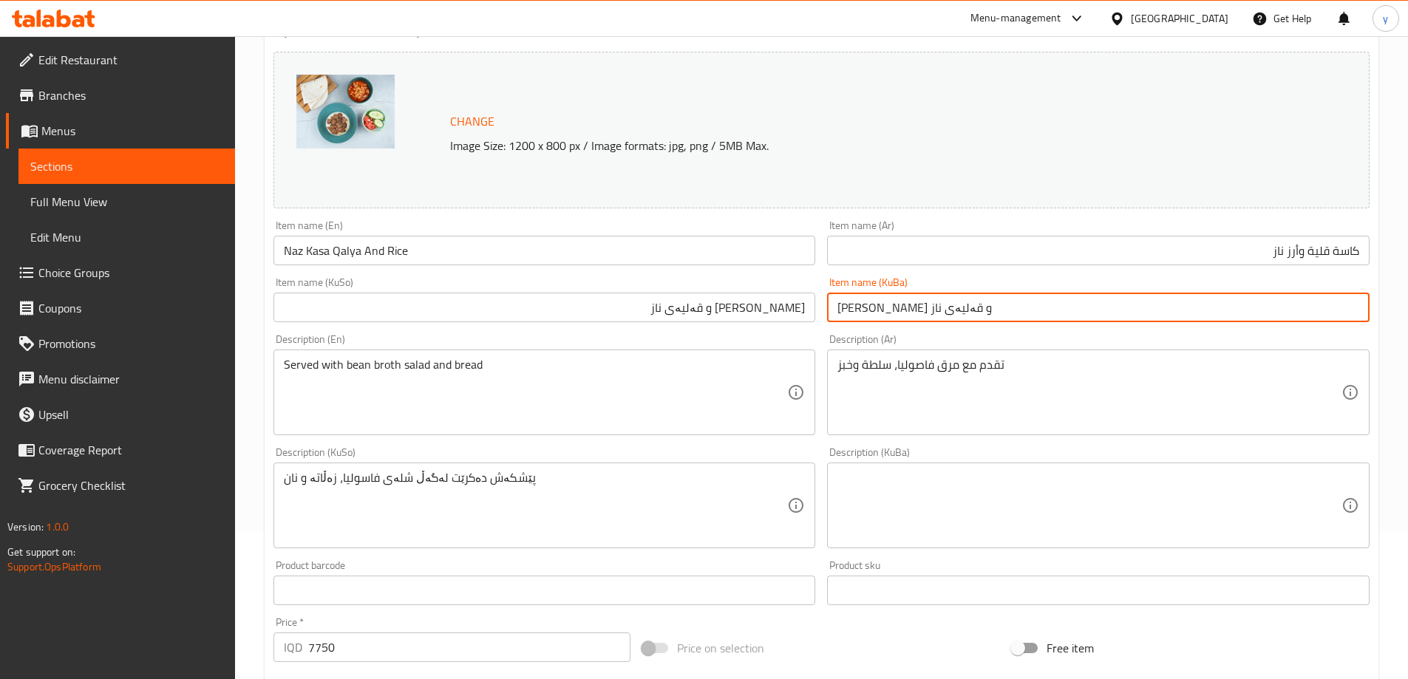
type input "[PERSON_NAME] و قەلیەی ناز"
click at [404, 256] on input "Naz Kasa Qalya And Rice" at bounding box center [544, 251] width 542 height 30
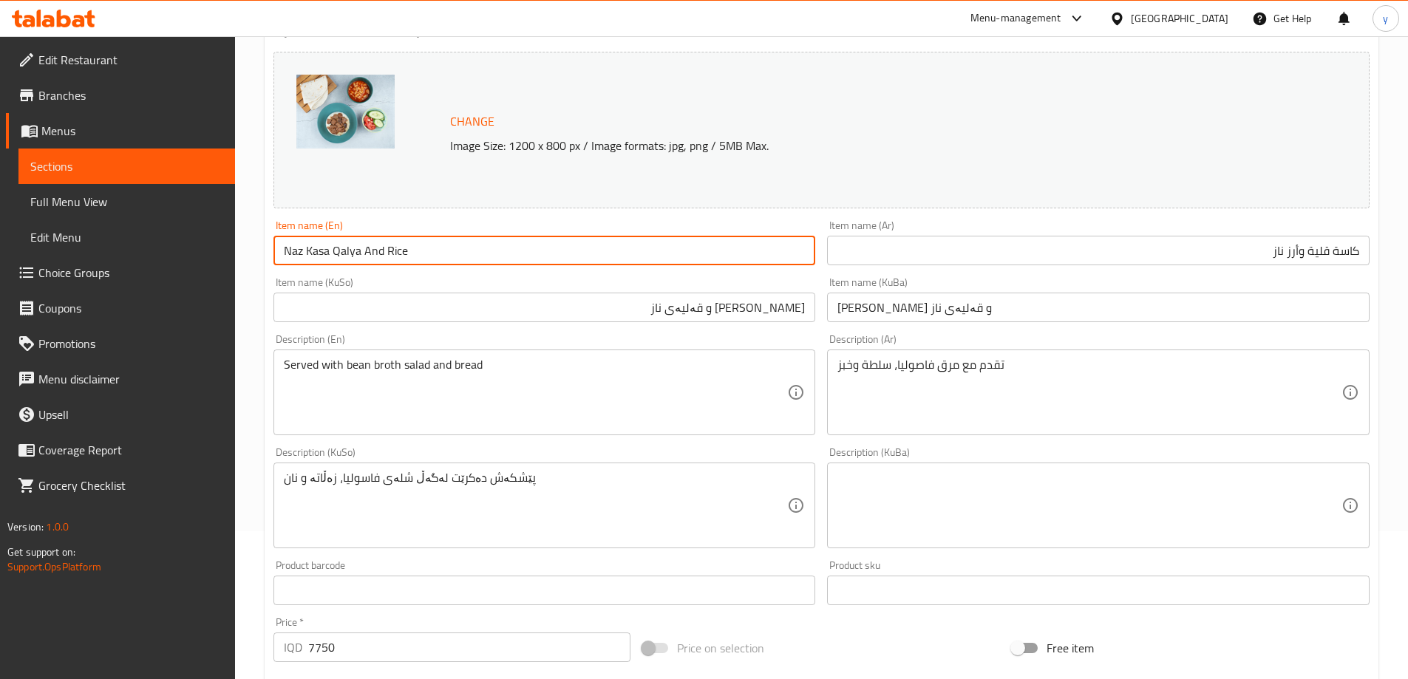
click at [404, 256] on input "Naz Kasa Qalya And Rice" at bounding box center [544, 251] width 542 height 30
click at [426, 277] on div "Item name (KuSo) [PERSON_NAME] و قەلیەی ناز Item name (KuSo)" at bounding box center [544, 299] width 542 height 45
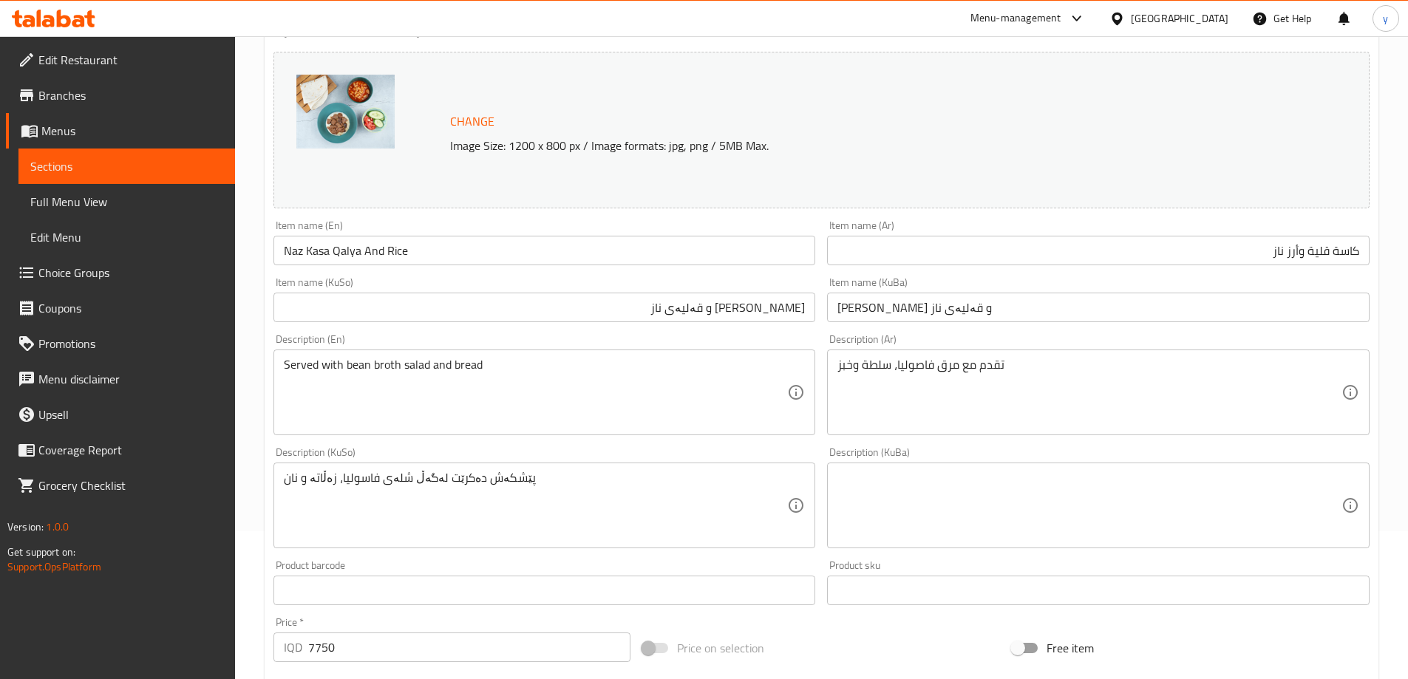
click at [446, 251] on input "Naz Kasa Qalya And Rice" at bounding box center [544, 251] width 542 height 30
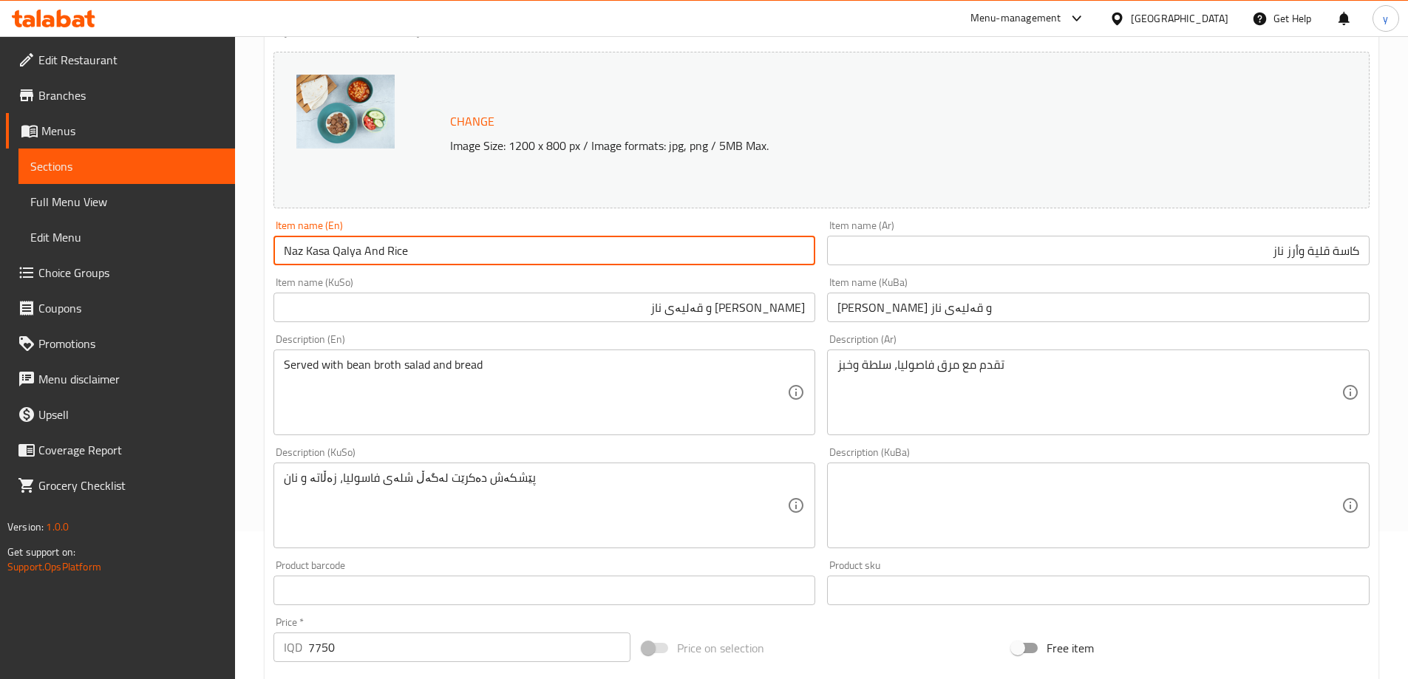
click at [282, 251] on input "Naz Kasa Qalya And Rice" at bounding box center [544, 251] width 542 height 30
click at [340, 254] on input "Naz Kasa Qalya And Rice" at bounding box center [544, 251] width 542 height 30
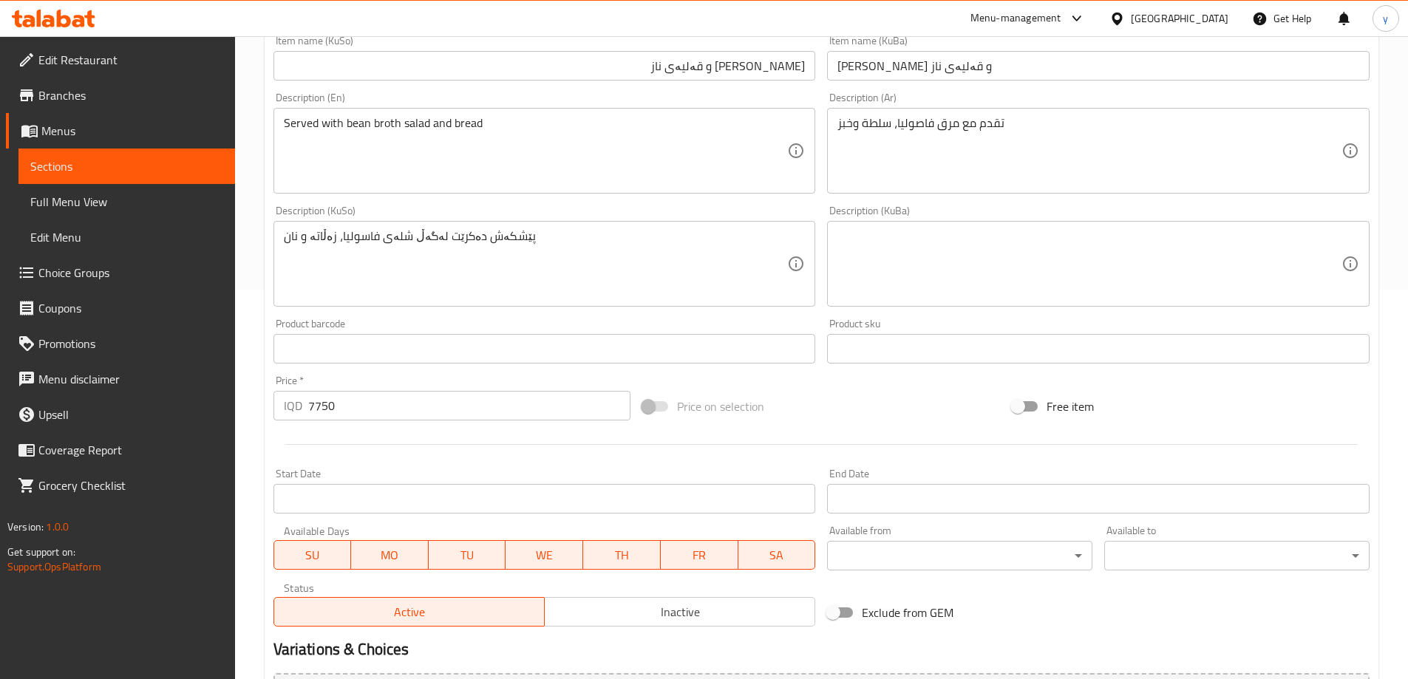
scroll to position [556, 0]
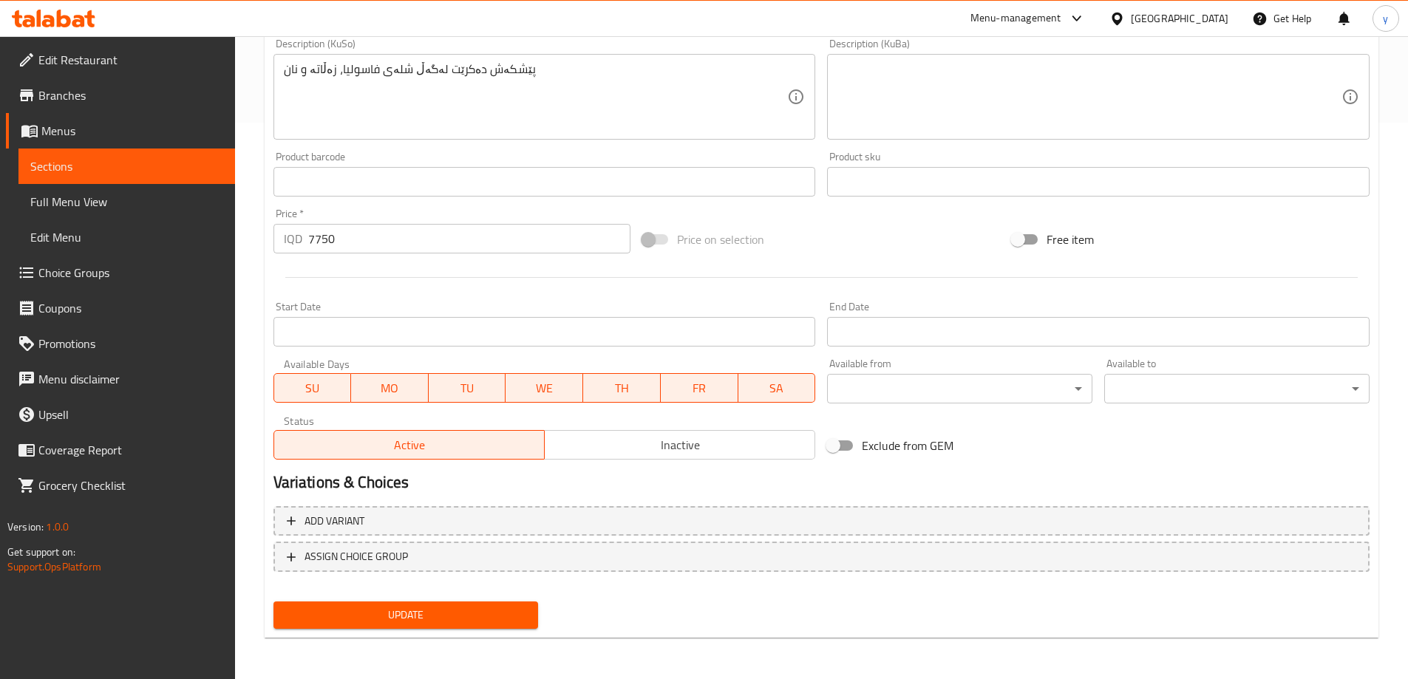
type input "Naz Kasa Qalya And Rice"
click at [409, 601] on div "Update" at bounding box center [406, 615] width 277 height 39
click at [411, 606] on span "Update" at bounding box center [406, 615] width 242 height 18
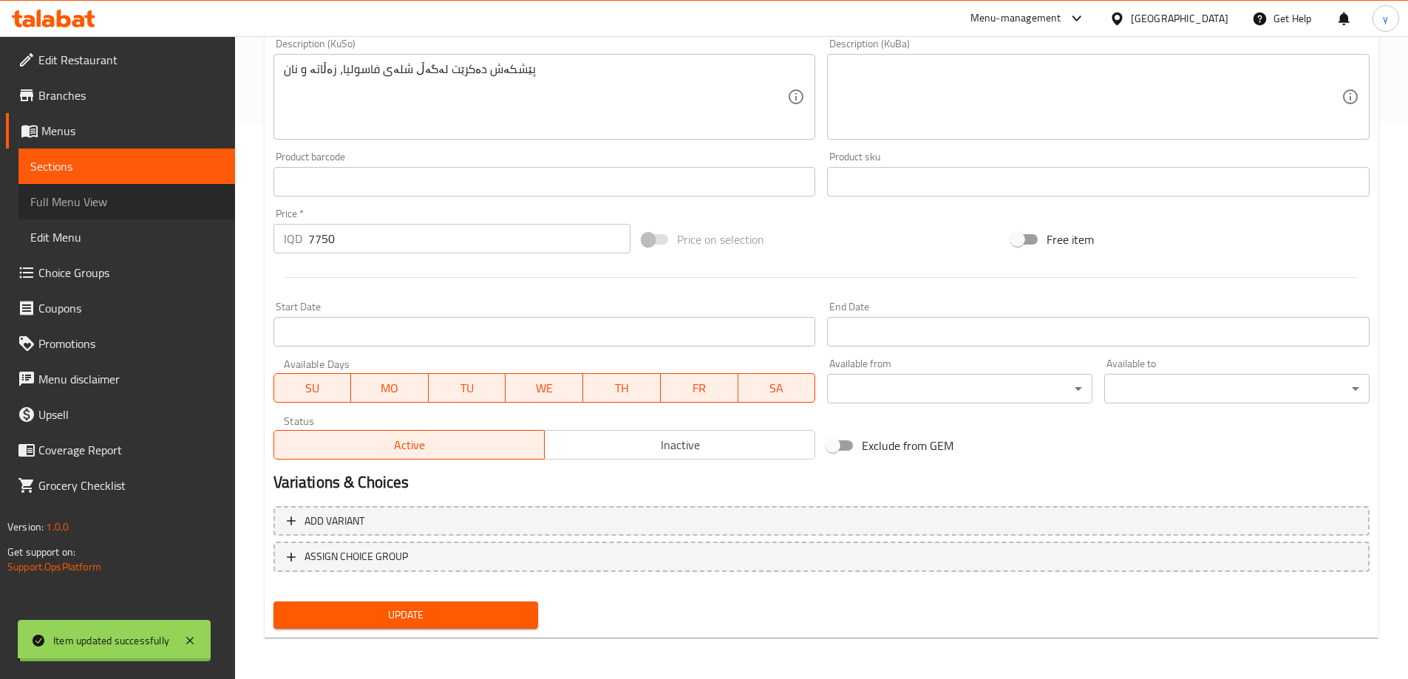
click at [175, 216] on link "Full Menu View" at bounding box center [126, 201] width 217 height 35
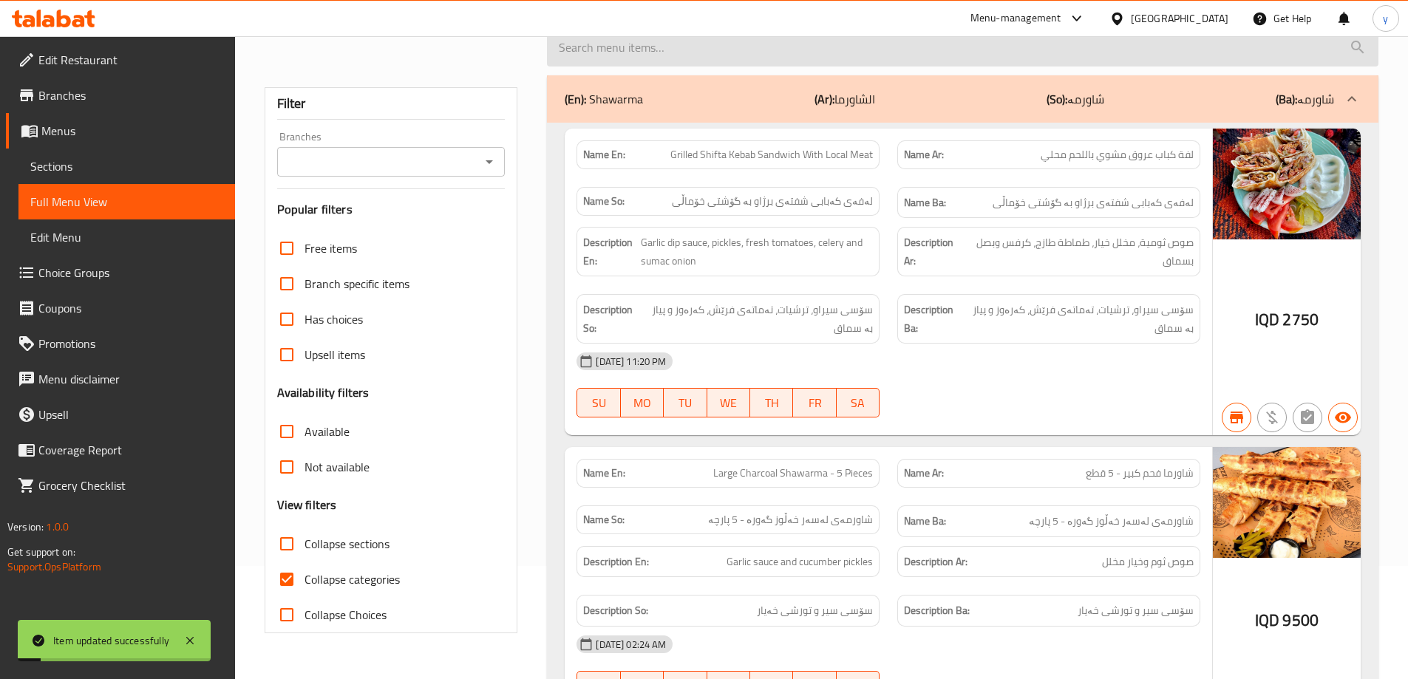
click at [798, 61] on input "search" at bounding box center [962, 48] width 831 height 38
paste input "Naz Kasa Qalya And Rice"
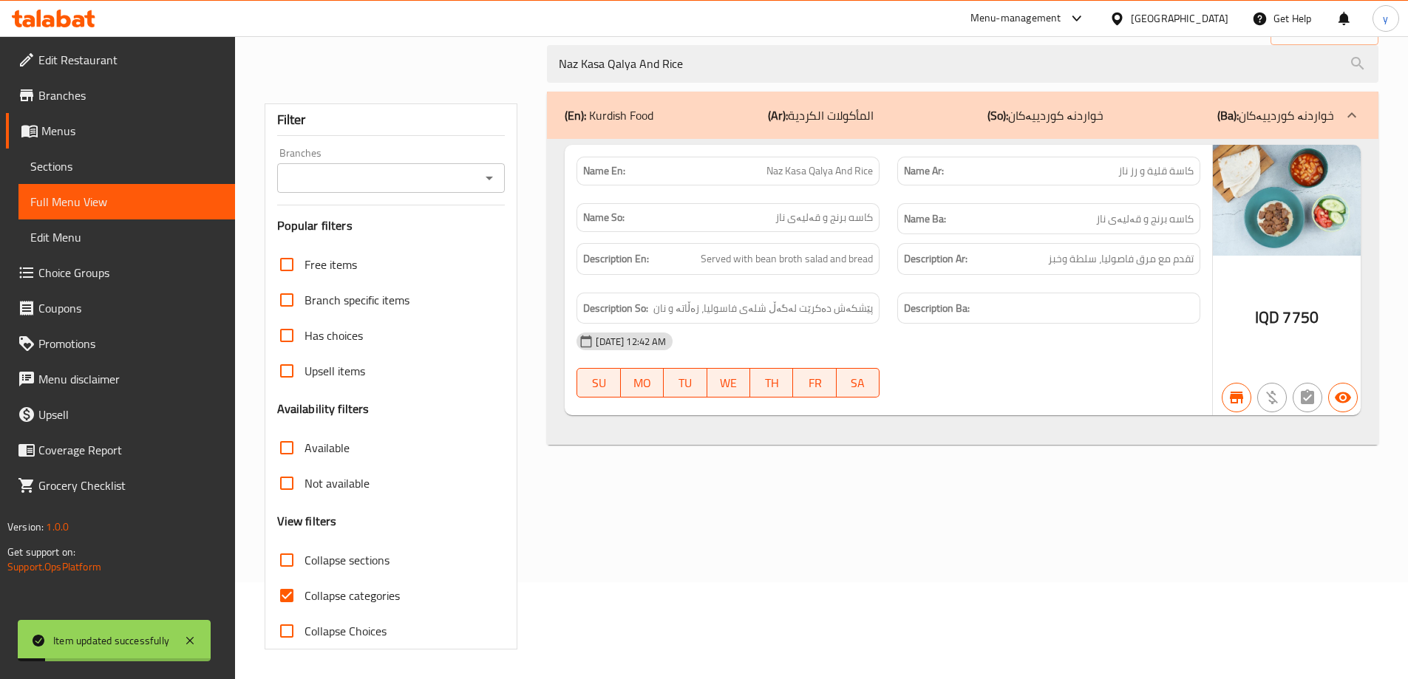
scroll to position [97, 0]
click at [495, 183] on icon "Open" at bounding box center [489, 178] width 18 height 18
type input "Naz Kasa Qalya And Rice"
click at [486, 185] on icon "Close" at bounding box center [489, 178] width 18 height 18
click at [486, 185] on icon "Open" at bounding box center [489, 178] width 18 height 18
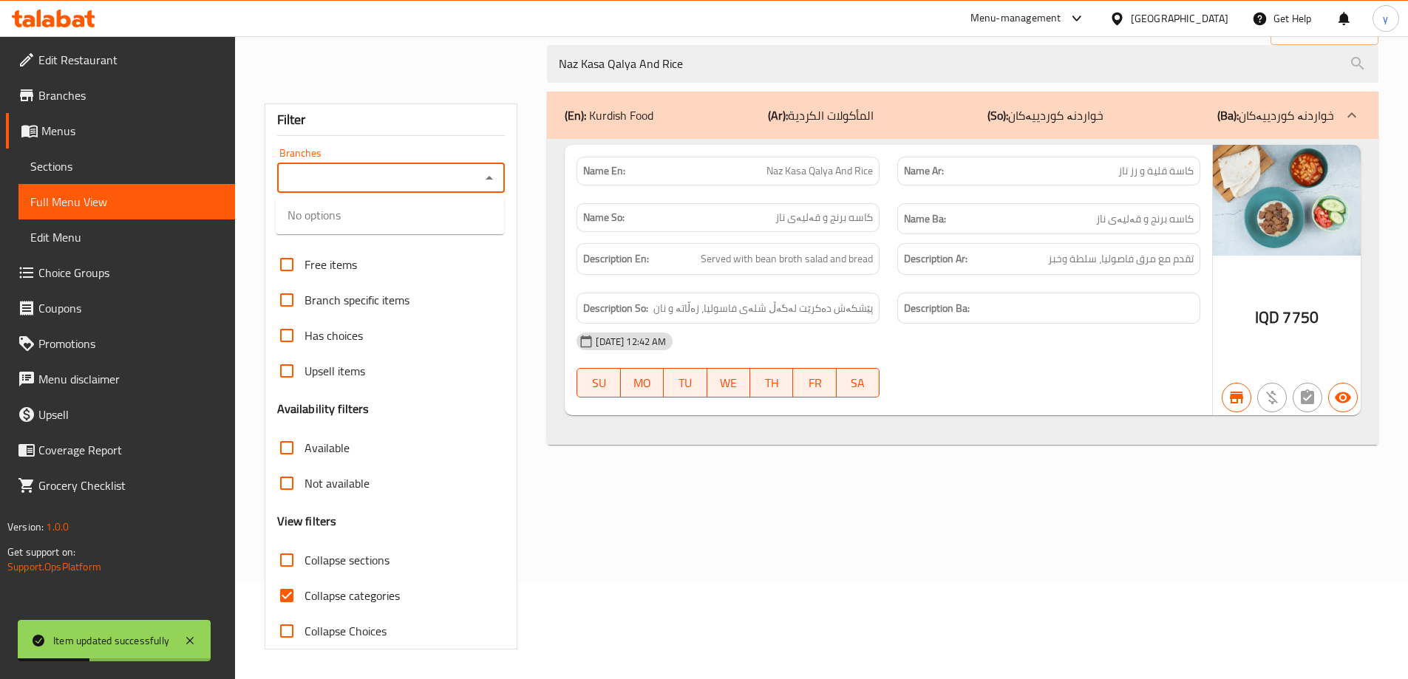
click at [486, 185] on icon "Close" at bounding box center [489, 178] width 18 height 18
click at [486, 185] on icon "Open" at bounding box center [489, 178] width 18 height 18
click at [486, 185] on icon "Close" at bounding box center [489, 178] width 18 height 18
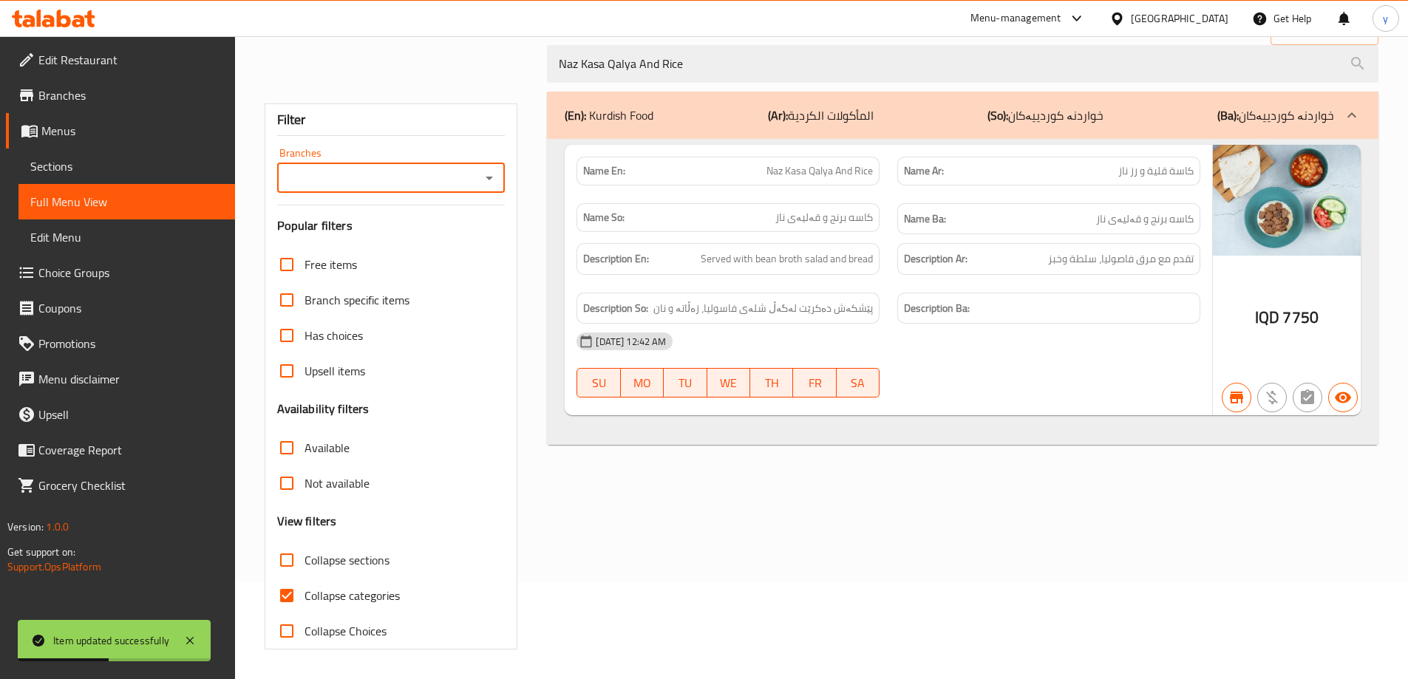
click at [486, 185] on icon "Open" at bounding box center [489, 178] width 18 height 18
click at [486, 185] on icon "Close" at bounding box center [489, 178] width 18 height 18
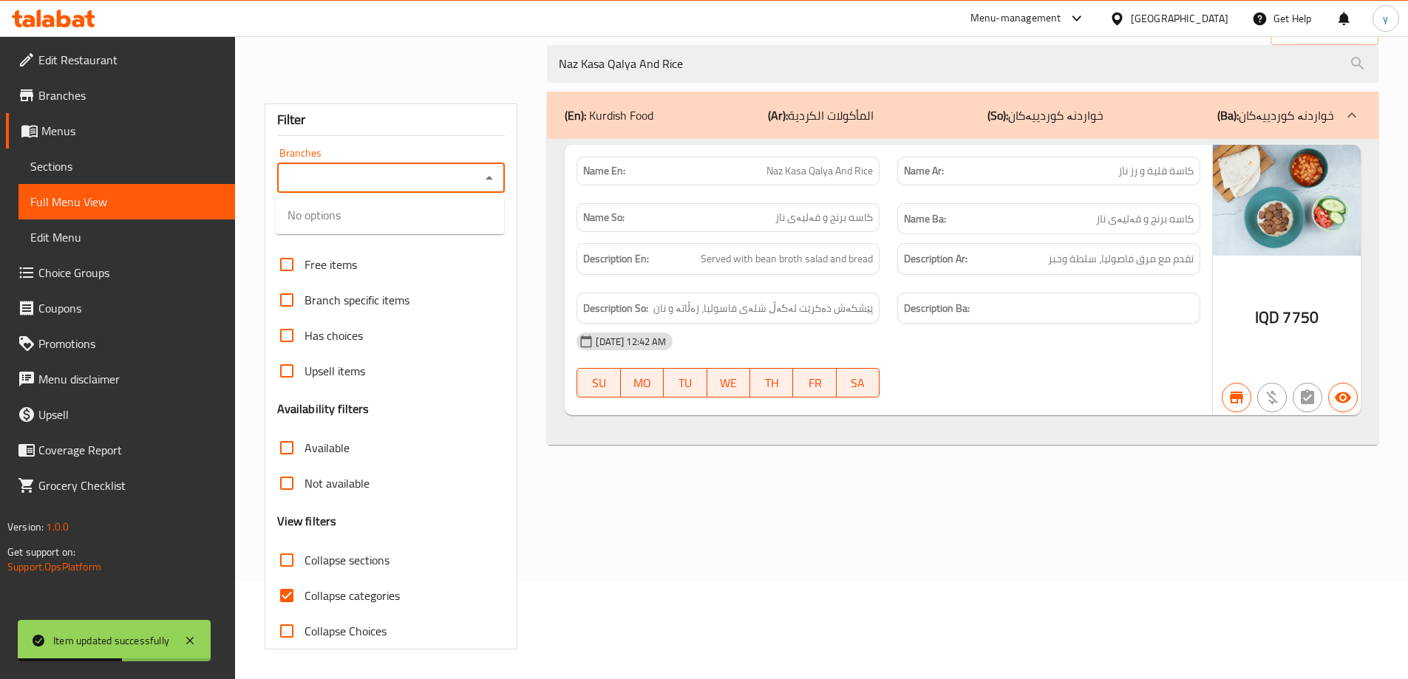
click at [486, 185] on icon "Close" at bounding box center [489, 178] width 18 height 18
click at [504, 234] on h3 "Popular filters" at bounding box center [391, 225] width 228 height 17
click at [496, 177] on icon "Open" at bounding box center [489, 178] width 18 height 18
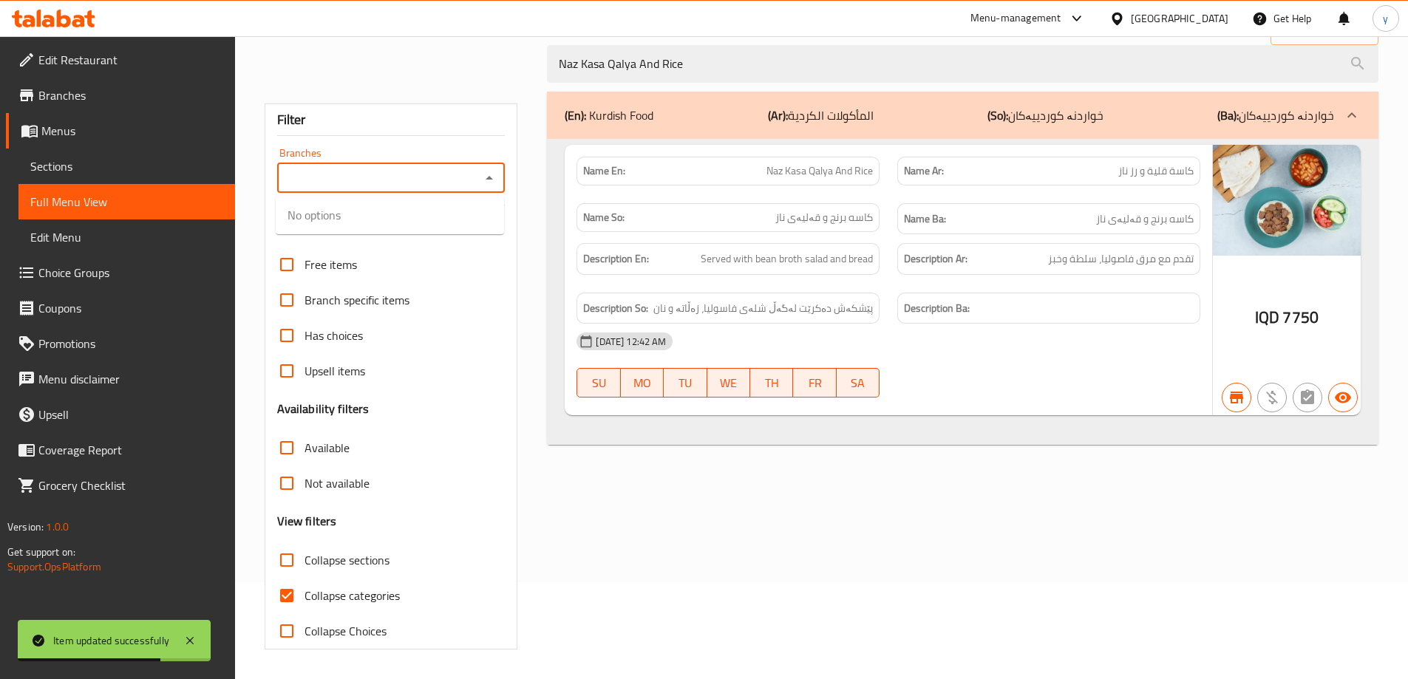
click at [456, 173] on input "Branches" at bounding box center [379, 178] width 195 height 21
click at [193, 631] on div "Item updated successfully" at bounding box center [114, 640] width 193 height 41
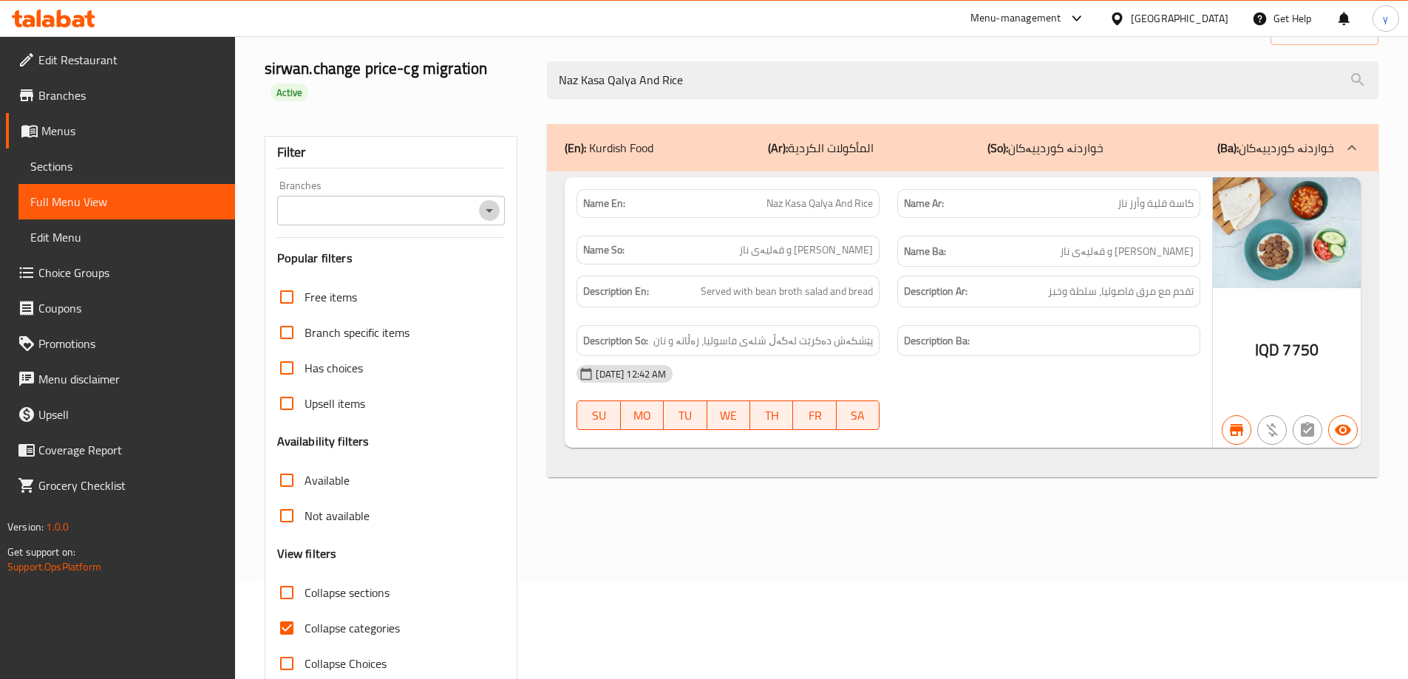
click at [483, 208] on icon "Open" at bounding box center [489, 211] width 18 height 18
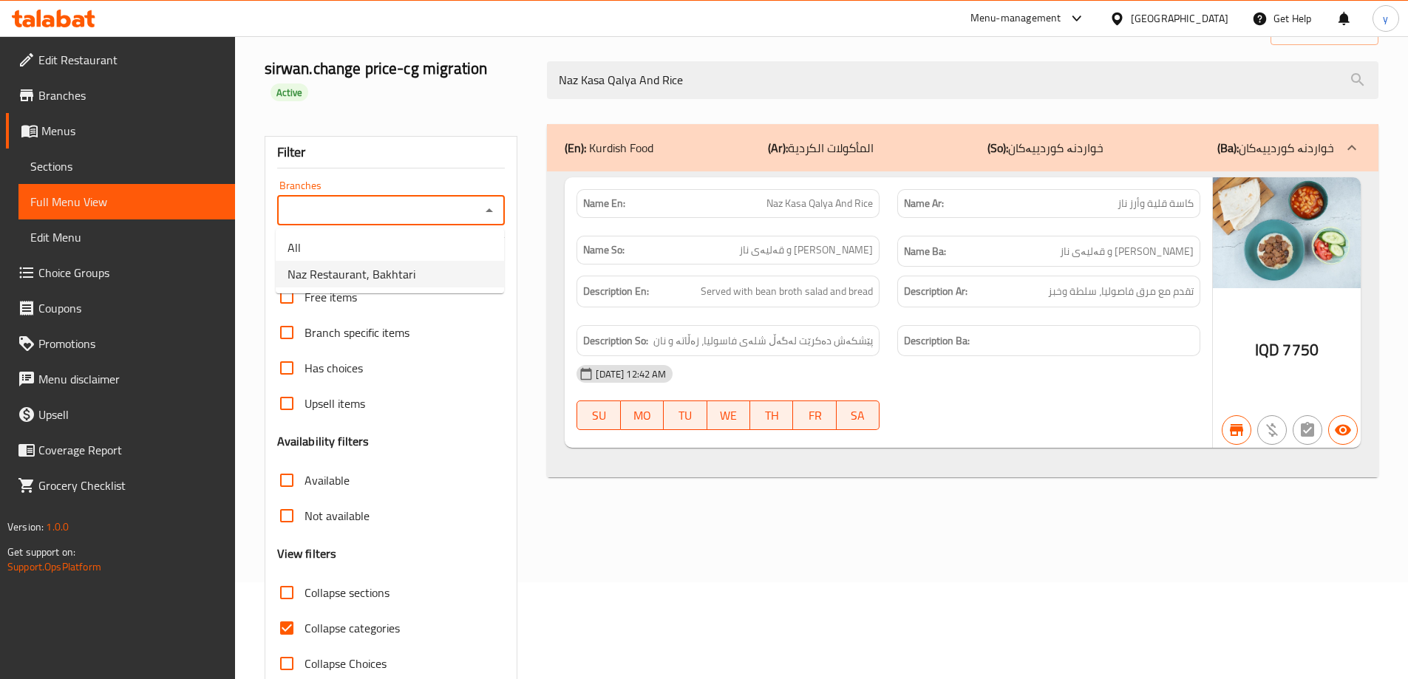
click at [409, 287] on li "Naz Restaurant, Bakhtari" at bounding box center [390, 274] width 228 height 27
type input "Naz Restaurant, Bakhtari"
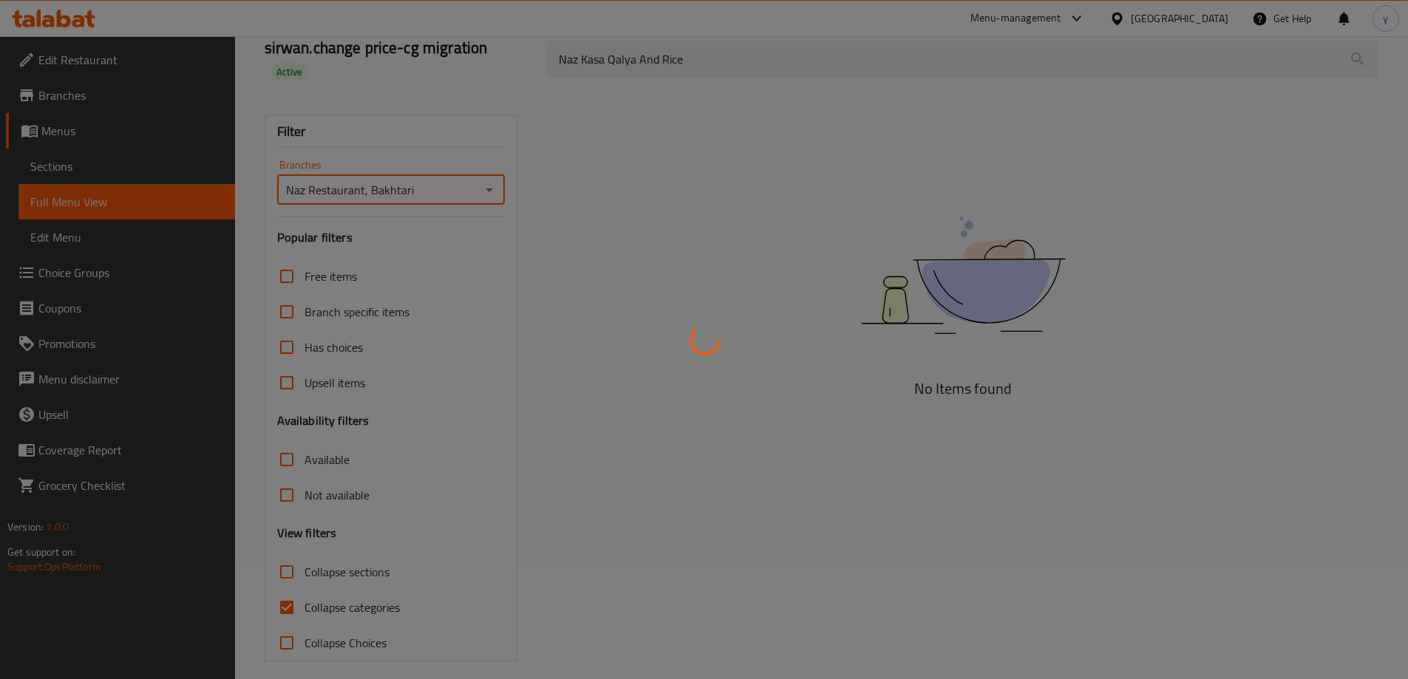
scroll to position [129, 0]
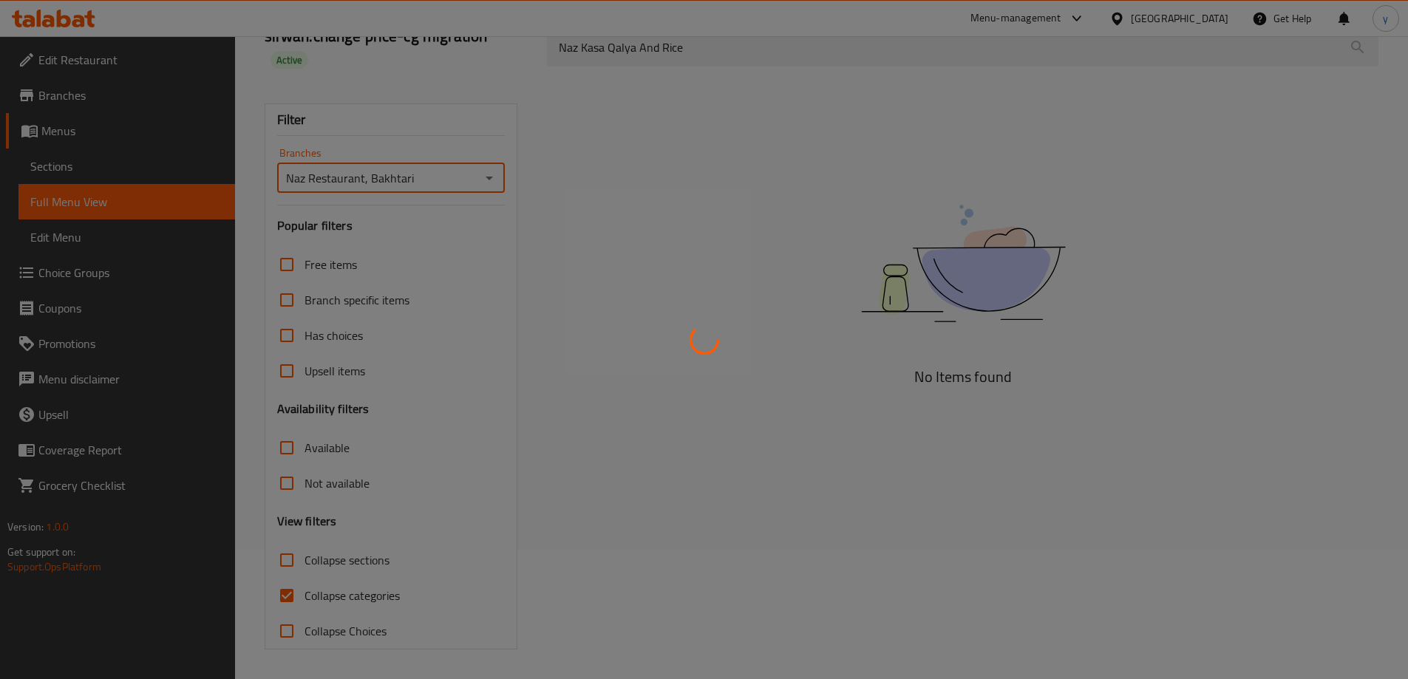
click at [286, 588] on div at bounding box center [704, 339] width 1408 height 679
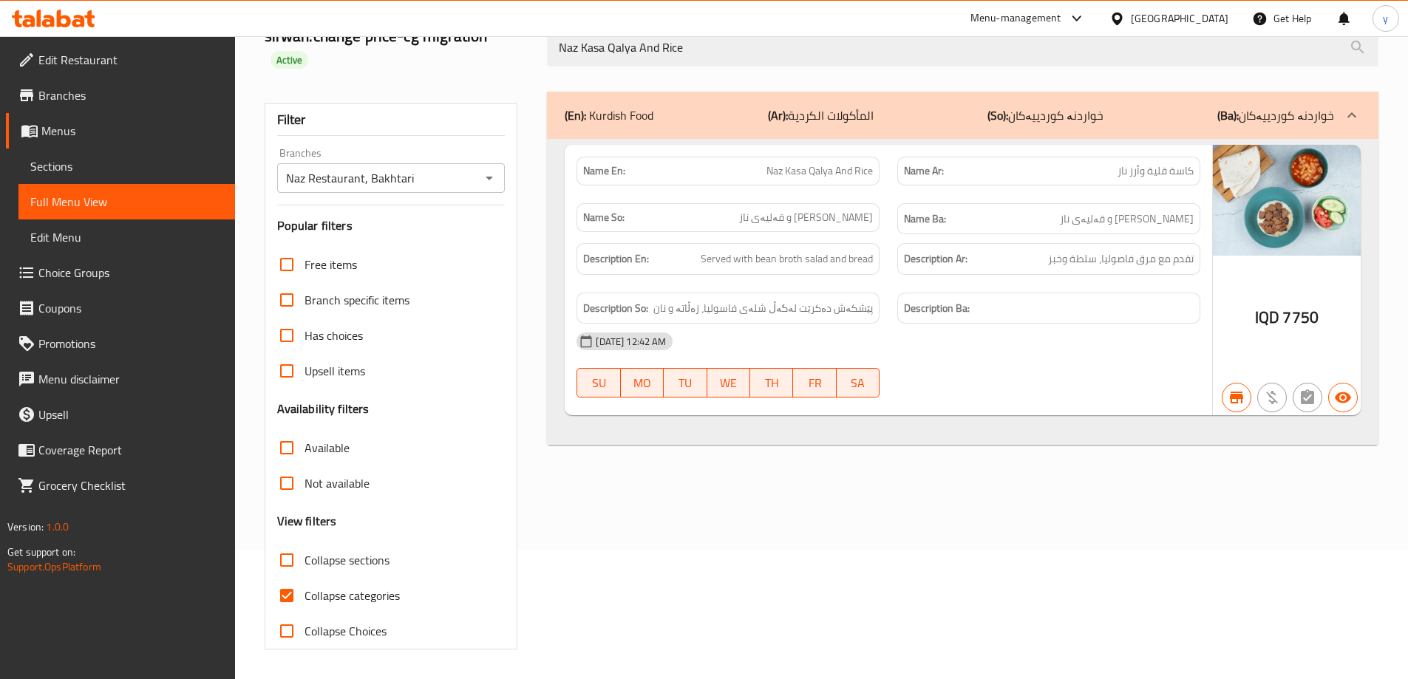
click at [289, 599] on input "Collapse categories" at bounding box center [286, 595] width 35 height 35
checkbox input "false"
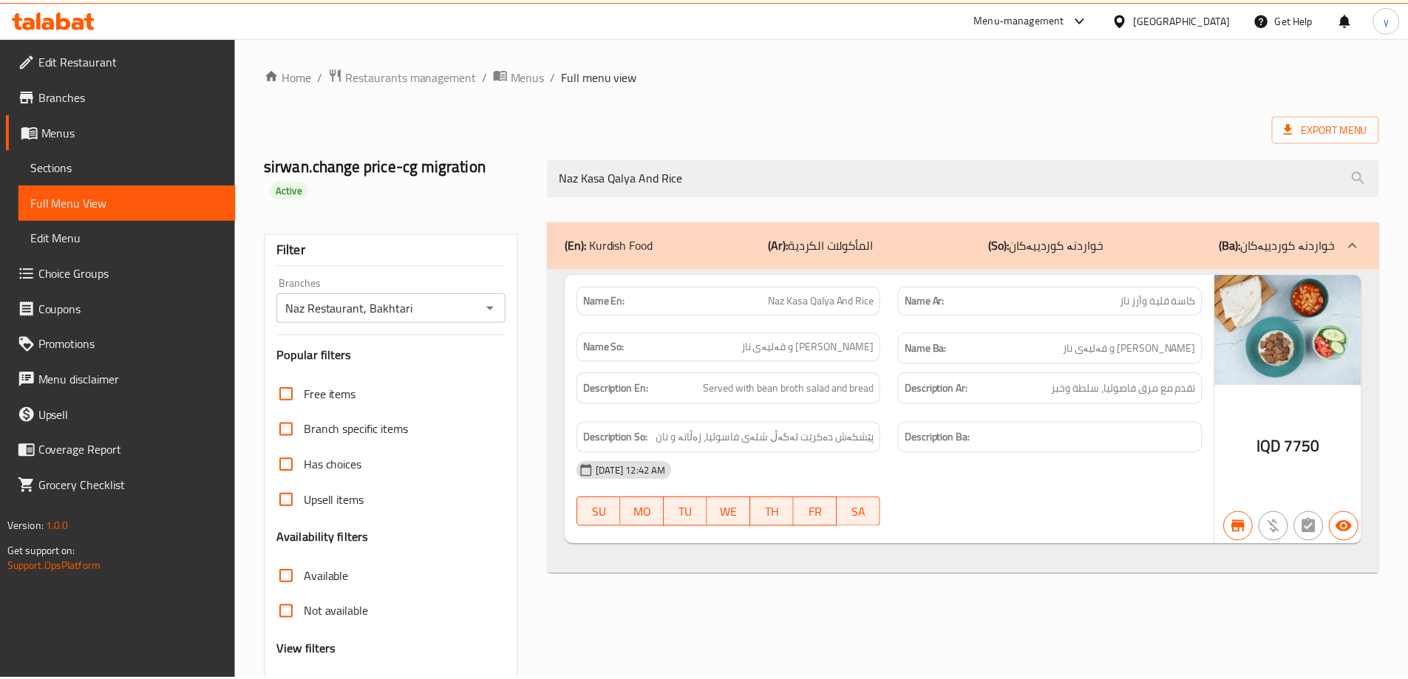
scroll to position [107, 0]
